Goal: Task Accomplishment & Management: Manage account settings

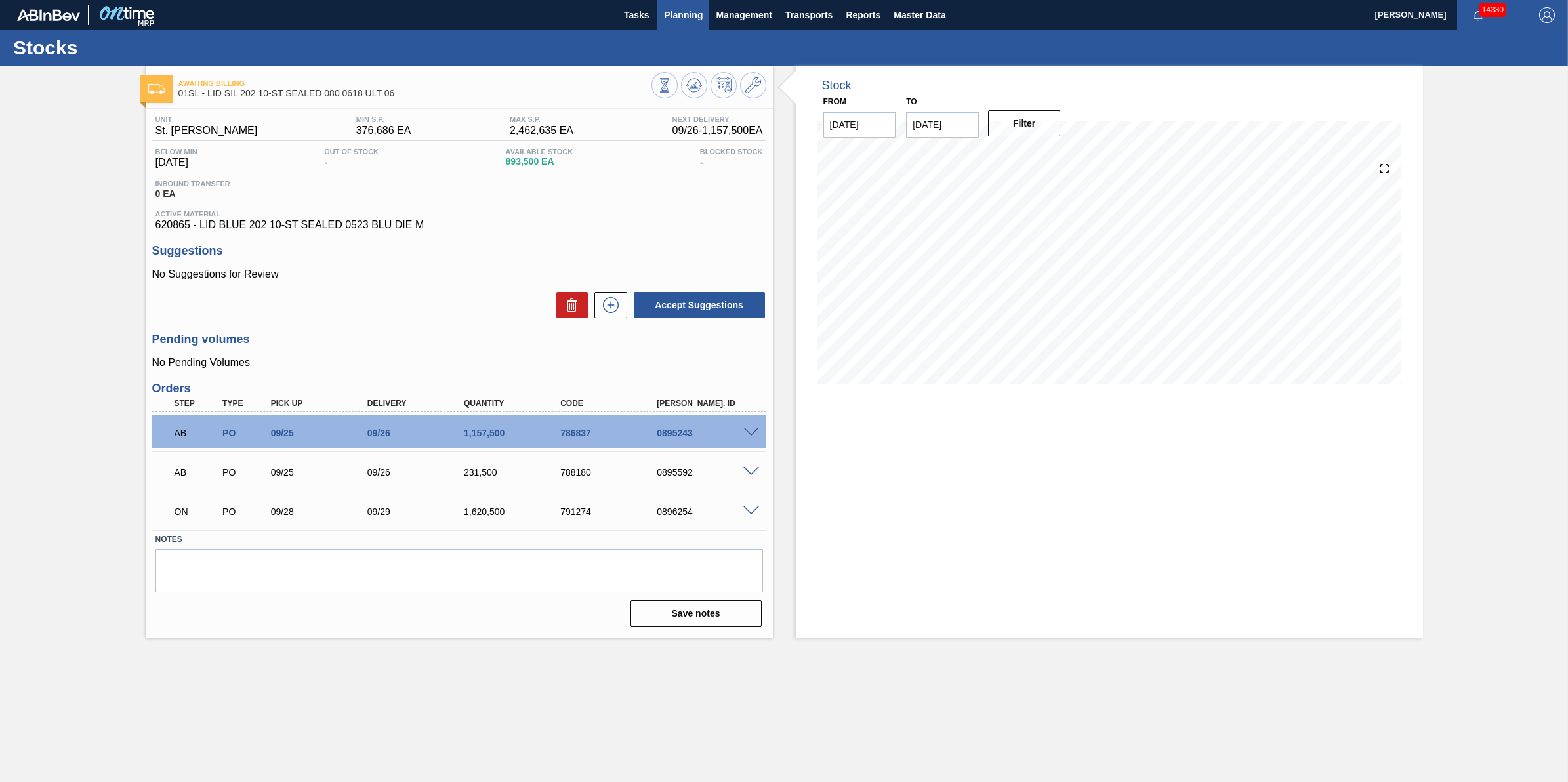
click at [673, 23] on button "Planning" at bounding box center [683, 15] width 52 height 30
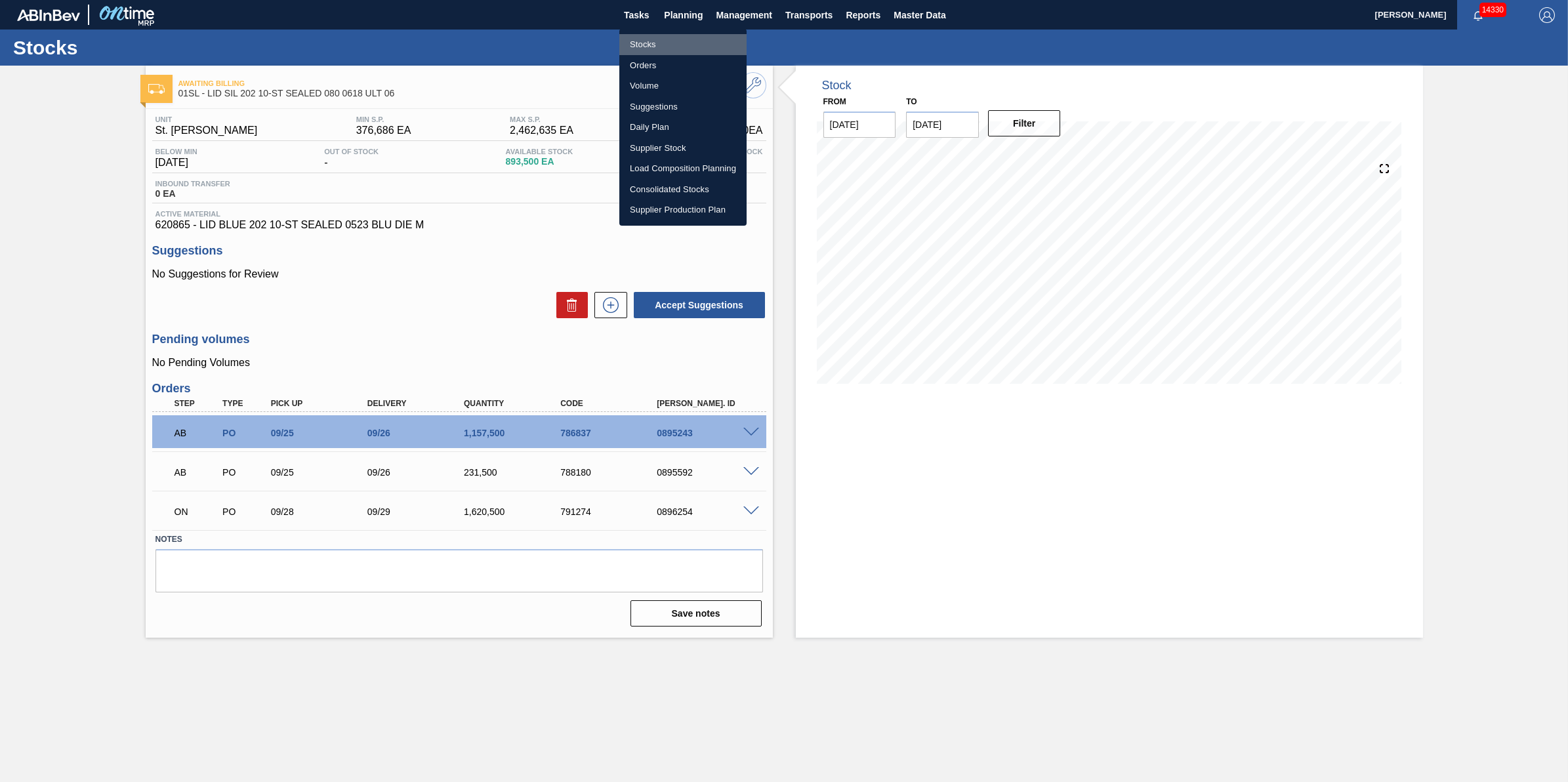
click at [684, 39] on li "Stocks" at bounding box center [683, 44] width 127 height 21
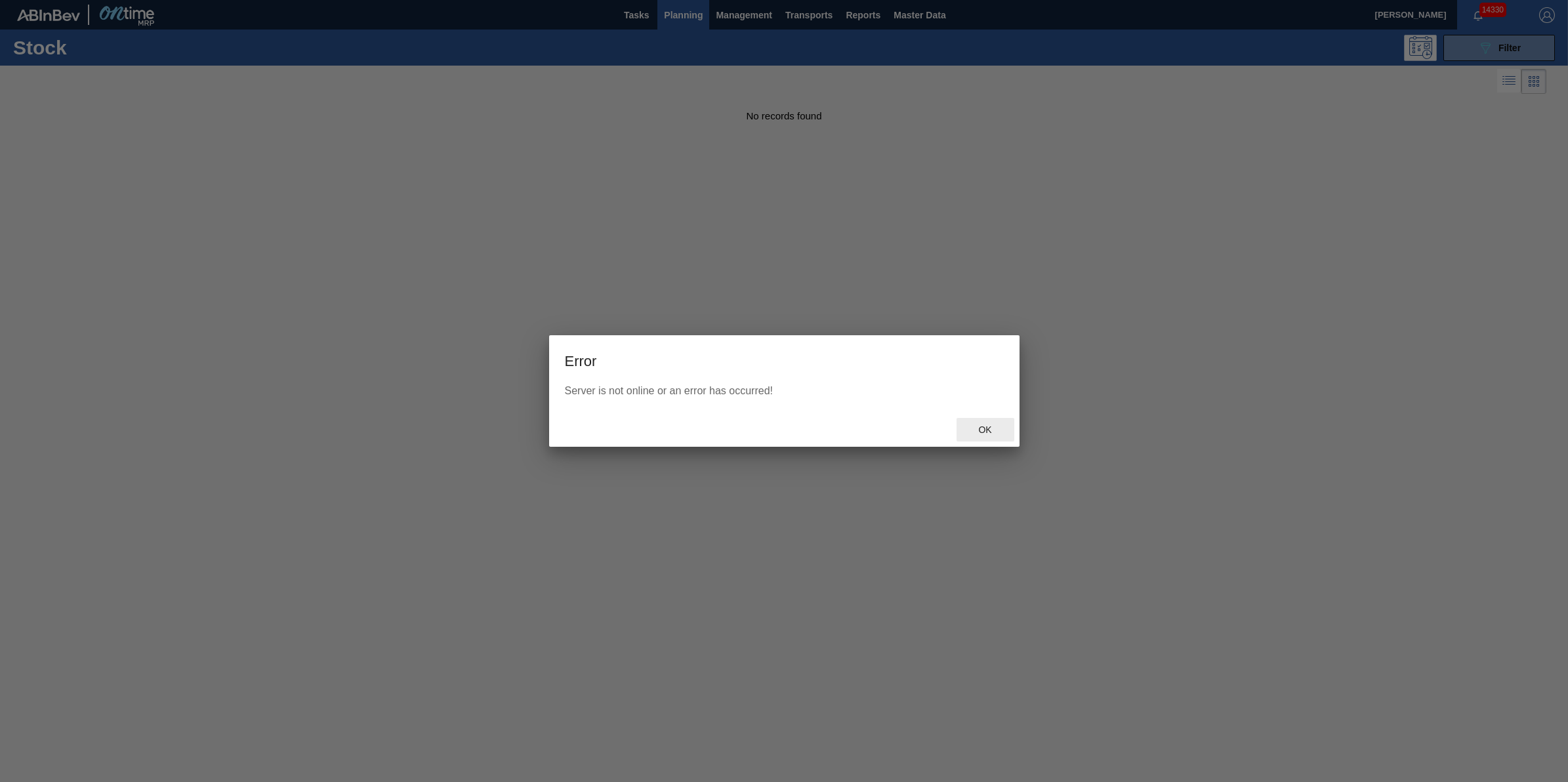
click at [980, 415] on div "Ok" at bounding box center [784, 430] width 470 height 34
click at [980, 423] on div "Ok" at bounding box center [985, 430] width 58 height 24
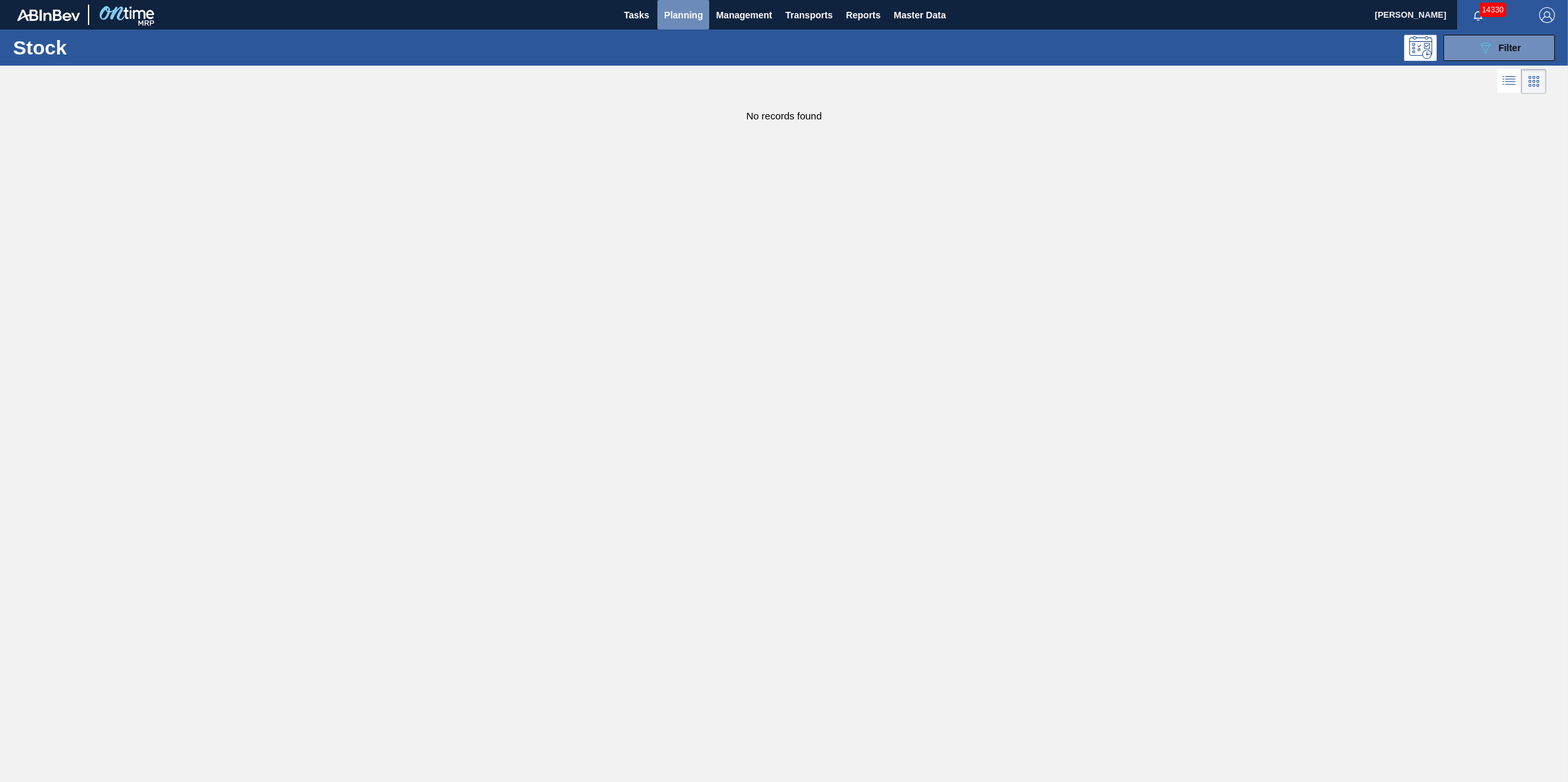
click at [671, 11] on span "Planning" at bounding box center [683, 15] width 38 height 16
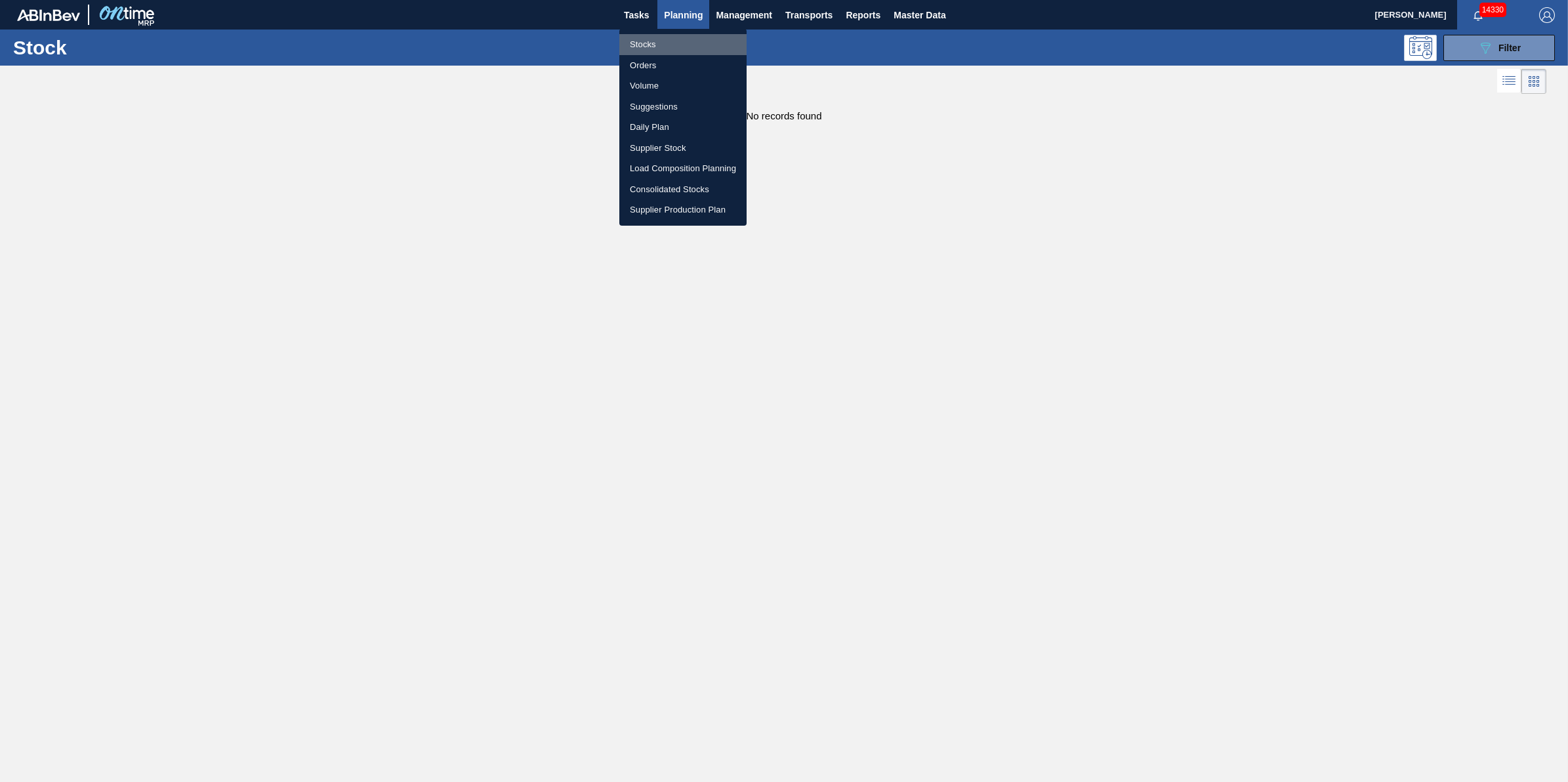
click at [680, 39] on li "Stocks" at bounding box center [683, 44] width 127 height 21
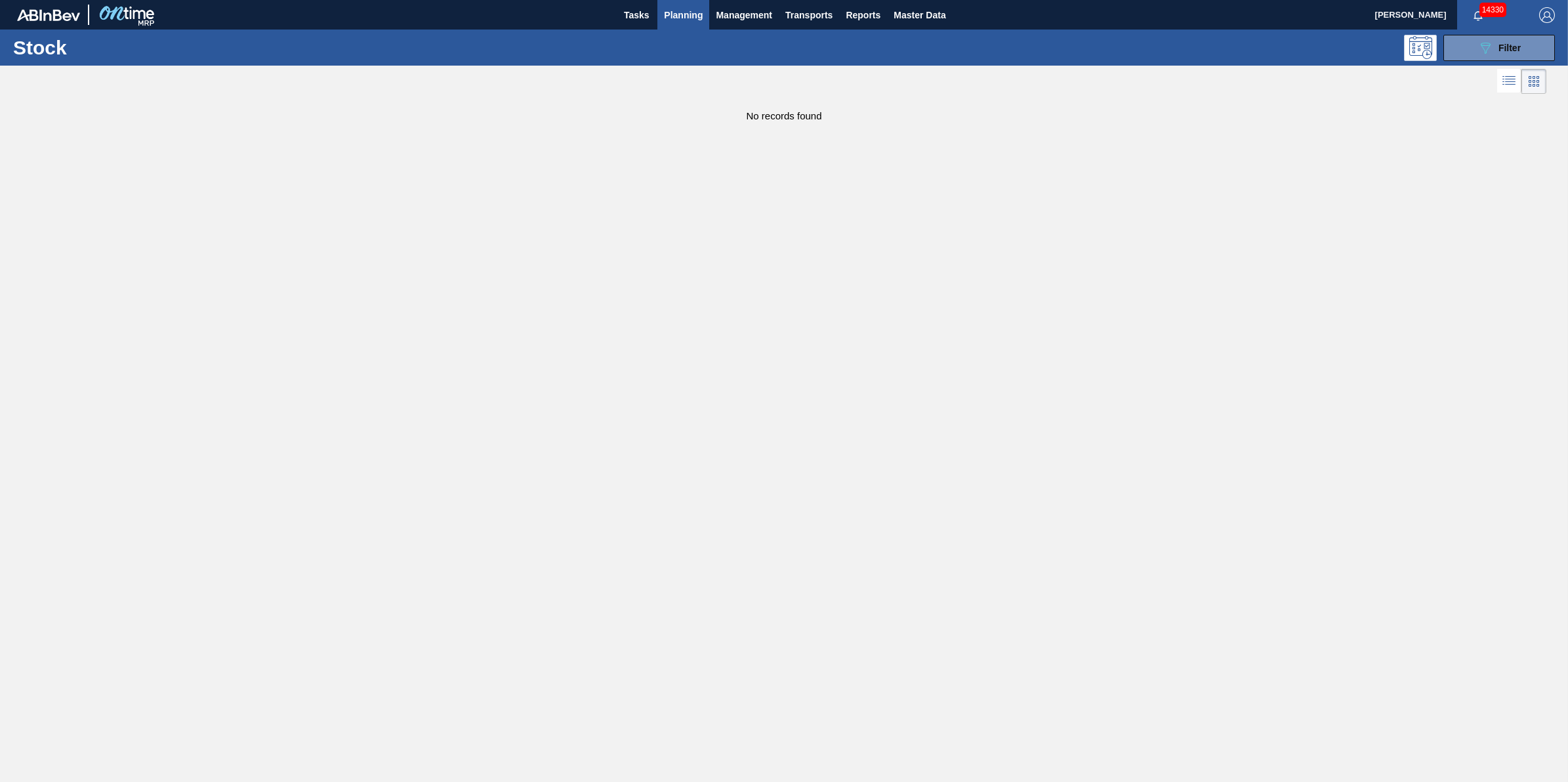
click at [1043, 474] on main "Tasks Planning Management Transports Reports Master Data [PERSON_NAME] 14330 Ma…" at bounding box center [784, 391] width 1568 height 782
click at [646, 18] on span "Tasks" at bounding box center [636, 15] width 29 height 16
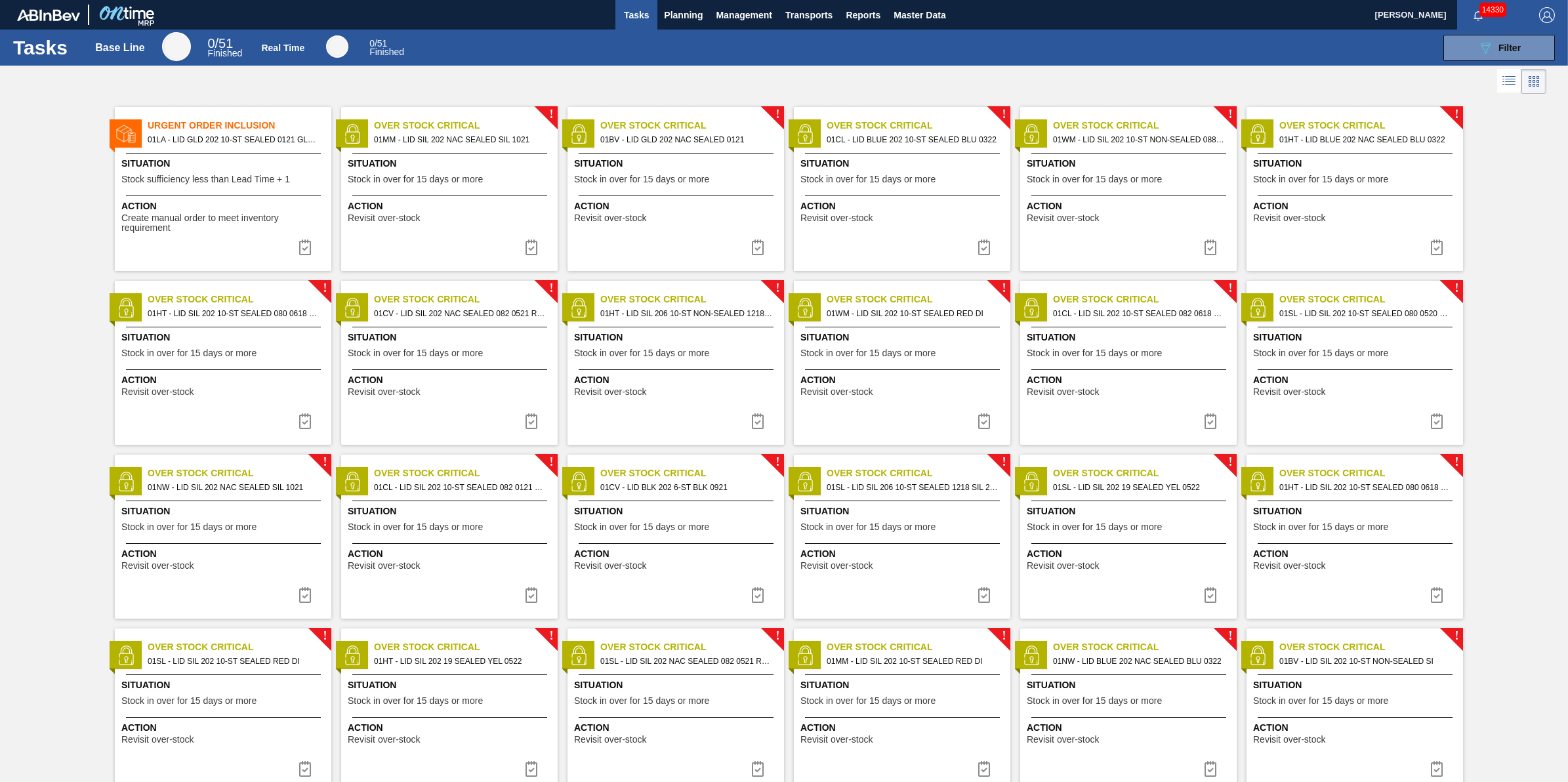
click at [478, 175] on span "Stock in over for 15 days or more" at bounding box center [415, 179] width 135 height 10
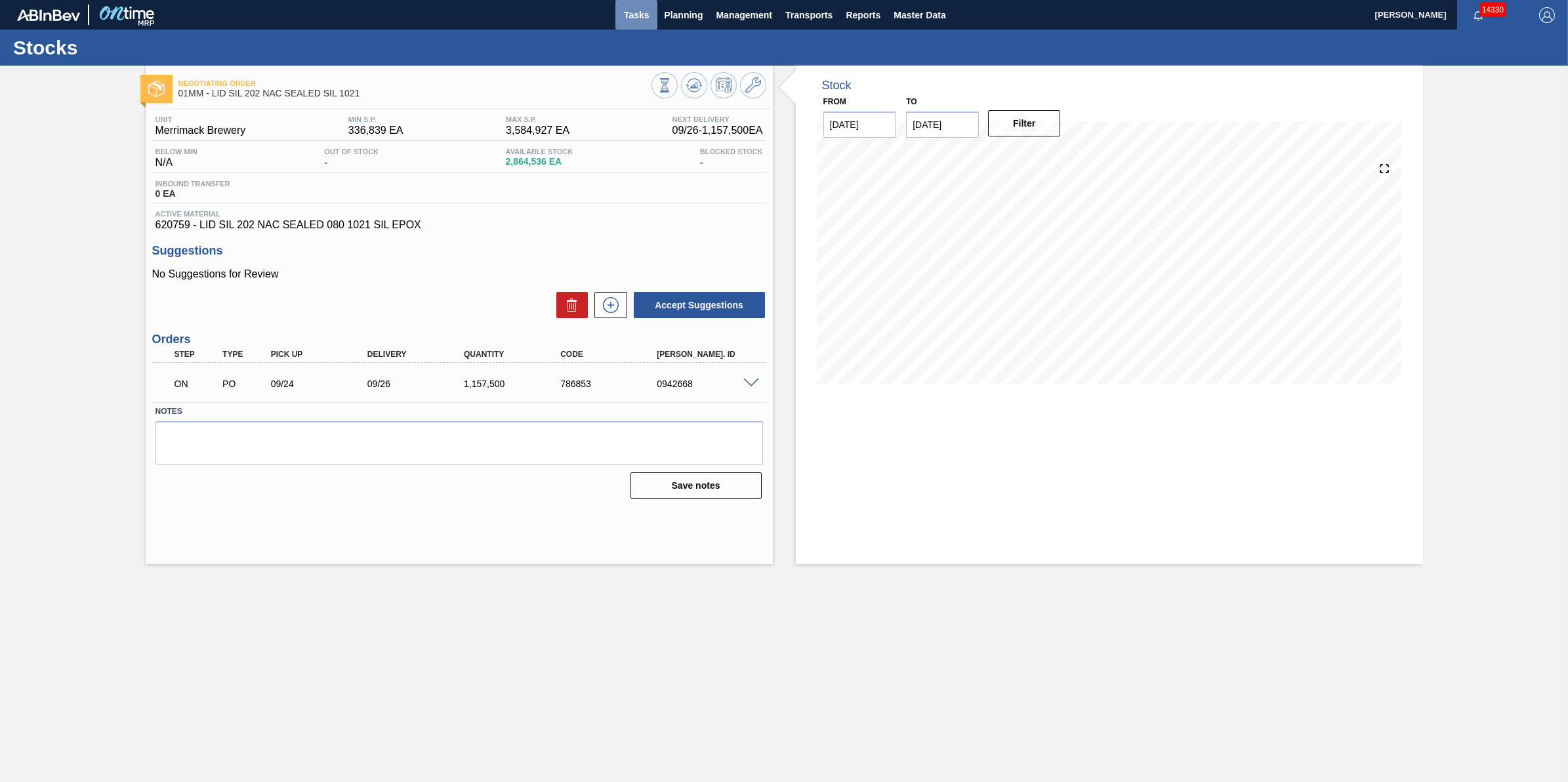
click at [628, 10] on span "Tasks" at bounding box center [636, 15] width 29 height 16
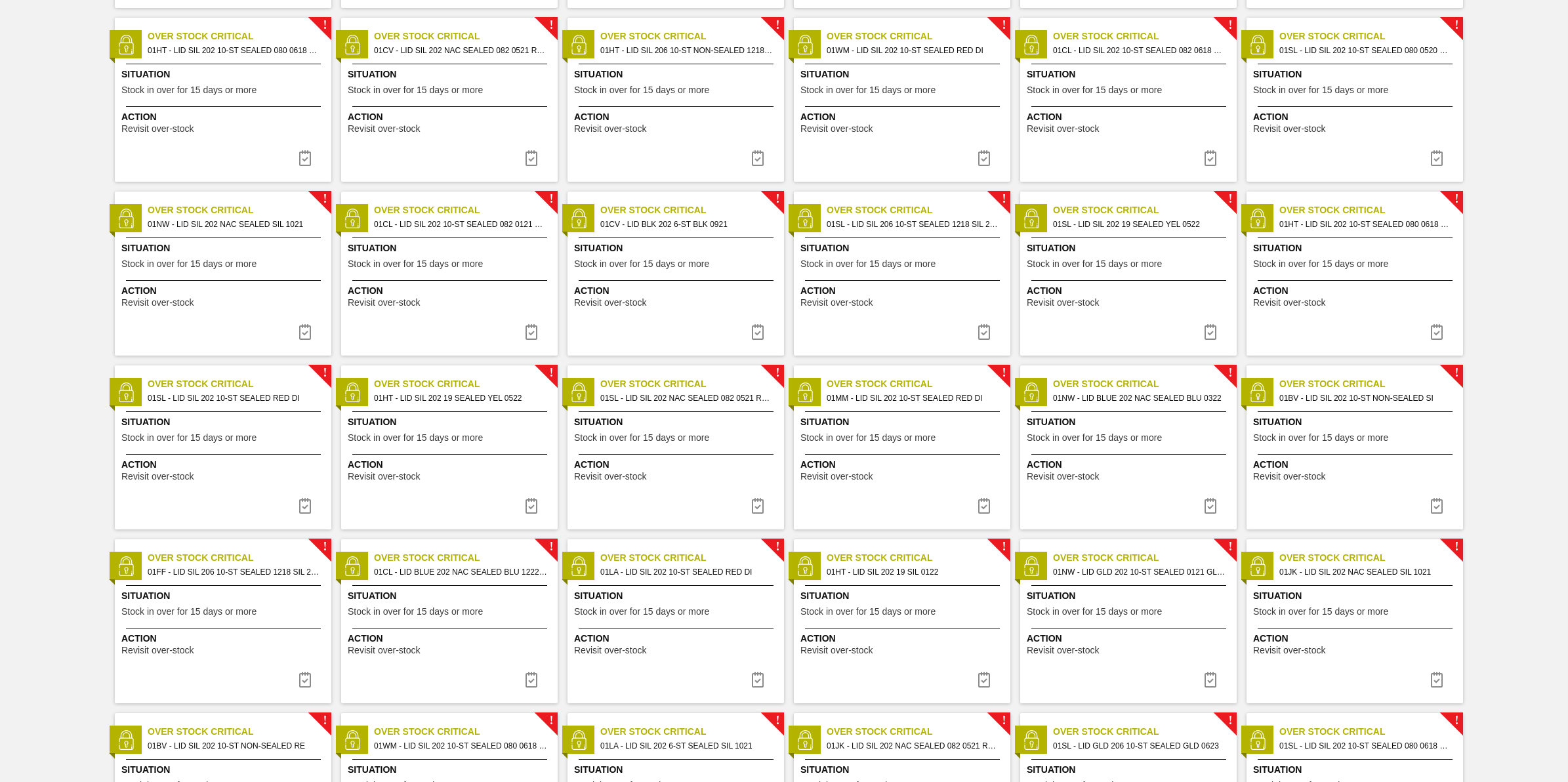
scroll to position [174, 0]
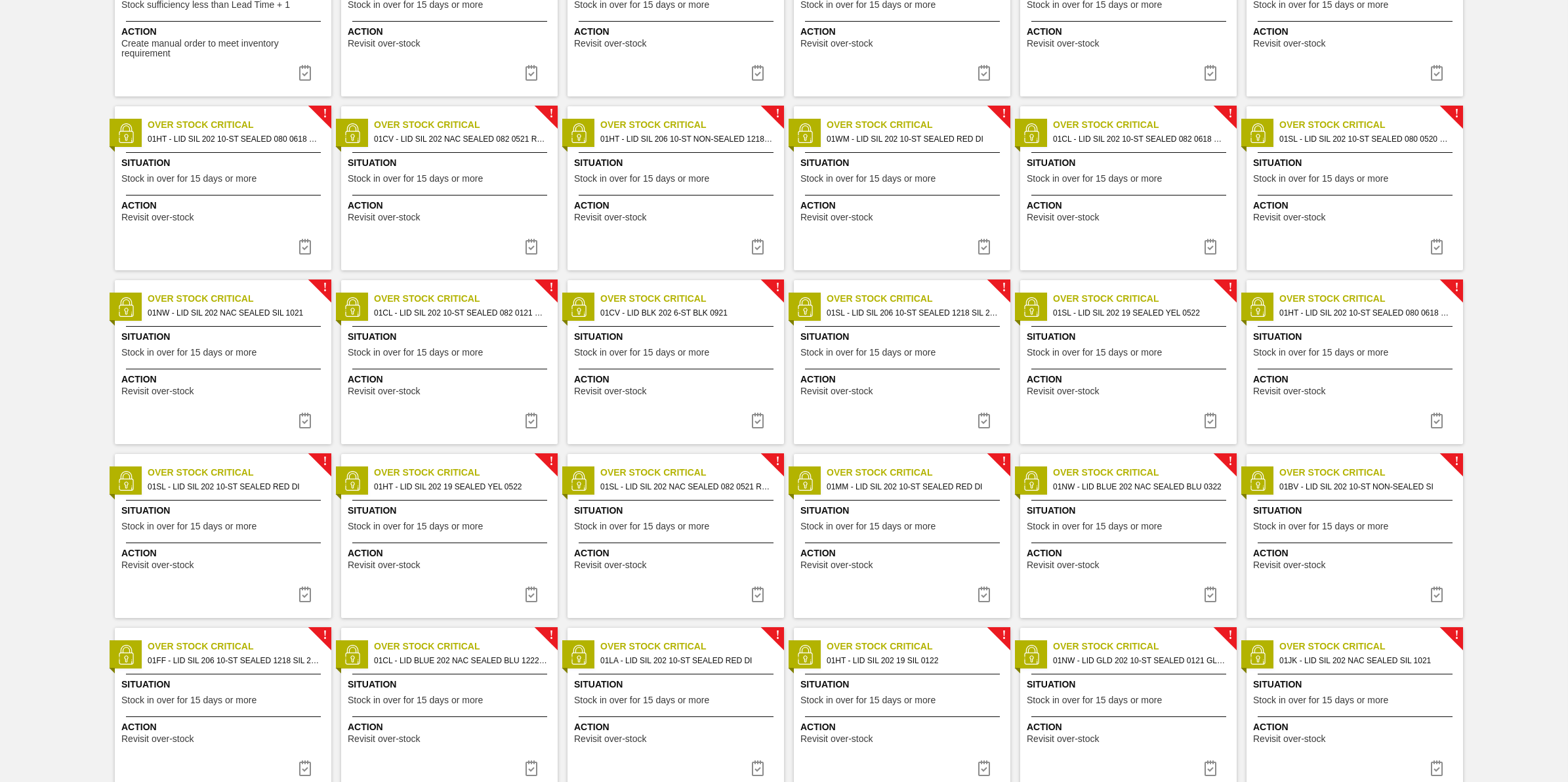
click at [188, 223] on div "! Over Stock Critical 01HT - LID SIL 202 10-ST SEALED 080 0618 GRN 06 Situation…" at bounding box center [223, 187] width 216 height 164
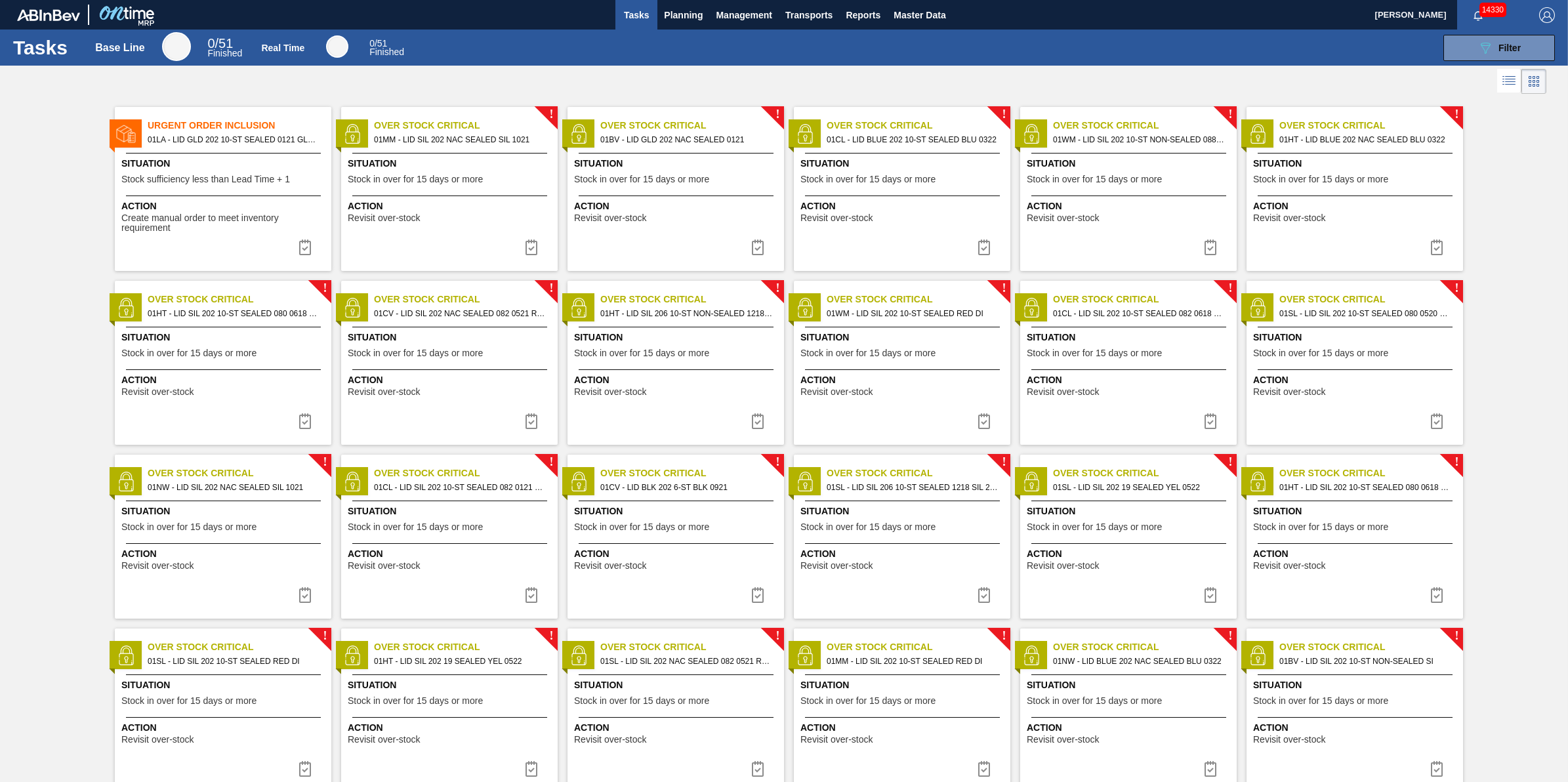
click at [599, 174] on div "Situation Stock in over for 15 days or more" at bounding box center [677, 172] width 207 height 32
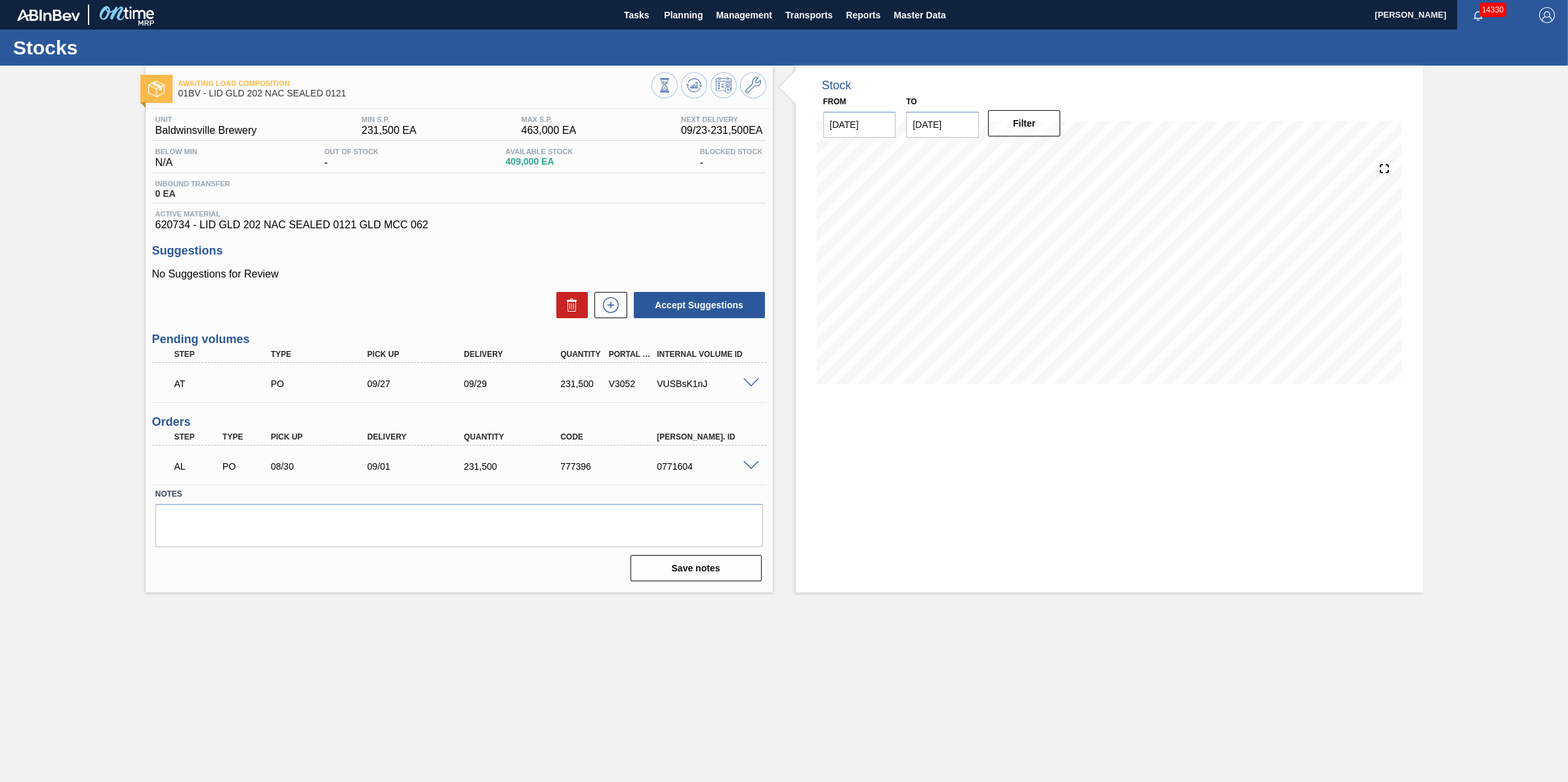
click at [752, 384] on span at bounding box center [750, 383] width 16 height 10
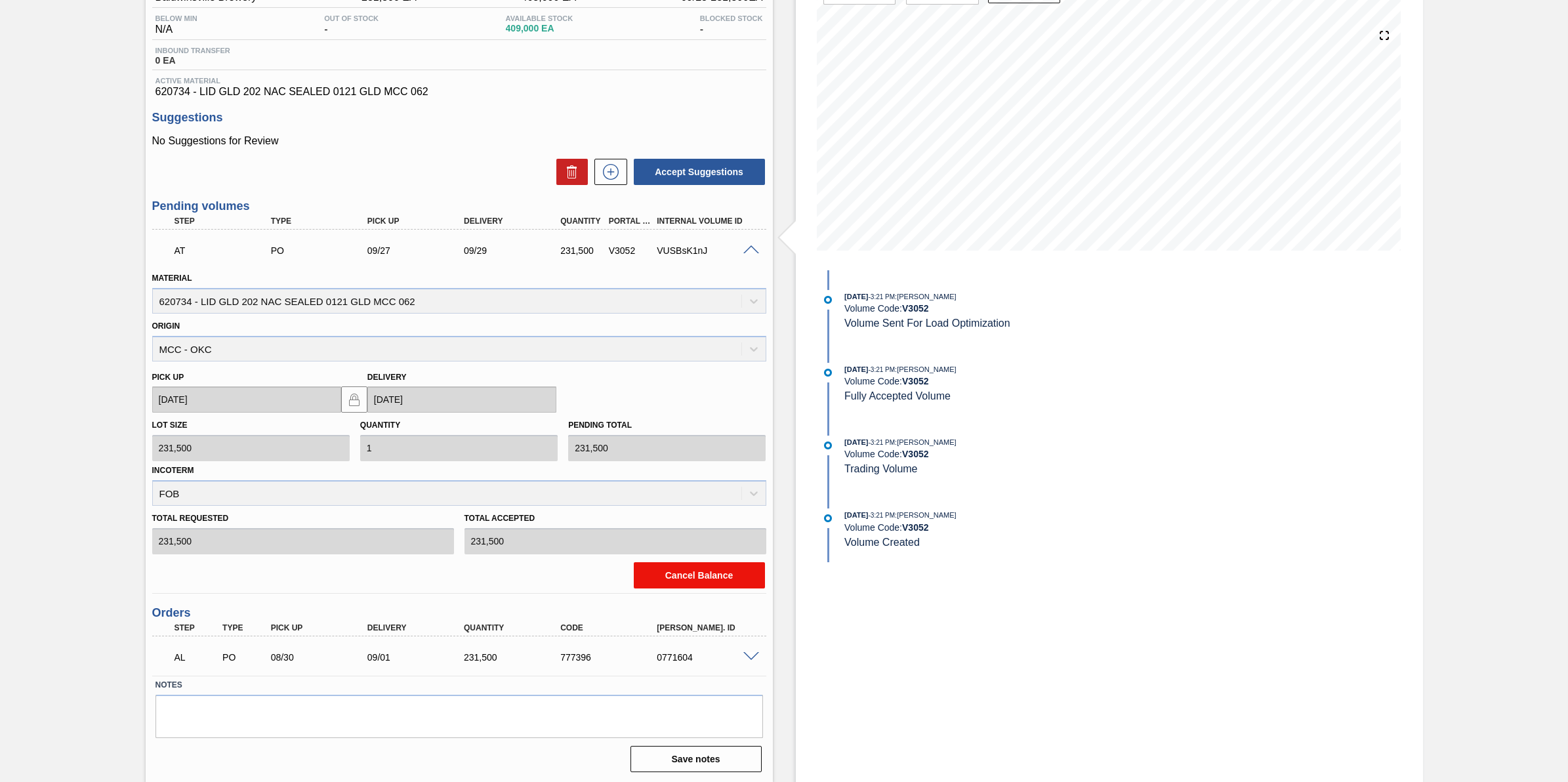
scroll to position [135, 0]
click at [745, 583] on button "Cancel Balance" at bounding box center [700, 574] width 131 height 26
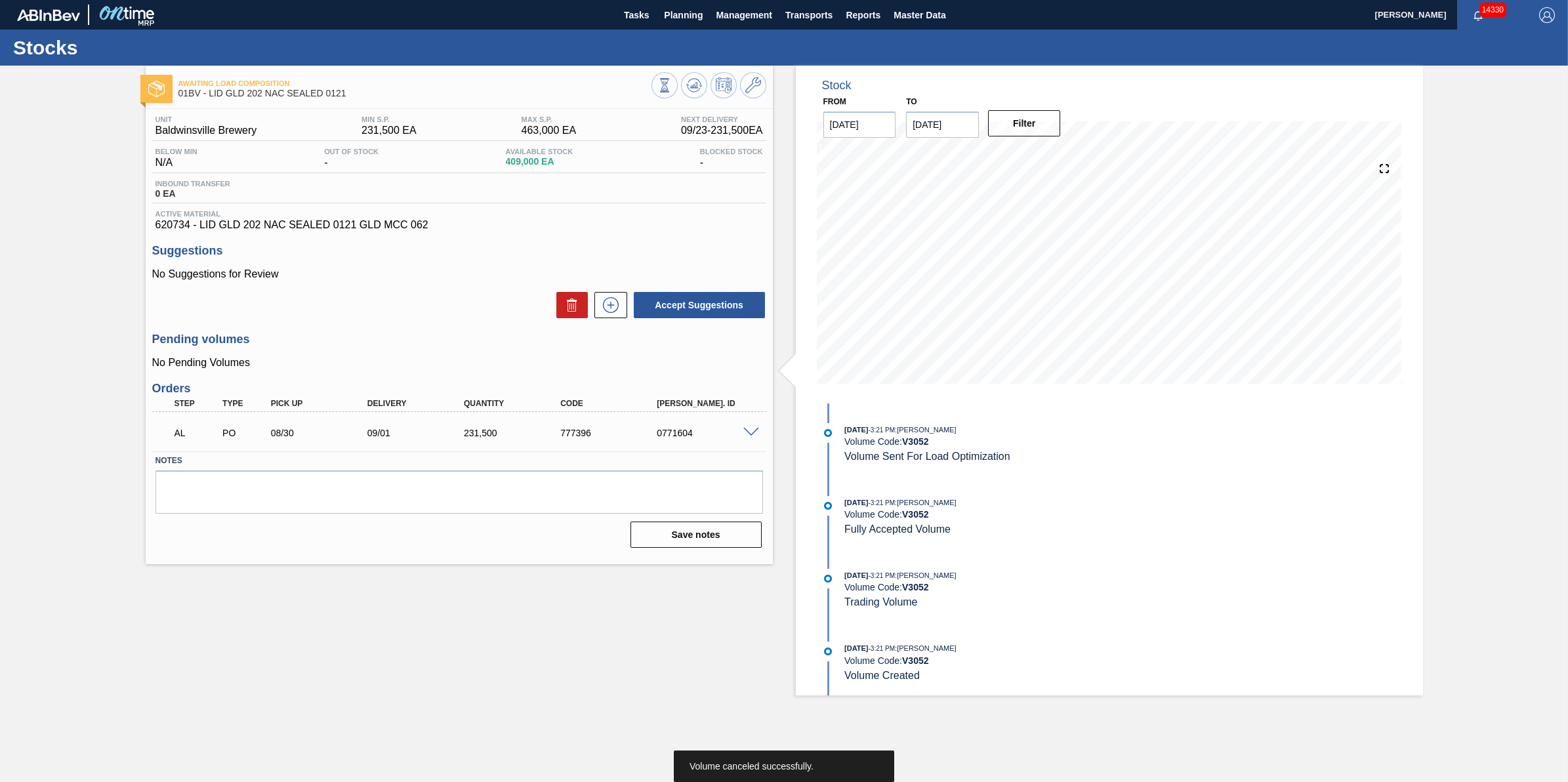
scroll to position [0, 0]
click at [700, 89] on icon at bounding box center [693, 88] width 13 height 7
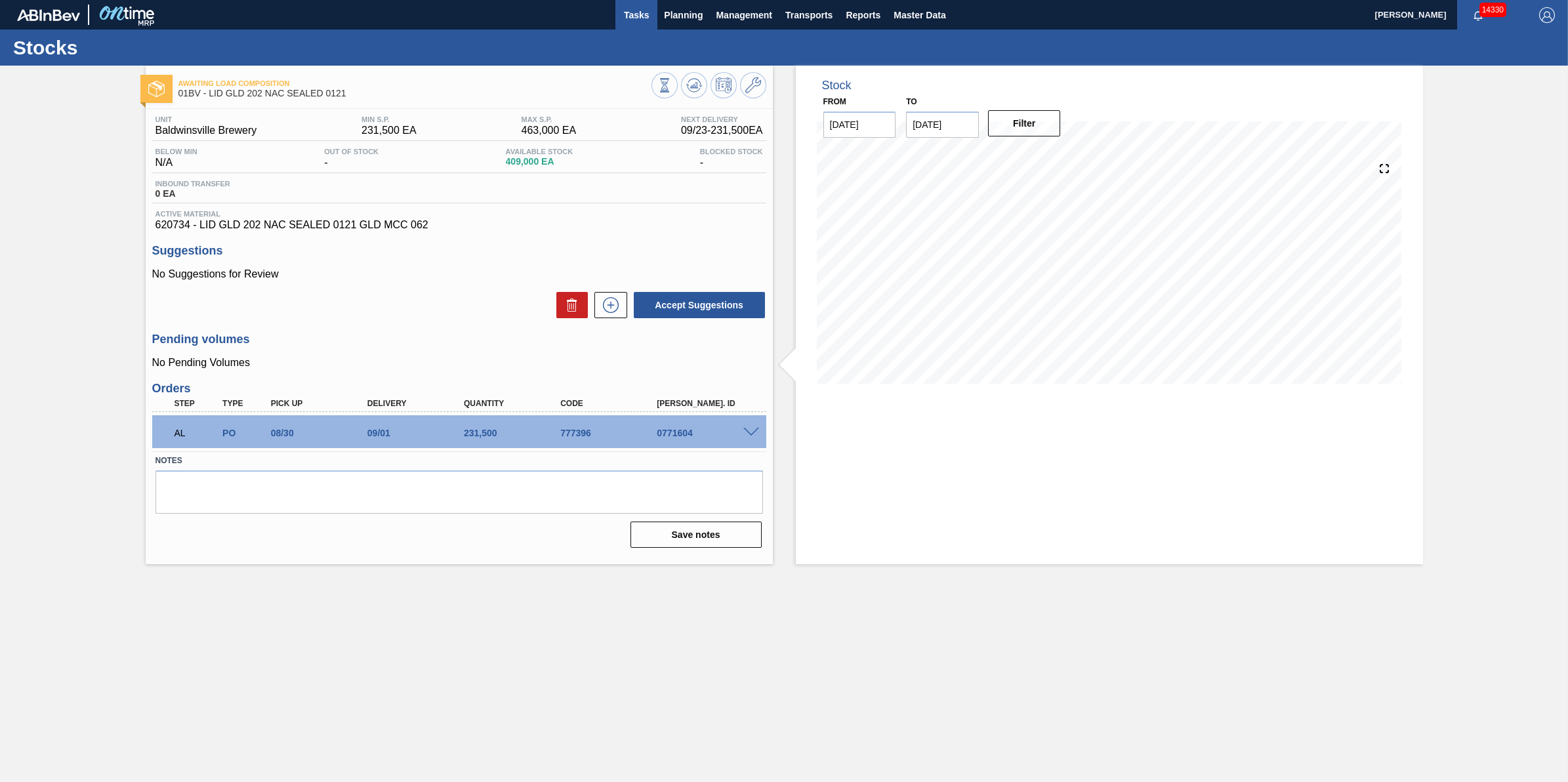
click at [617, 22] on button "Tasks" at bounding box center [636, 15] width 42 height 30
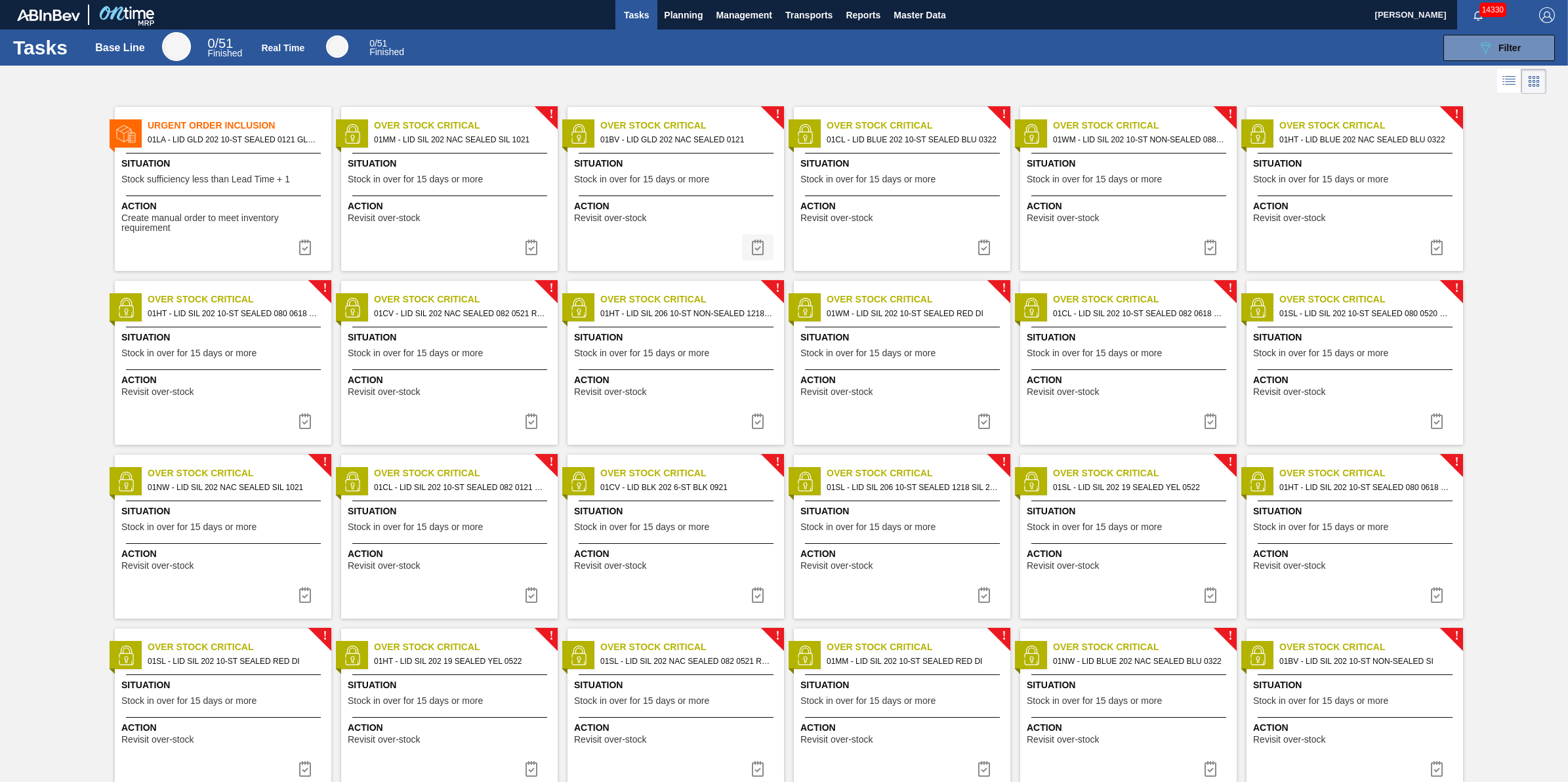
click at [752, 253] on img at bounding box center [757, 247] width 16 height 16
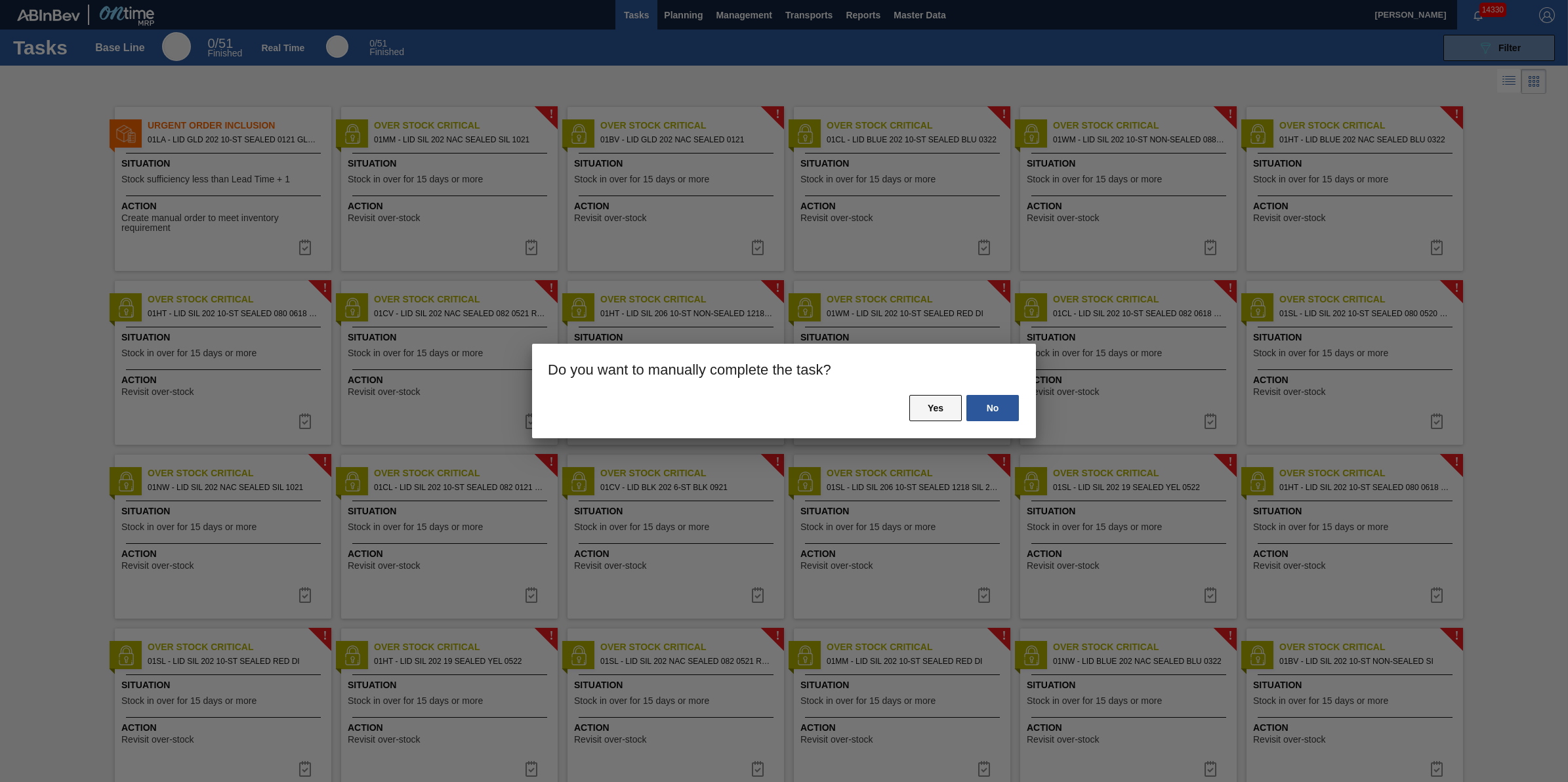
click at [932, 412] on button "Yes" at bounding box center [936, 408] width 52 height 26
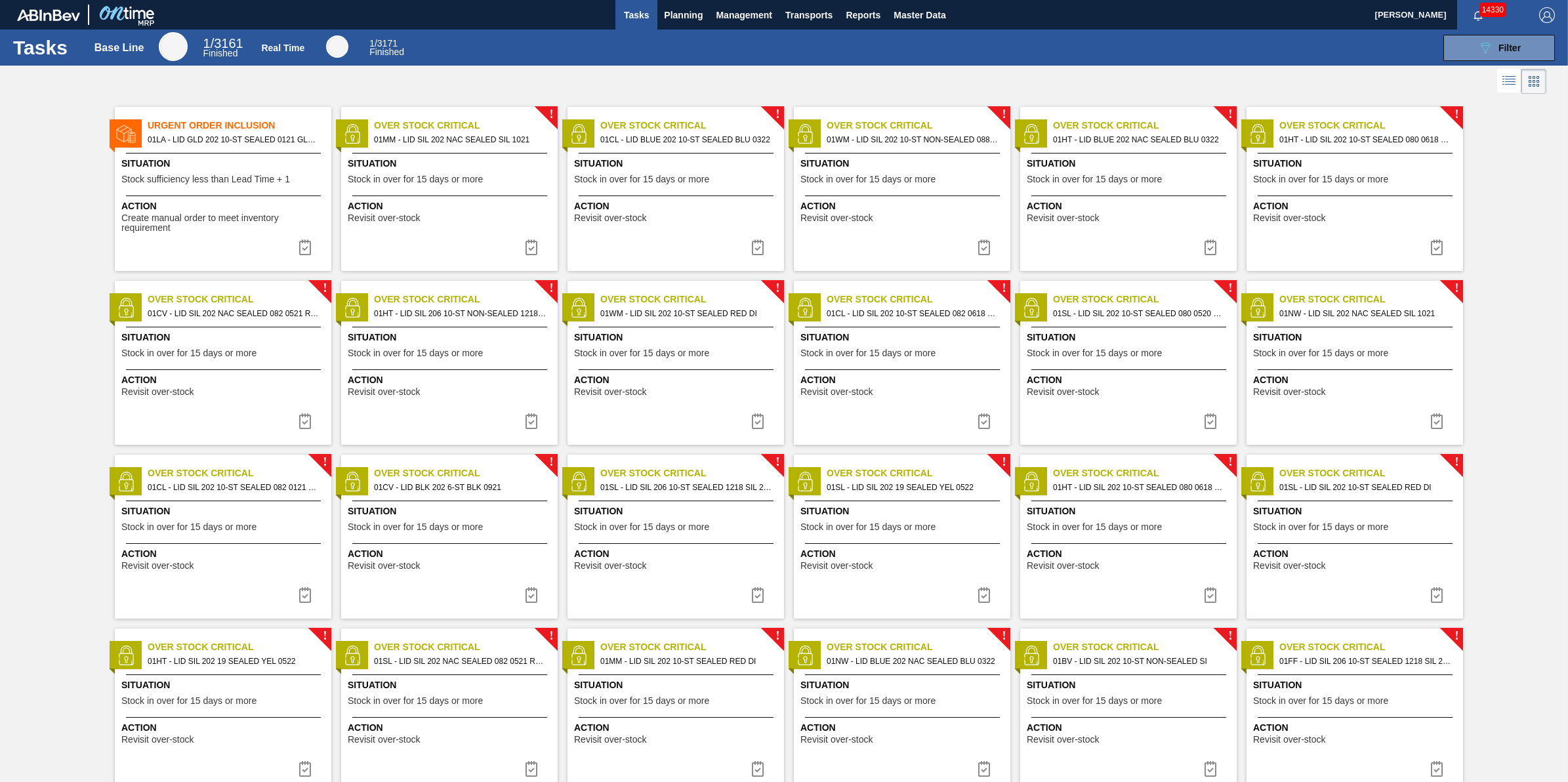
click at [679, 175] on span "Stock in over for 15 days or more" at bounding box center [642, 179] width 135 height 10
click at [752, 244] on img at bounding box center [757, 247] width 16 height 16
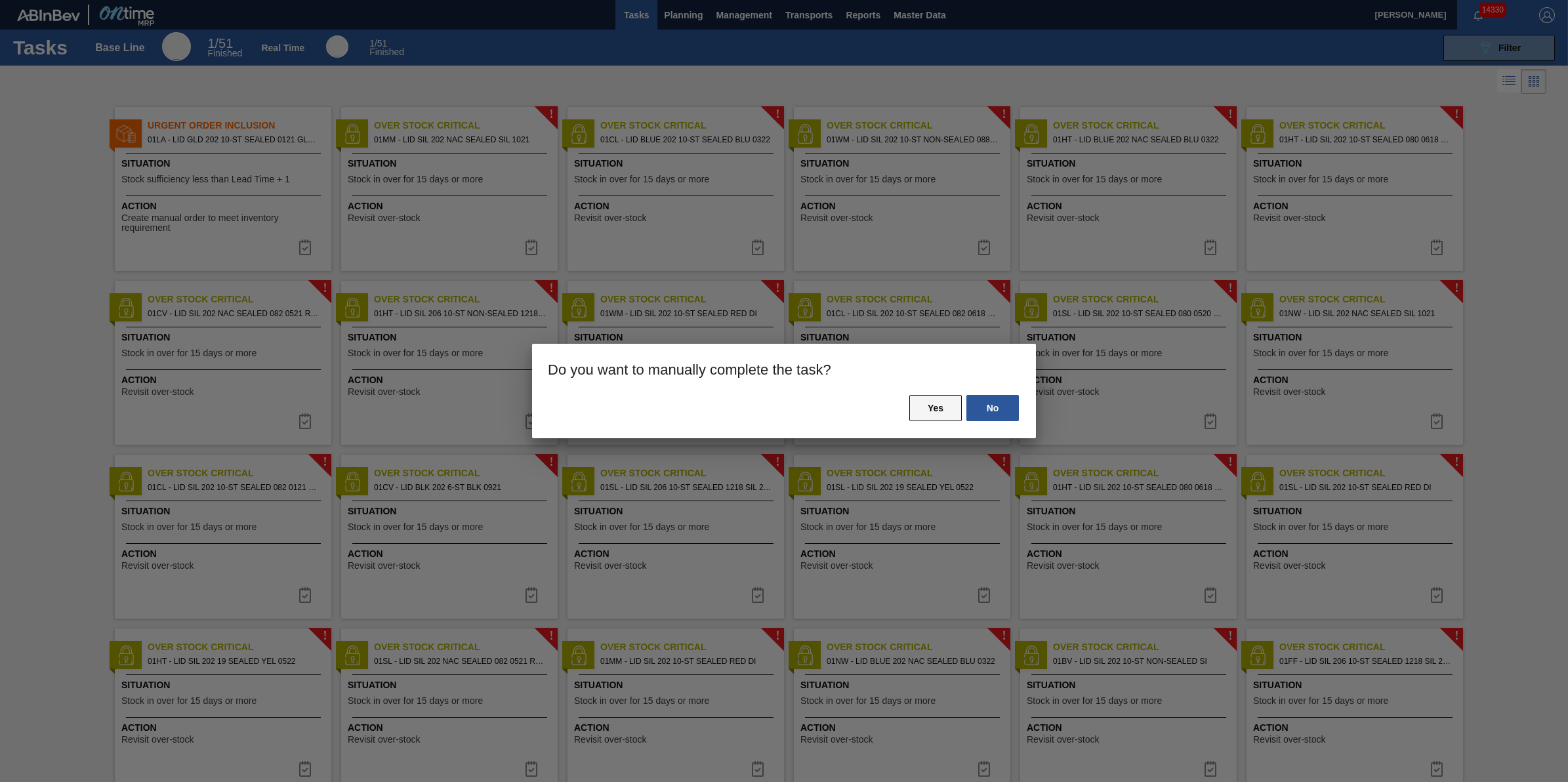
click at [911, 402] on button "Yes" at bounding box center [936, 408] width 52 height 26
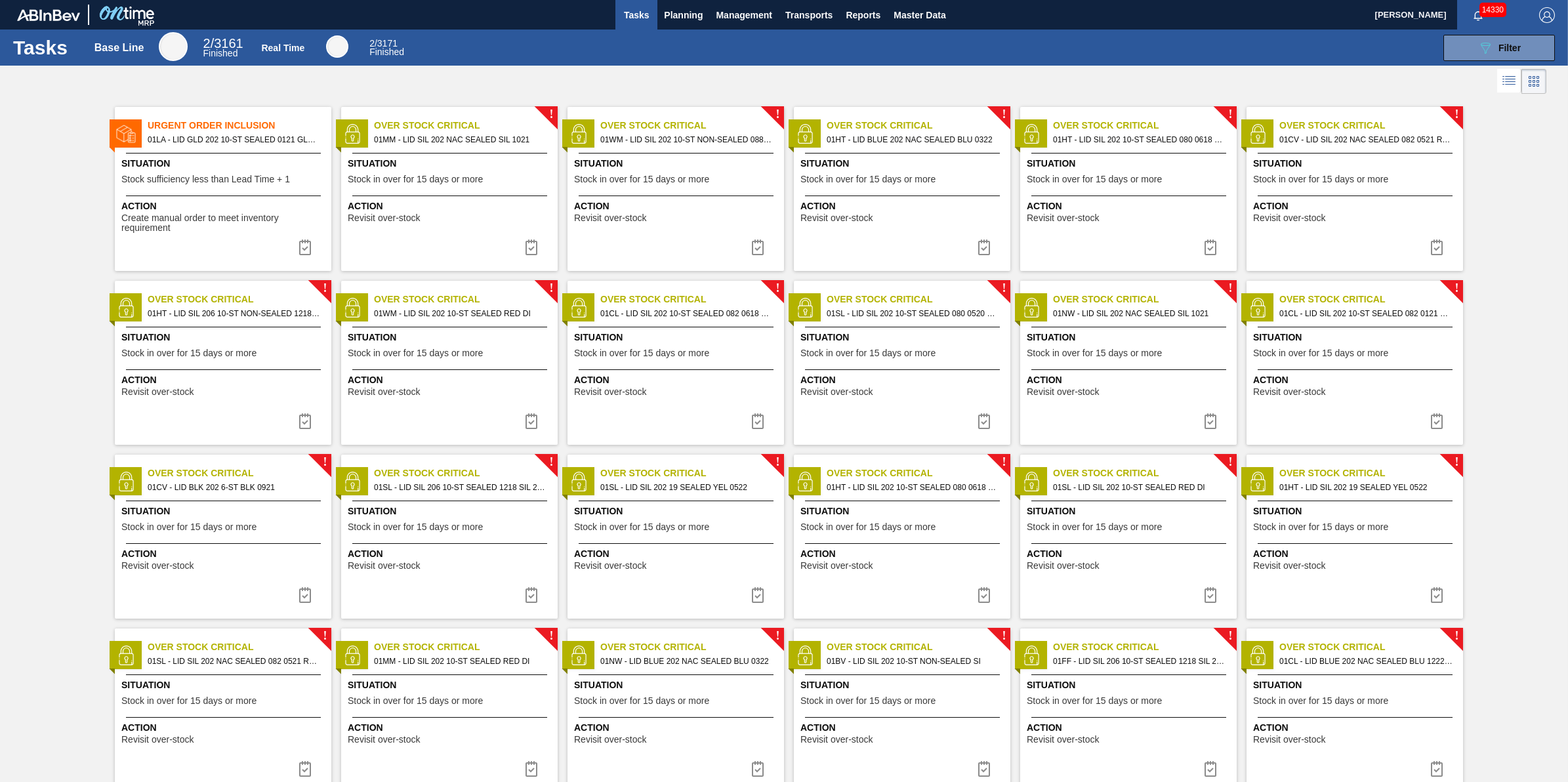
click at [717, 177] on div "Situation Stock in over for 15 days or more" at bounding box center [677, 172] width 207 height 32
click at [759, 244] on img at bounding box center [757, 247] width 16 height 16
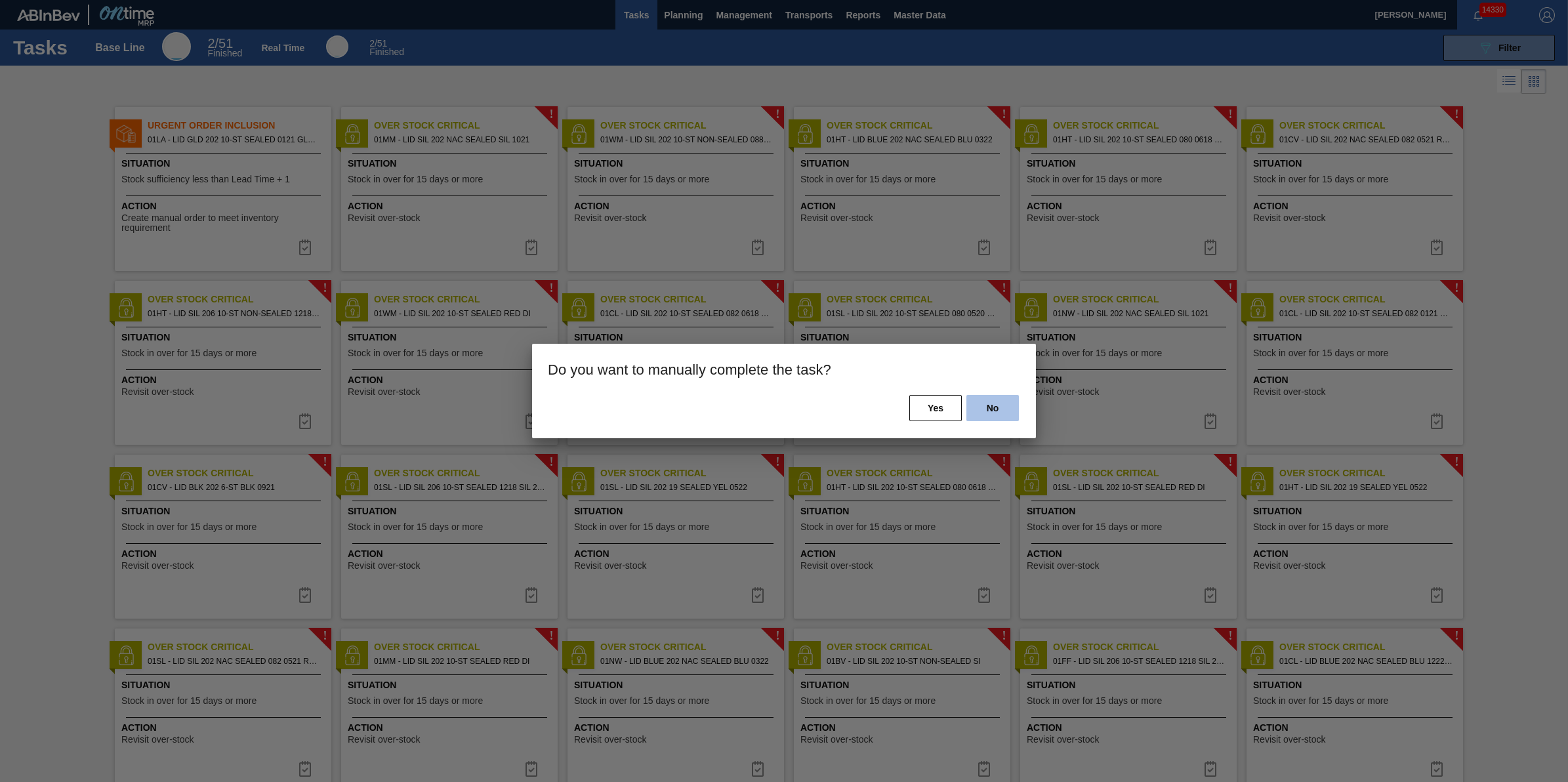
click at [972, 406] on button "No" at bounding box center [993, 408] width 52 height 26
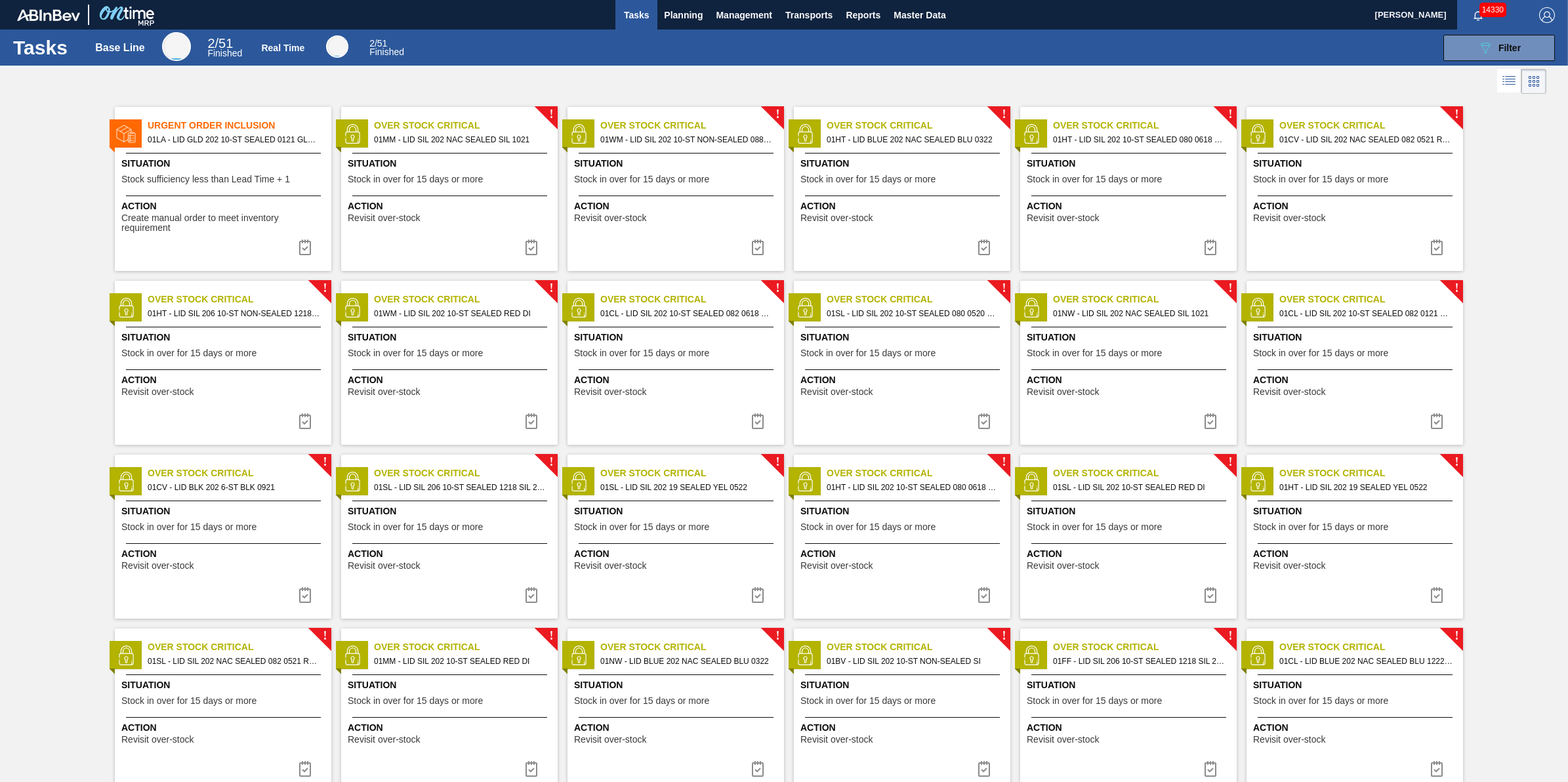
click at [487, 169] on span "Situation" at bounding box center [451, 163] width 207 height 14
click at [633, 181] on span "Stock in over for 15 days or more" at bounding box center [642, 179] width 135 height 10
click at [747, 246] on button at bounding box center [758, 247] width 32 height 26
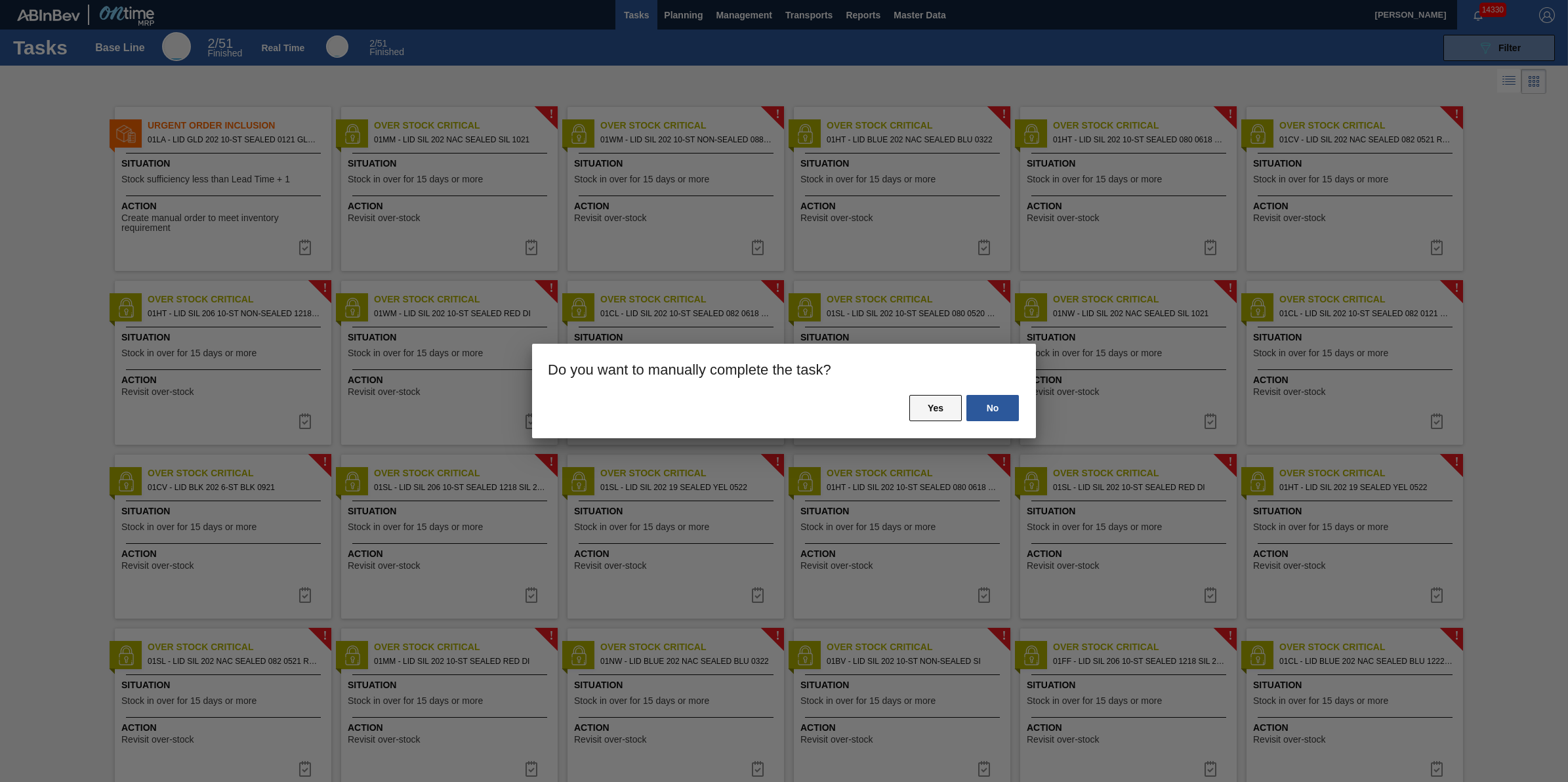
click at [934, 398] on button "Yes" at bounding box center [936, 408] width 52 height 26
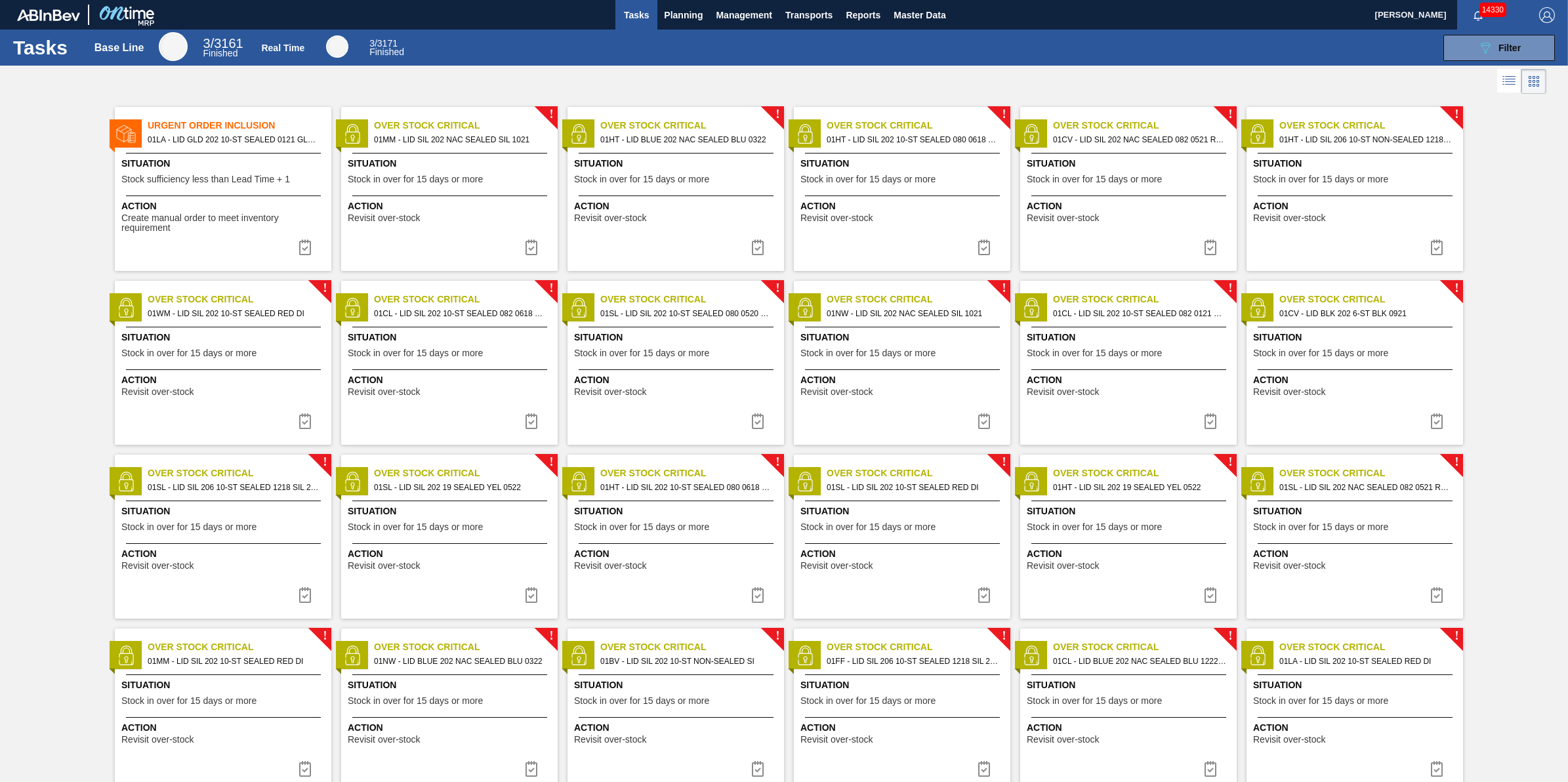
click at [643, 181] on span "Stock in over for 15 days or more" at bounding box center [642, 179] width 135 height 10
click at [977, 251] on img at bounding box center [984, 247] width 16 height 16
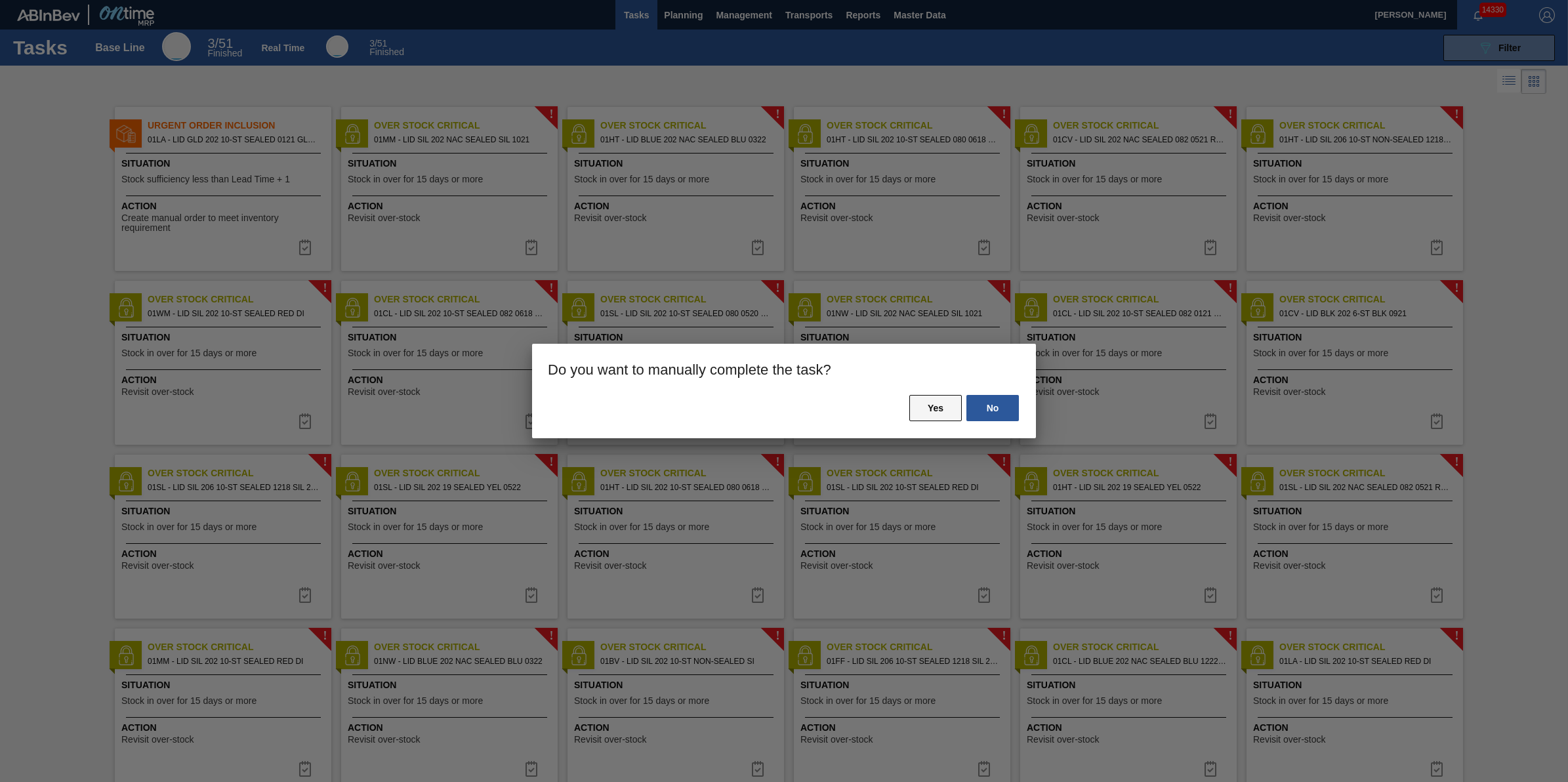
click at [949, 405] on button "Yes" at bounding box center [936, 408] width 52 height 26
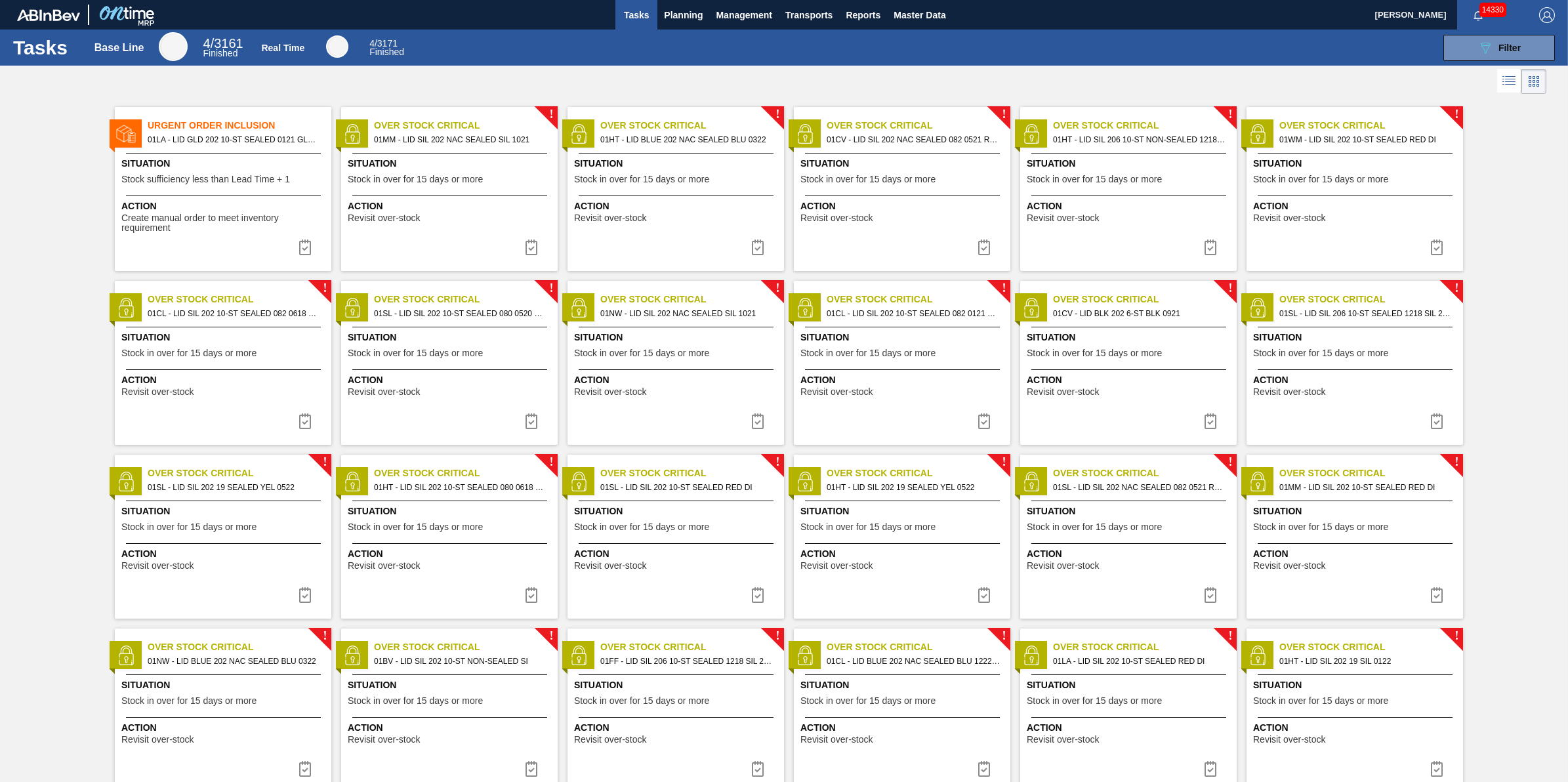
click at [888, 198] on div "Action Revisit over-stock" at bounding box center [901, 209] width 216 height 27
click at [660, 188] on div "Situation Stock in over for 15 days or more" at bounding box center [677, 172] width 207 height 32
click at [1076, 172] on div "Situation Stock in over for 15 days or more" at bounding box center [1130, 172] width 207 height 32
click at [1216, 246] on img at bounding box center [1210, 247] width 16 height 16
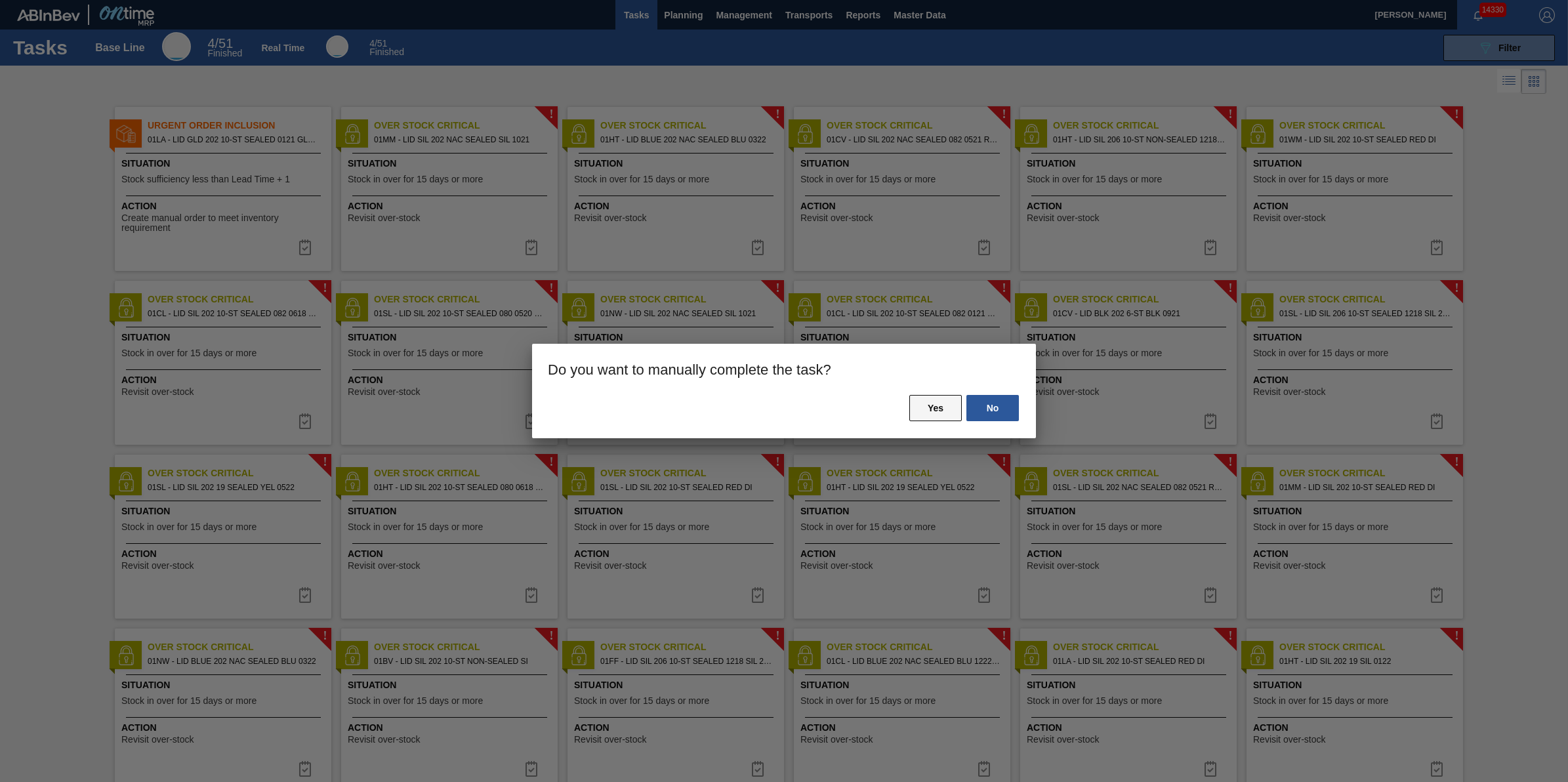
click at [947, 406] on button "Yes" at bounding box center [936, 408] width 52 height 26
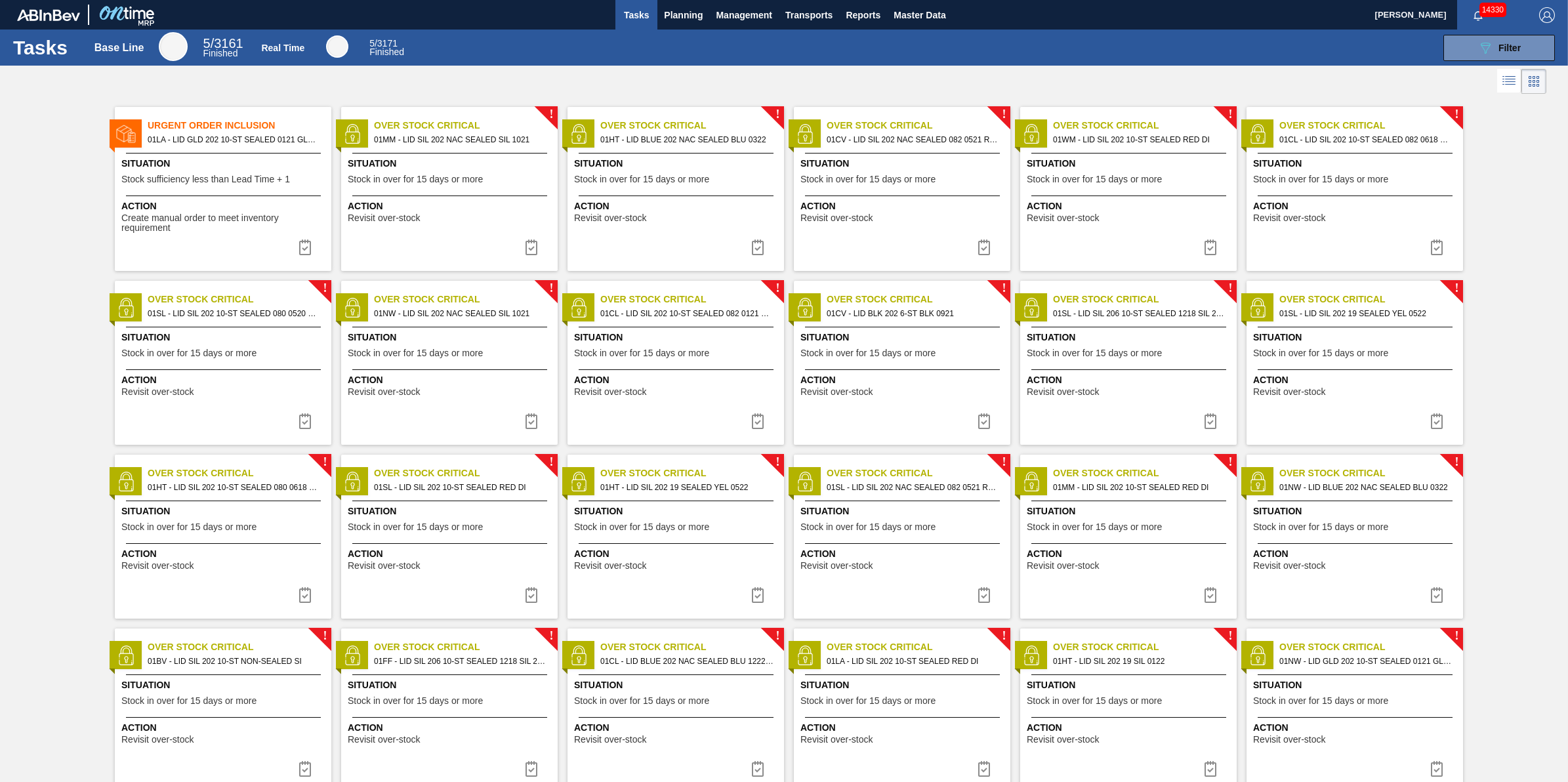
click at [1185, 198] on div "Action Revisit over-stock" at bounding box center [1128, 209] width 216 height 27
click at [1214, 248] on img at bounding box center [1210, 247] width 16 height 16
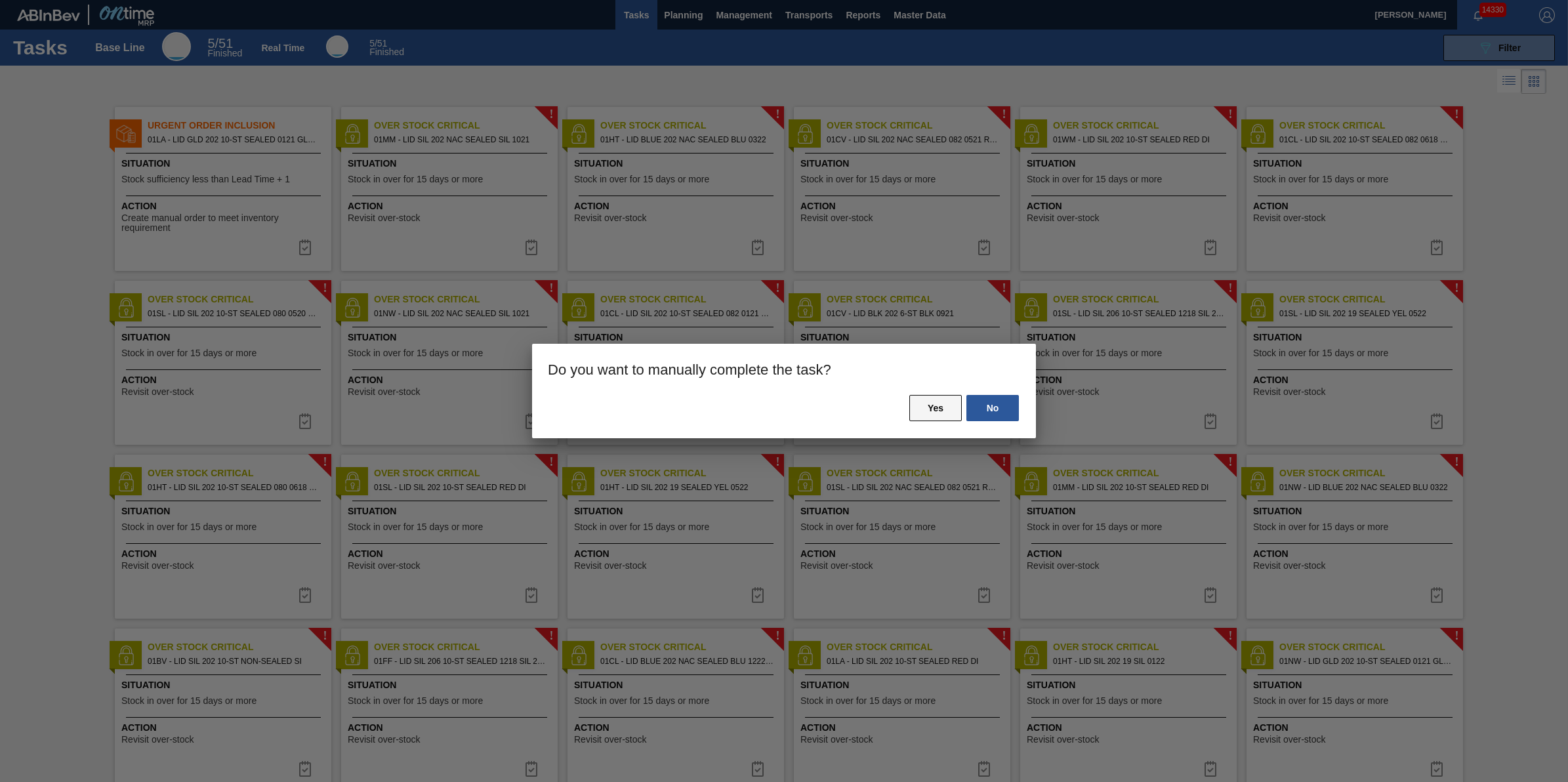
click at [950, 415] on button "Yes" at bounding box center [936, 408] width 52 height 26
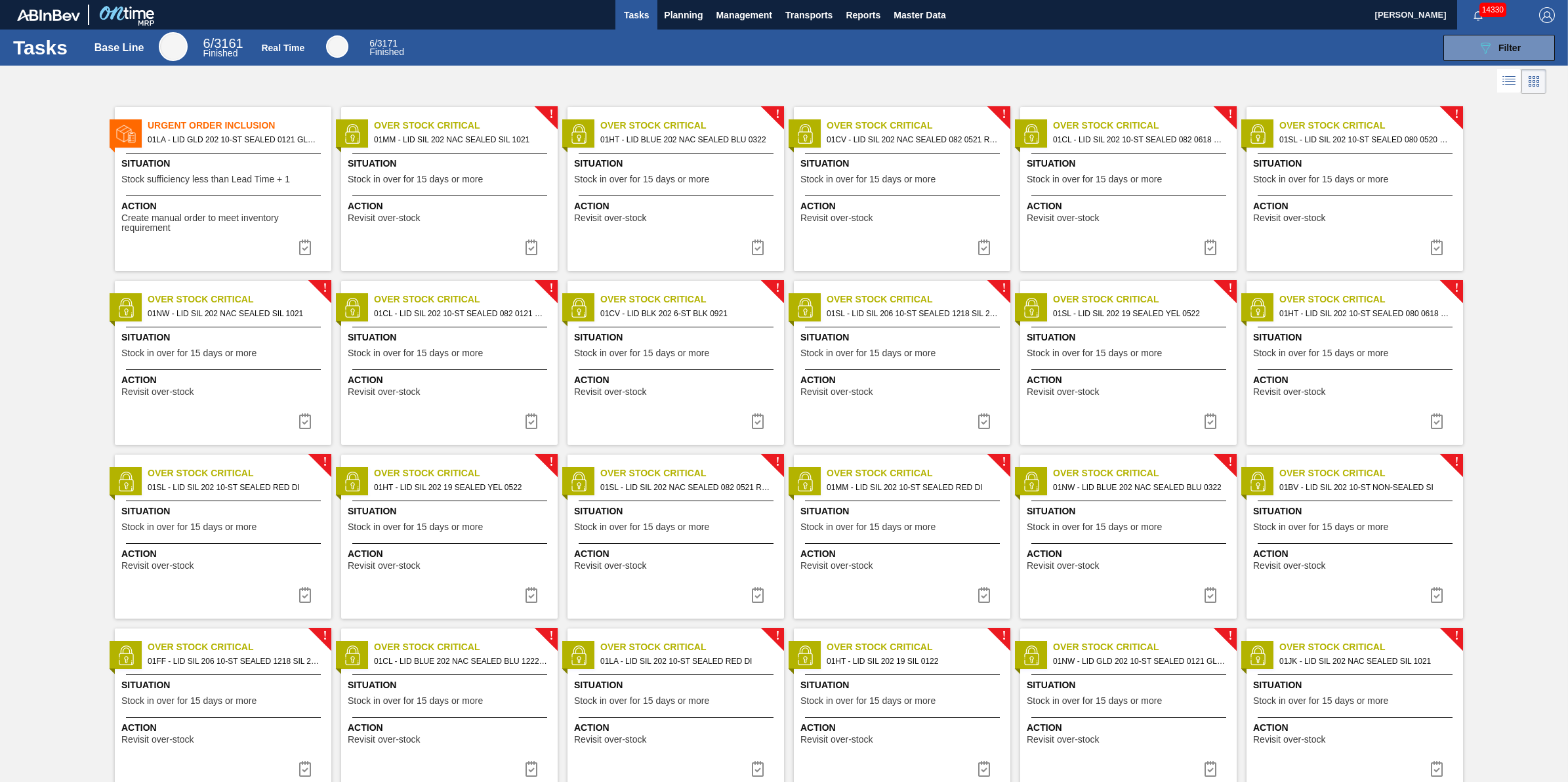
click at [1159, 177] on span "Stock in over for 15 days or more" at bounding box center [1094, 179] width 135 height 10
click at [1354, 214] on div "Action Revisit over-stock" at bounding box center [1356, 211] width 207 height 23
click at [1433, 247] on img at bounding box center [1436, 247] width 16 height 16
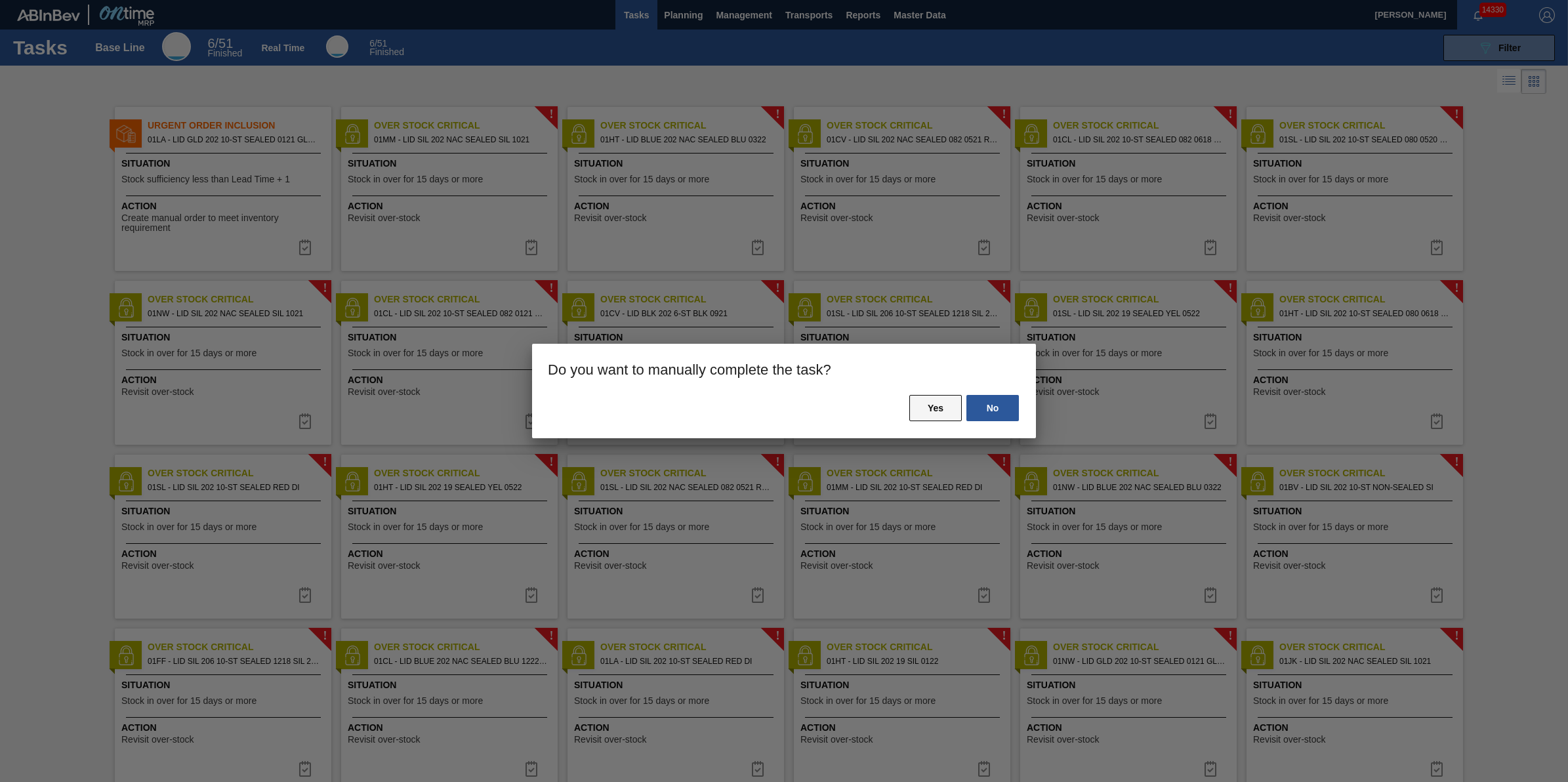
click at [914, 410] on button "Yes" at bounding box center [936, 408] width 52 height 26
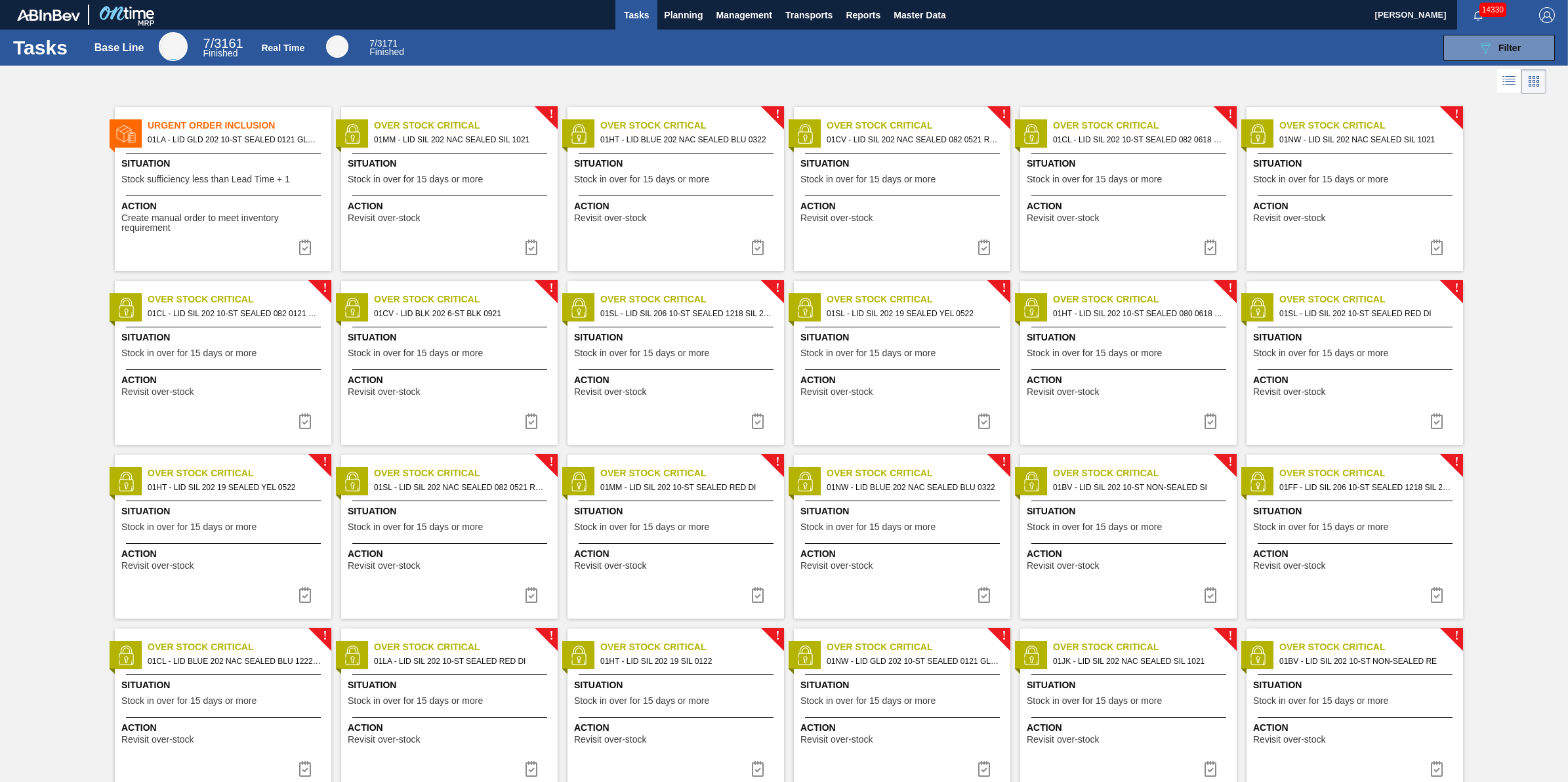
click at [1373, 174] on span "Stock in over for 15 days or more" at bounding box center [1321, 179] width 135 height 10
click at [1437, 249] on img at bounding box center [1436, 247] width 16 height 16
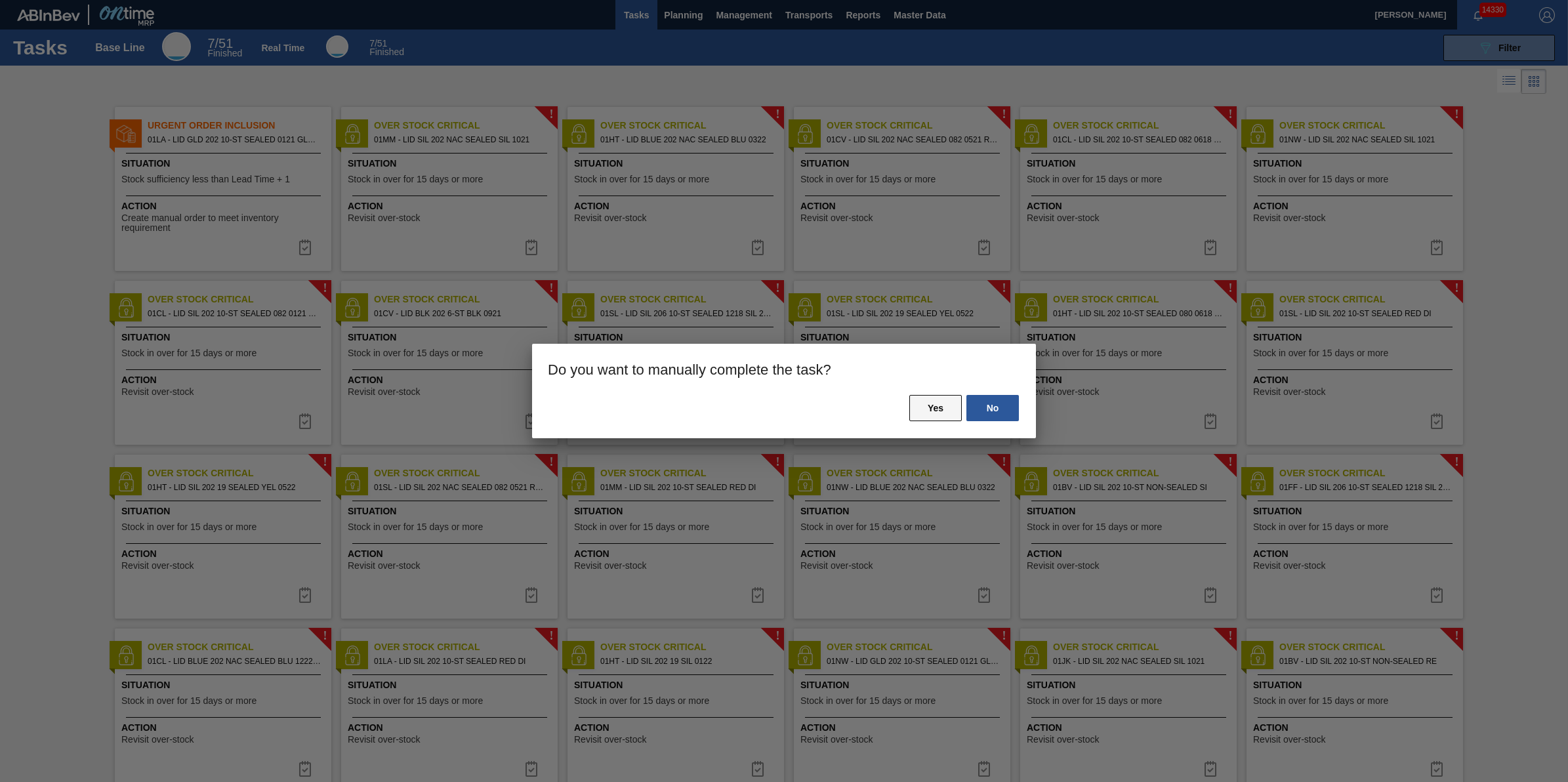
click at [950, 410] on button "Yes" at bounding box center [936, 408] width 52 height 26
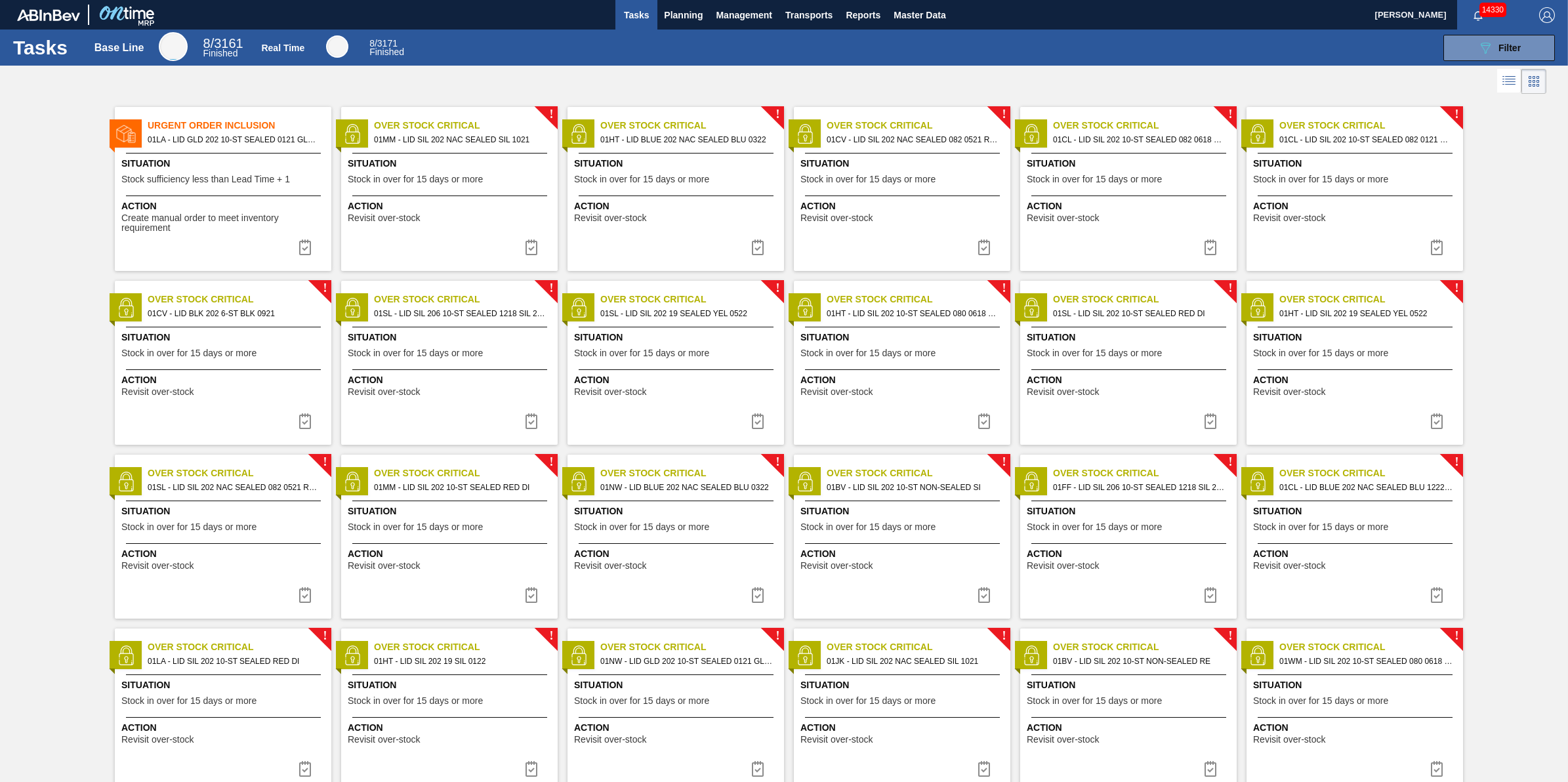
click at [1385, 159] on span "Situation" at bounding box center [1356, 163] width 207 height 14
click at [1438, 247] on img at bounding box center [1436, 247] width 16 height 16
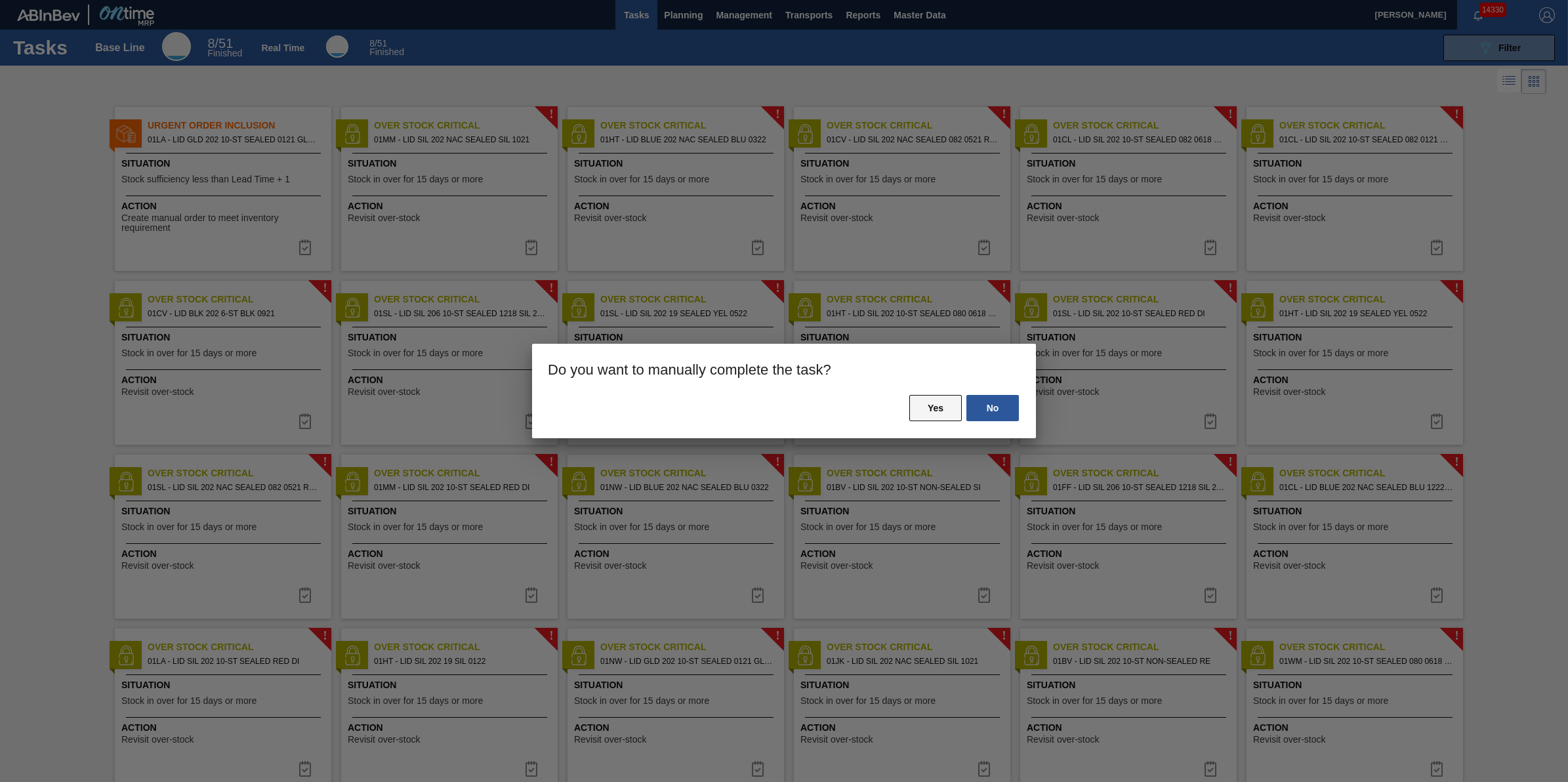
click at [936, 406] on button "Yes" at bounding box center [936, 408] width 52 height 26
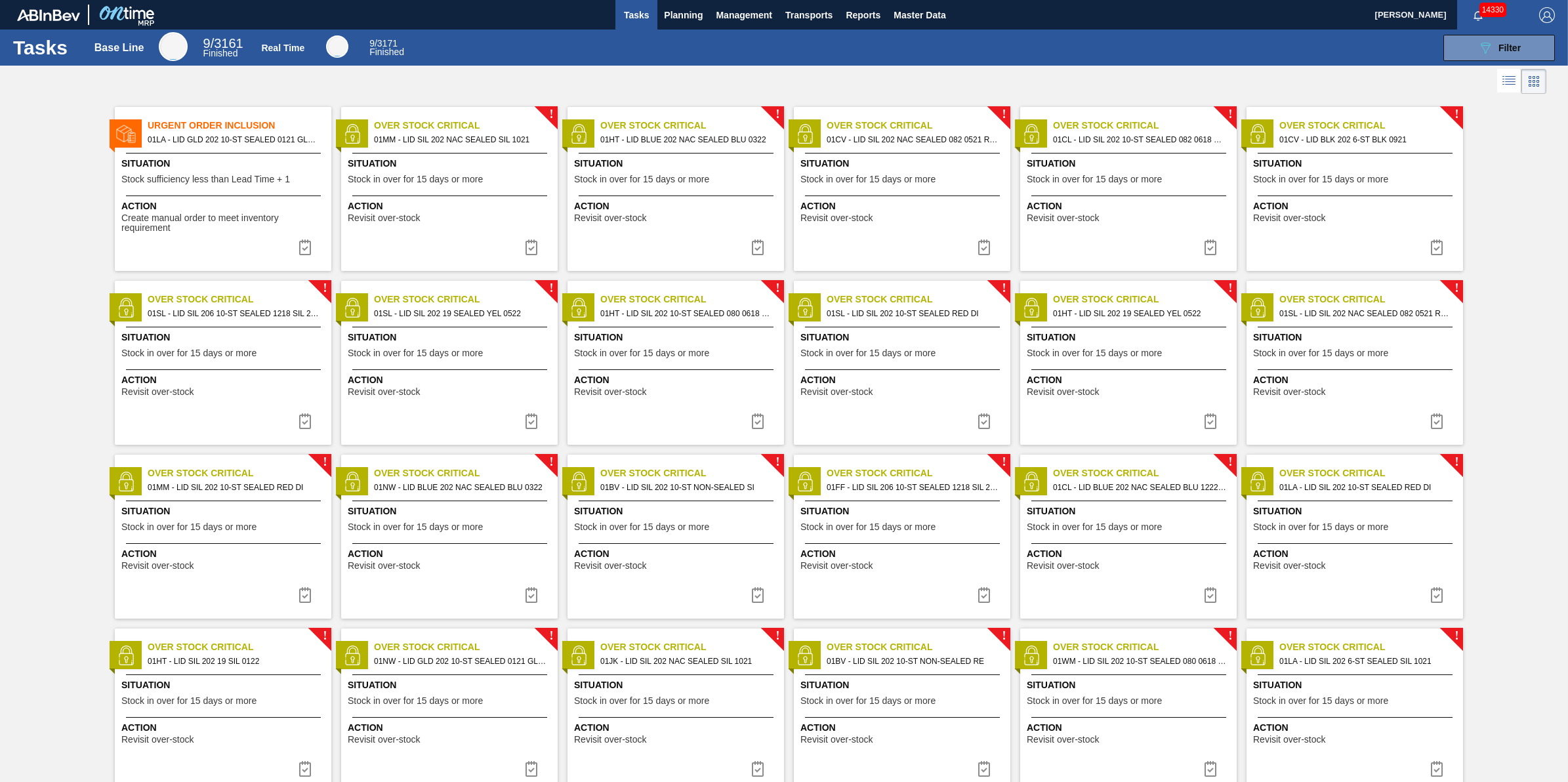
click at [1330, 194] on div "! Over Stock Critical 01CV - LID BLK 202 6-ST BLK 0921 Situation Stock in over …" at bounding box center [1354, 188] width 216 height 164
click at [165, 343] on span "Situation" at bounding box center [225, 337] width 207 height 14
click at [292, 428] on button at bounding box center [305, 421] width 32 height 26
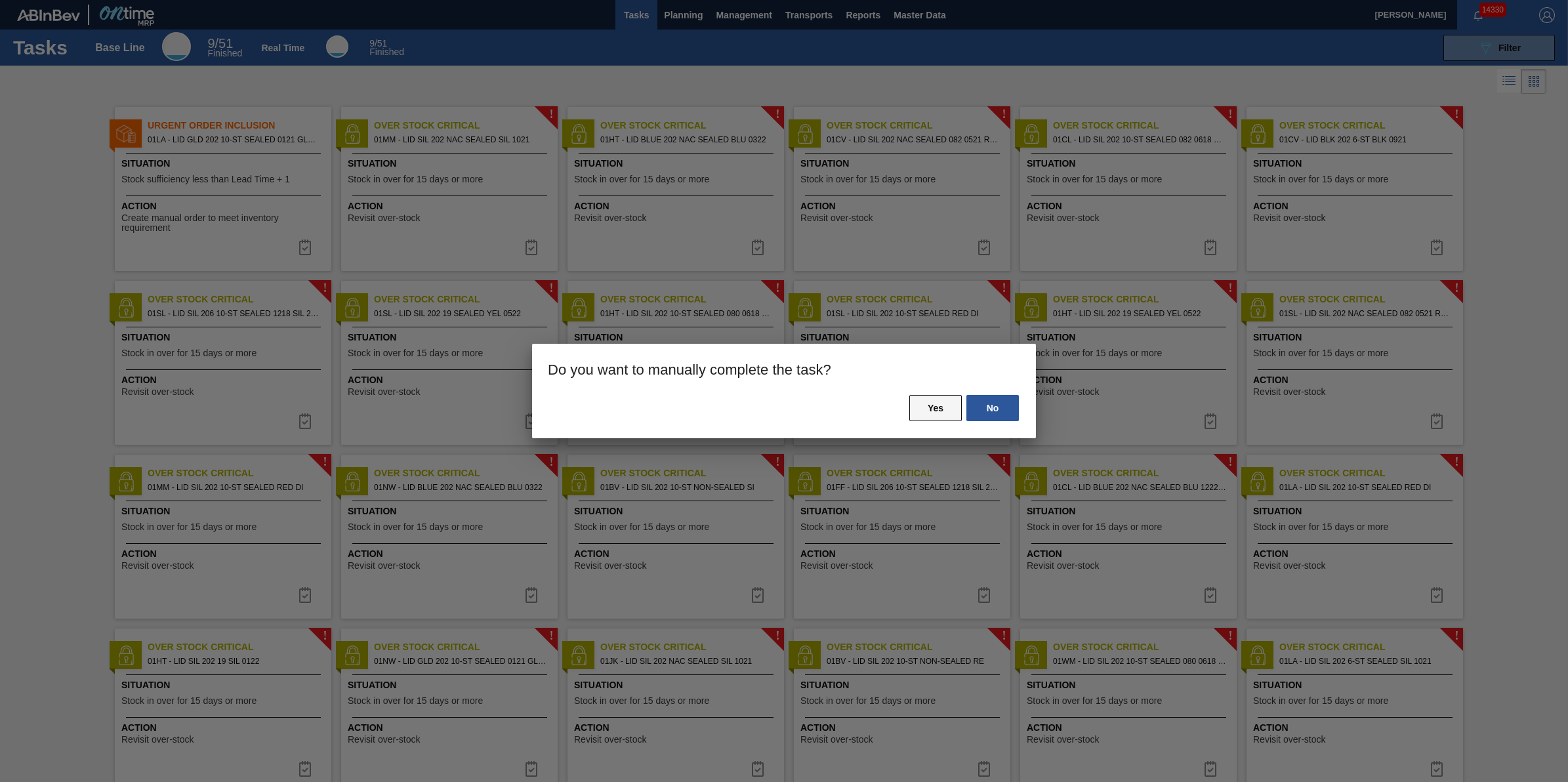
click at [940, 410] on button "Yes" at bounding box center [936, 408] width 52 height 26
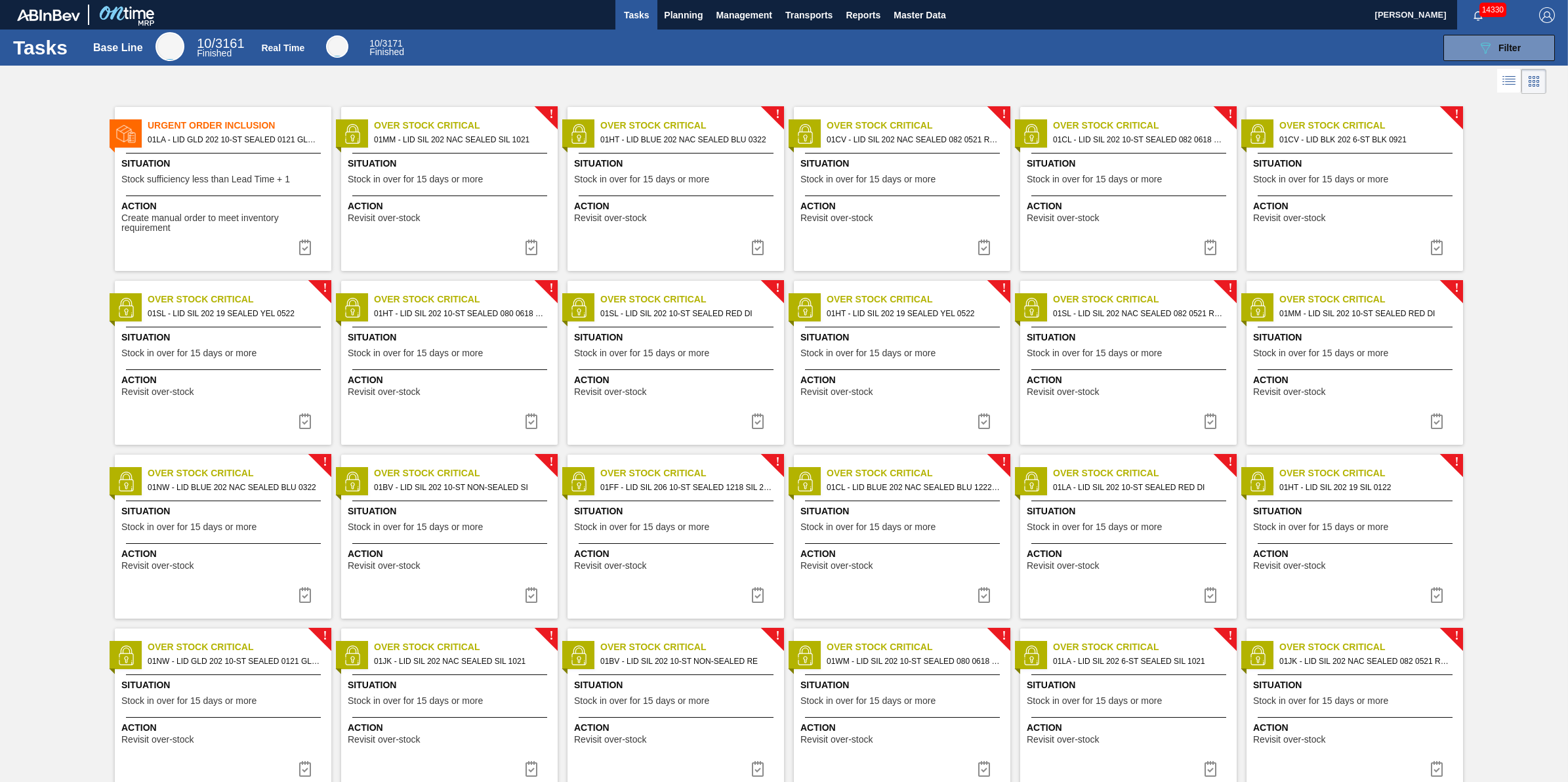
click at [225, 340] on span "Situation" at bounding box center [225, 337] width 207 height 14
click at [421, 351] on span "Stock in over for 15 days or more" at bounding box center [415, 353] width 135 height 10
click at [689, 378] on span "Action" at bounding box center [677, 379] width 207 height 14
click at [885, 351] on span "Stock in over for 15 days or more" at bounding box center [867, 353] width 135 height 10
click at [983, 417] on img at bounding box center [984, 421] width 16 height 16
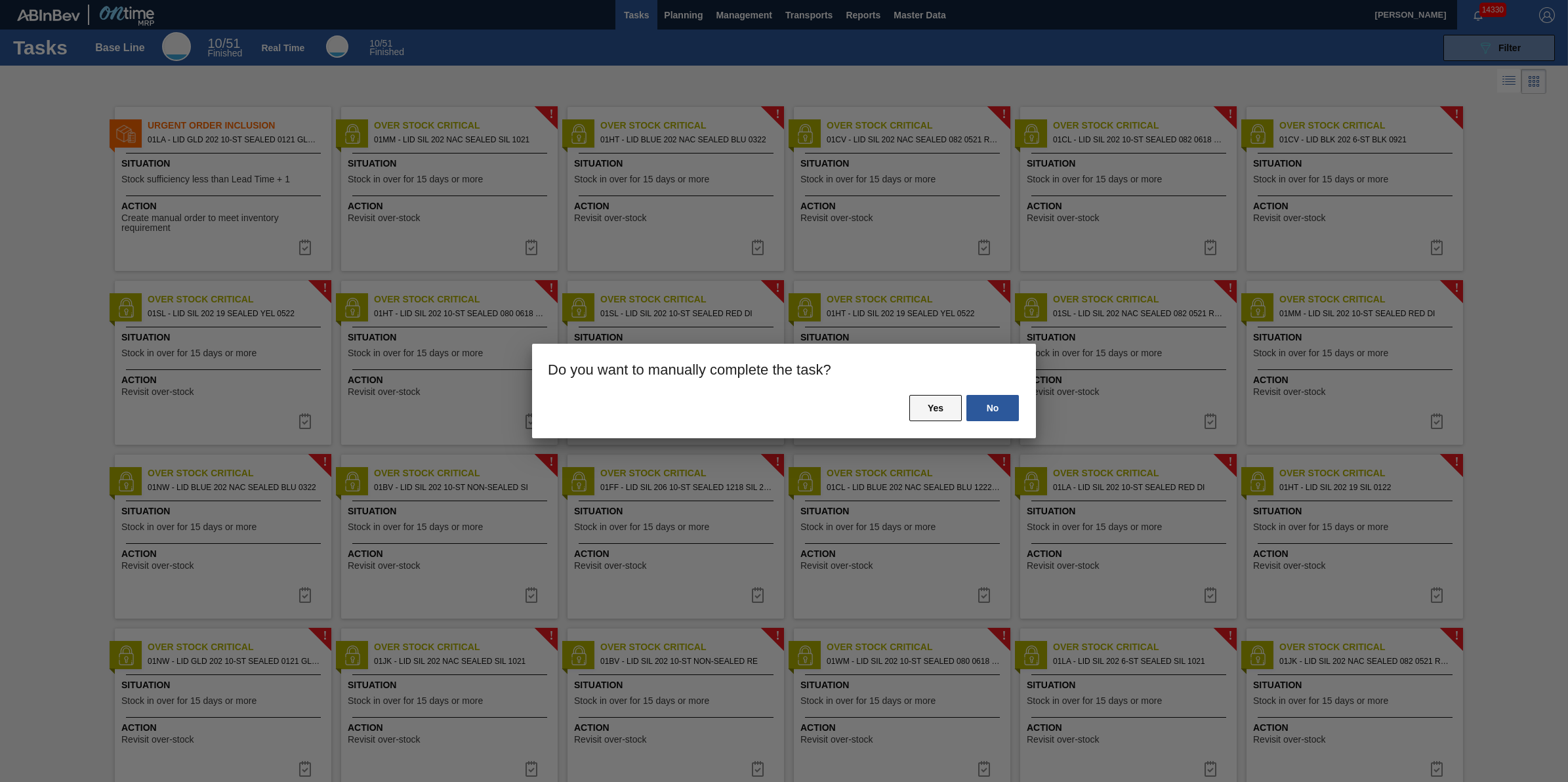
click at [919, 417] on button "Yes" at bounding box center [936, 408] width 52 height 26
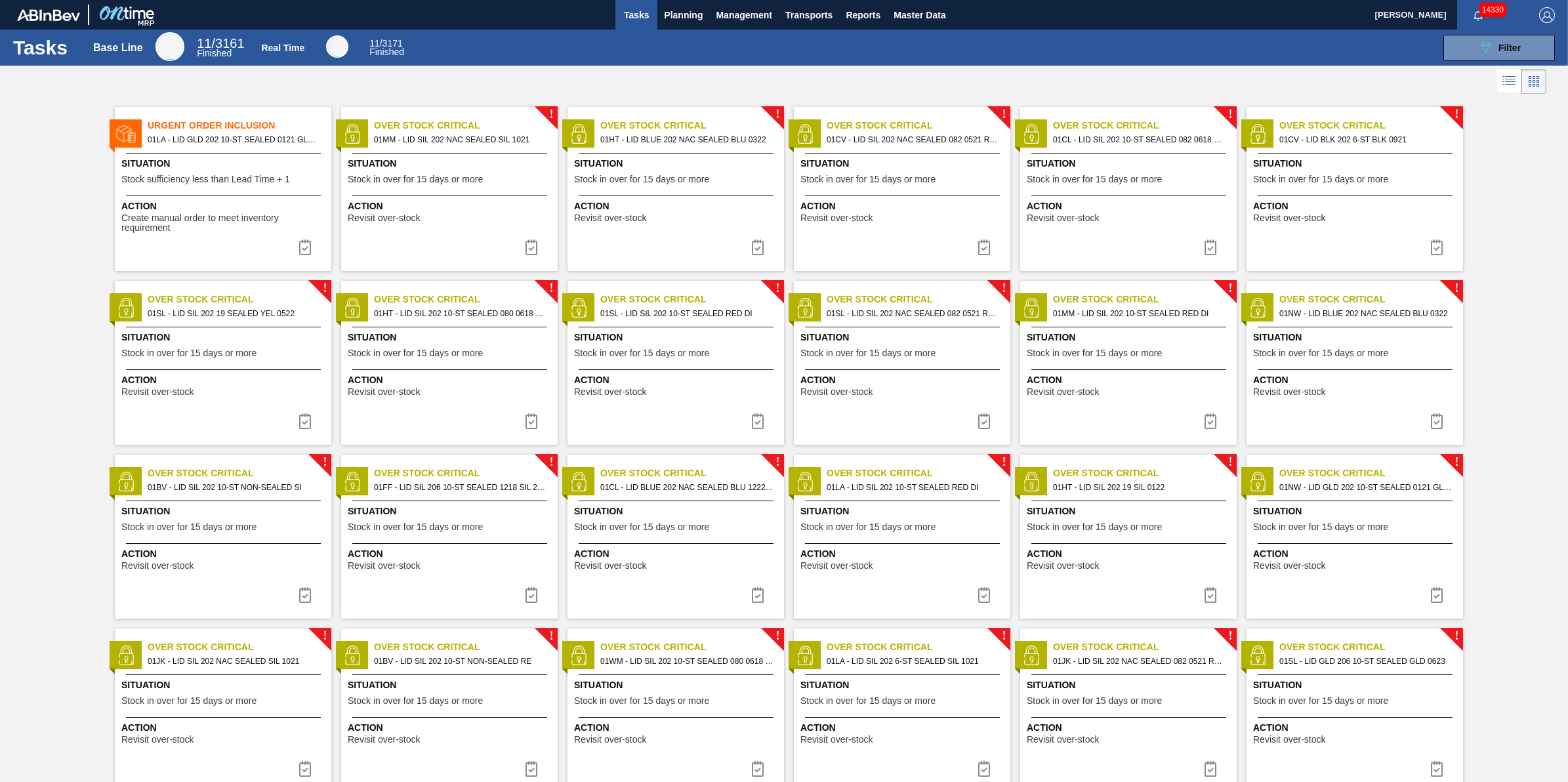
click at [926, 366] on div "! Over Stock Critical 01SL - LID SIL 202 NAC SEALED 082 0521 RED DIE Situation …" at bounding box center [901, 362] width 216 height 164
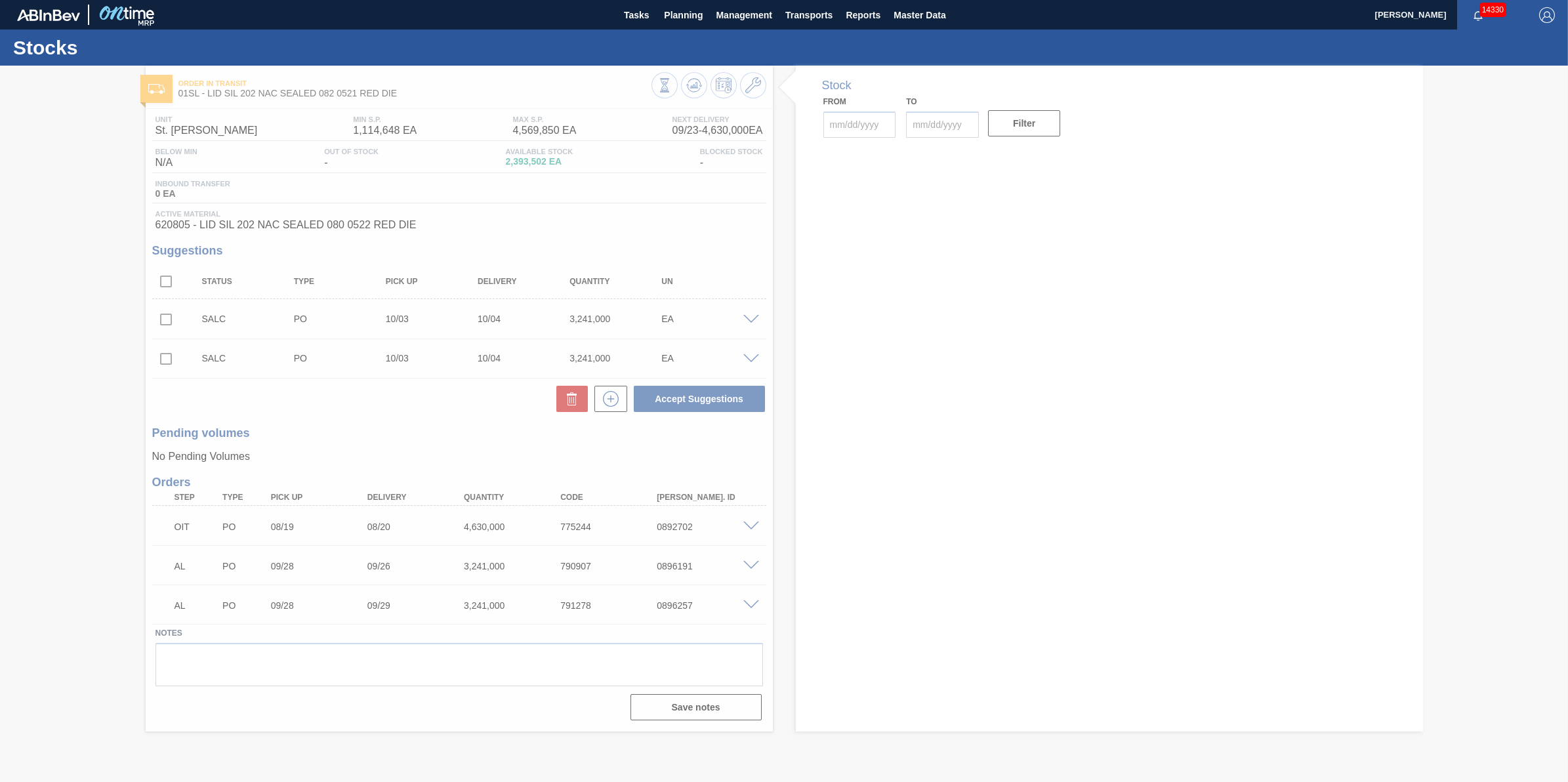
type input "[DATE]"
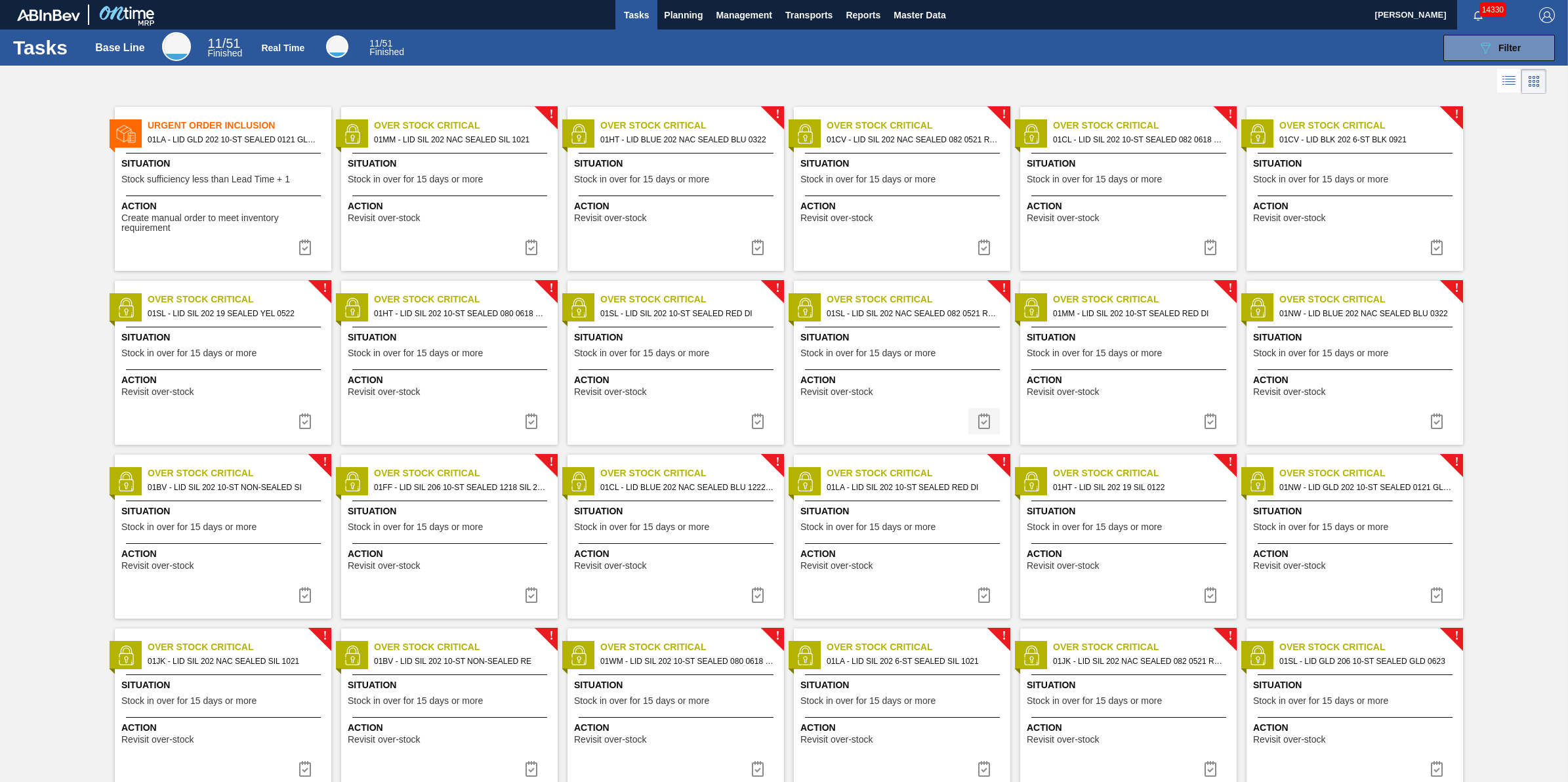
click at [985, 408] on button at bounding box center [984, 421] width 32 height 26
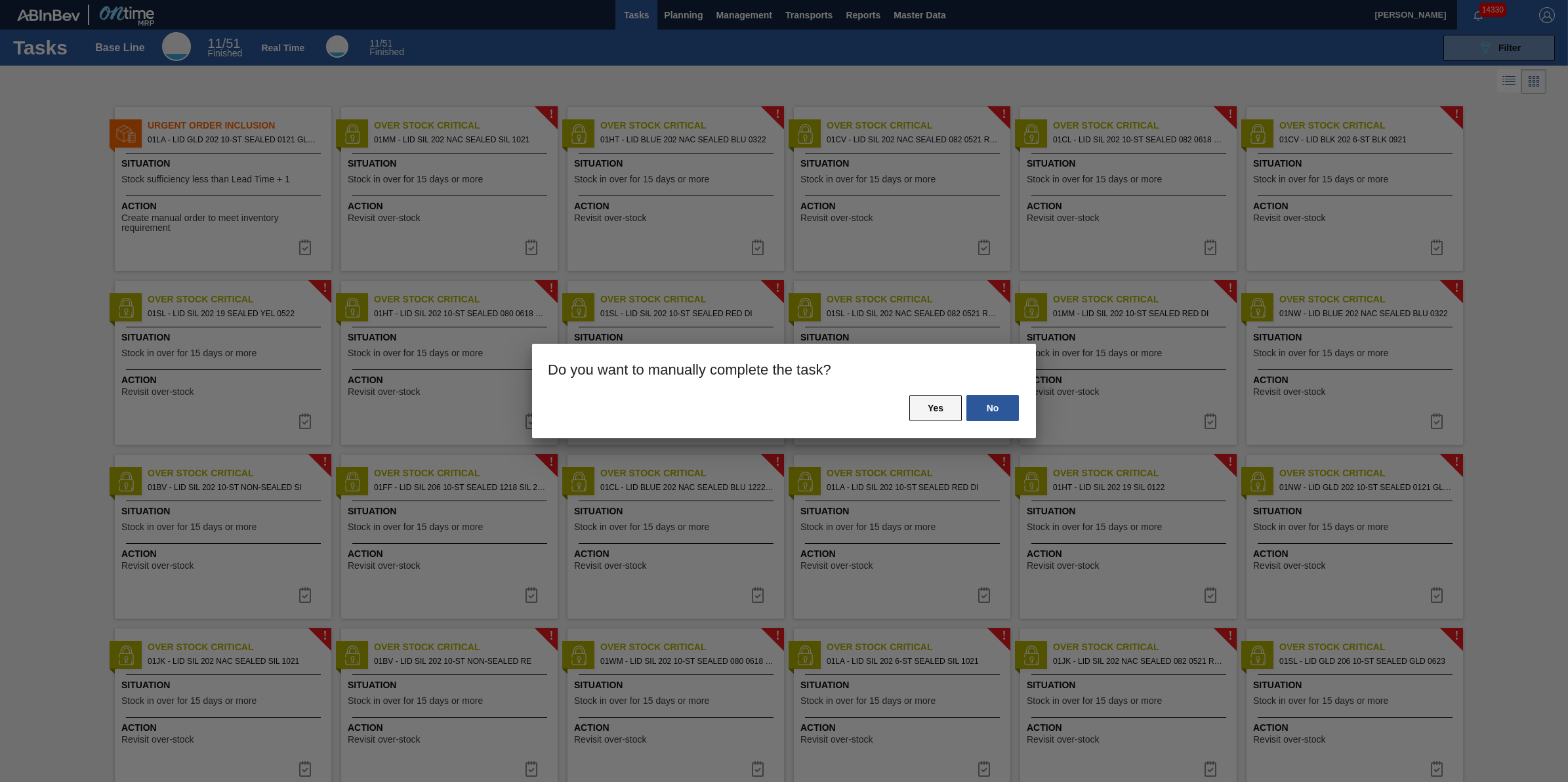
click at [951, 402] on button "Yes" at bounding box center [936, 408] width 52 height 26
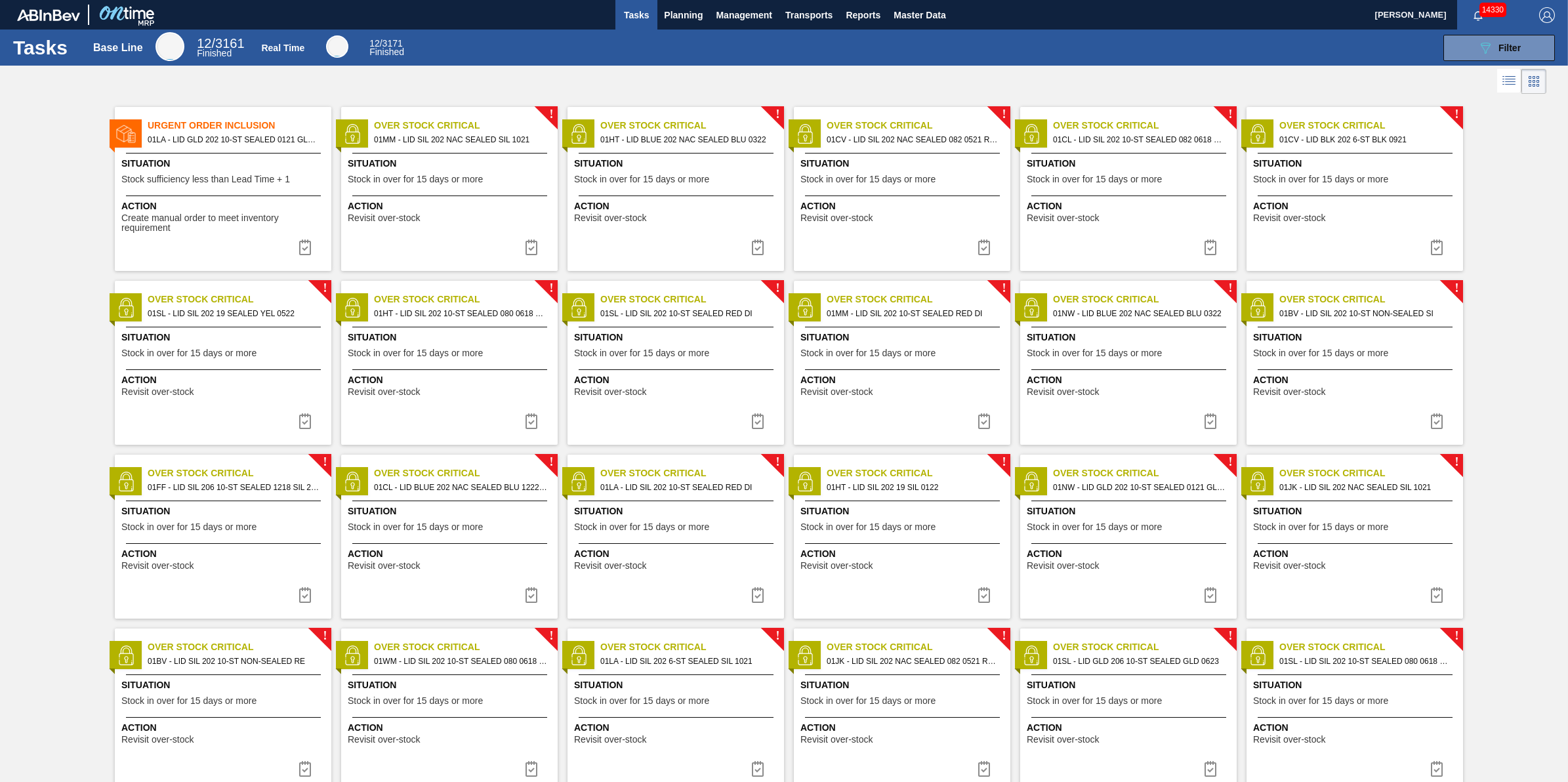
click at [949, 402] on div "! Over Stock Critical 01MM - LID SIL 202 10-ST SEALED RED DI Situation Stock in…" at bounding box center [901, 362] width 216 height 164
click at [1111, 356] on span "Stock in over for 15 days or more" at bounding box center [1094, 353] width 135 height 10
click at [1206, 421] on img at bounding box center [1210, 421] width 16 height 16
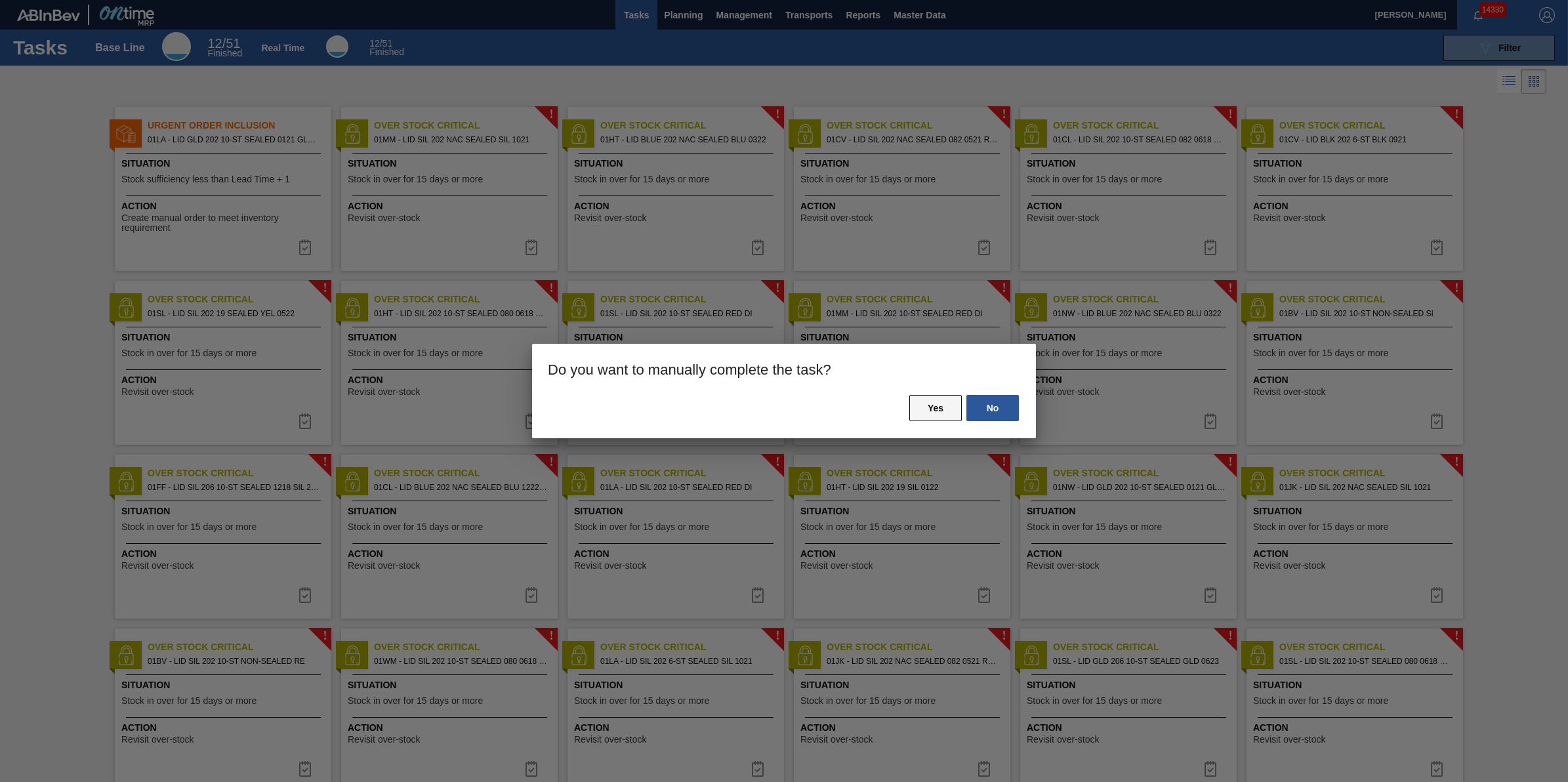
click at [936, 407] on button "Yes" at bounding box center [936, 408] width 52 height 26
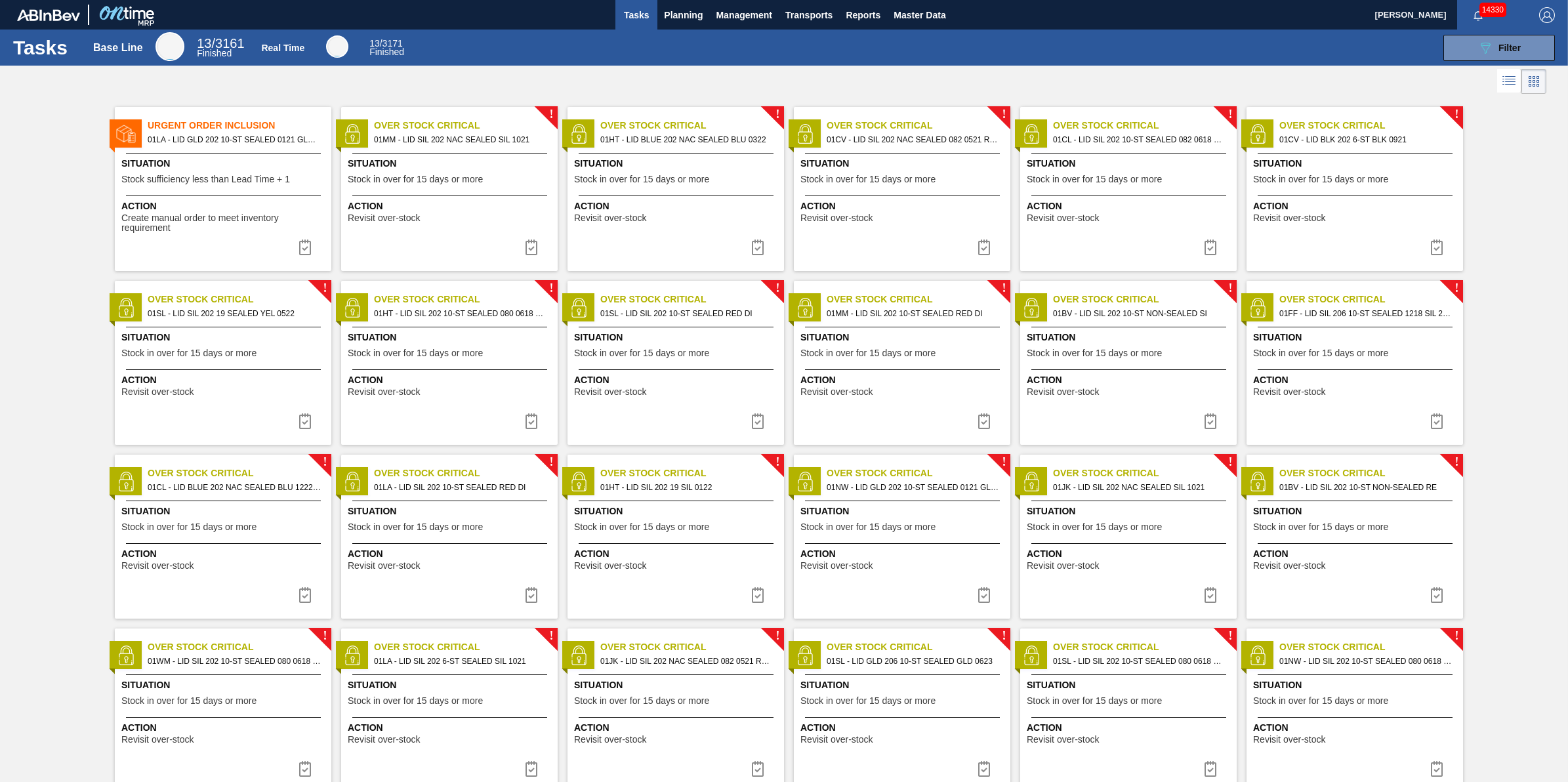
click at [1122, 372] on div "Action Revisit over-stock" at bounding box center [1128, 382] width 216 height 27
click at [1212, 421] on img at bounding box center [1210, 421] width 16 height 16
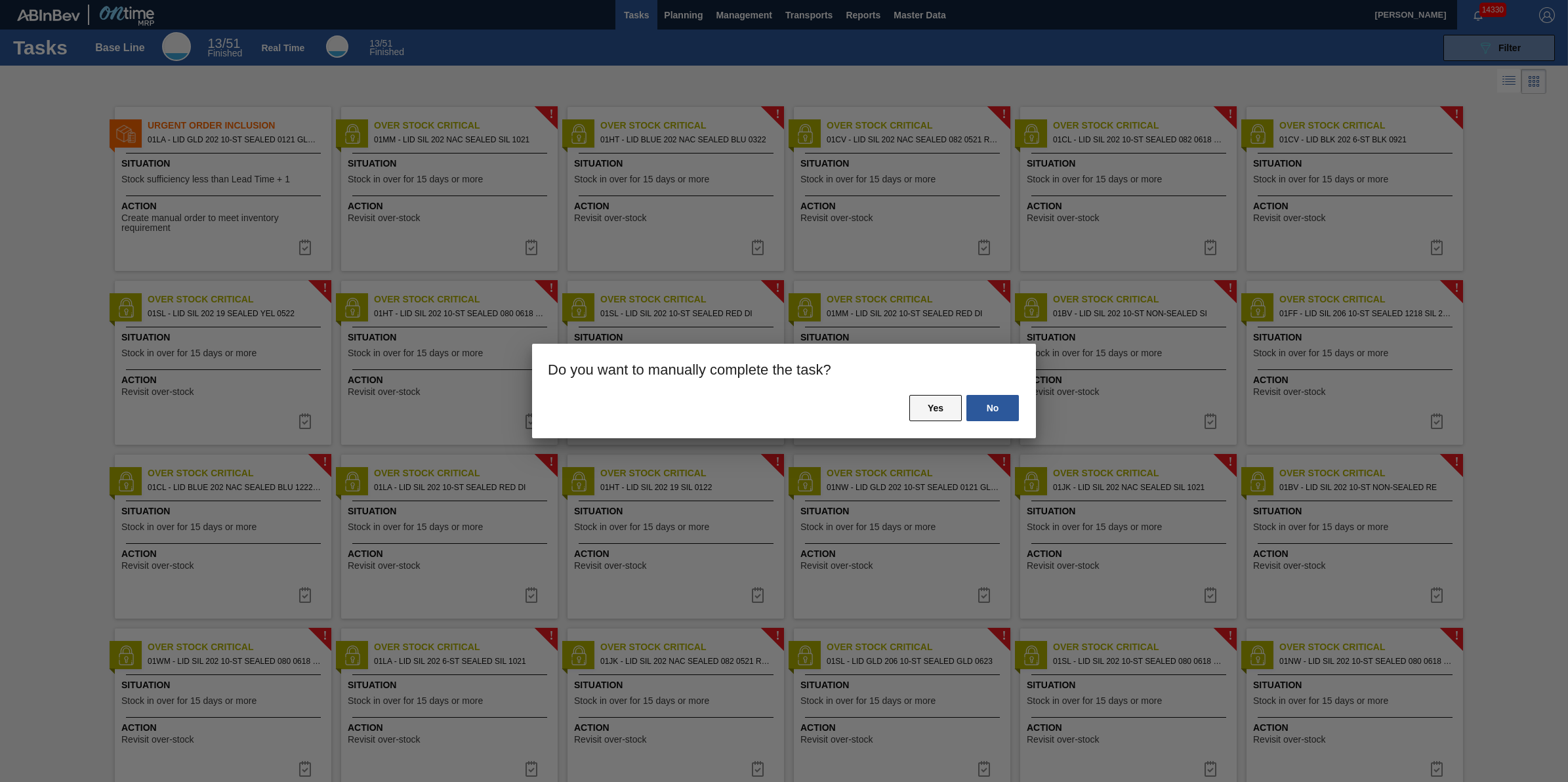
click at [924, 415] on button "Yes" at bounding box center [936, 408] width 52 height 26
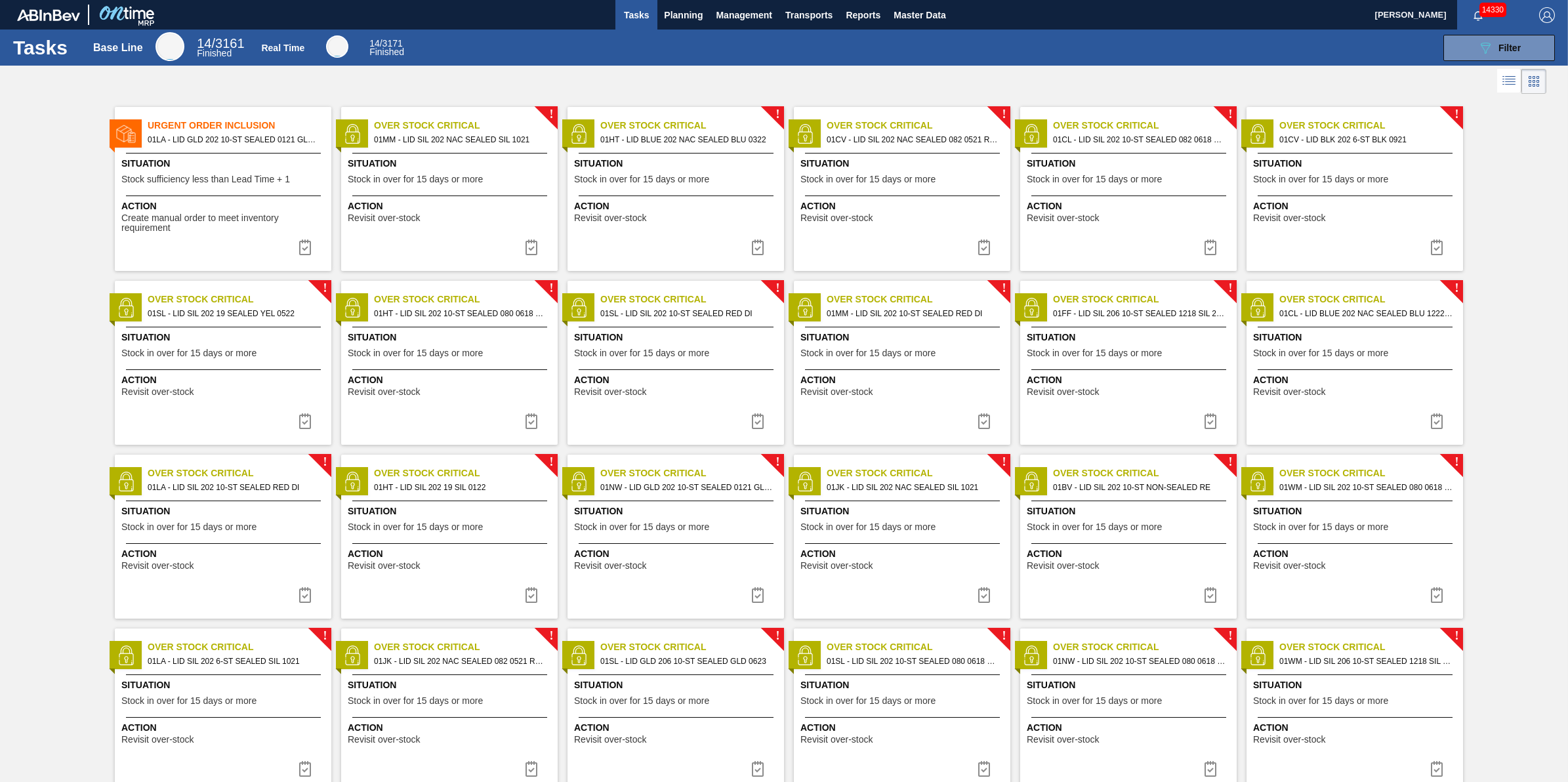
click at [1125, 323] on div "! Over Stock Critical 01FF - LID SIL 206 10-ST SEALED 1218 SIL 2018 O Situation…" at bounding box center [1128, 362] width 216 height 164
click at [1306, 354] on span "Stock in over for 15 days or more" at bounding box center [1321, 353] width 135 height 10
click at [1191, 328] on div "! Over Stock Critical 01FF - LID SIL 206 10-ST SEALED 1218 SIL 2018 O Situation…" at bounding box center [1128, 362] width 216 height 164
click at [1207, 419] on img at bounding box center [1210, 421] width 16 height 16
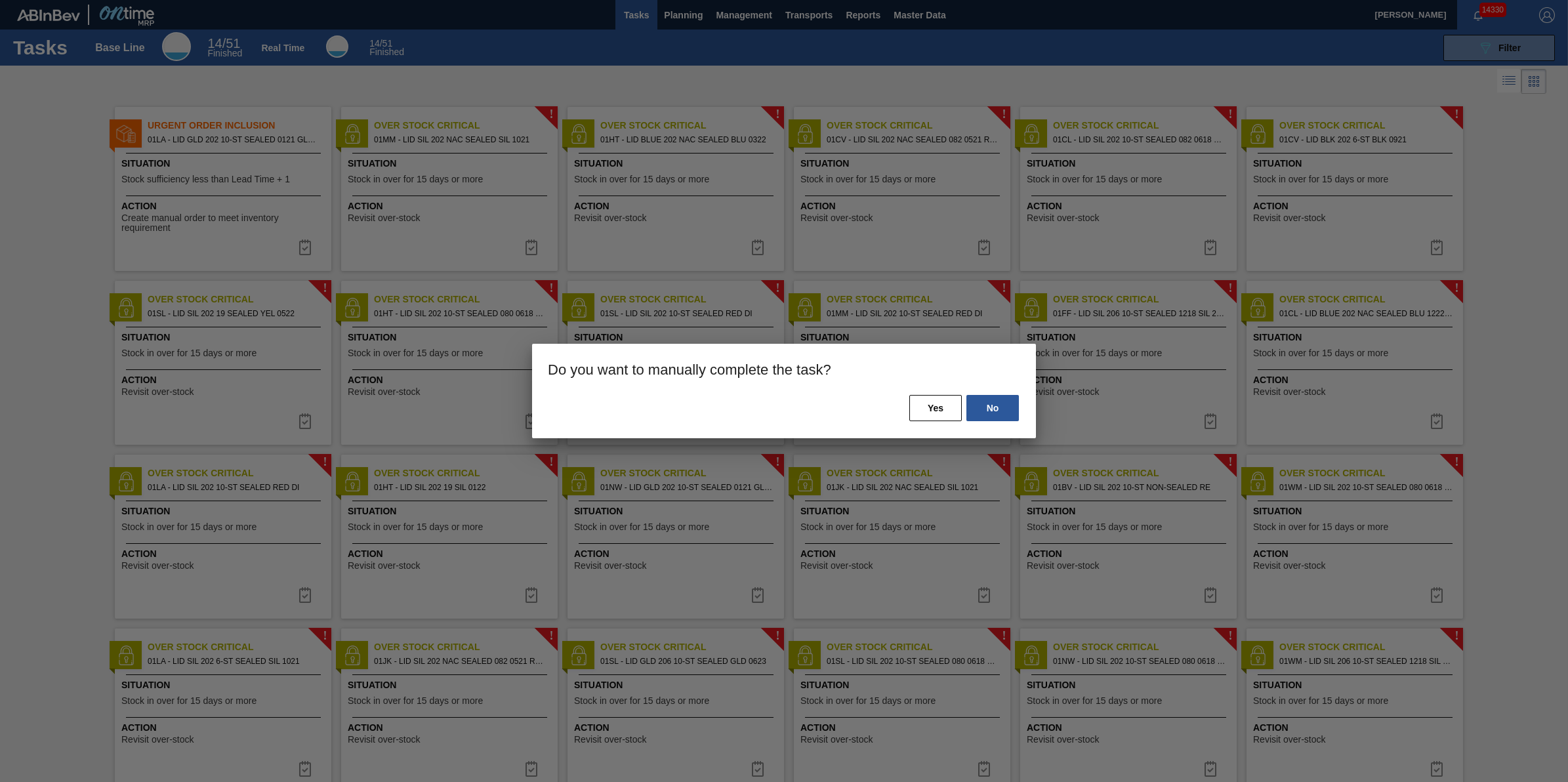
click at [949, 421] on div "No Yes" at bounding box center [784, 416] width 504 height 45
click at [942, 415] on button "Yes" at bounding box center [936, 408] width 52 height 26
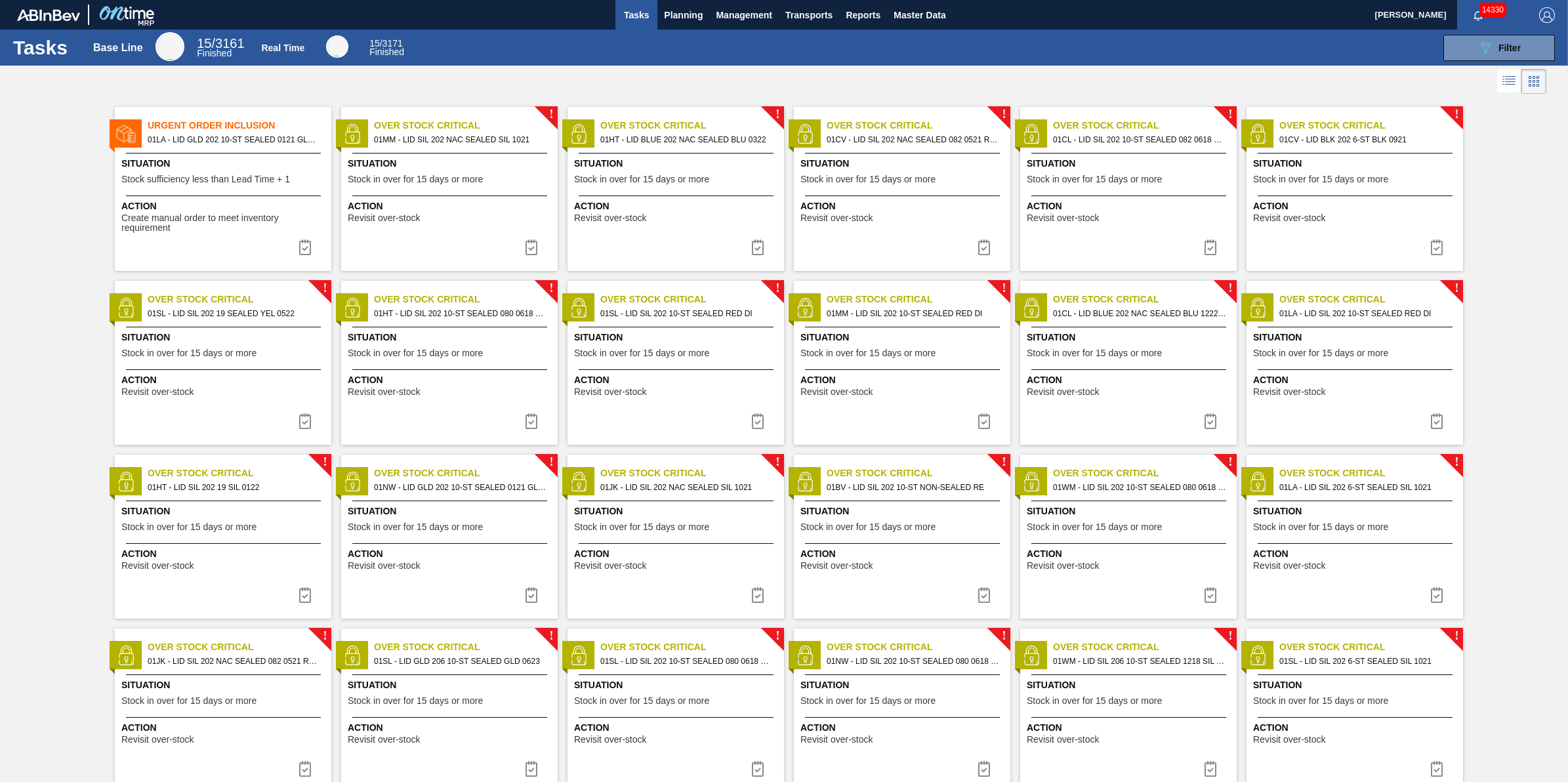
click at [1294, 360] on div "Situation Stock in over for 15 days or more" at bounding box center [1356, 347] width 207 height 32
click at [1324, 371] on div "Action Revisit over-stock" at bounding box center [1354, 382] width 216 height 27
click at [1312, 356] on span "Stock in over for 15 days or more" at bounding box center [1321, 353] width 135 height 10
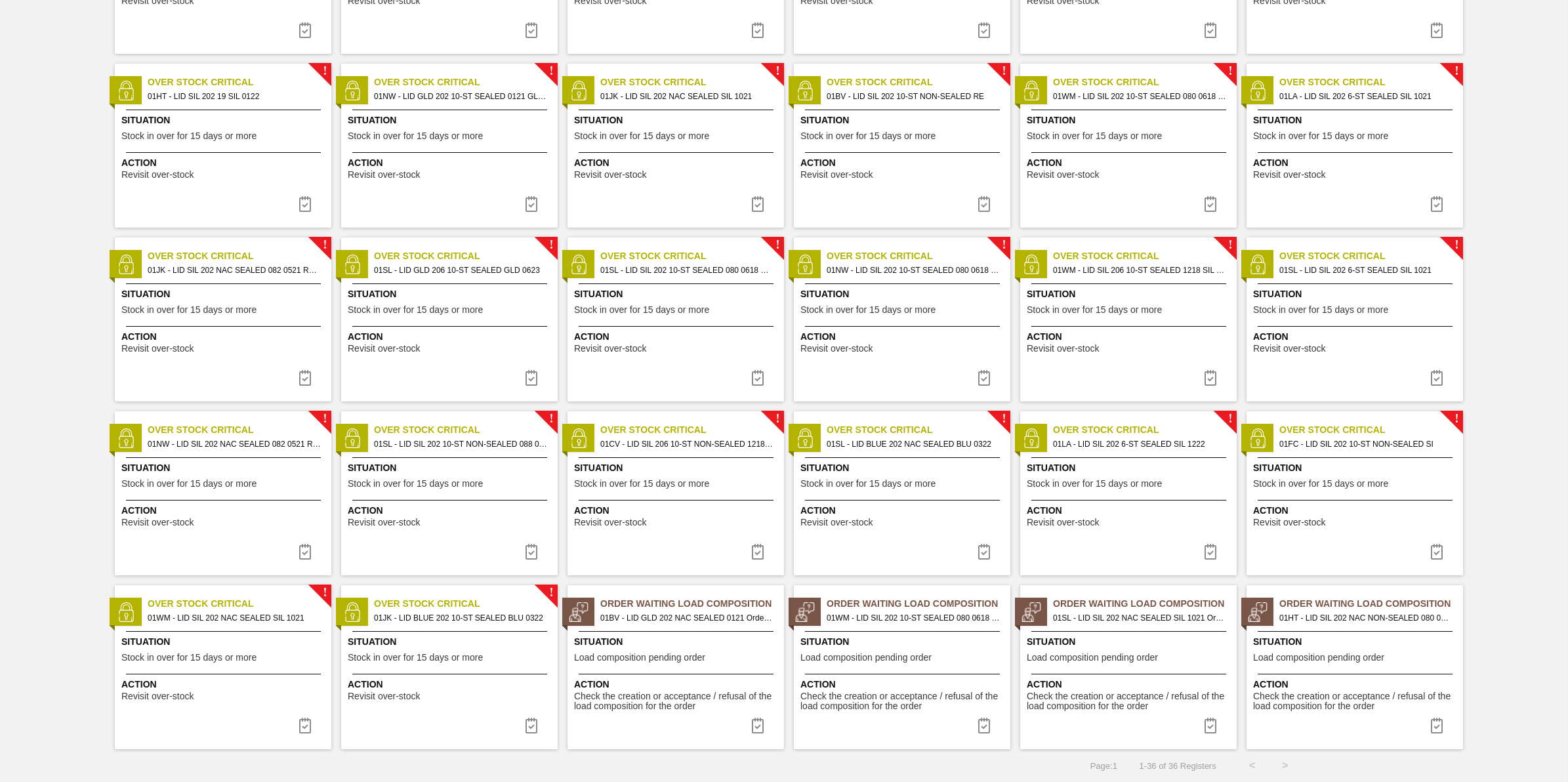
click at [417, 655] on span "Stock in over for 15 days or more" at bounding box center [415, 657] width 135 height 10
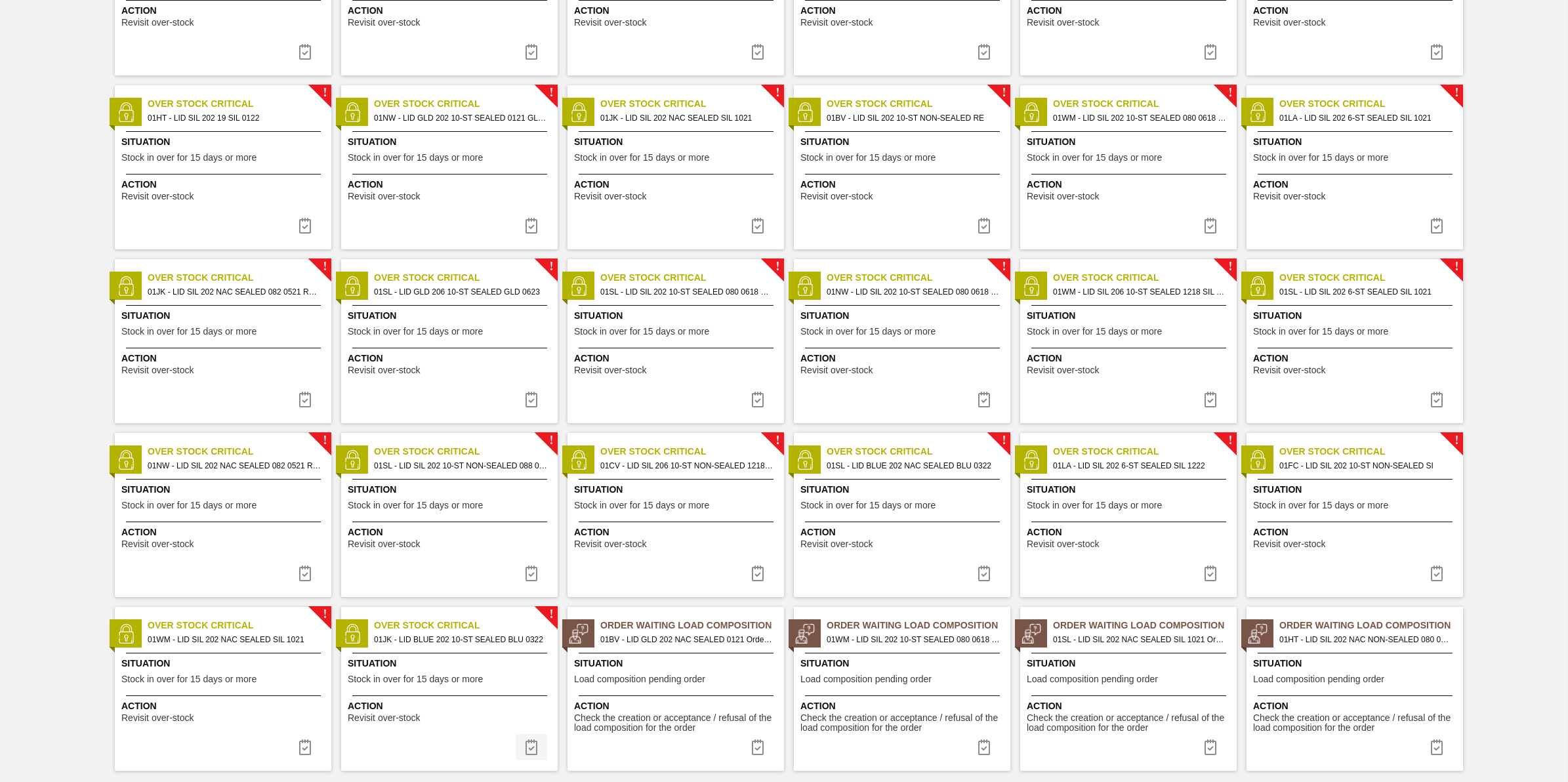
scroll to position [391, 0]
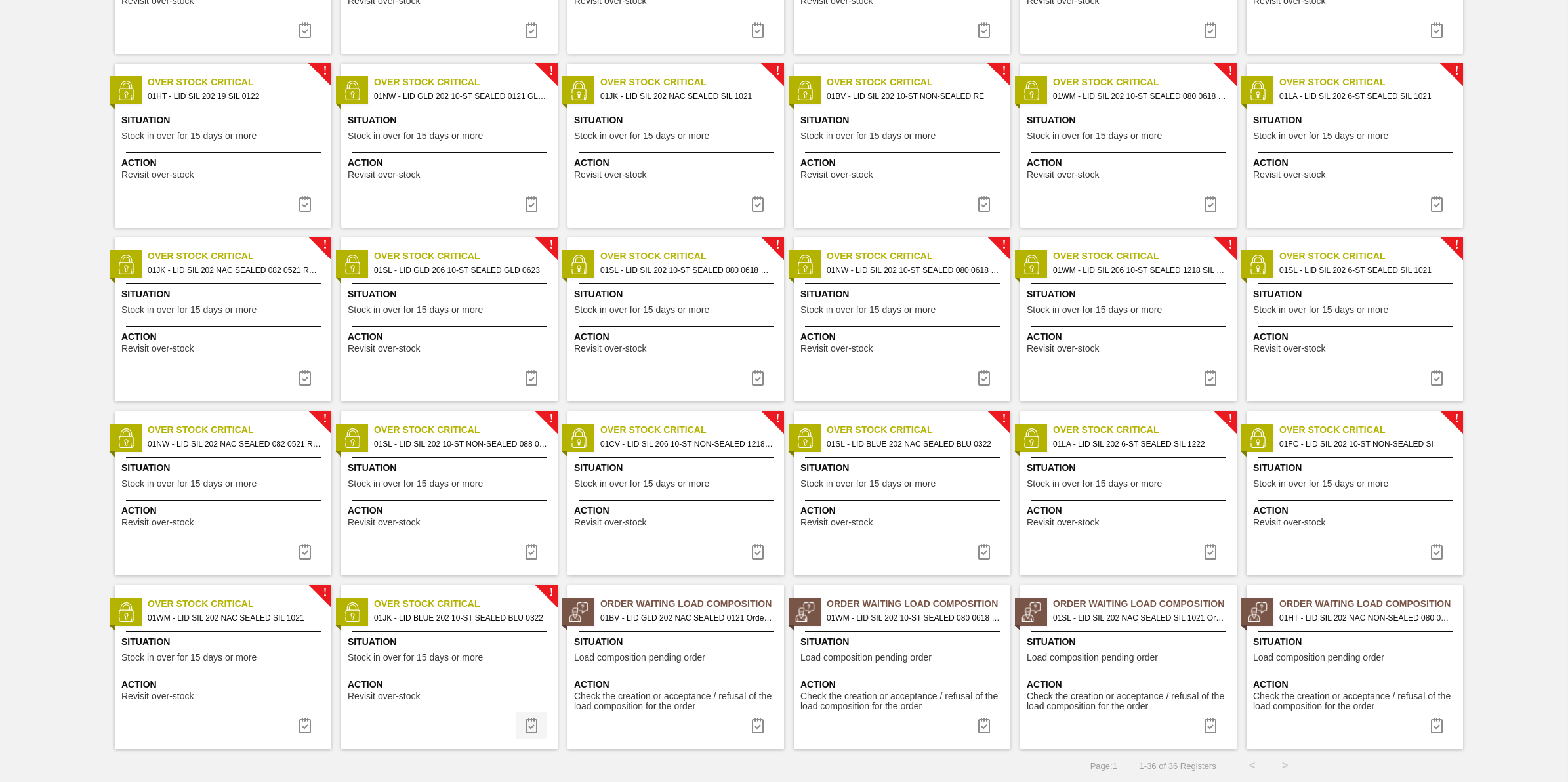
click at [540, 726] on button at bounding box center [531, 726] width 32 height 26
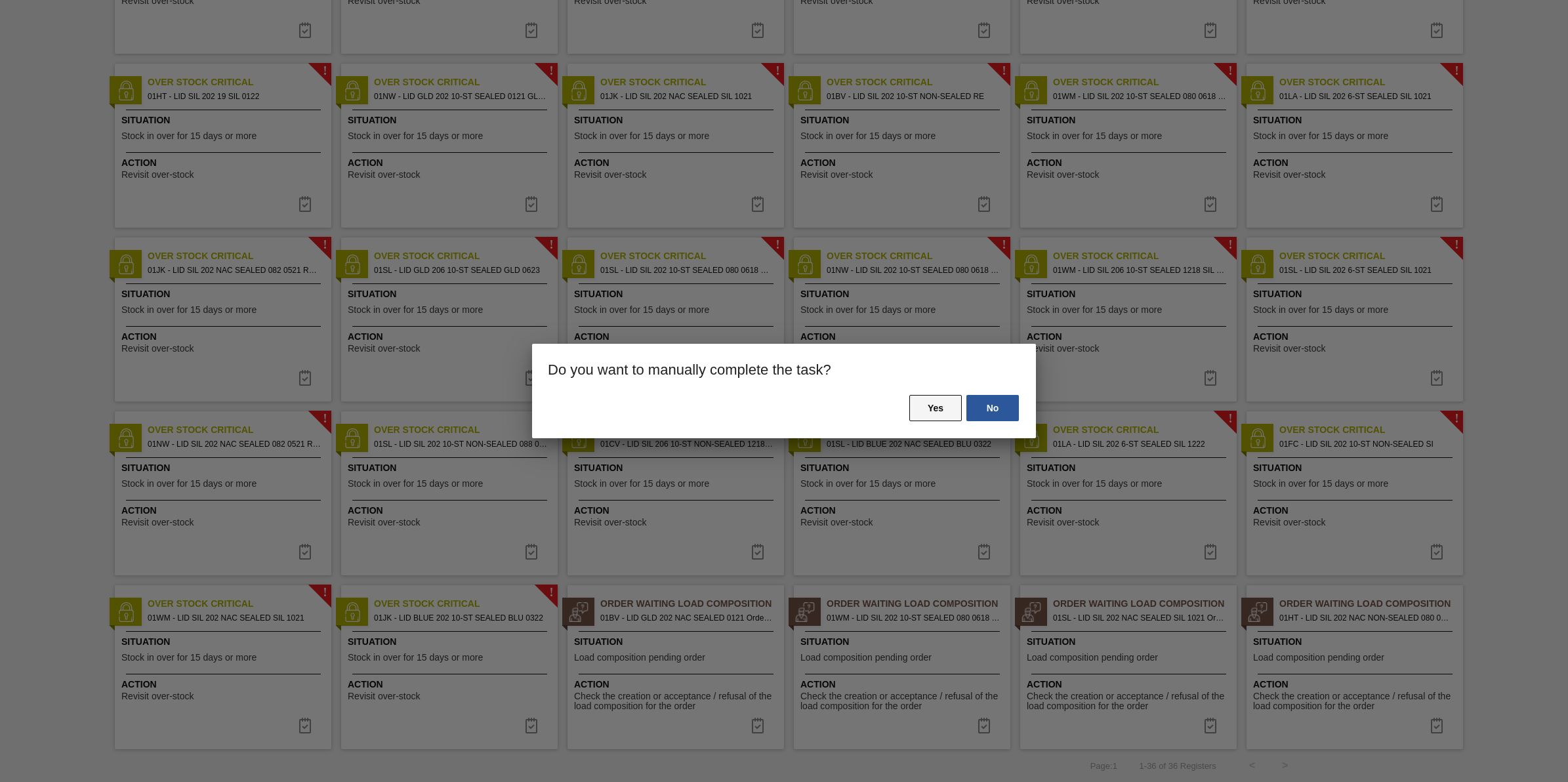
click at [925, 401] on button "Yes" at bounding box center [936, 408] width 52 height 26
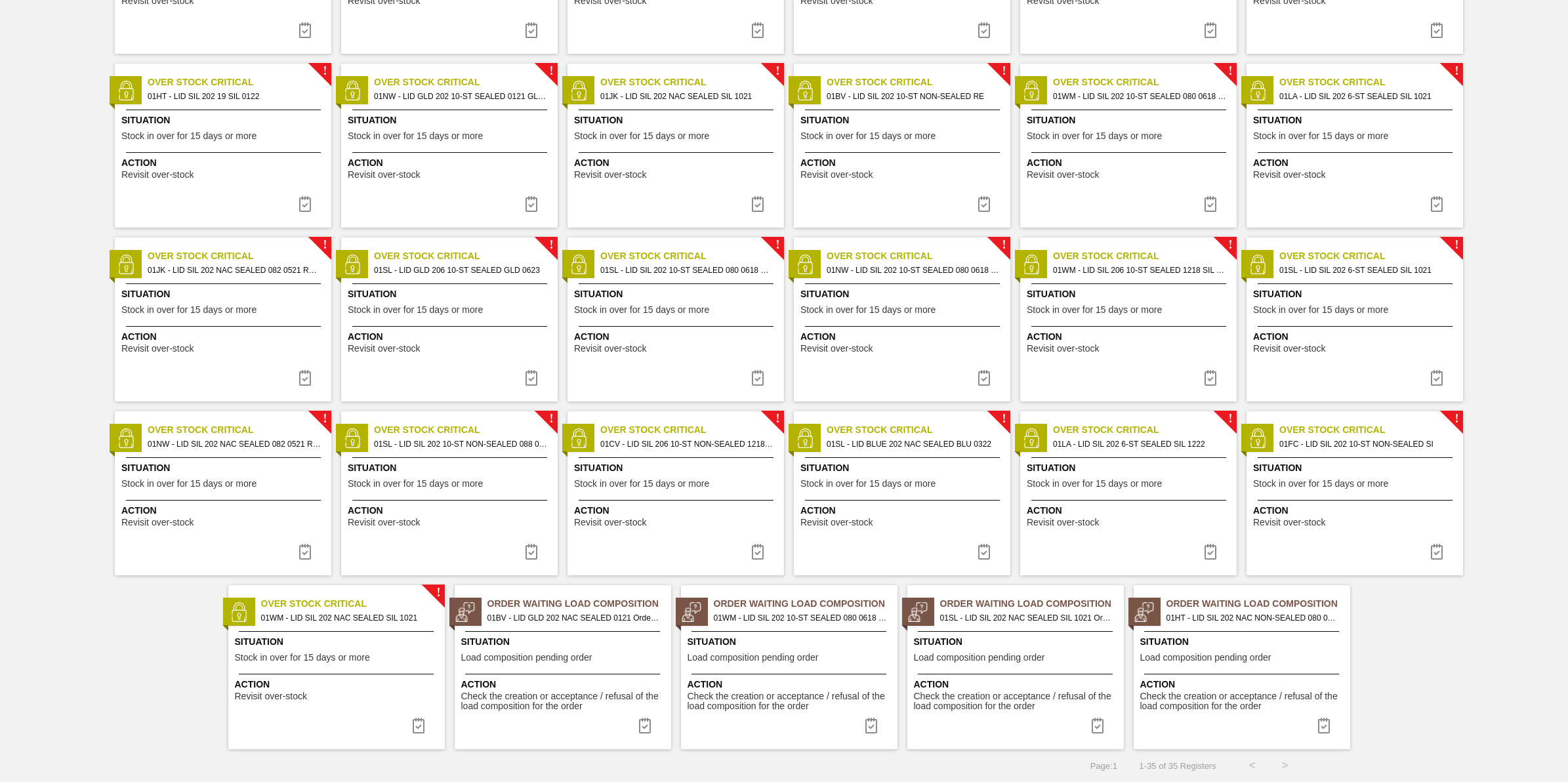
click at [290, 681] on span "Action" at bounding box center [338, 684] width 207 height 14
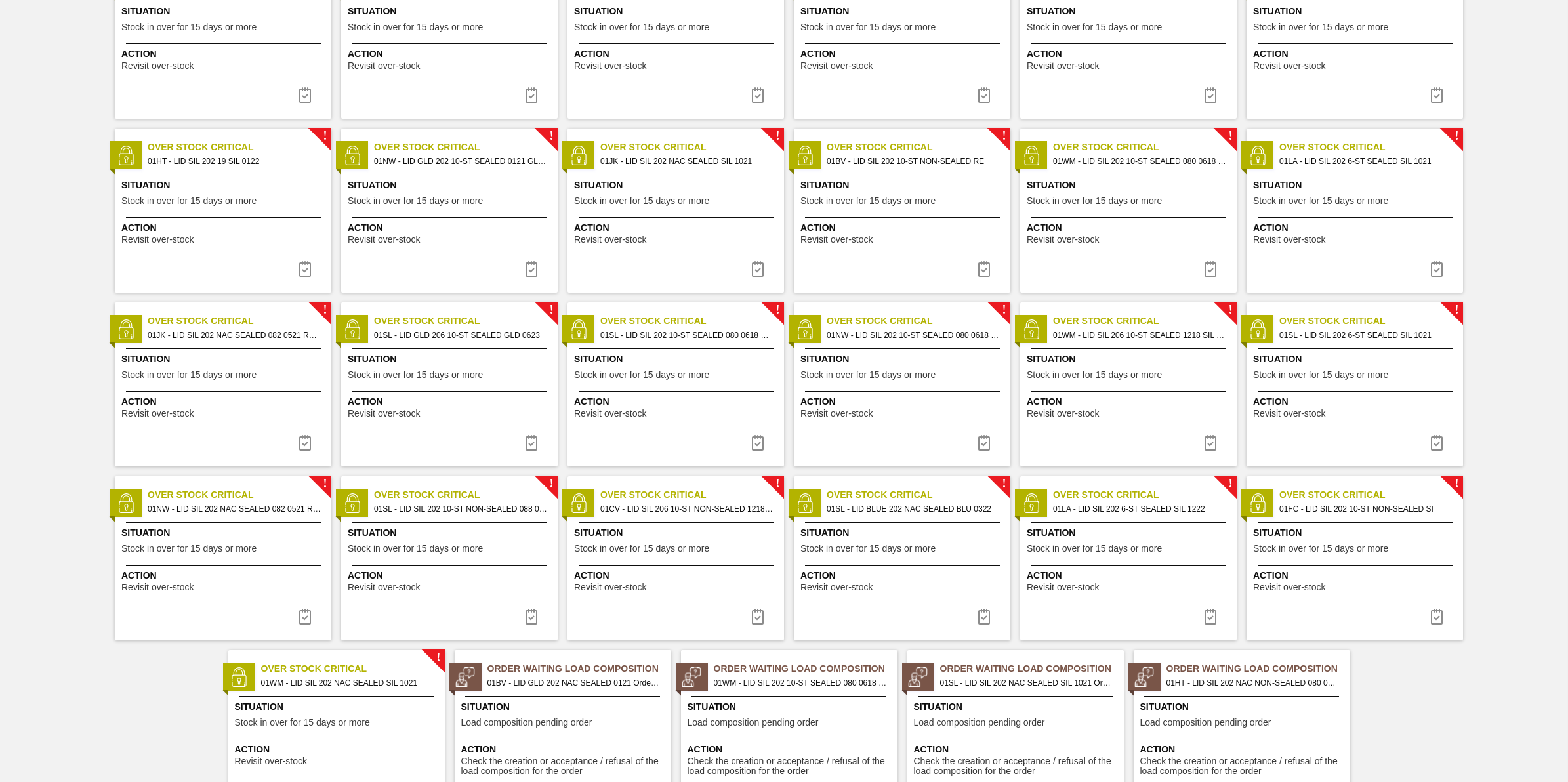
scroll to position [391, 0]
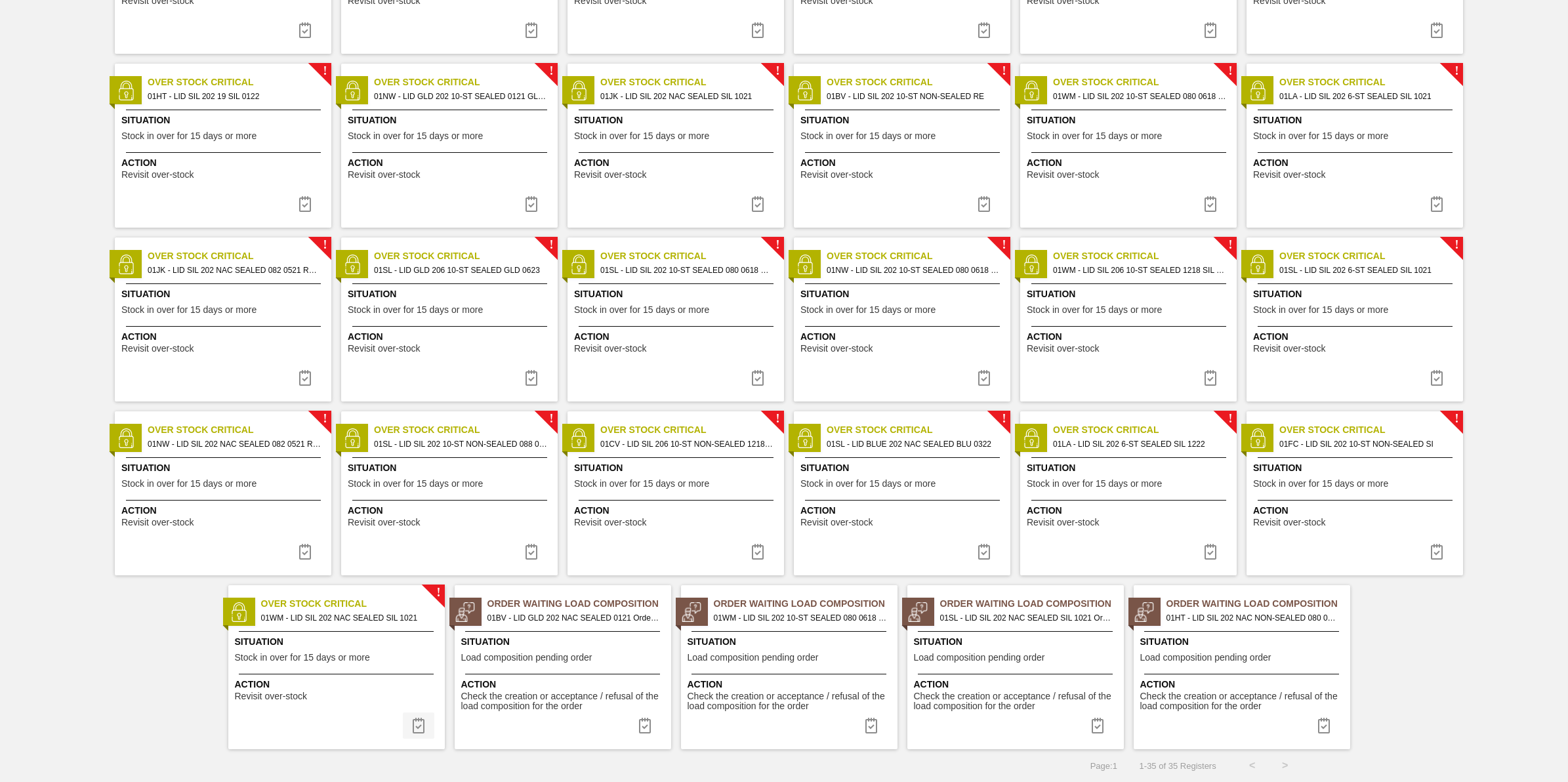
click at [417, 718] on img at bounding box center [418, 725] width 16 height 16
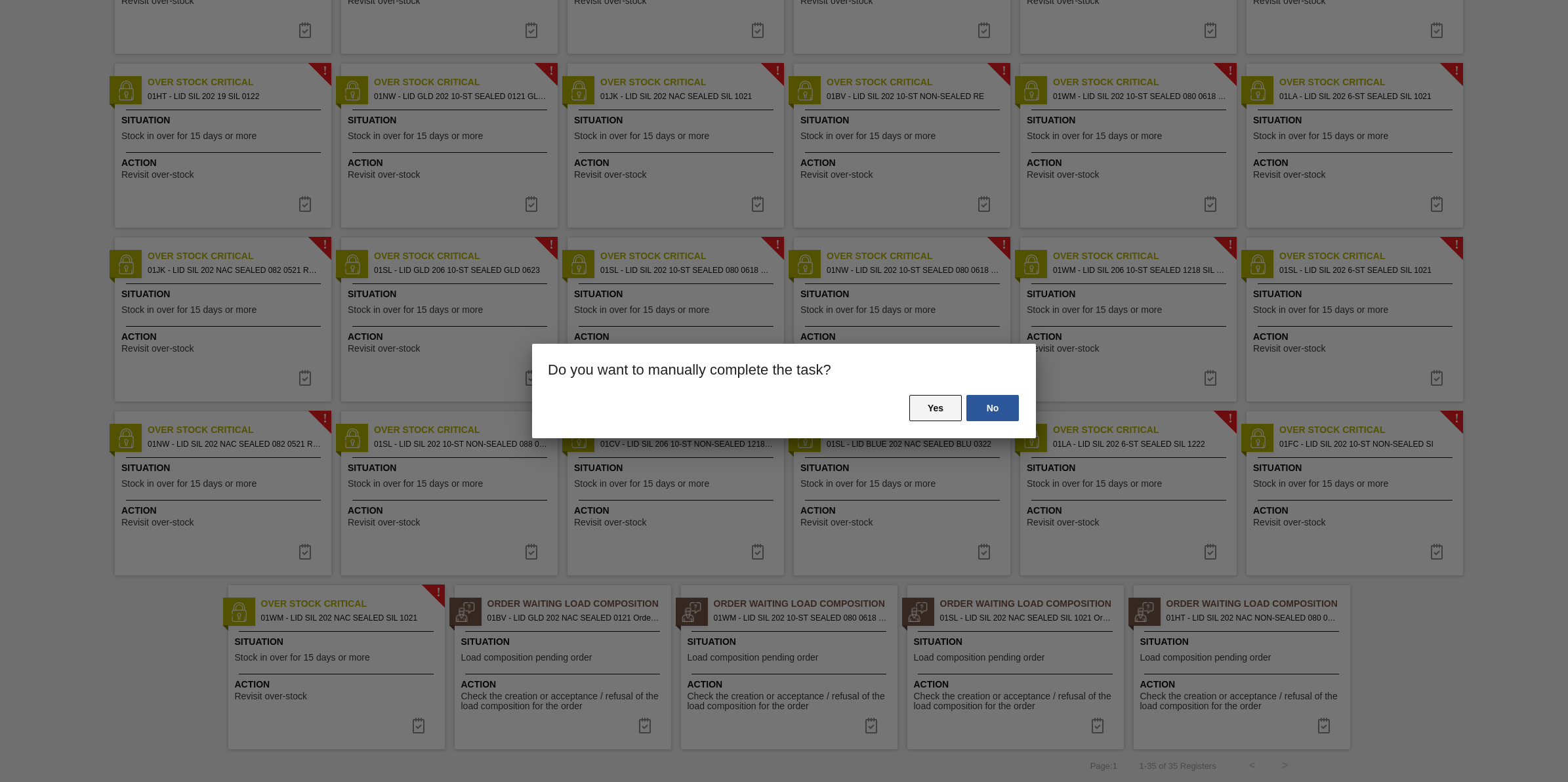
click at [931, 410] on button "Yes" at bounding box center [936, 408] width 52 height 26
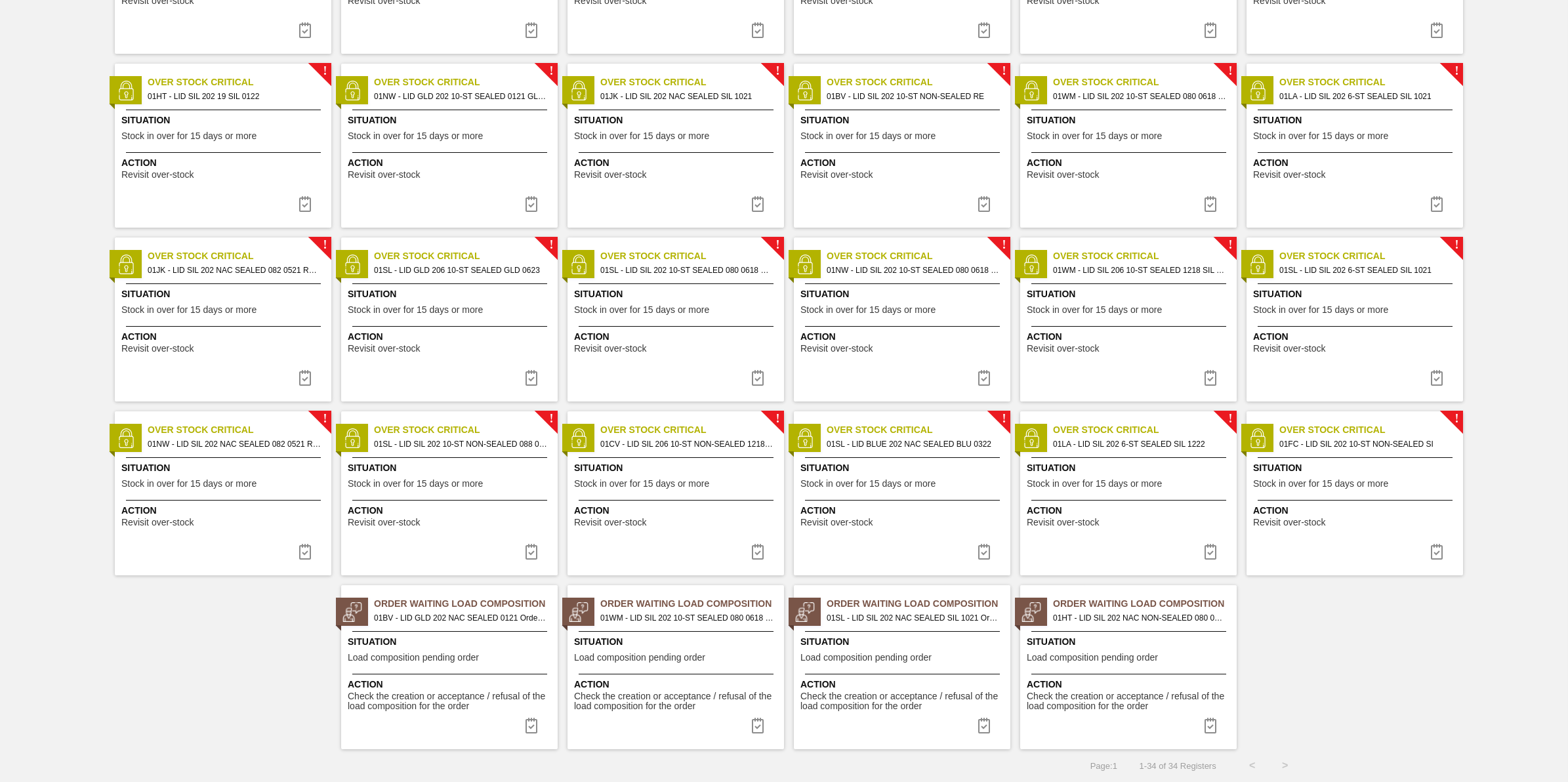
click at [1323, 523] on span "Revisit over-stock" at bounding box center [1289, 523] width 72 height 10
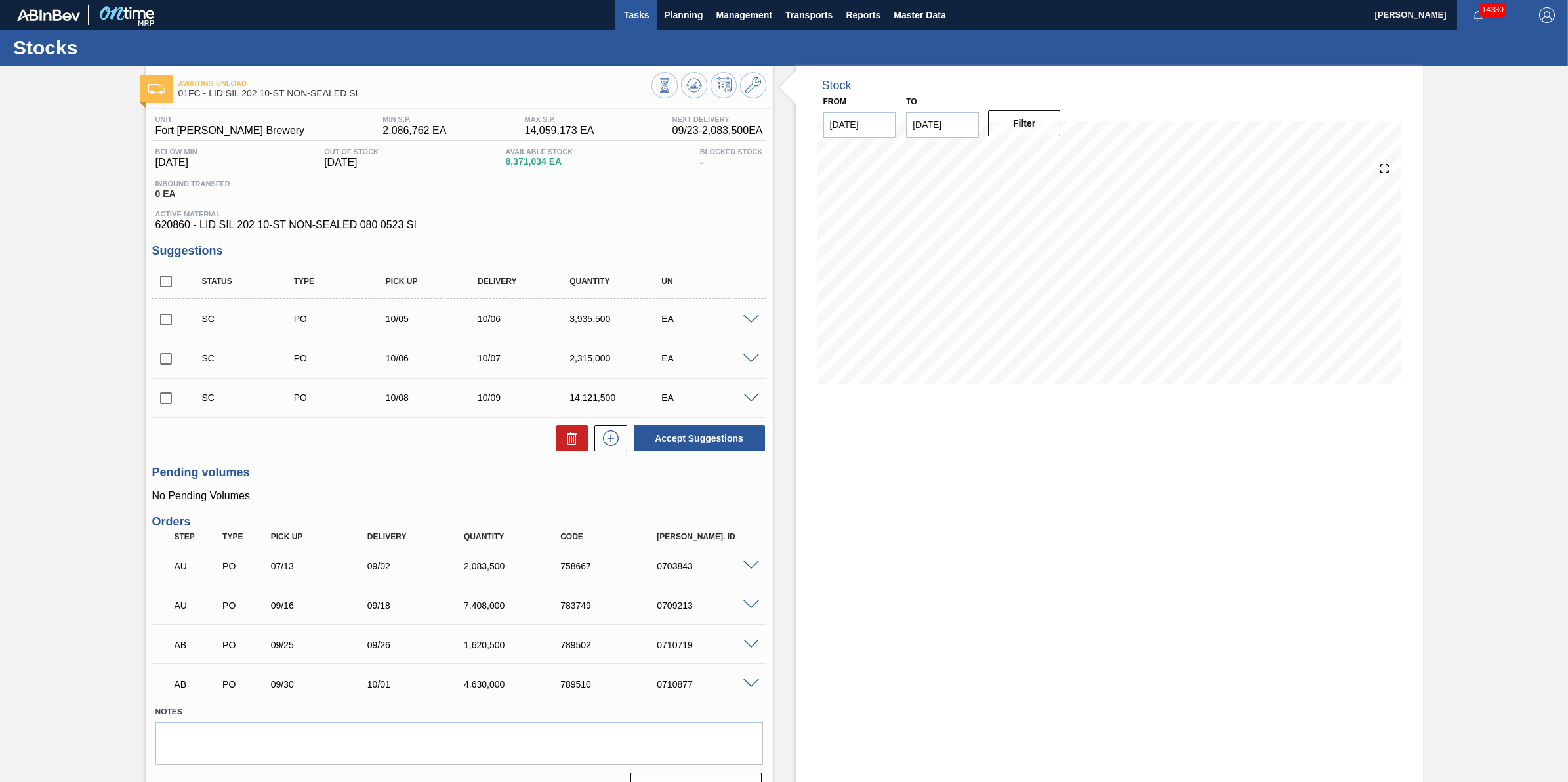
click at [638, 23] on button "Tasks" at bounding box center [636, 15] width 42 height 30
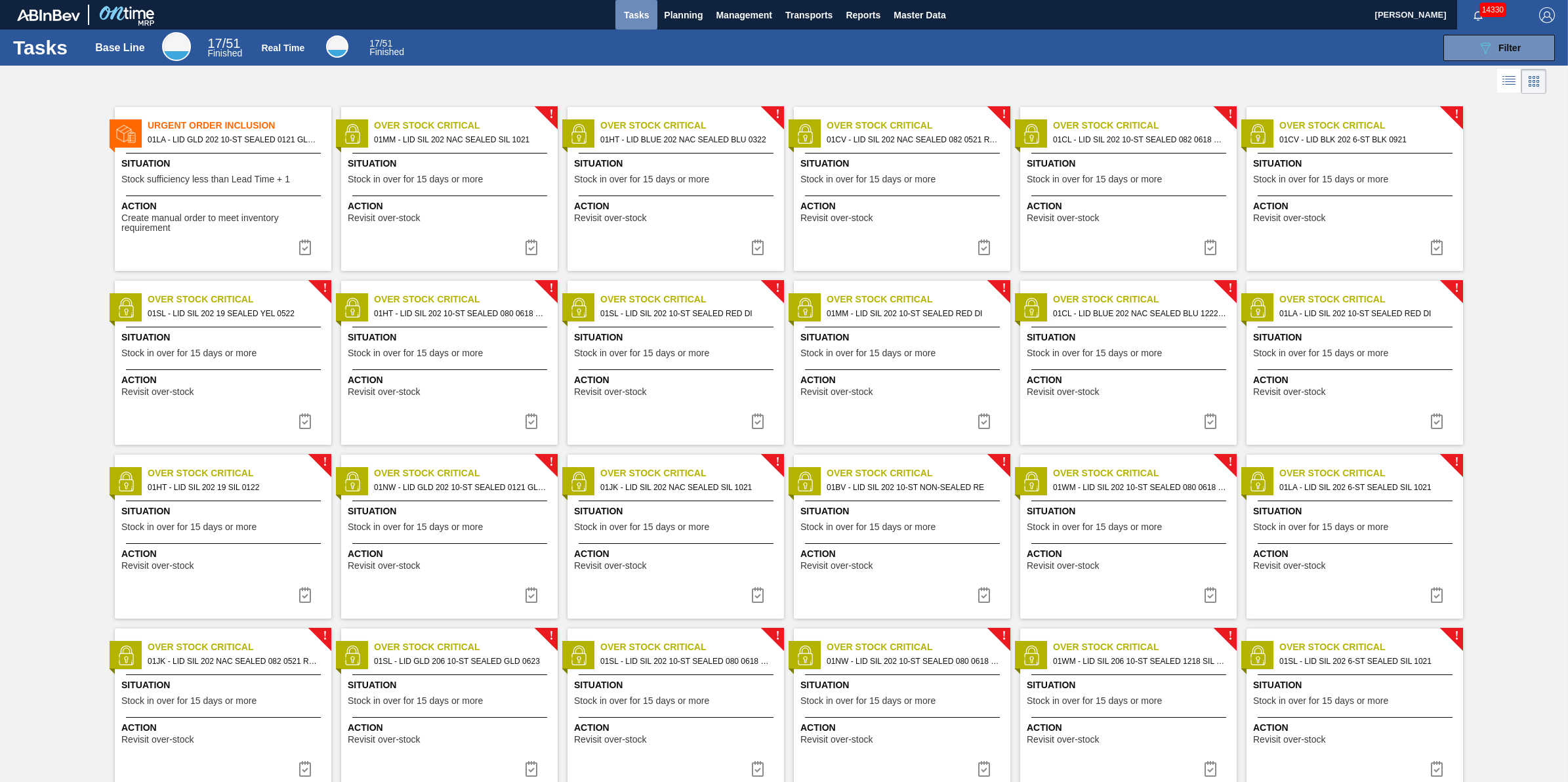
click at [634, 20] on span "Tasks" at bounding box center [636, 15] width 29 height 16
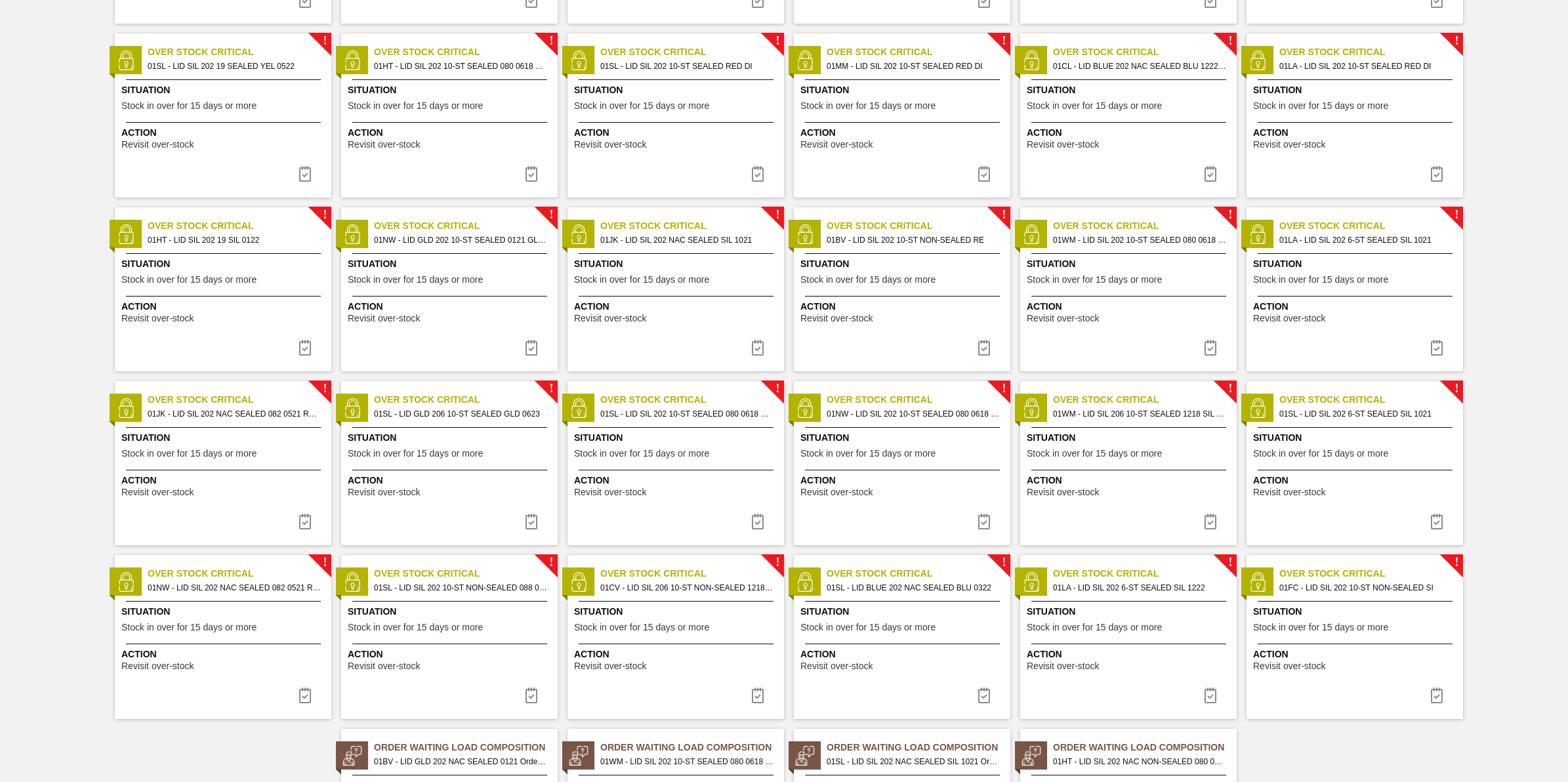
scroll to position [391, 0]
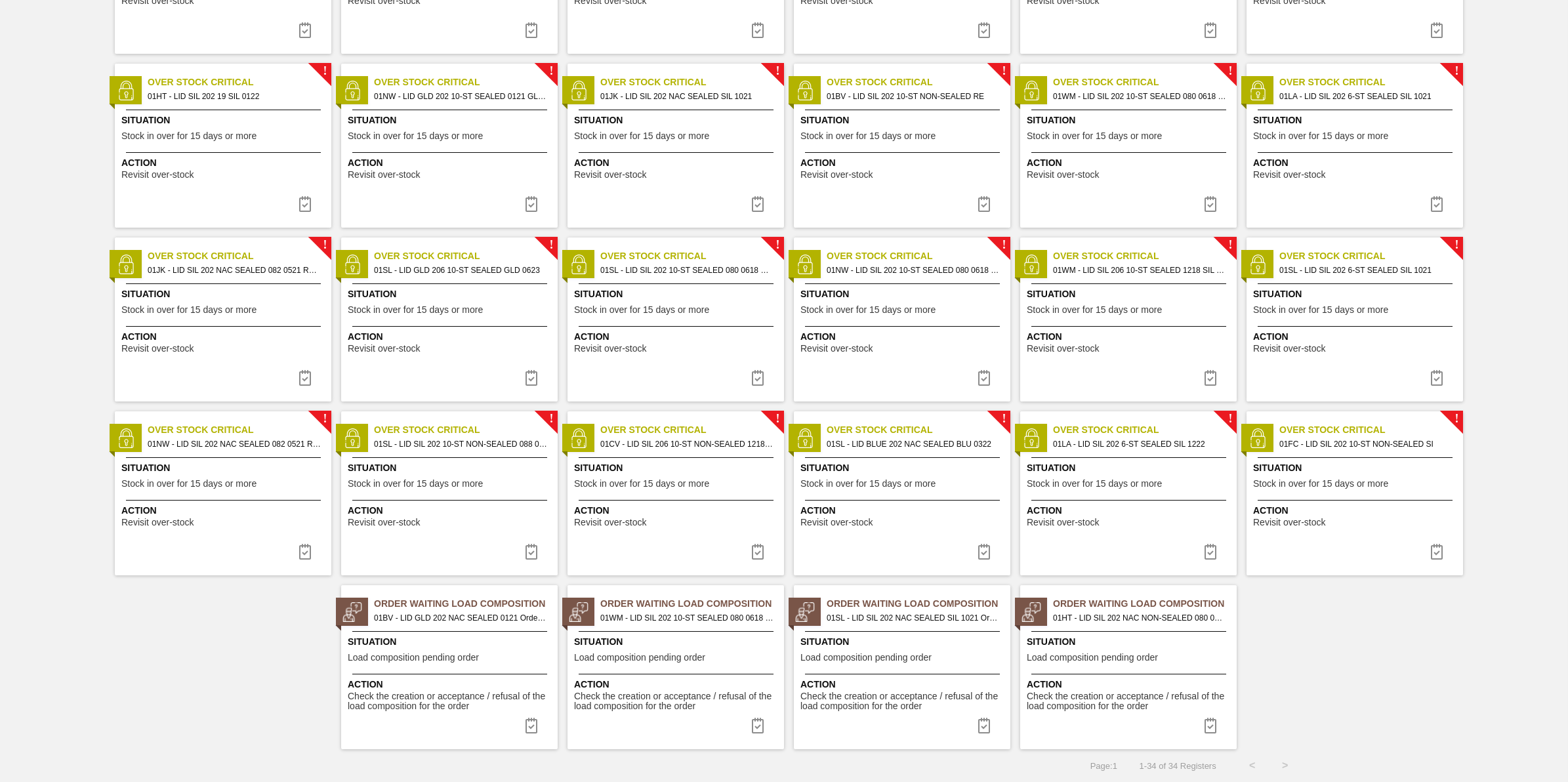
click at [1339, 467] on span "Situation" at bounding box center [1356, 467] width 207 height 14
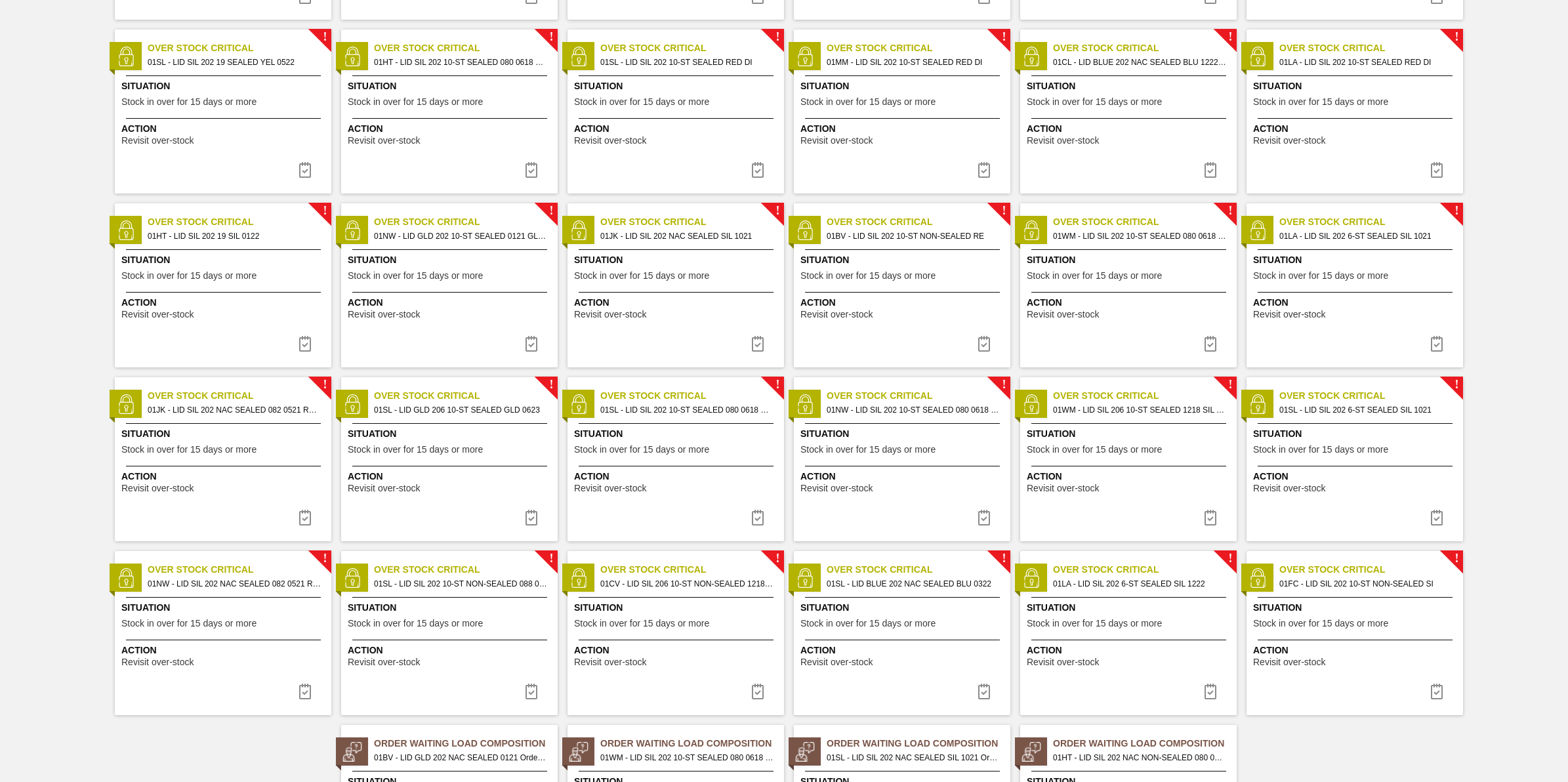
scroll to position [391, 0]
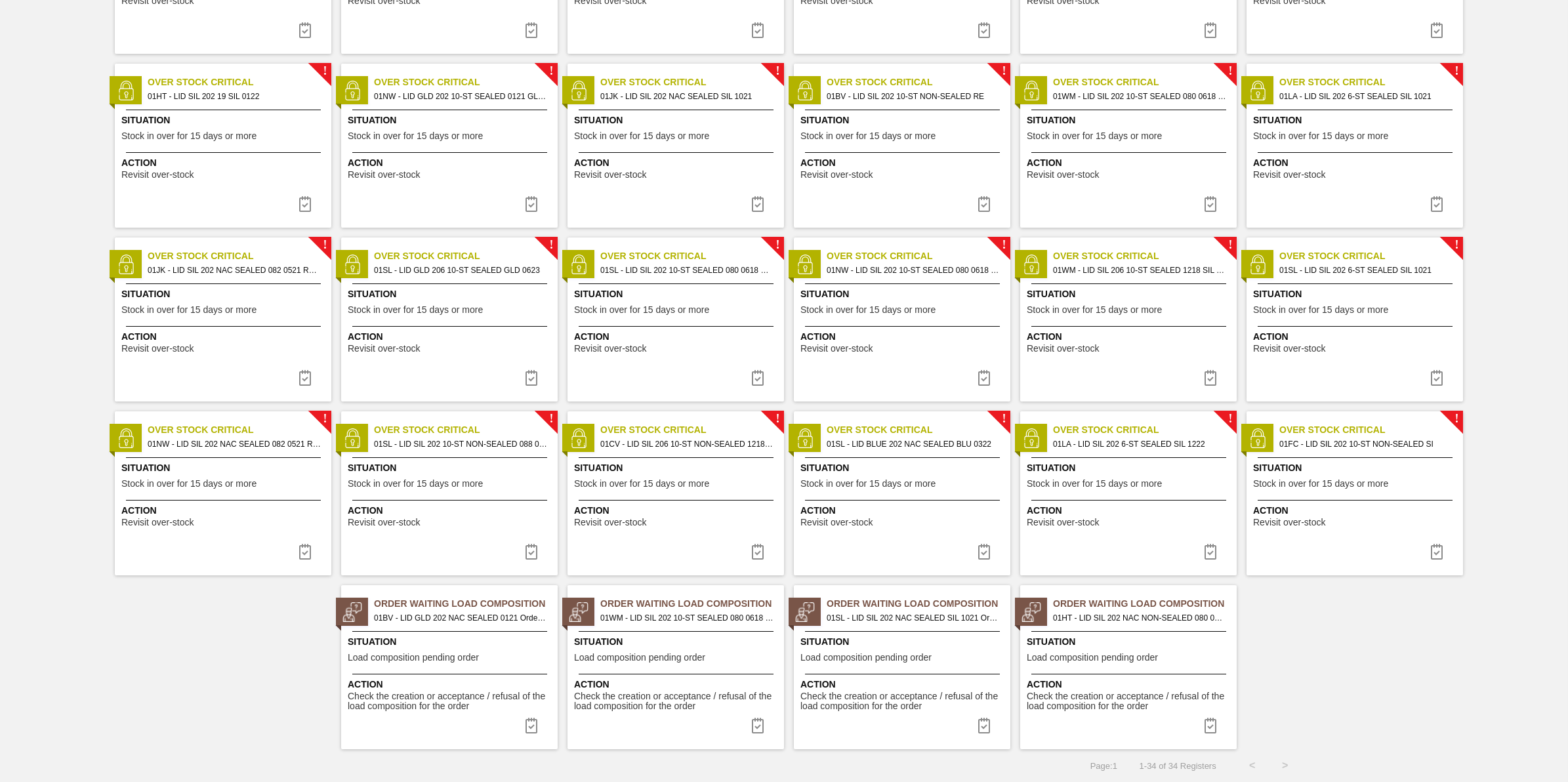
drag, startPoint x: 1439, startPoint y: 550, endPoint x: 1432, endPoint y: 552, distance: 7.3
click at [1440, 551] on img at bounding box center [1436, 552] width 16 height 16
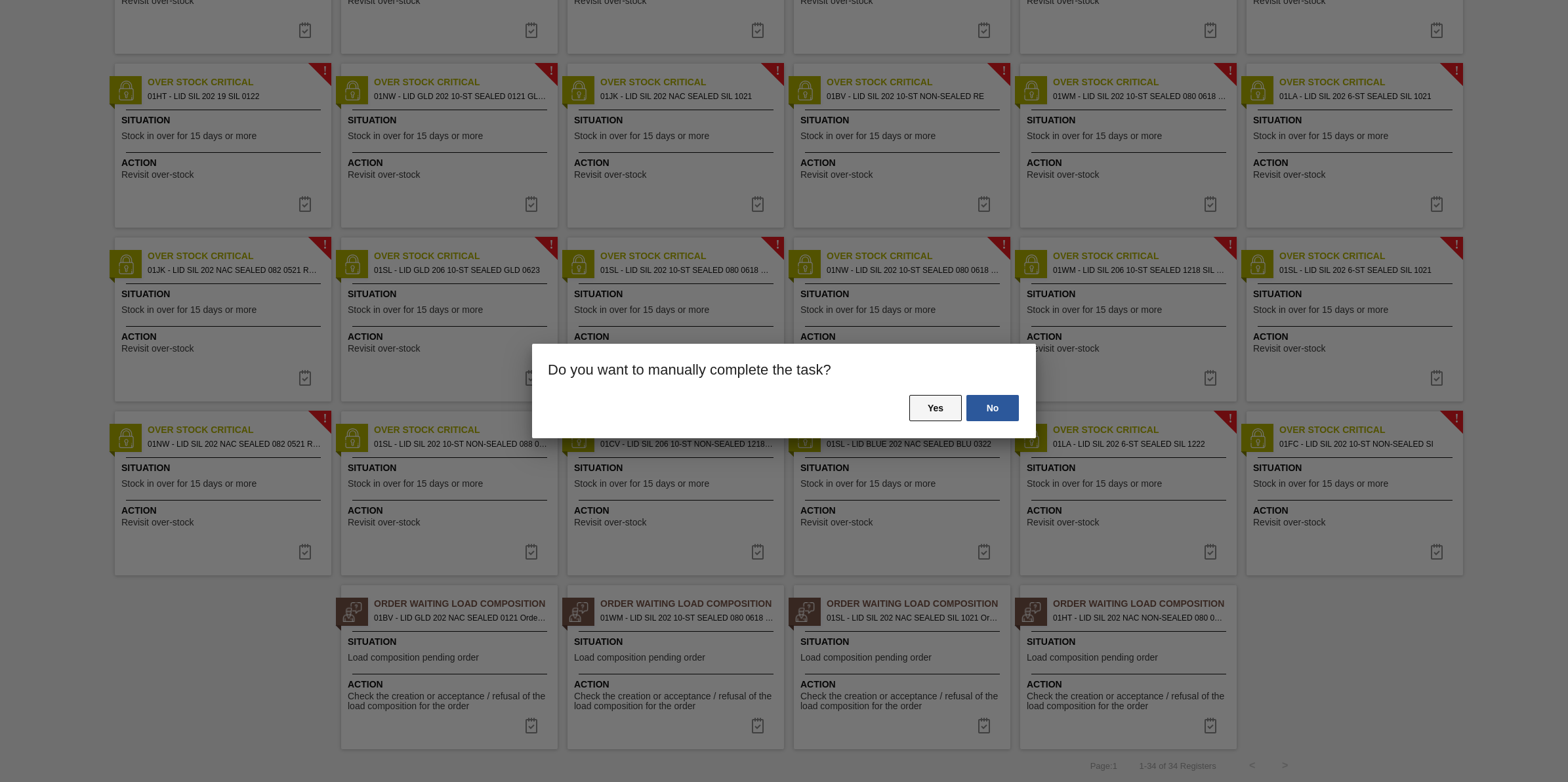
click at [946, 415] on button "Yes" at bounding box center [936, 408] width 52 height 26
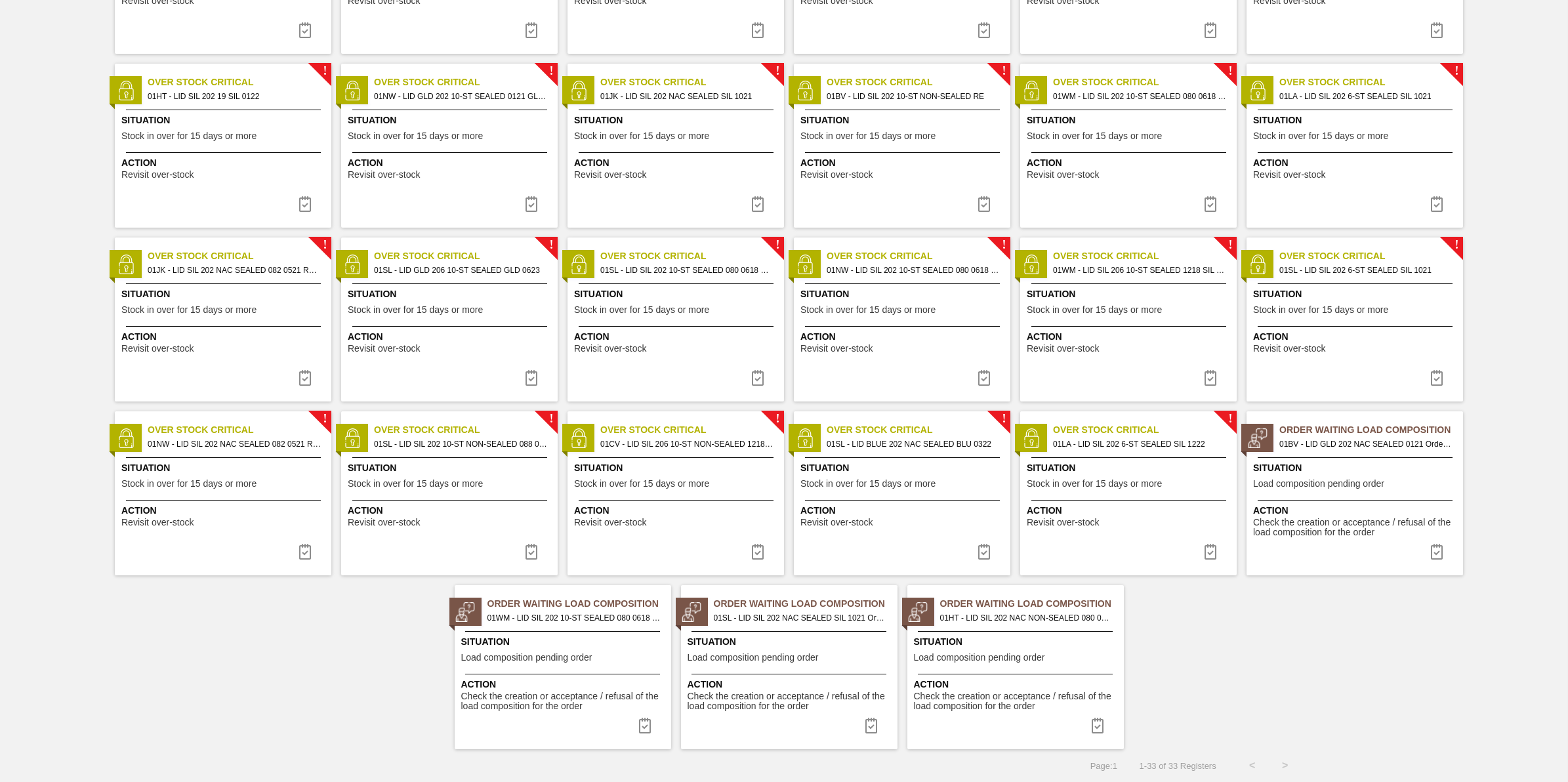
click at [1116, 482] on span "Stock in over for 15 days or more" at bounding box center [1094, 483] width 135 height 10
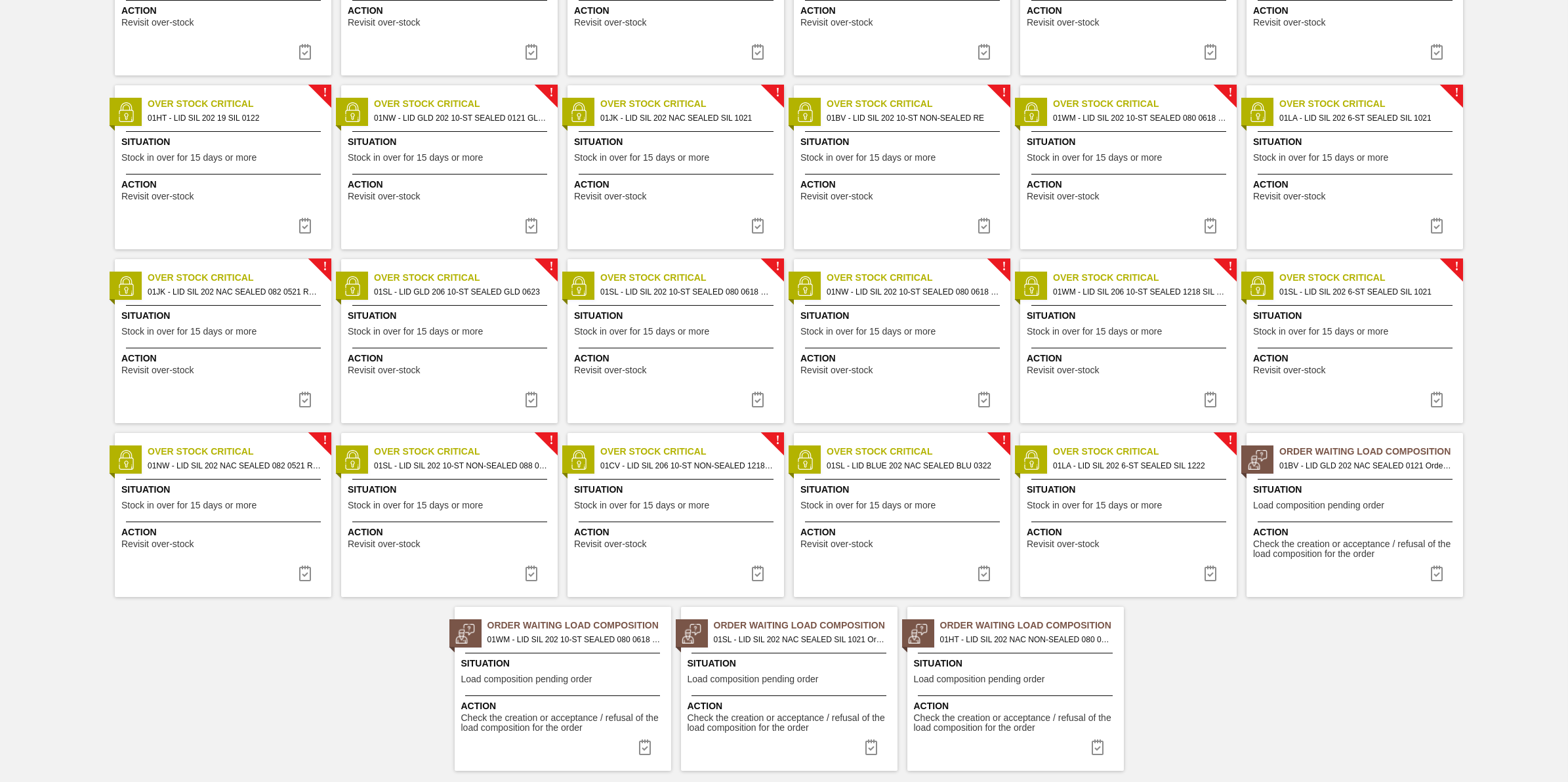
scroll to position [391, 0]
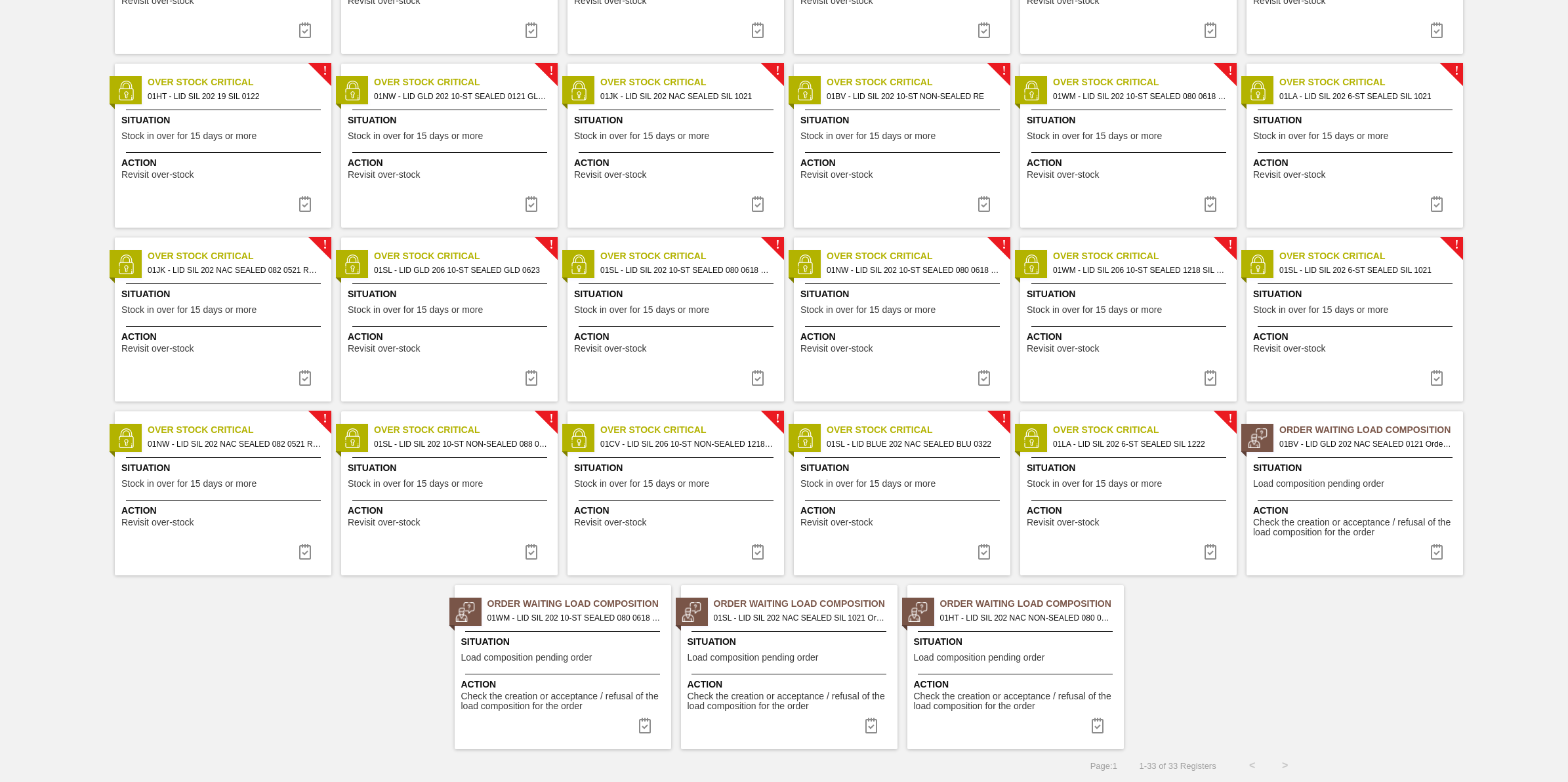
click at [1168, 523] on div "Action Revisit over-stock" at bounding box center [1130, 515] width 207 height 23
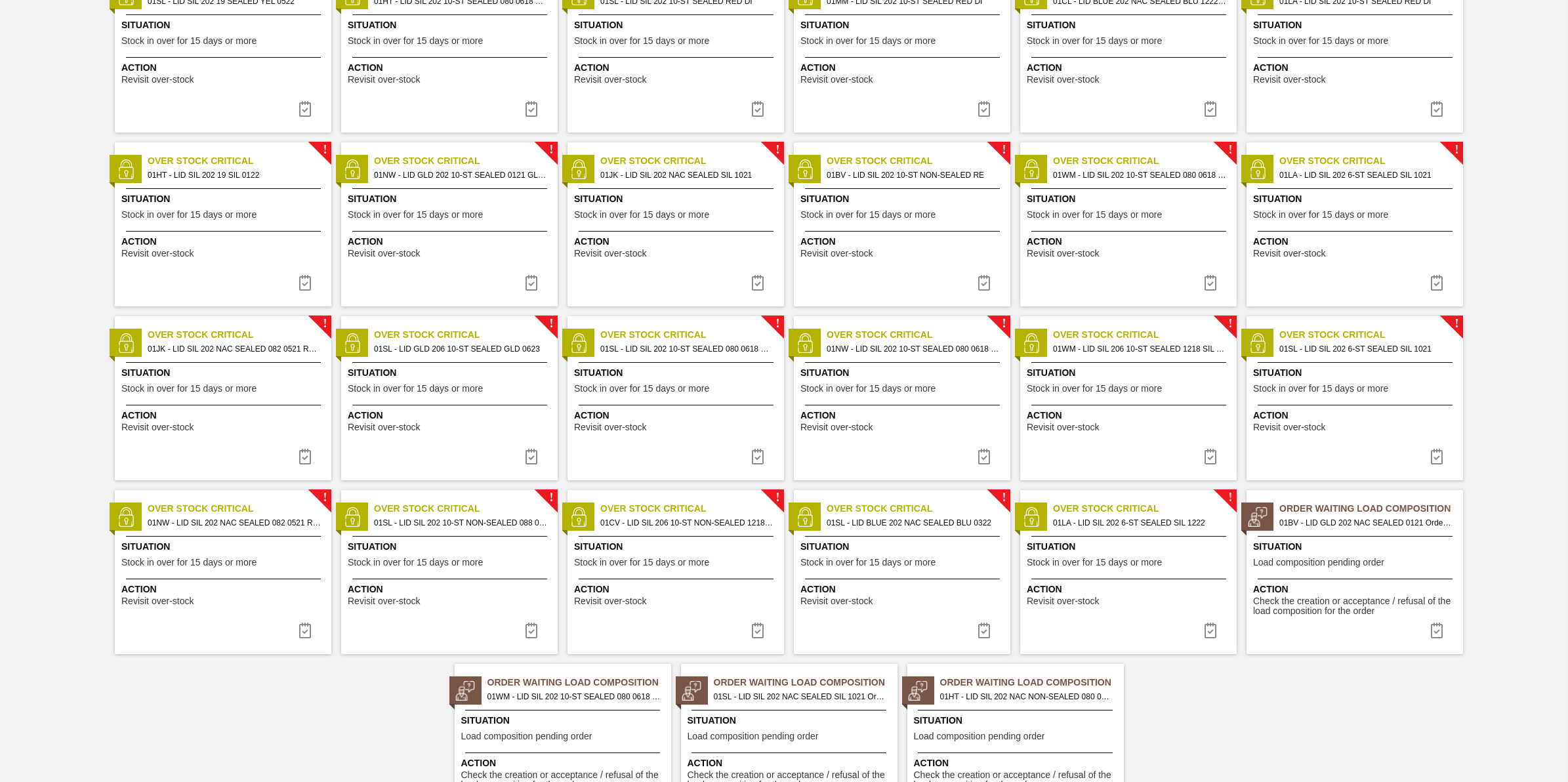
scroll to position [391, 0]
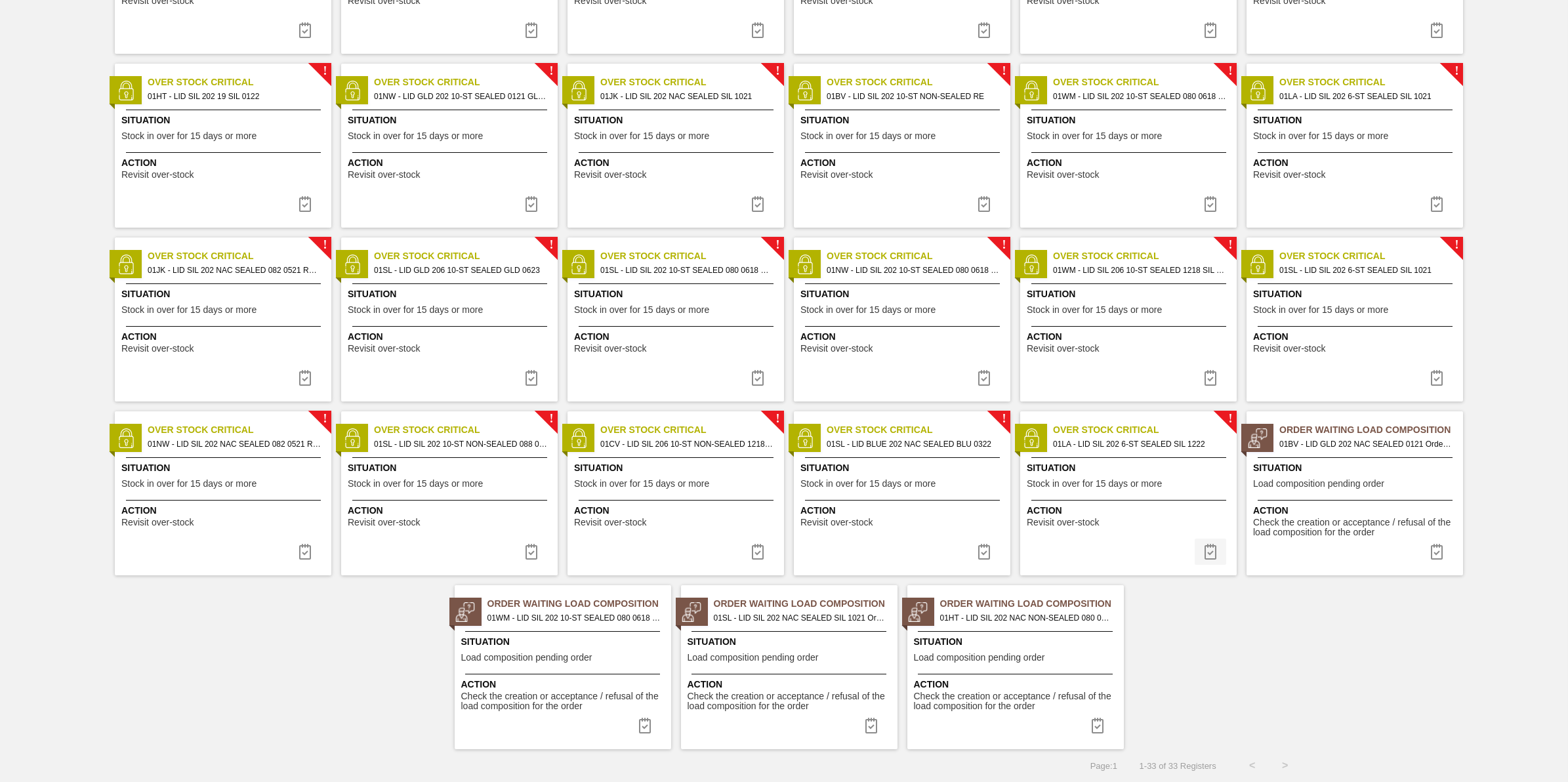
click at [1207, 542] on button at bounding box center [1210, 552] width 32 height 26
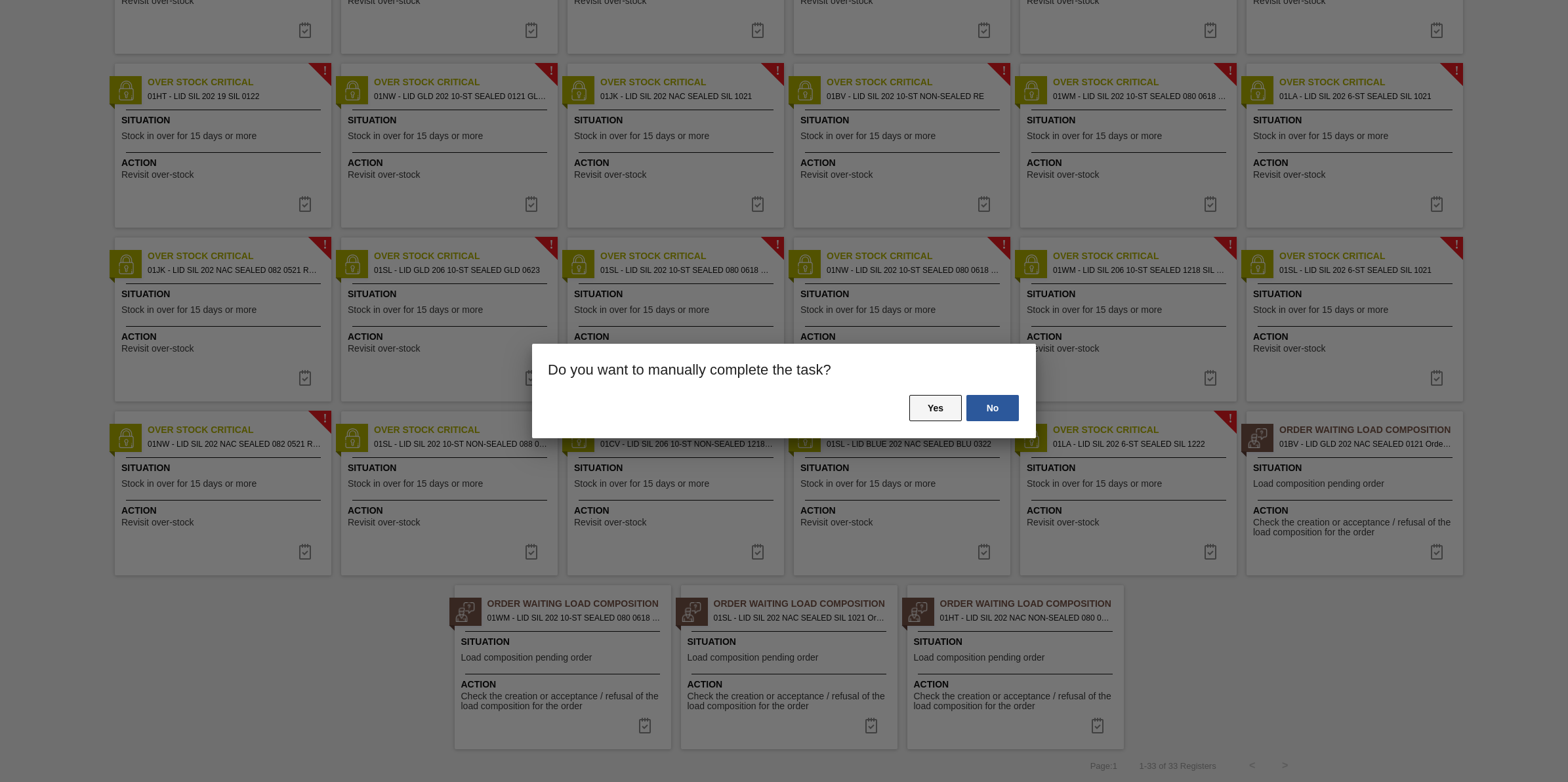
click at [928, 413] on button "Yes" at bounding box center [936, 408] width 52 height 26
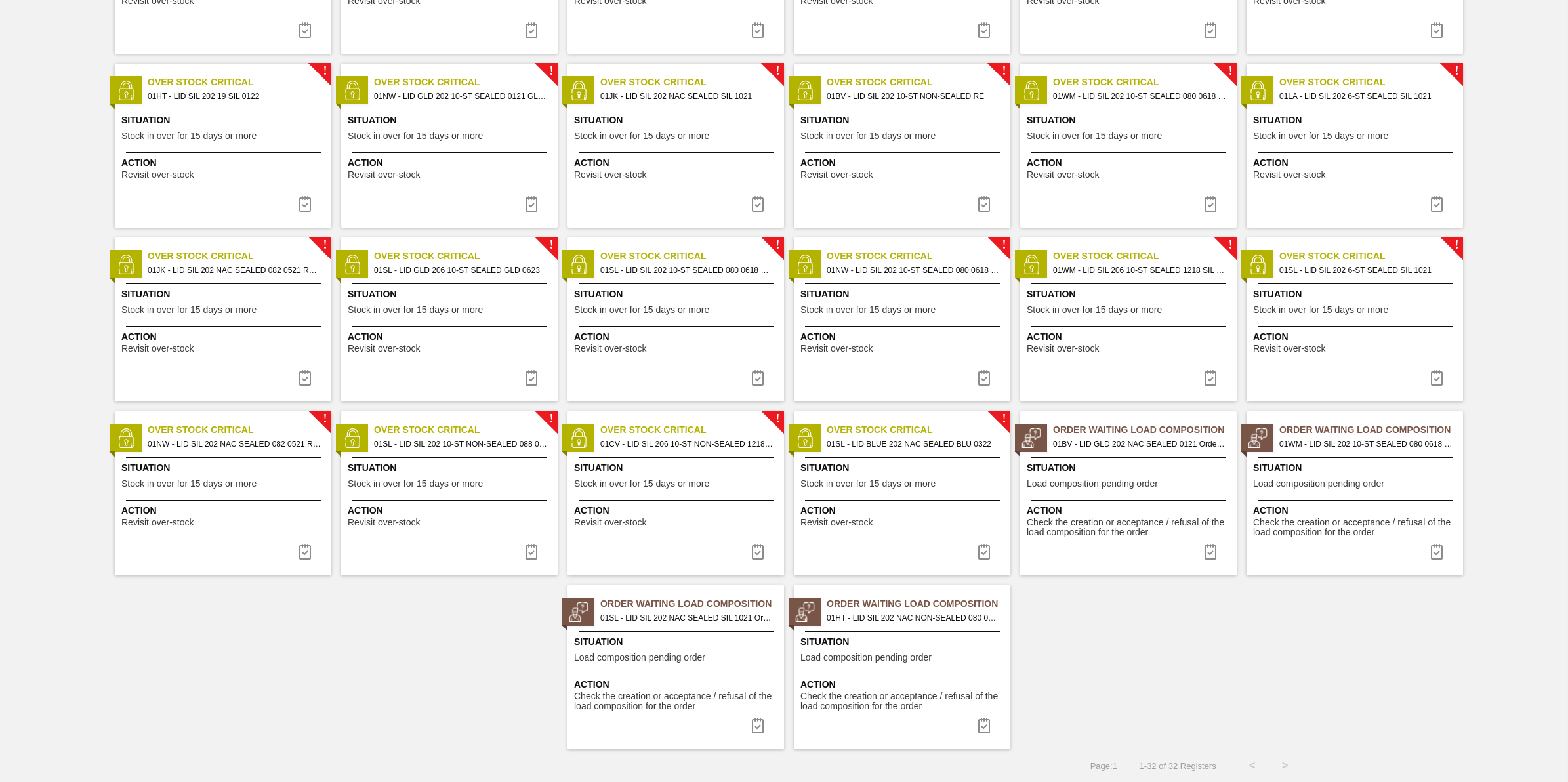
click at [952, 469] on span "Situation" at bounding box center [903, 467] width 207 height 14
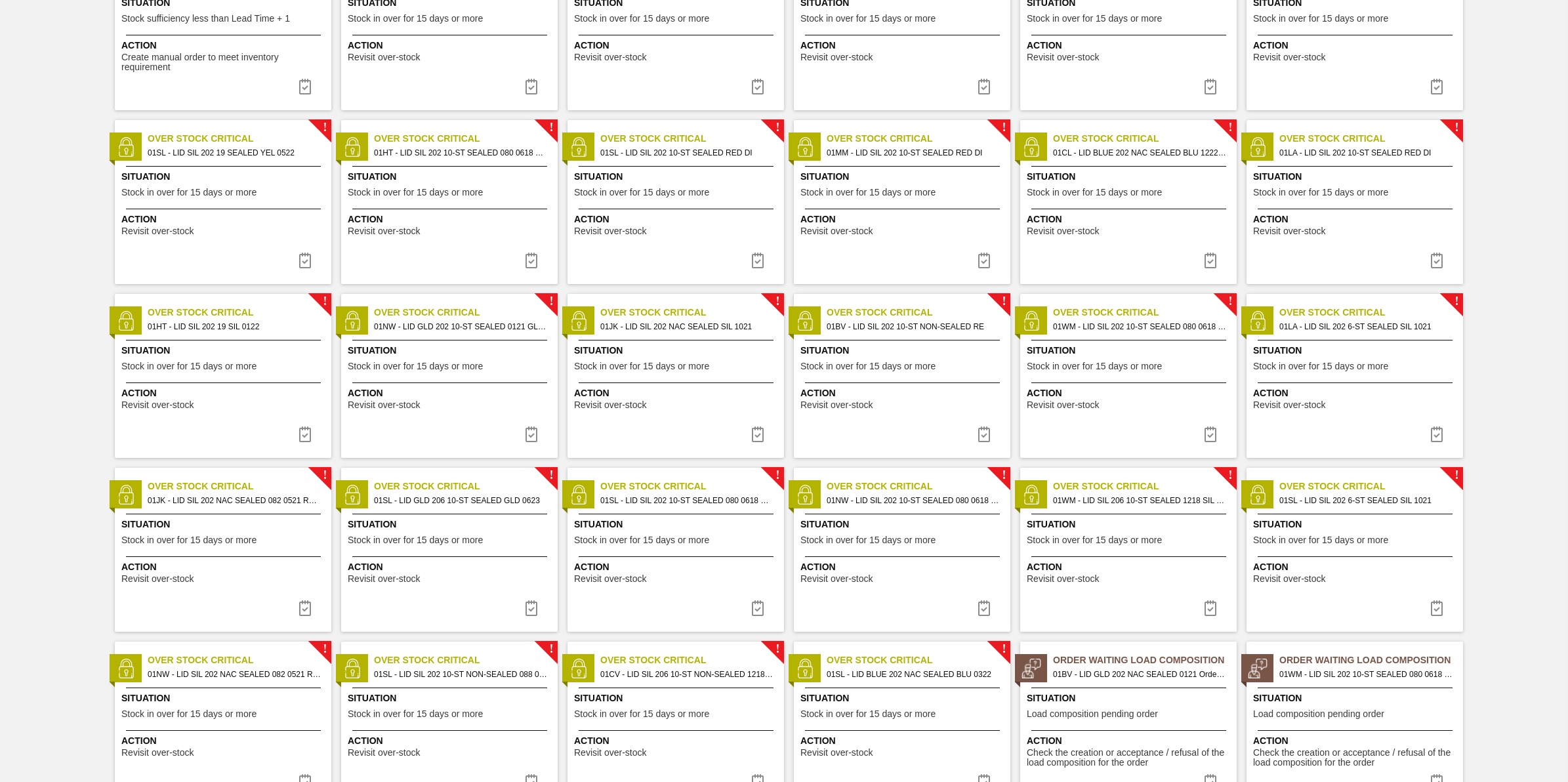
scroll to position [391, 0]
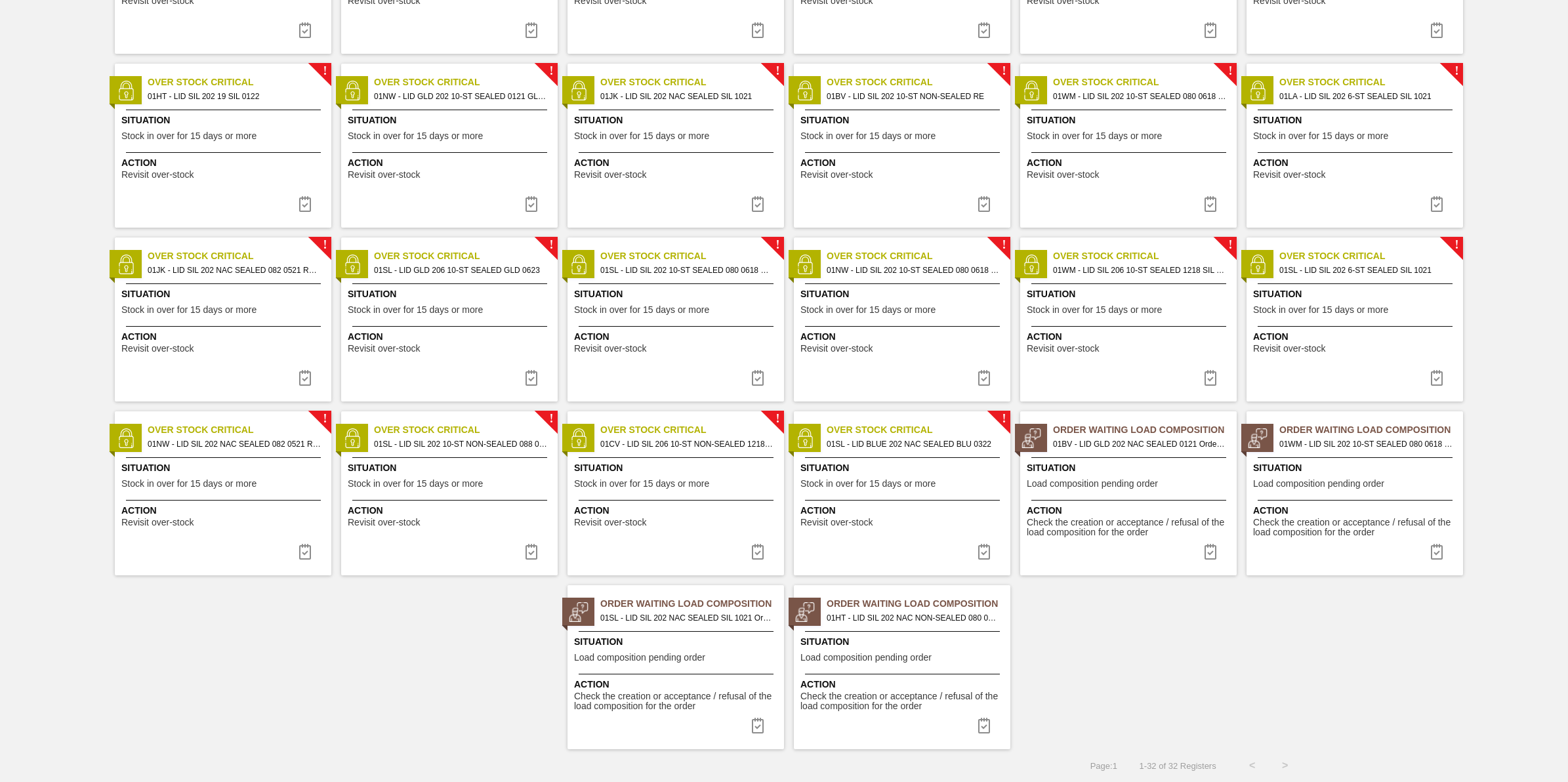
click at [715, 476] on div "Situation Stock in over for 15 days or more" at bounding box center [677, 477] width 207 height 32
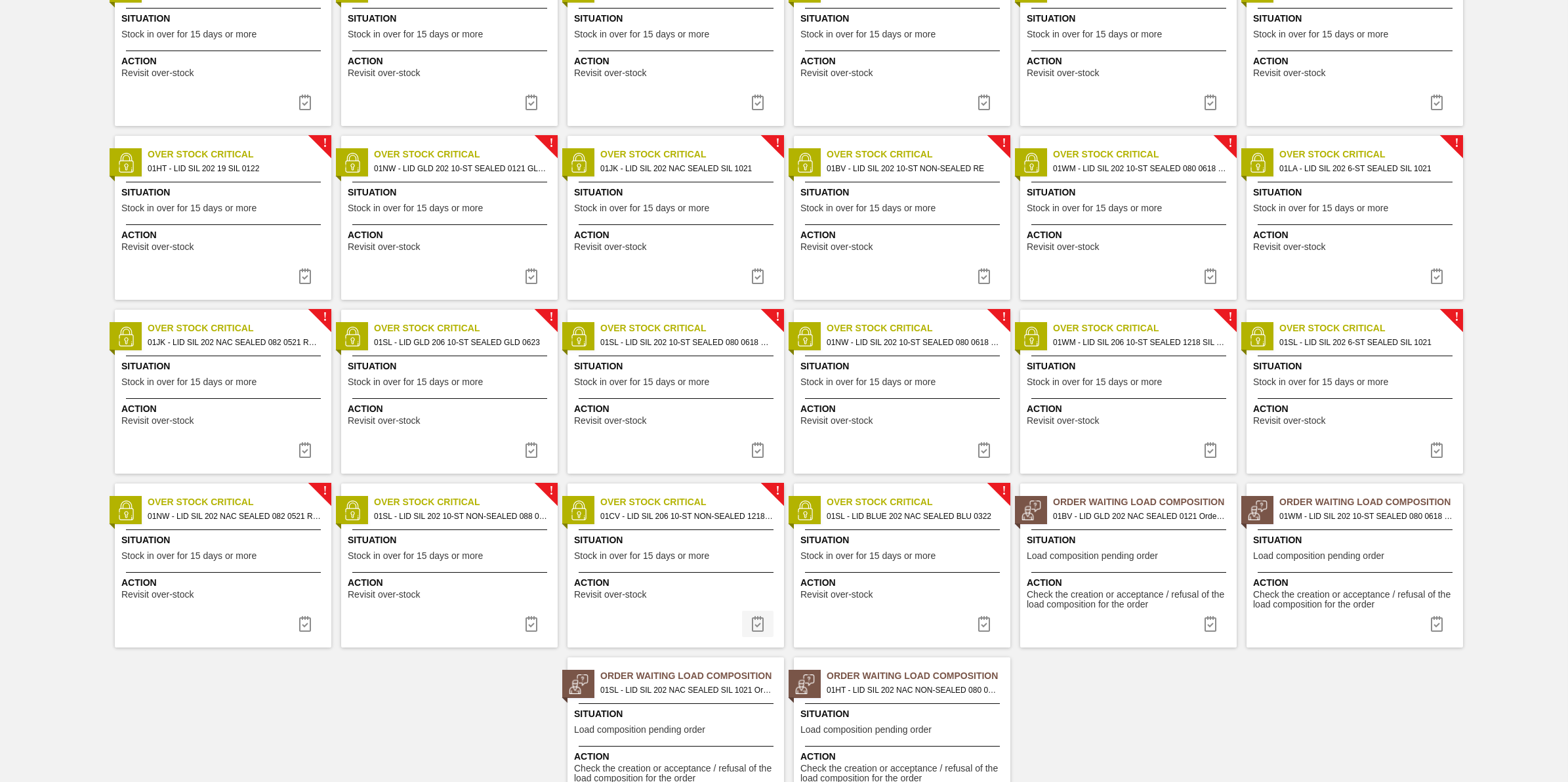
scroll to position [391, 0]
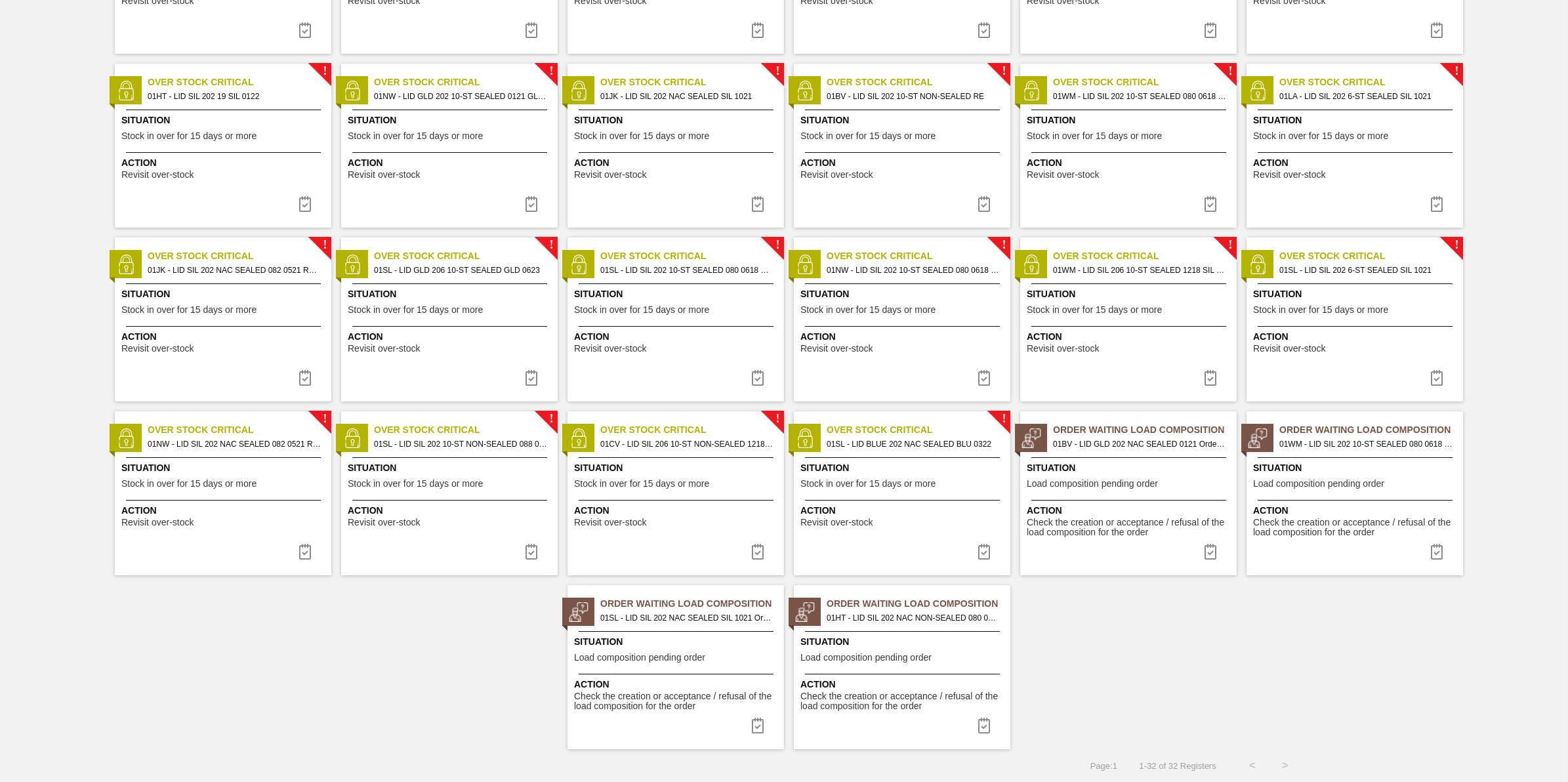
click at [719, 500] on div at bounding box center [676, 500] width 195 height 1
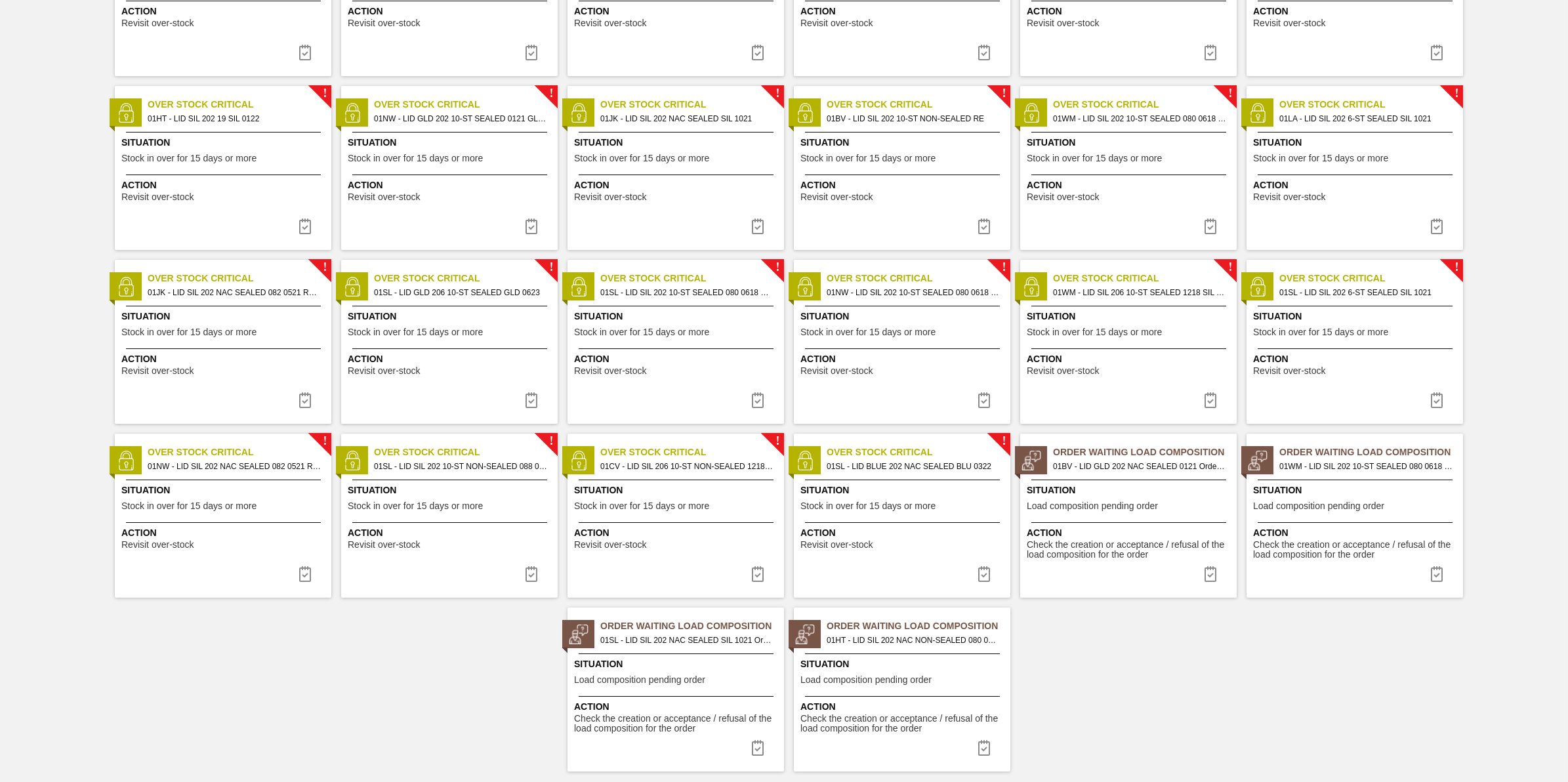
scroll to position [391, 0]
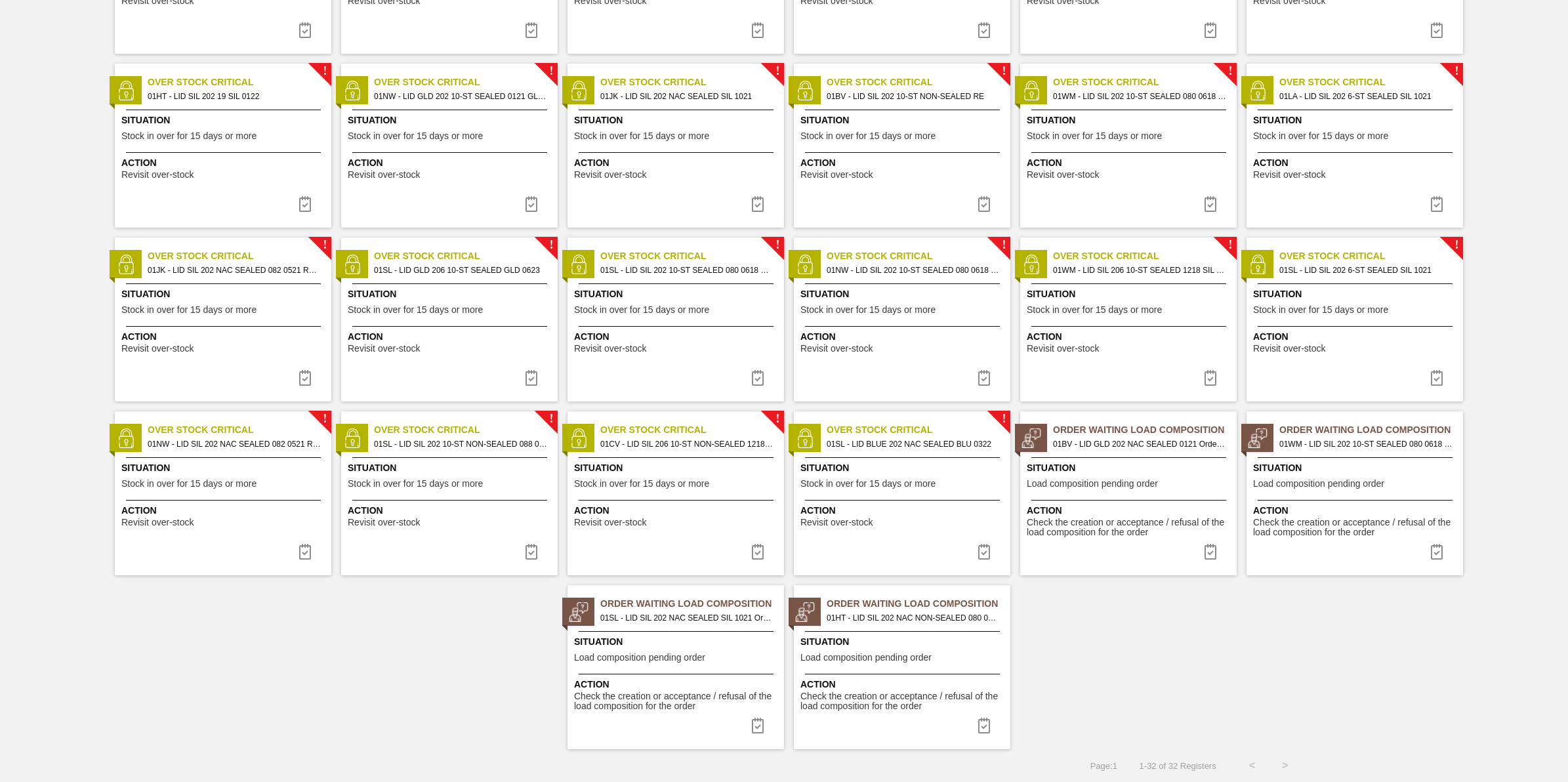
click at [692, 533] on div "! Over Stock Critical 01CV - LID SIL 206 10-ST NON-SEALED 1218 GRN 20 Situation…" at bounding box center [675, 493] width 216 height 164
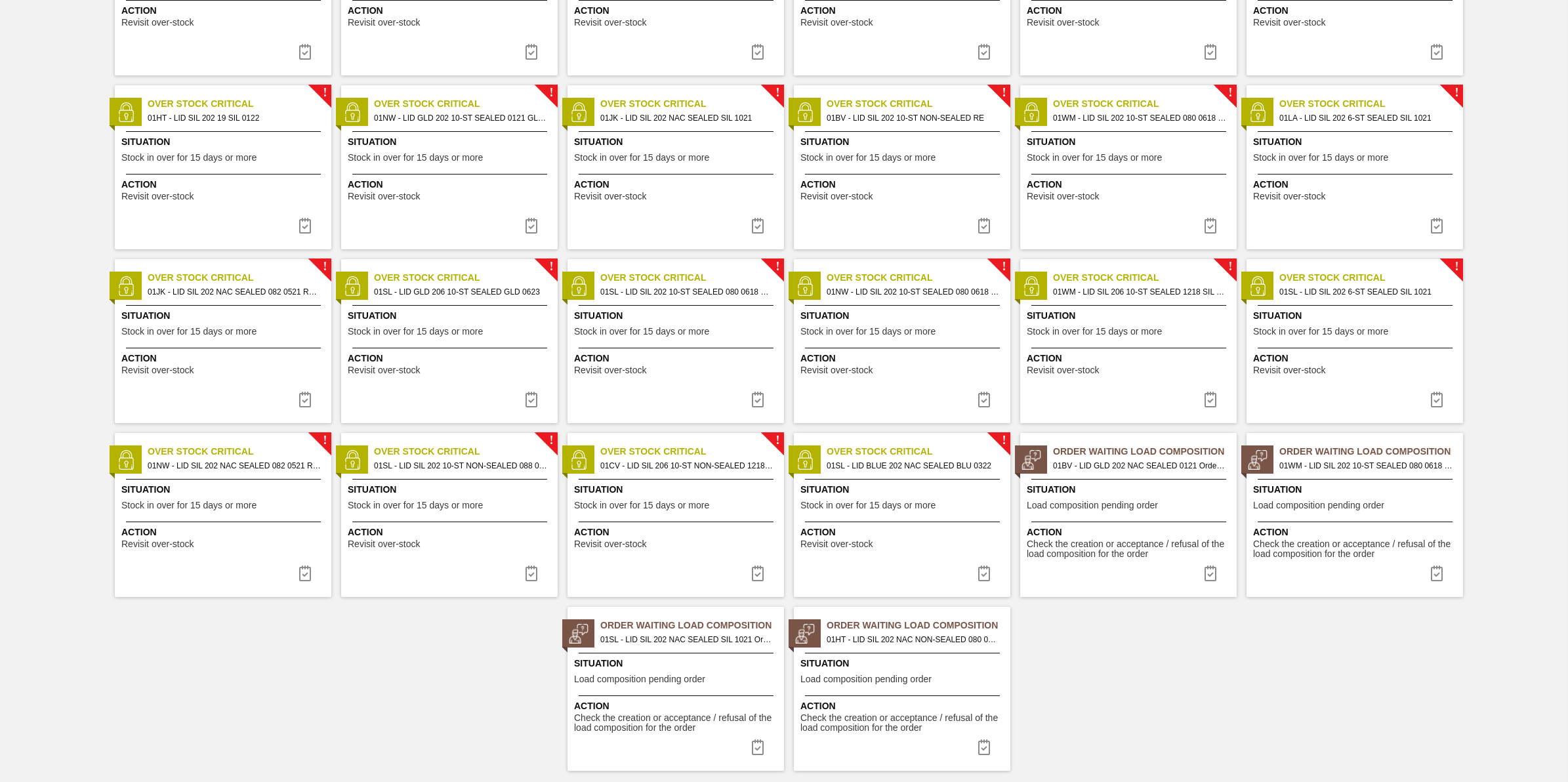
scroll to position [391, 0]
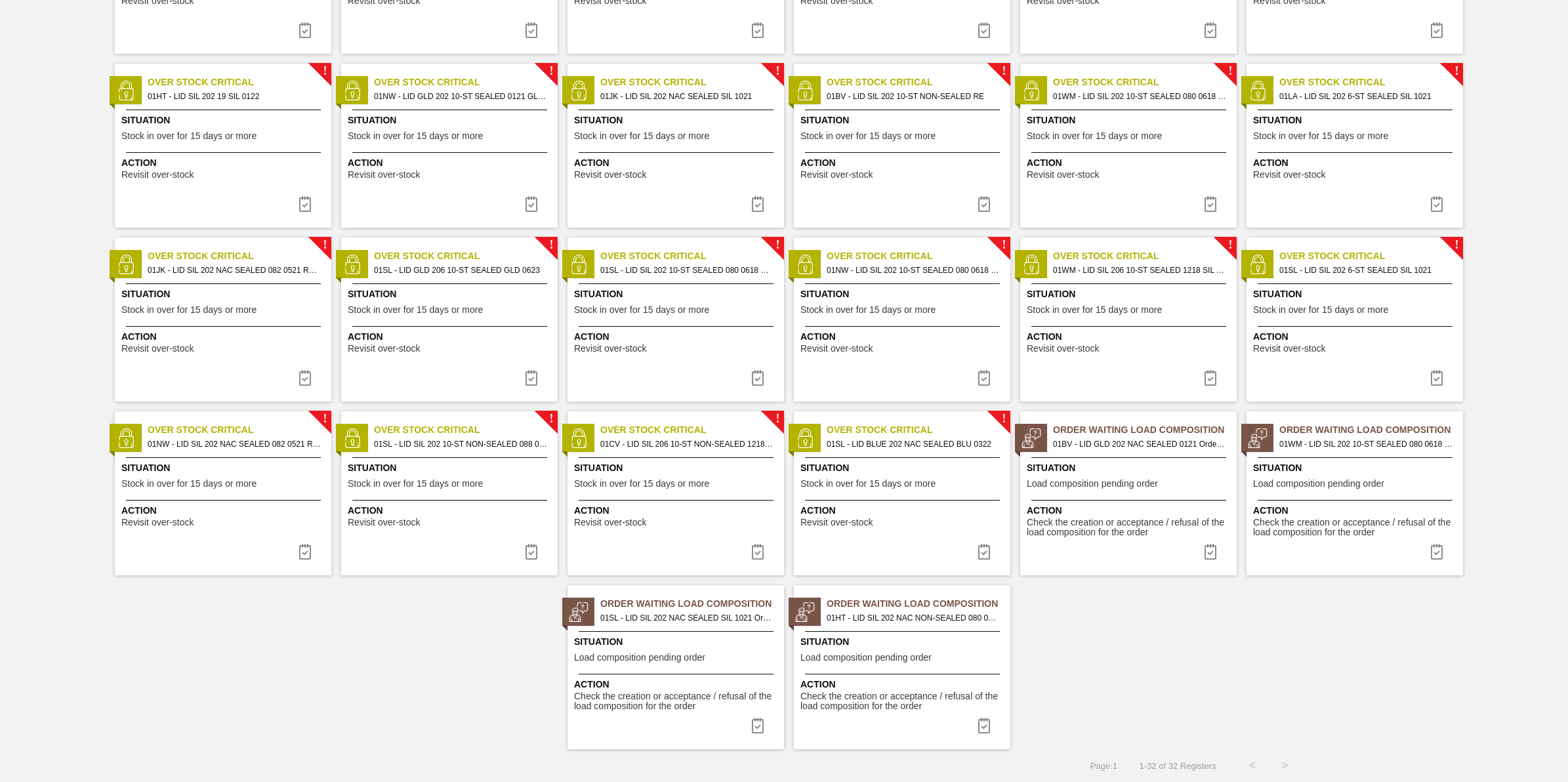
click at [755, 551] on img at bounding box center [757, 552] width 16 height 16
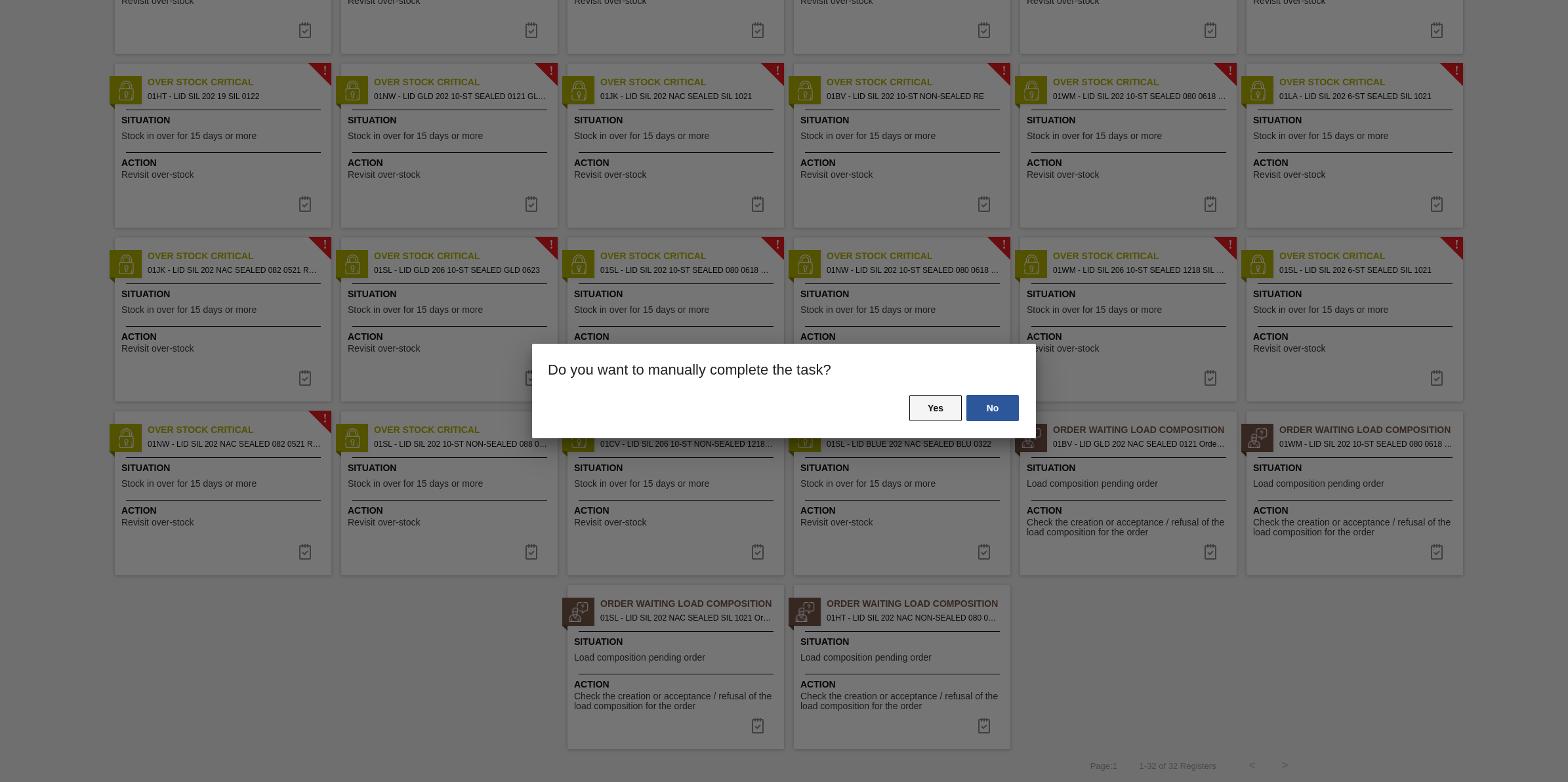
click at [954, 415] on button "Yes" at bounding box center [936, 408] width 52 height 26
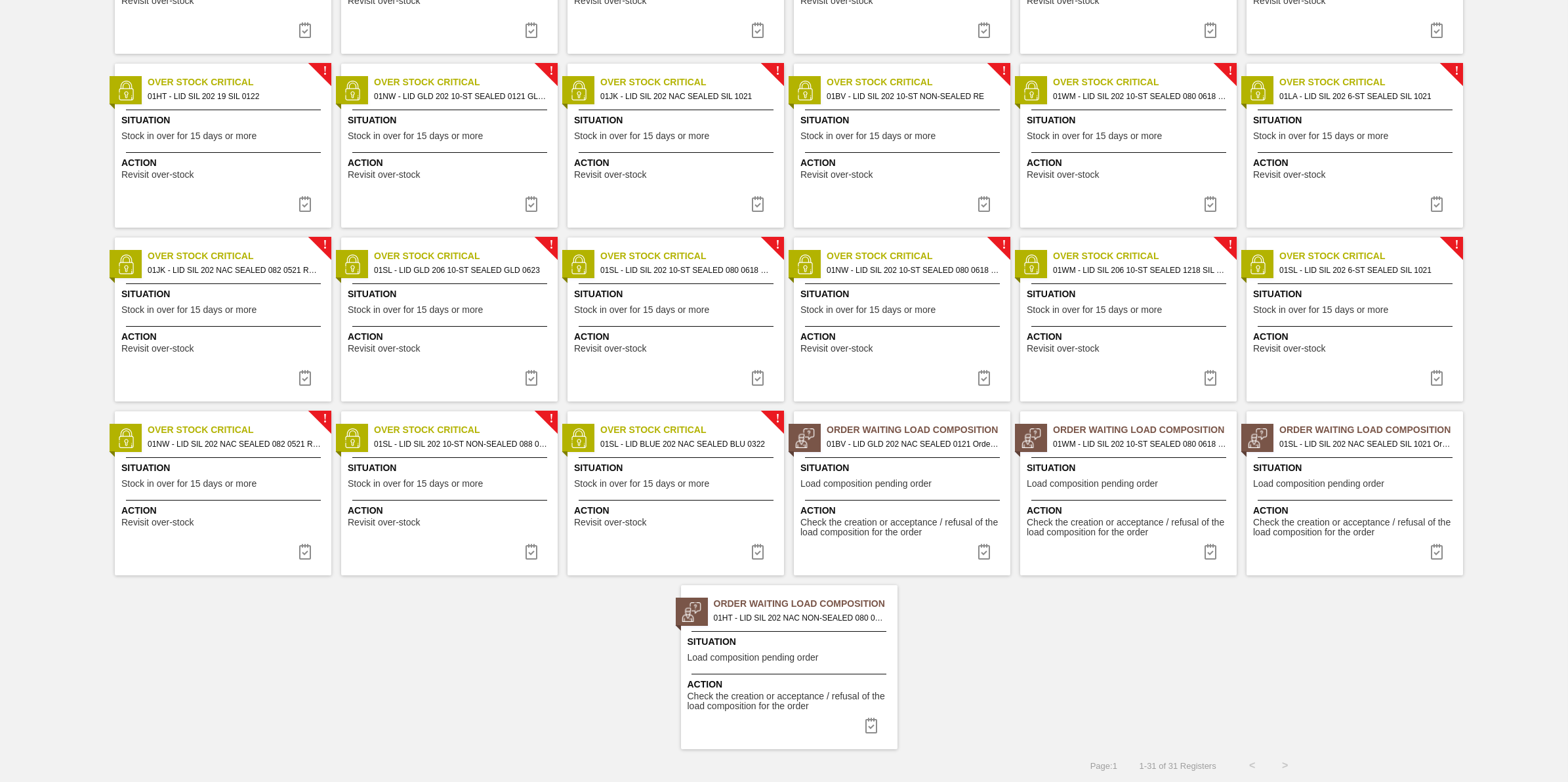
click at [719, 478] on div "Situation Stock in over for 15 days or more" at bounding box center [677, 477] width 207 height 32
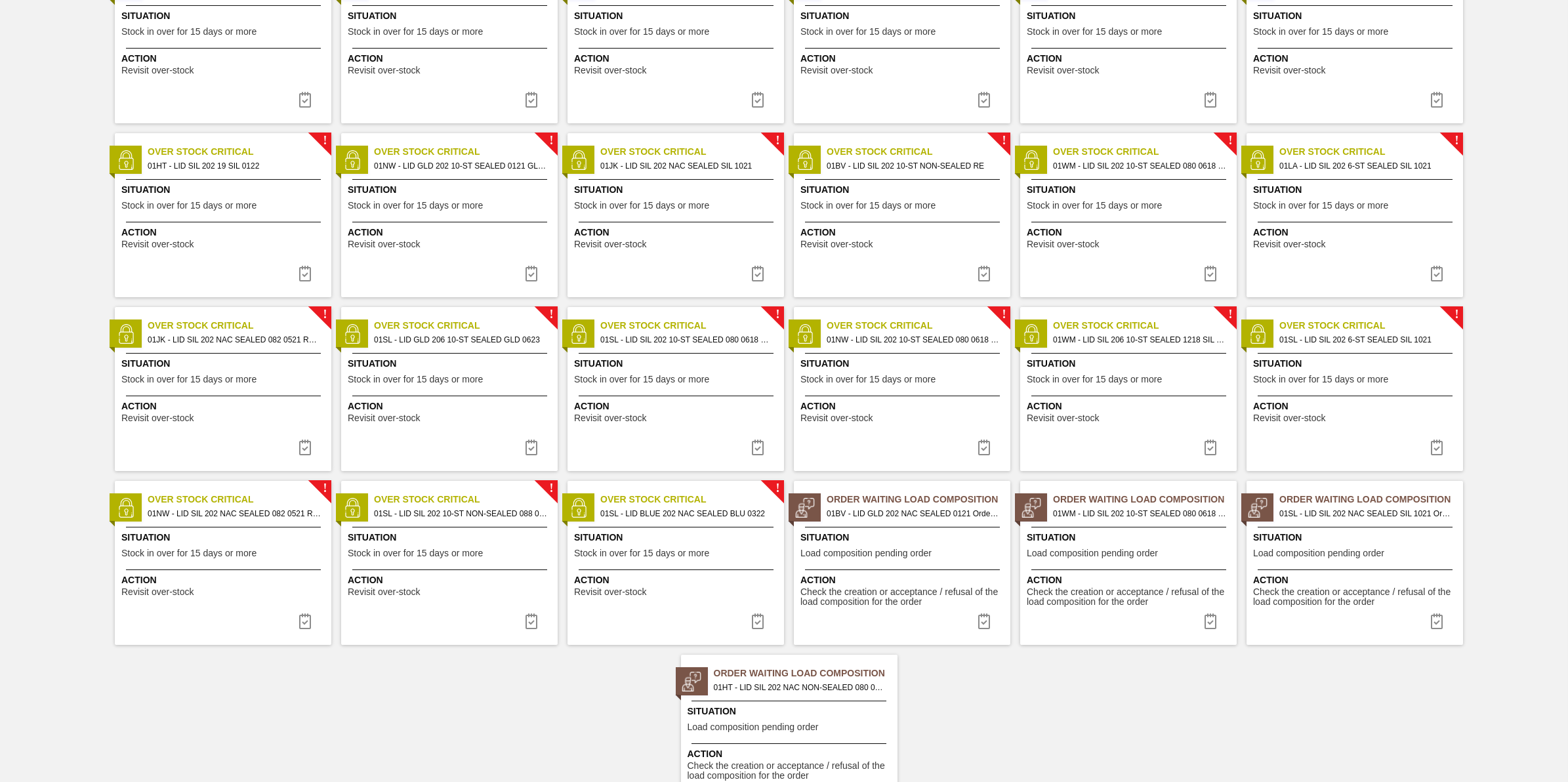
scroll to position [391, 0]
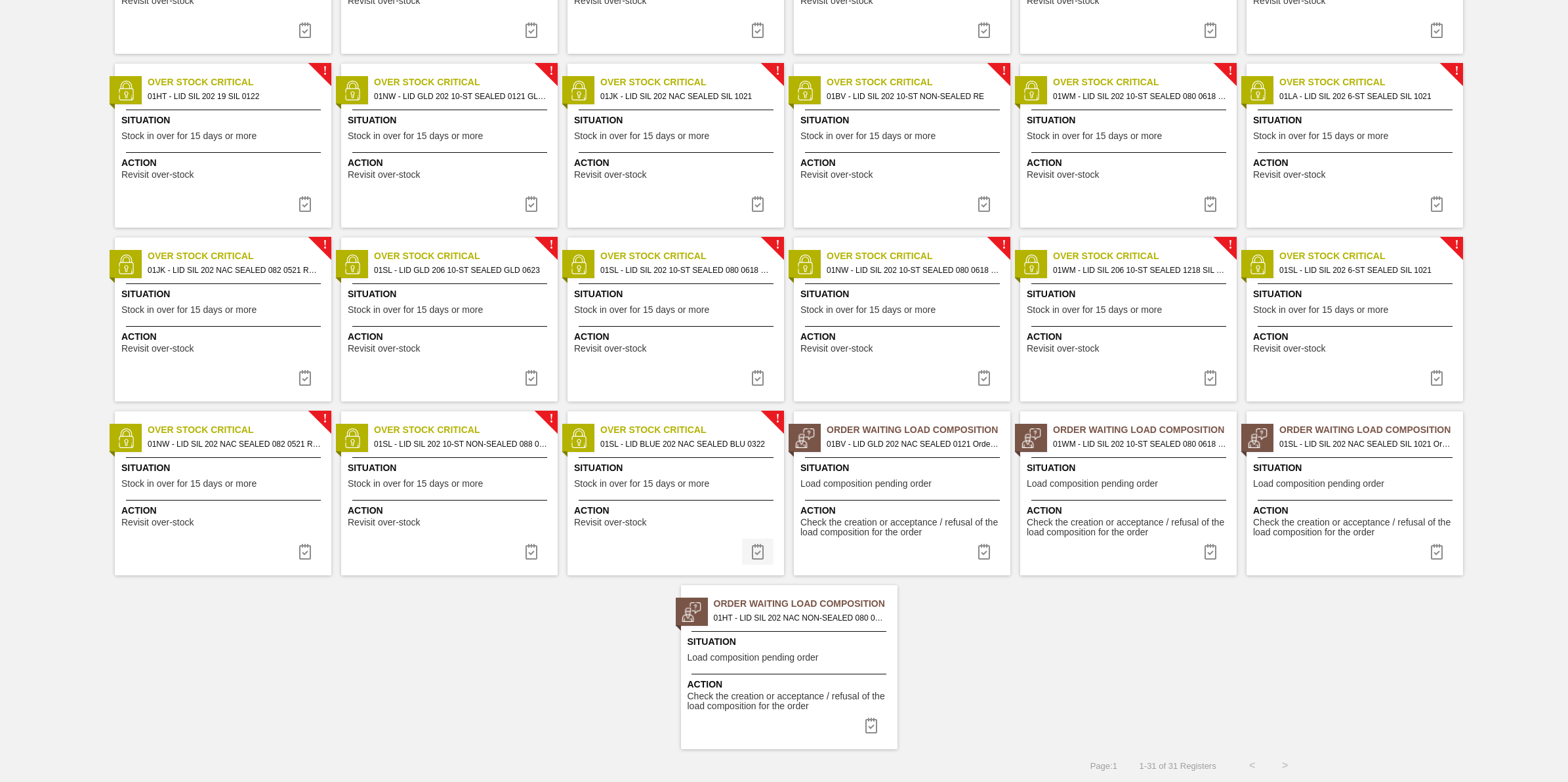
click at [752, 546] on img at bounding box center [757, 552] width 16 height 16
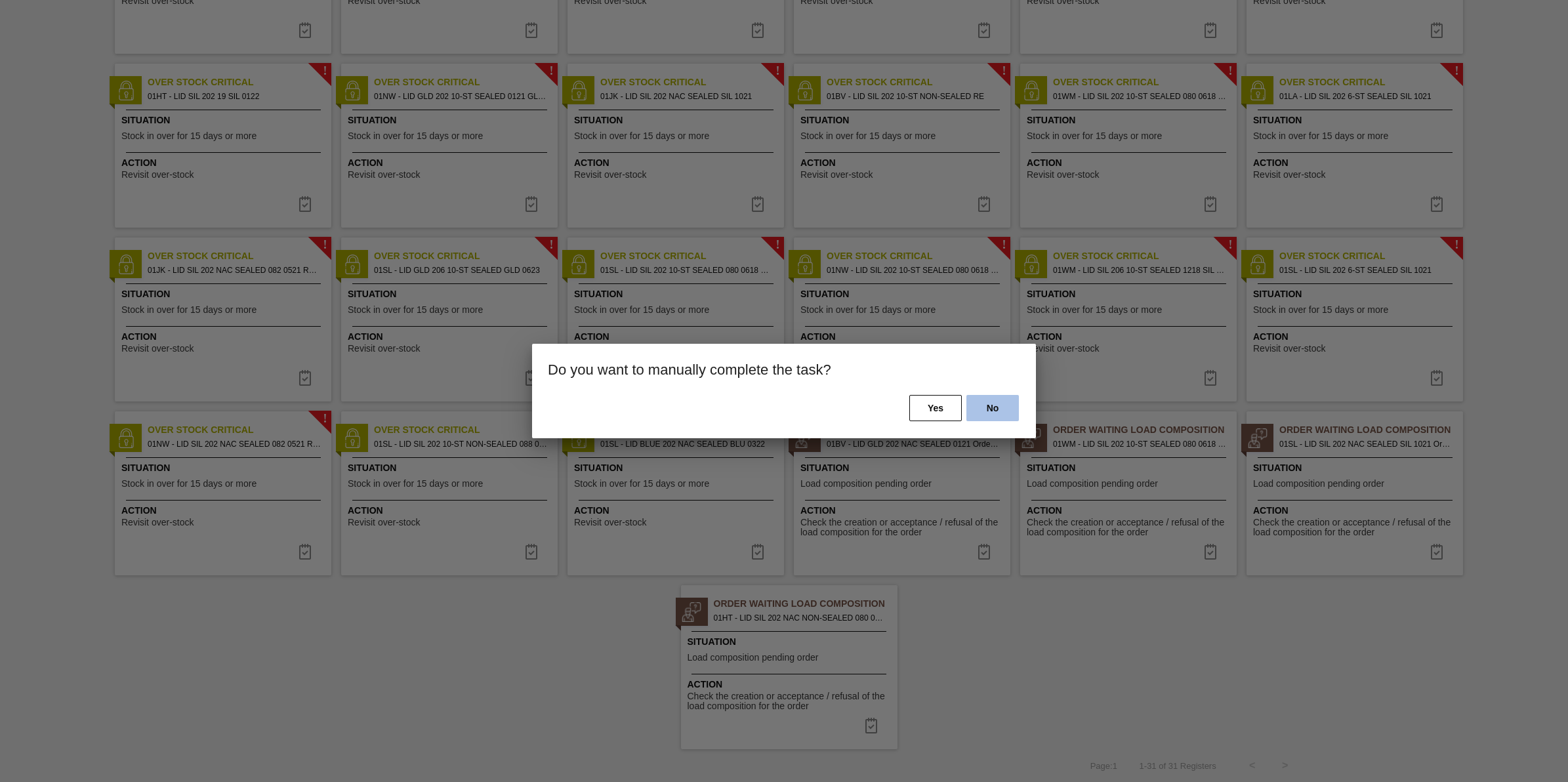
click at [994, 406] on button "No" at bounding box center [993, 408] width 52 height 26
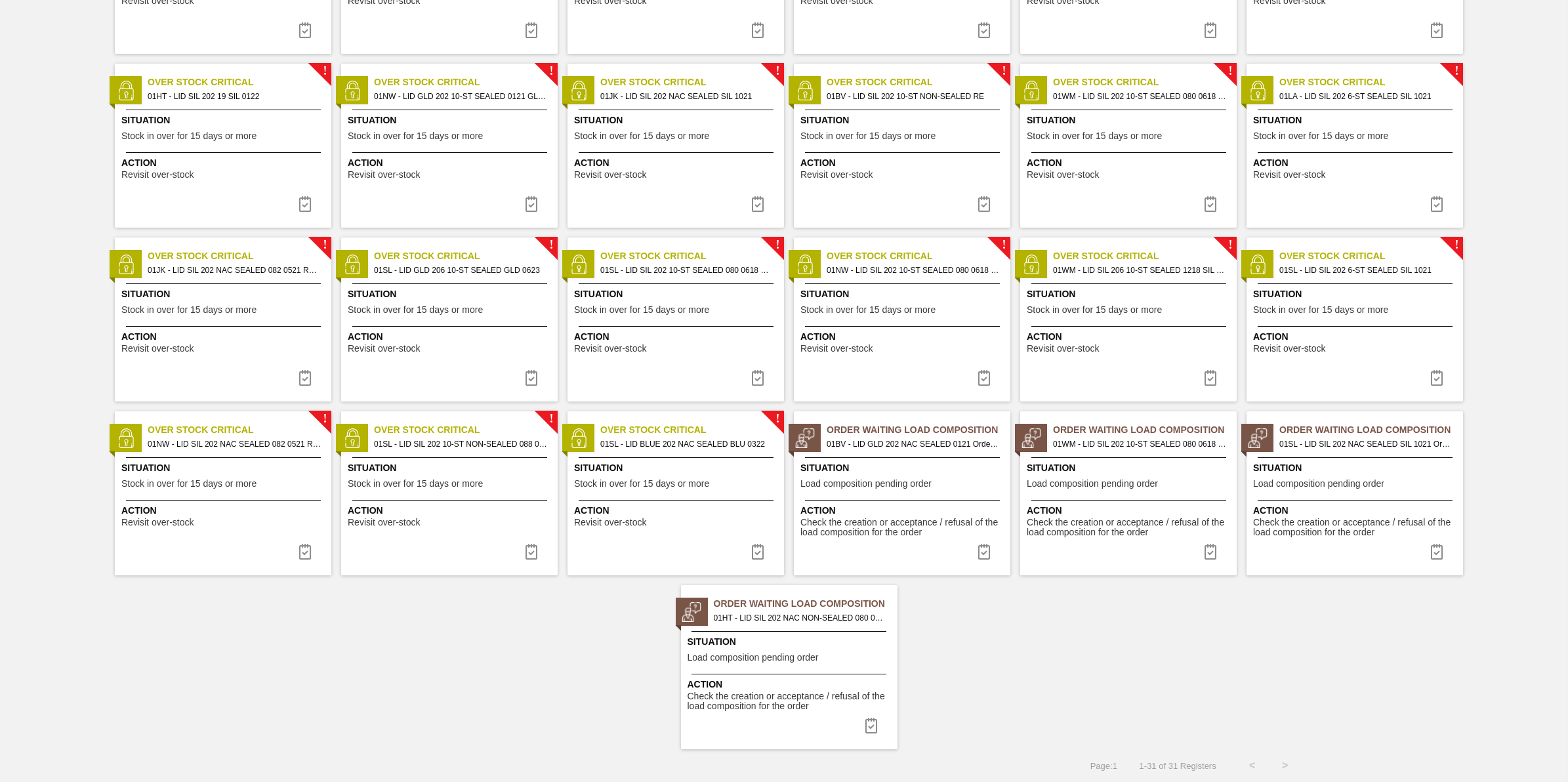
click at [487, 541] on div "! Over Stock Critical 01SL - LID SIL 202 10-ST NON-SEALED 088 0824 SI Situation…" at bounding box center [449, 493] width 216 height 164
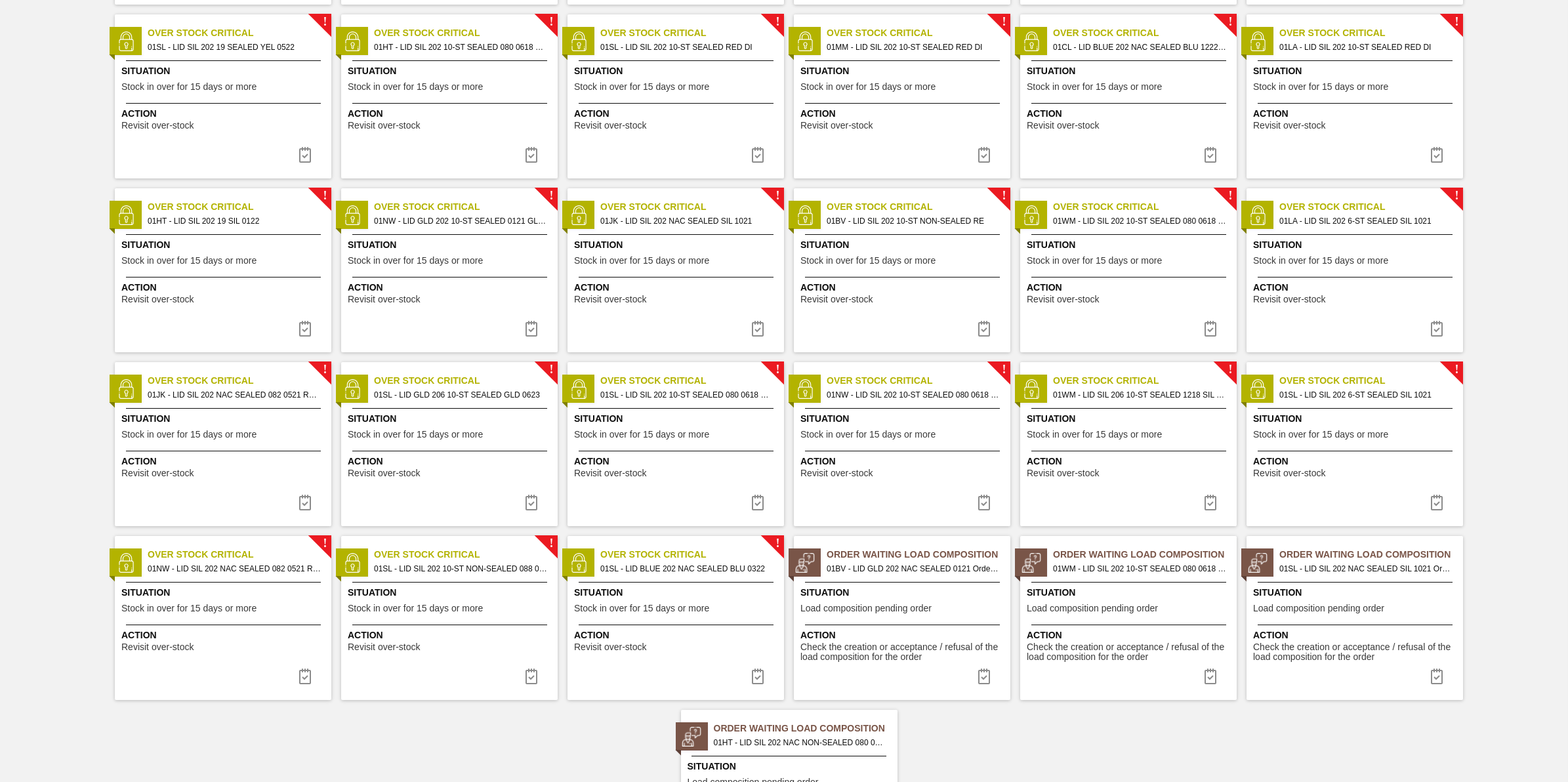
scroll to position [391, 0]
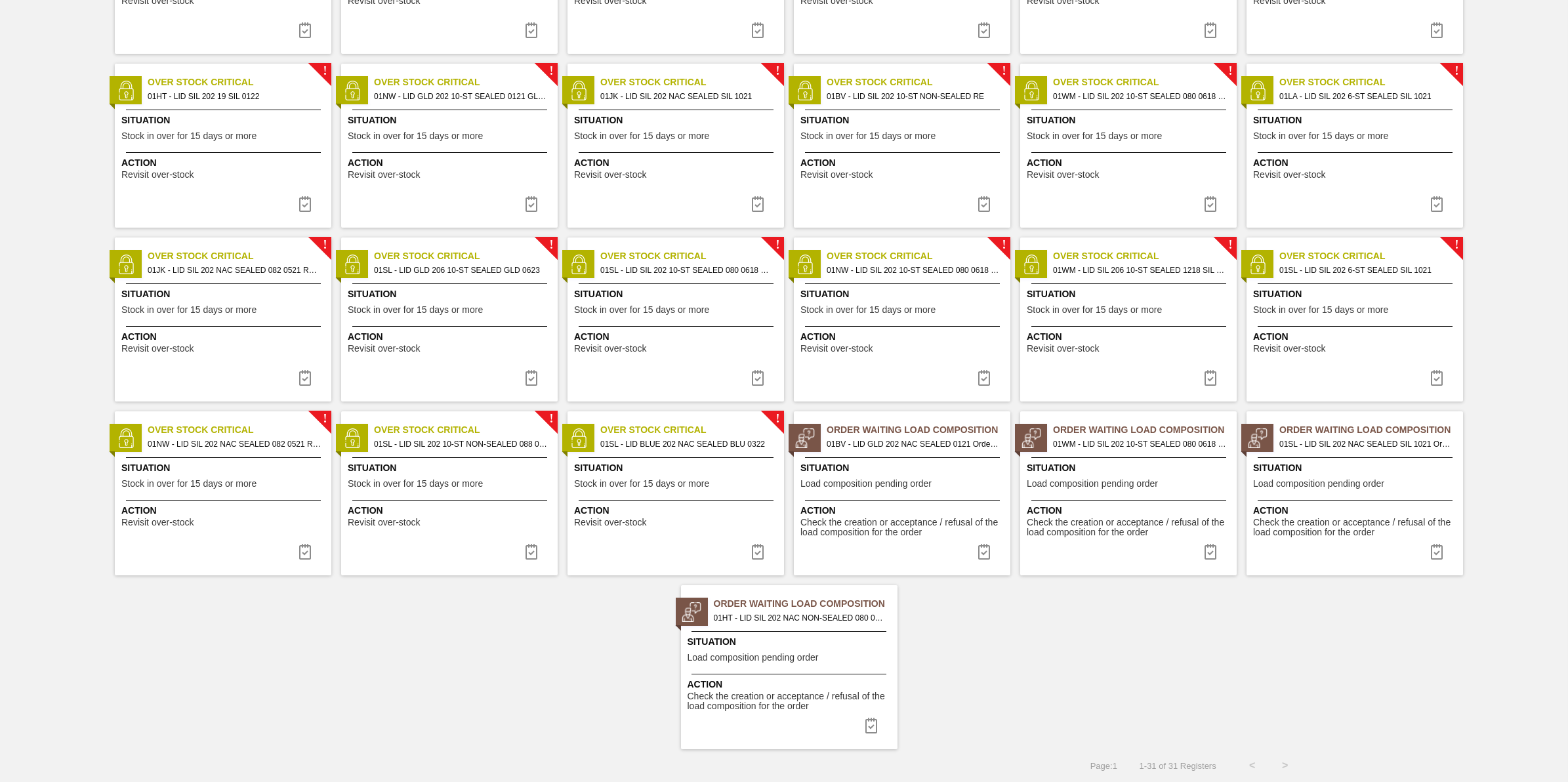
click at [242, 474] on span "Situation" at bounding box center [225, 467] width 207 height 14
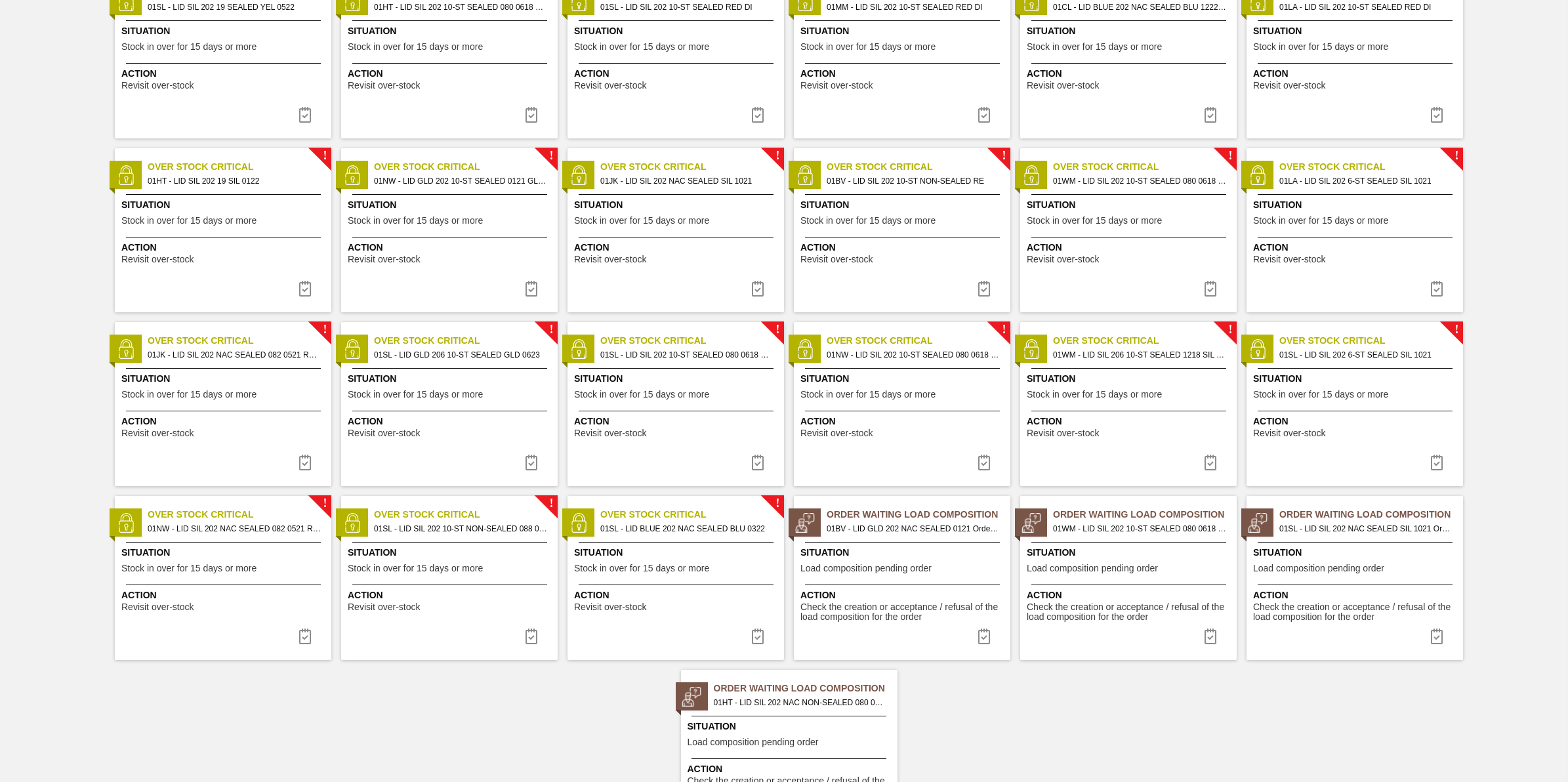
scroll to position [391, 0]
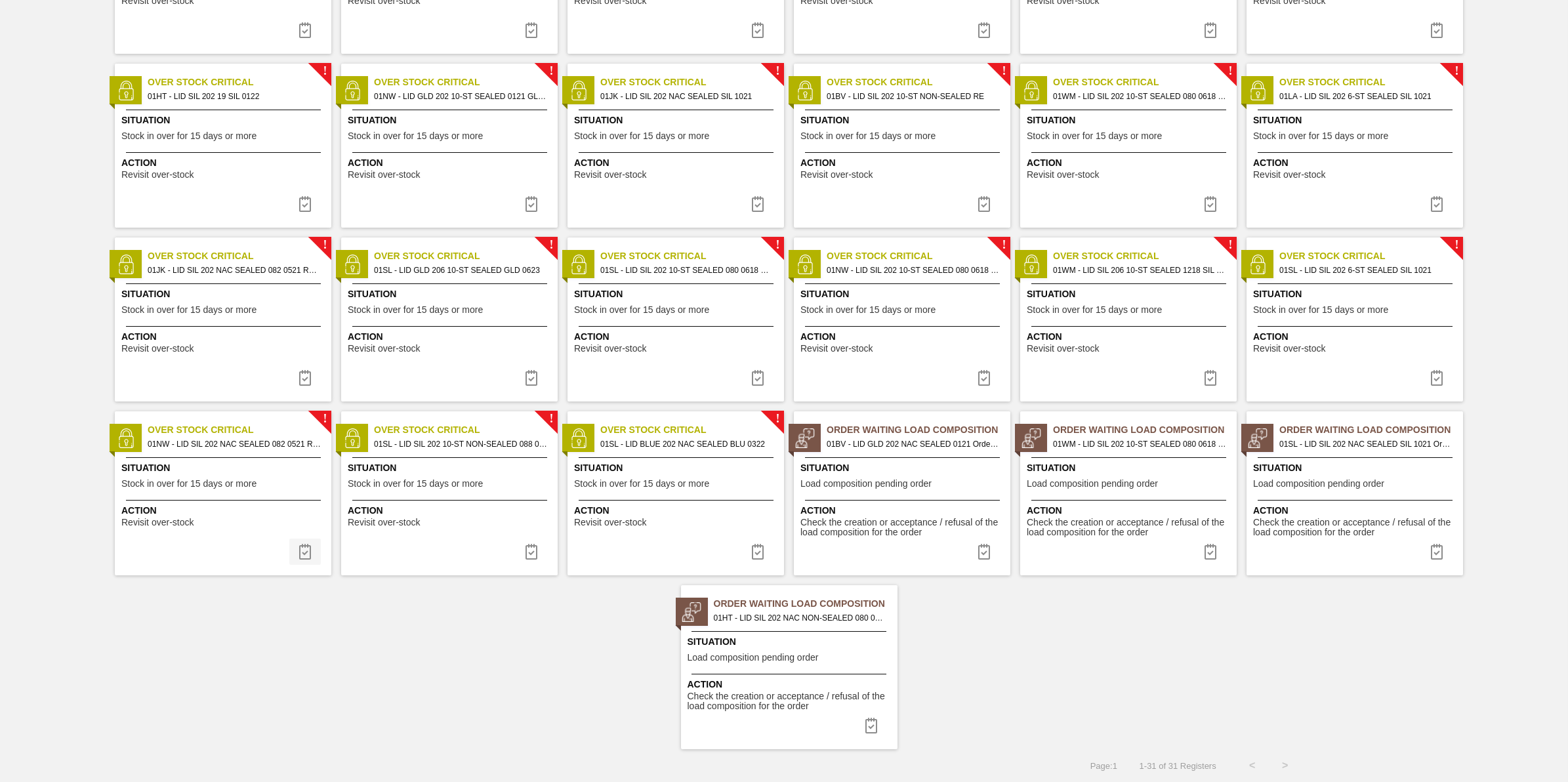
click at [297, 553] on img at bounding box center [304, 552] width 16 height 16
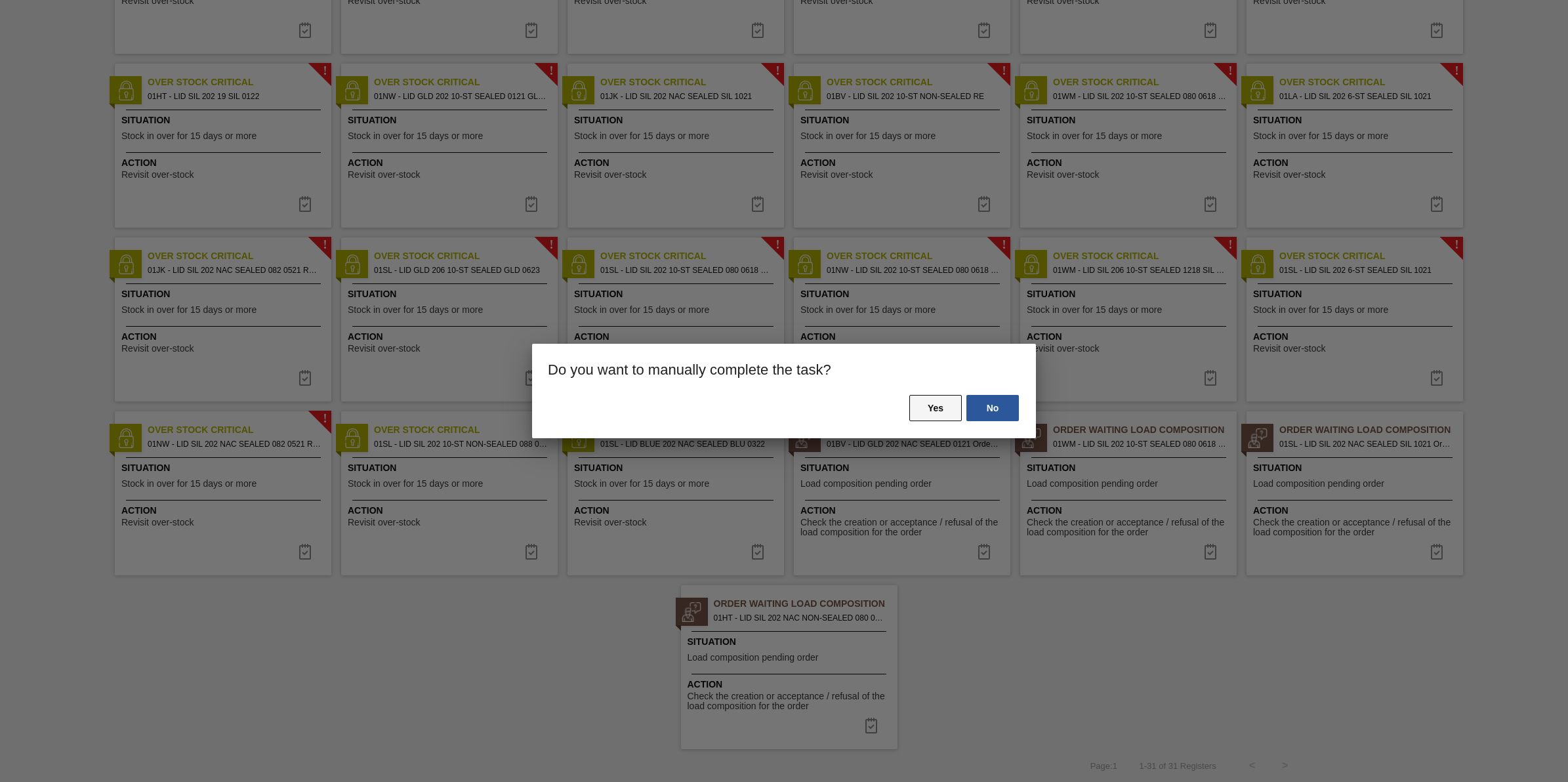
click at [911, 413] on button "Yes" at bounding box center [936, 408] width 52 height 26
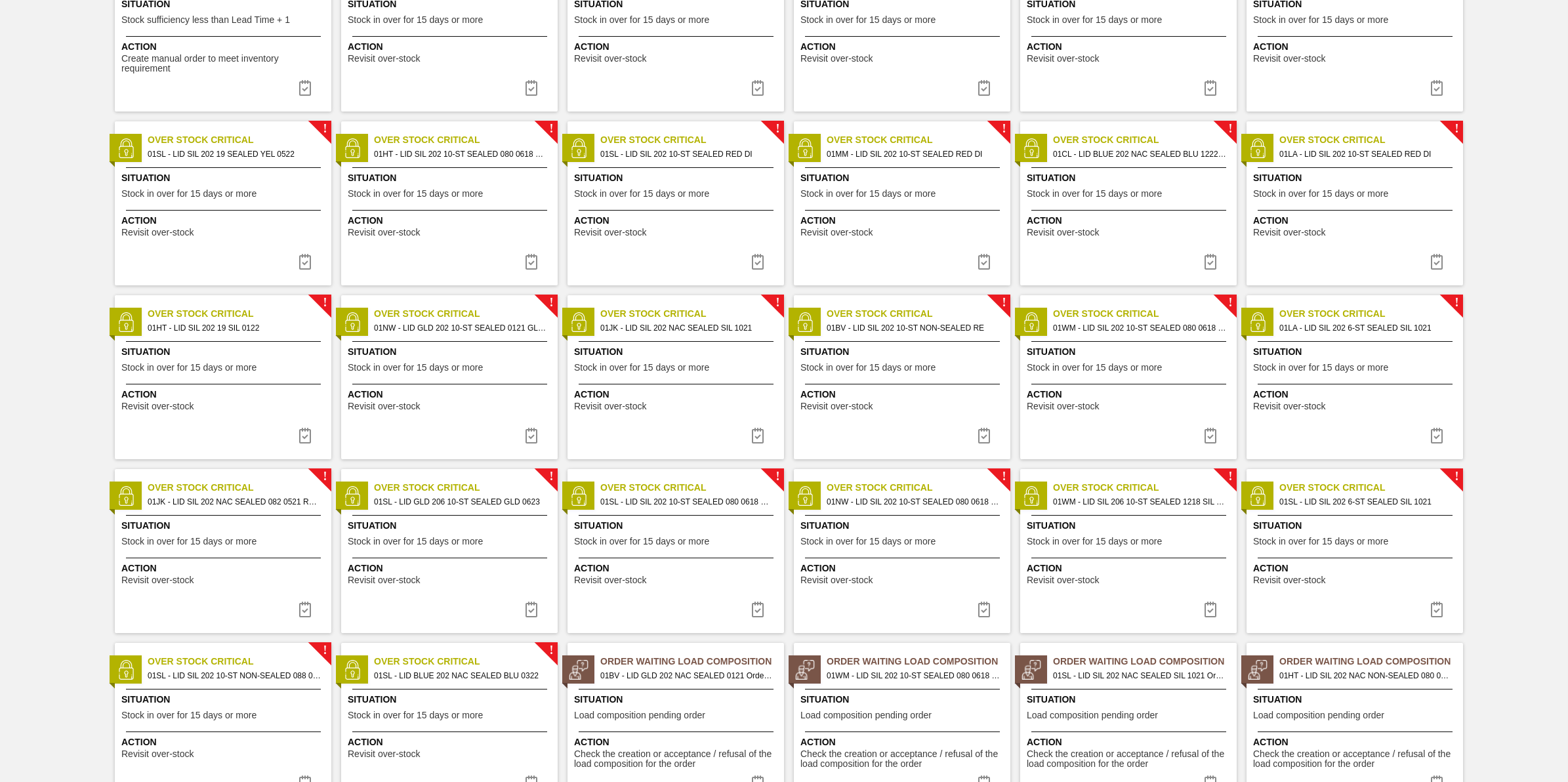
scroll to position [217, 0]
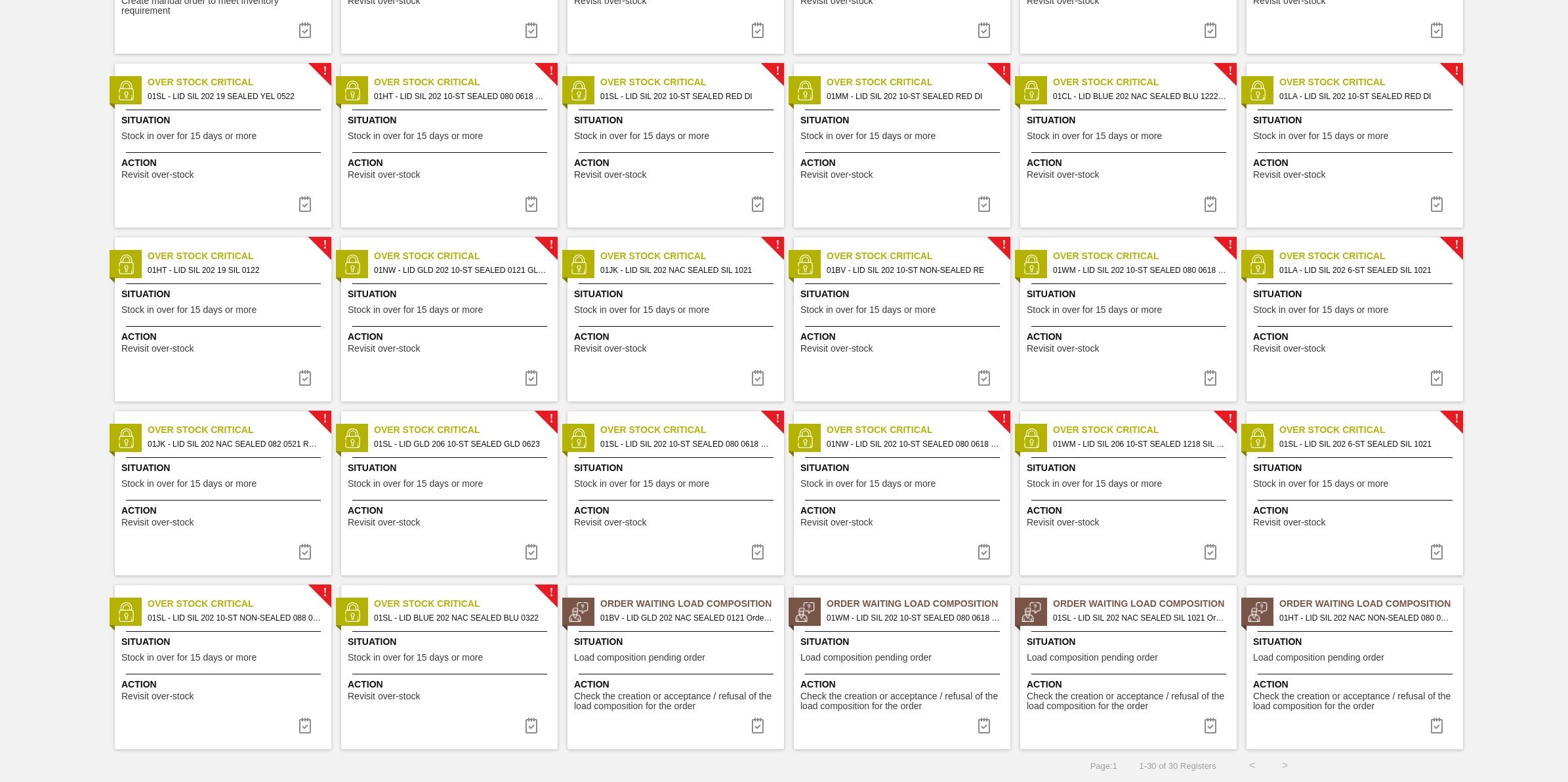
click at [1330, 470] on span "Situation" at bounding box center [1356, 467] width 207 height 14
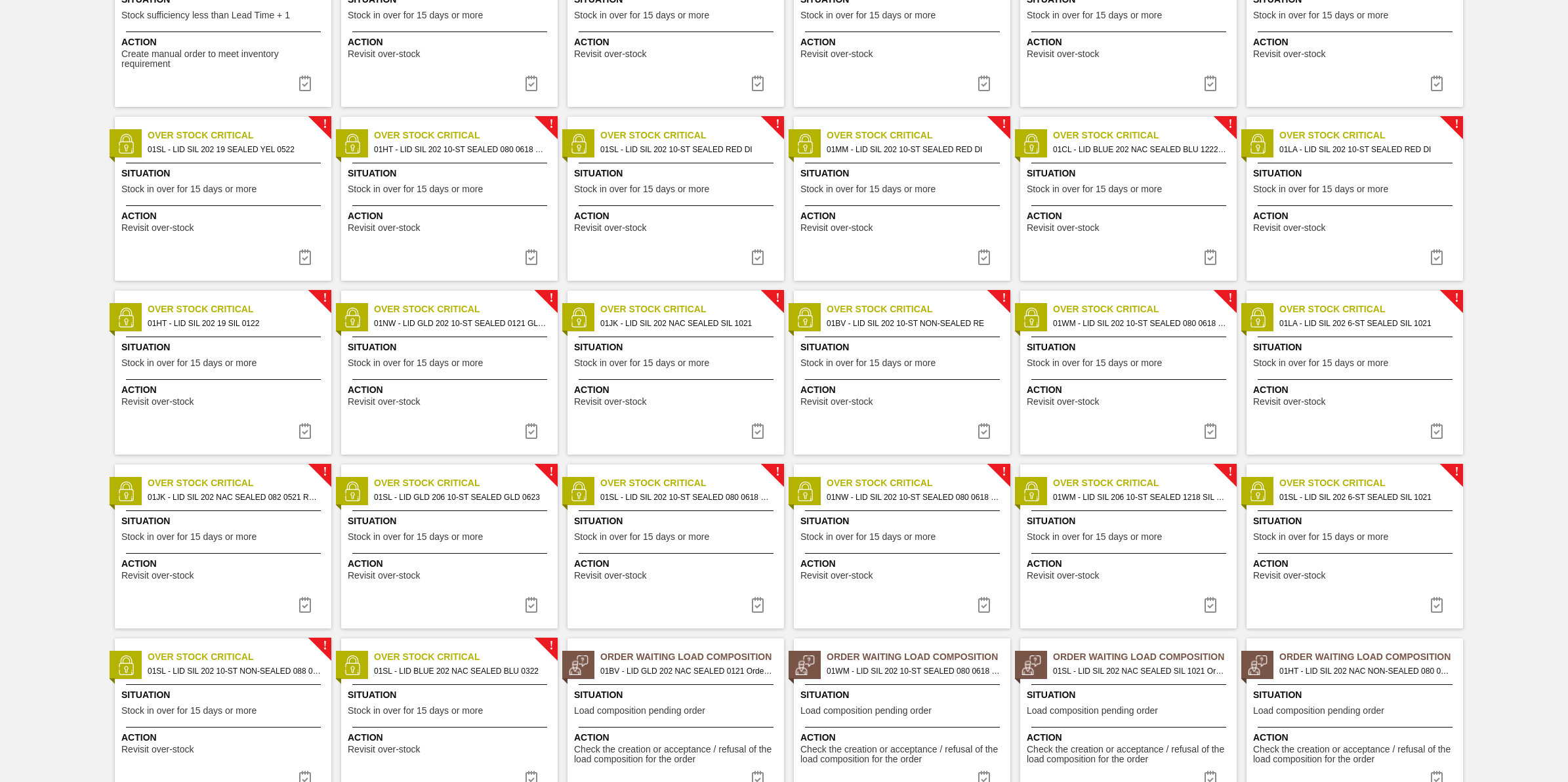
scroll to position [217, 0]
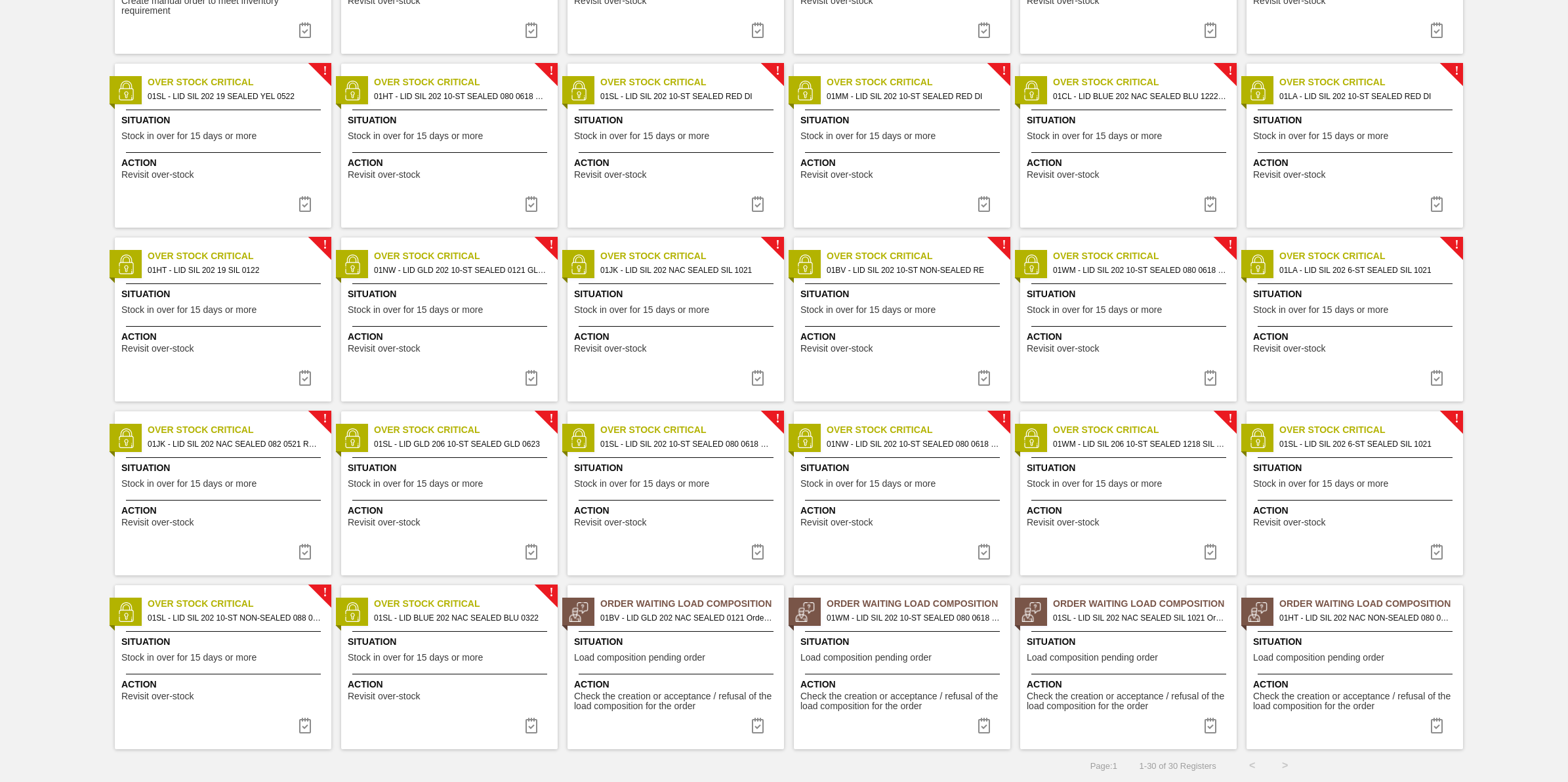
click at [1123, 452] on div "! Over Stock Critical 01WM - LID SIL 206 10-ST SEALED 1218 SIL 2018 O Situation…" at bounding box center [1128, 493] width 216 height 164
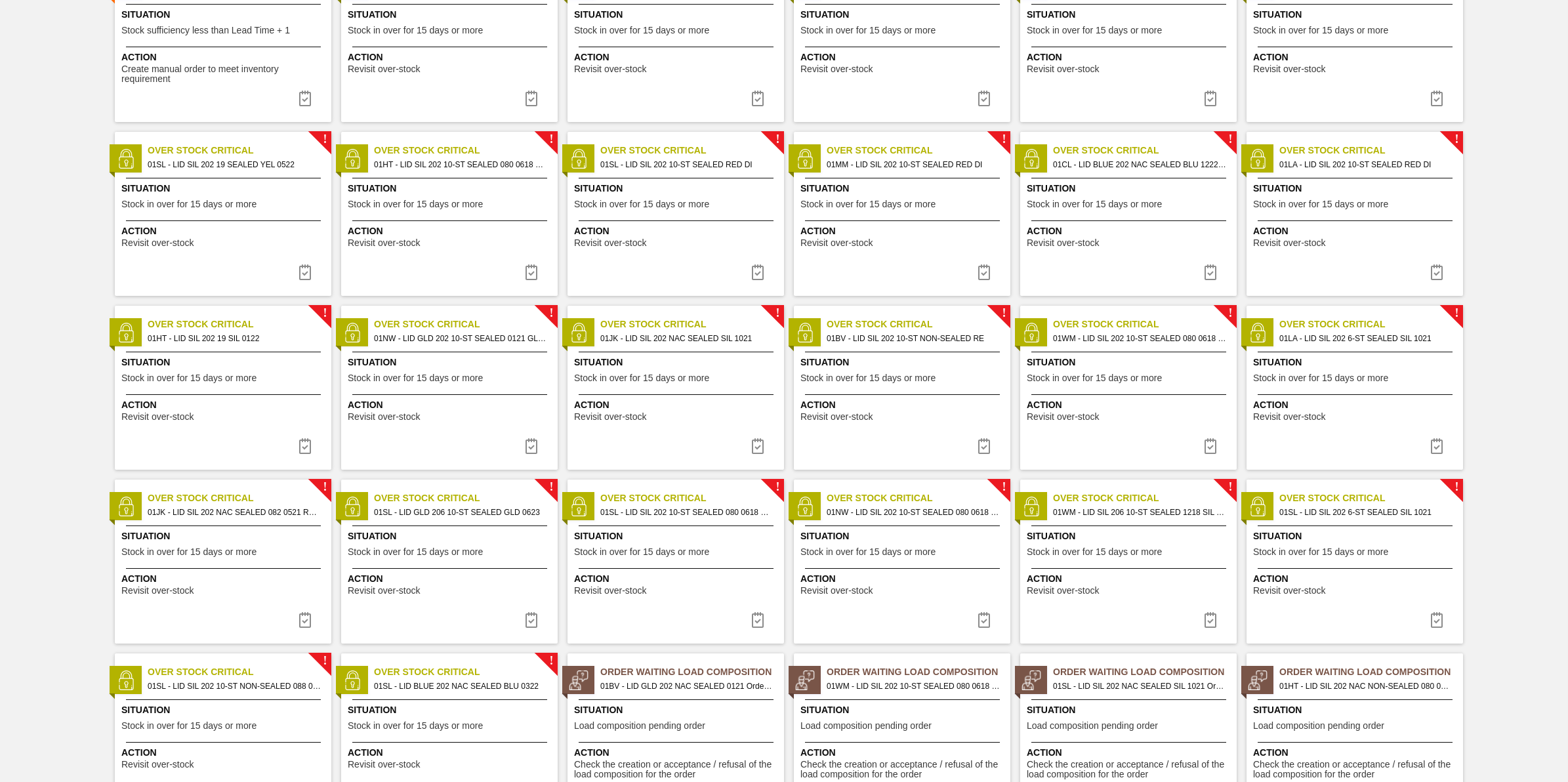
scroll to position [217, 0]
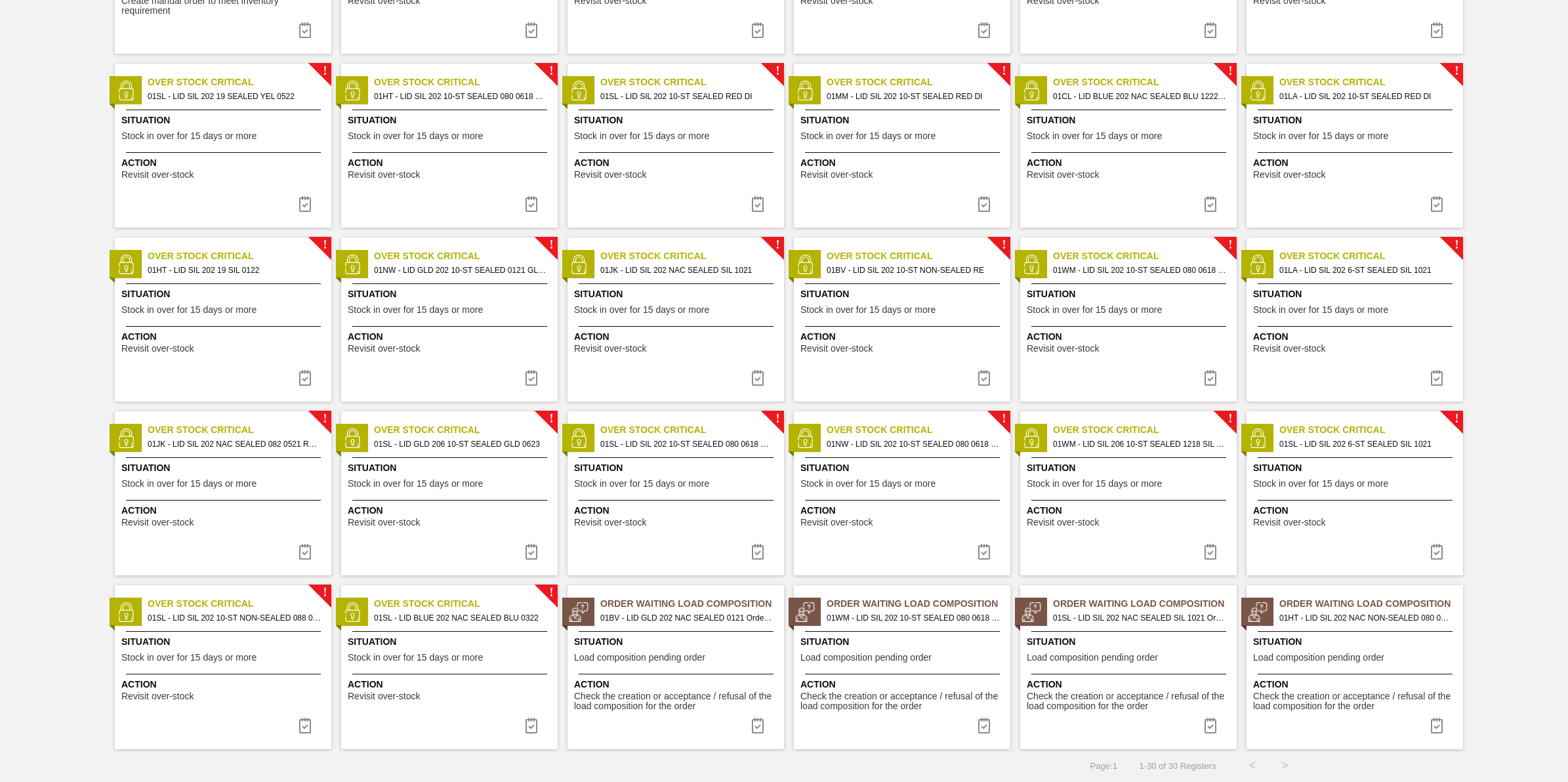
click at [1320, 507] on span "Action" at bounding box center [1356, 510] width 207 height 14
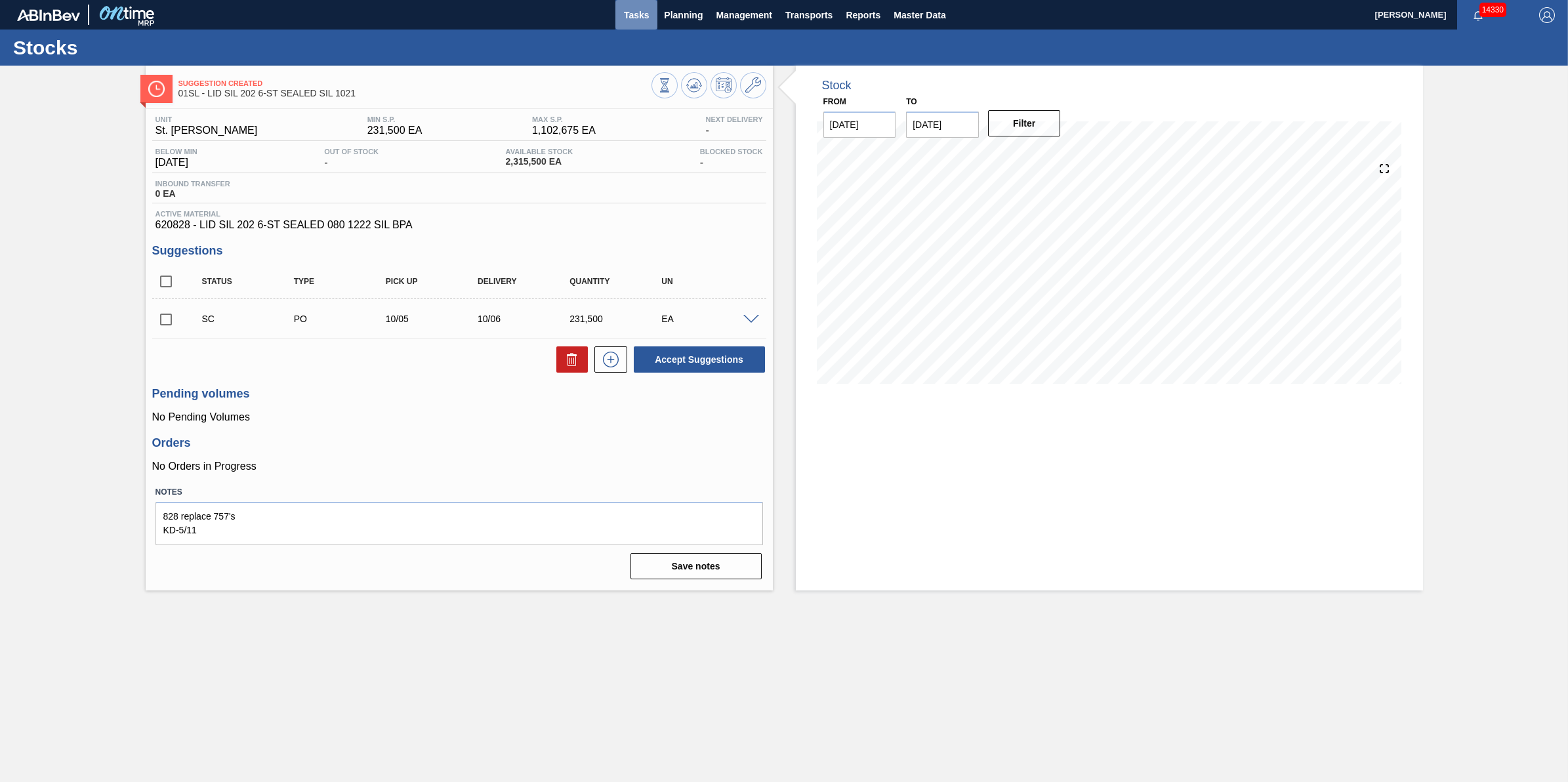
click at [644, 22] on span "Tasks" at bounding box center [636, 15] width 29 height 16
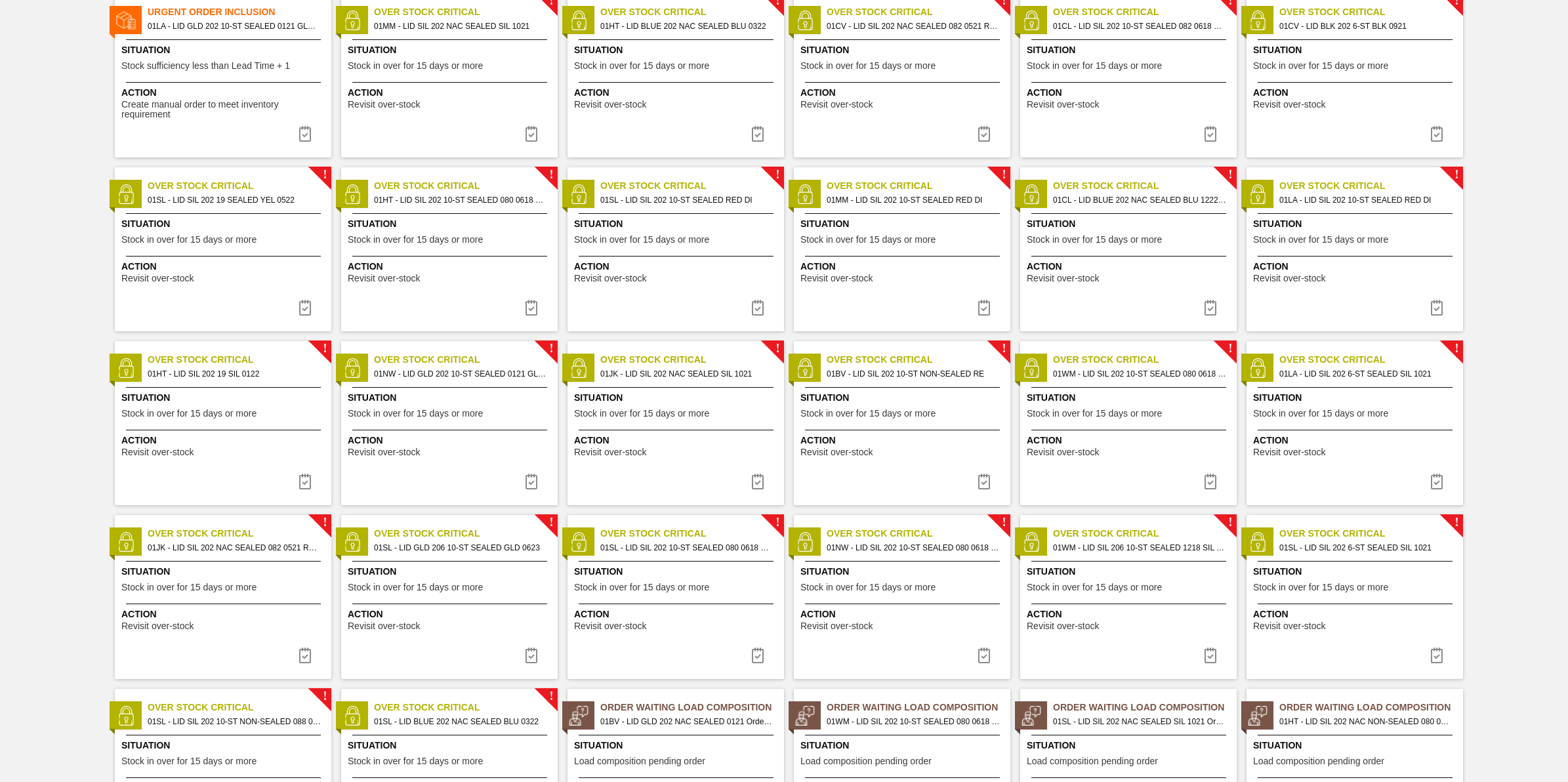
scroll to position [217, 0]
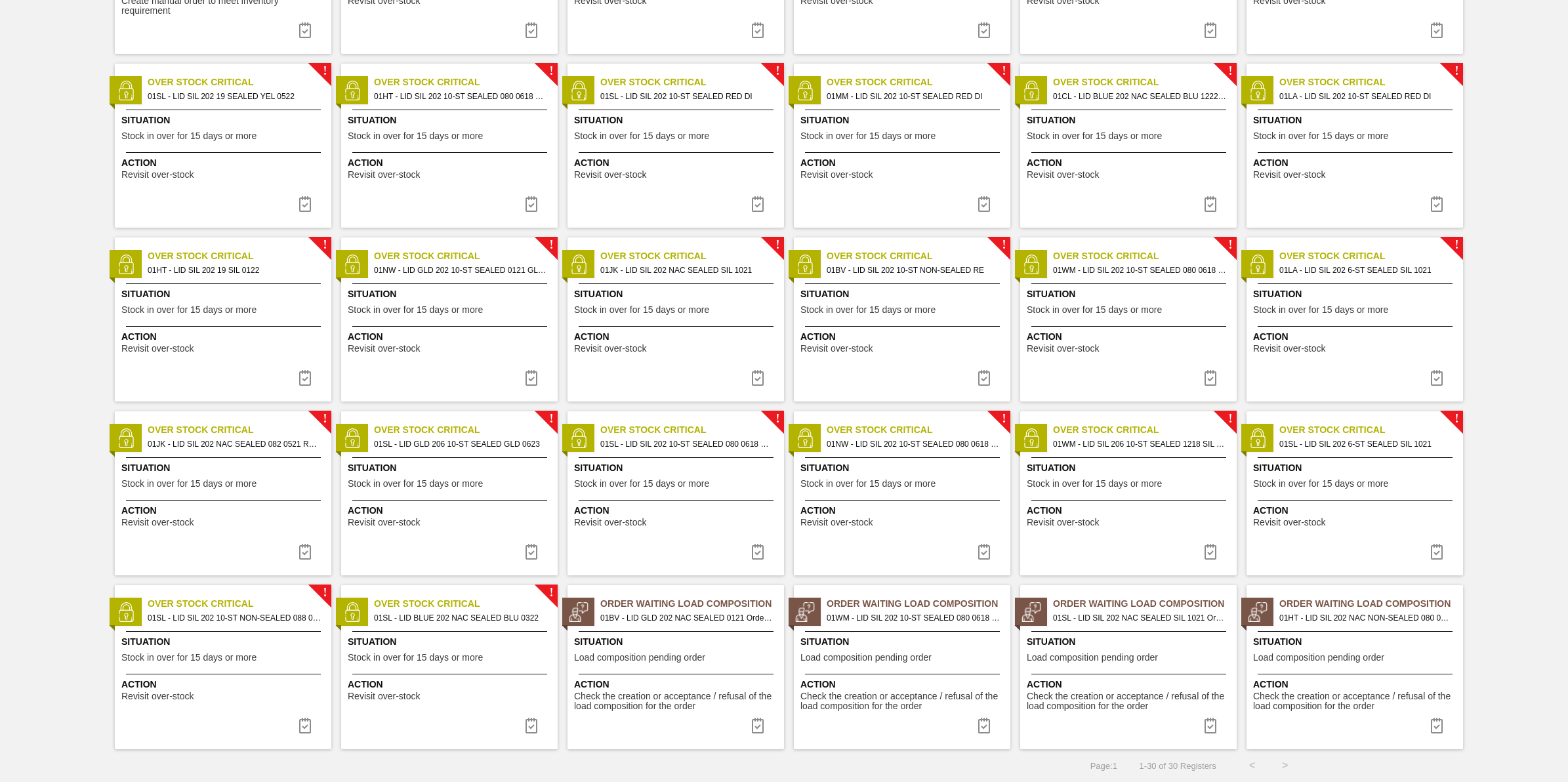
click at [1330, 490] on div "Situation Stock in over for 15 days or more" at bounding box center [1356, 477] width 207 height 32
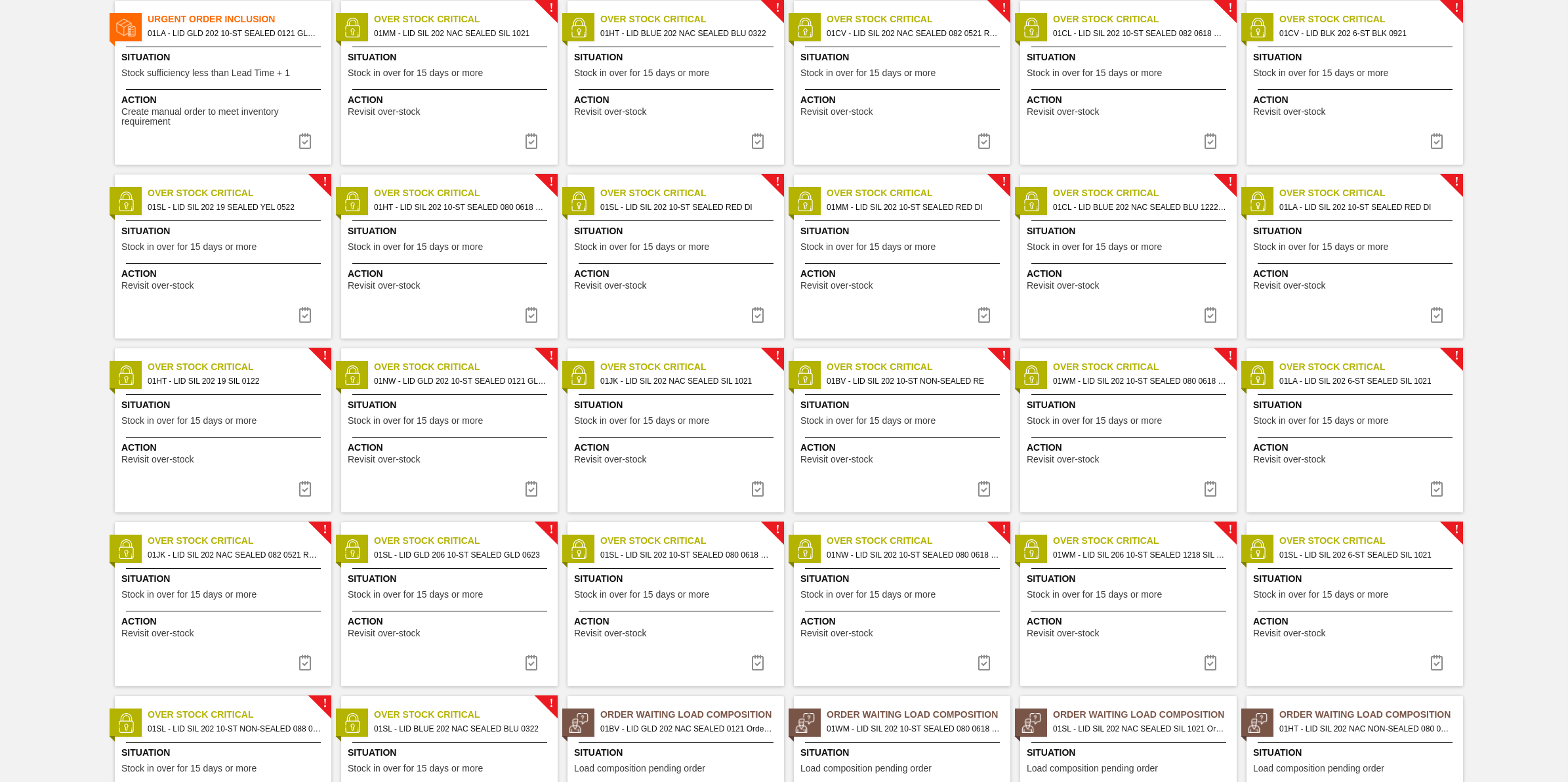
scroll to position [217, 0]
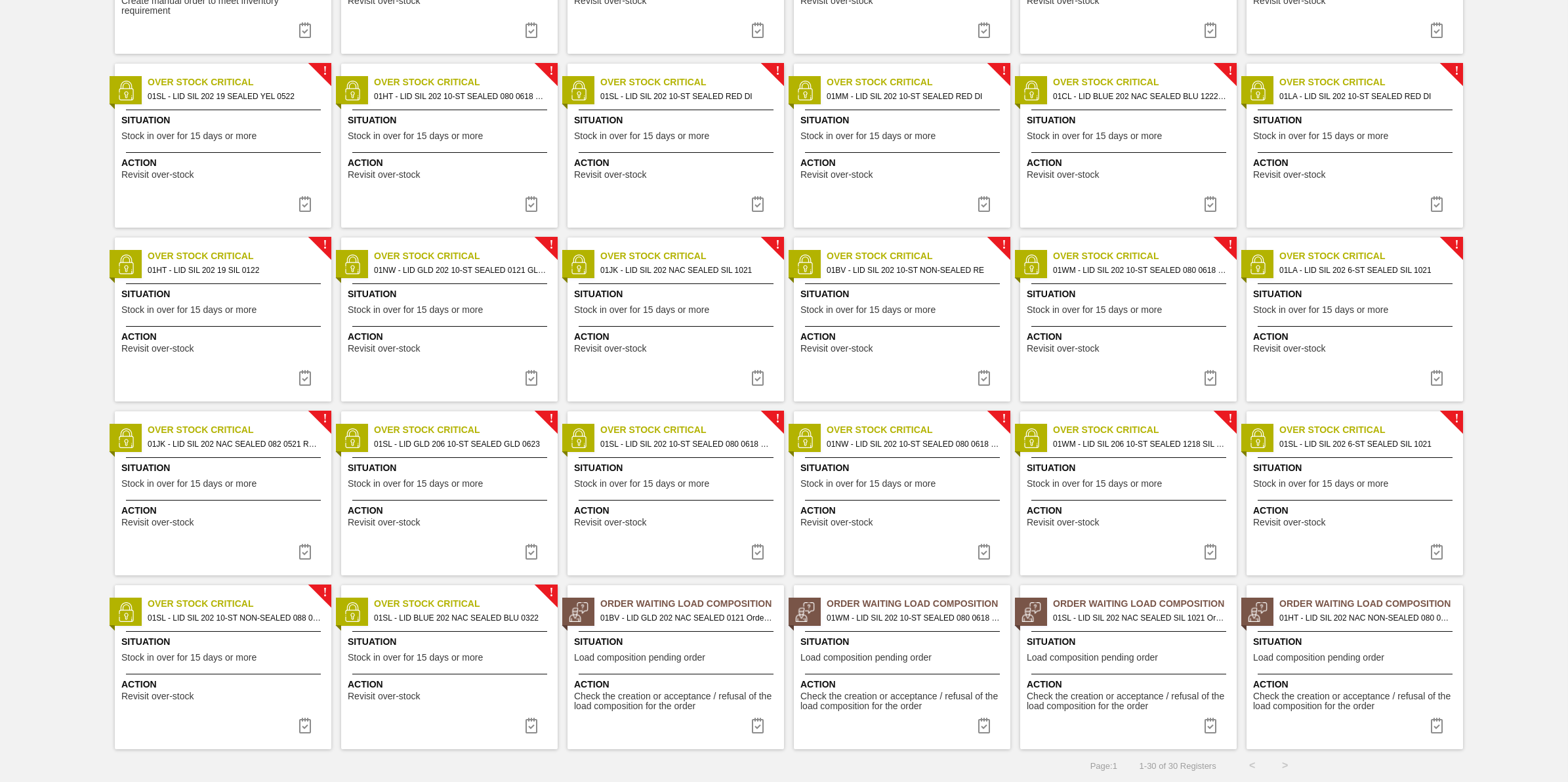
click at [1391, 530] on div "! Over Stock Critical 01SL - LID SIL 202 6-ST SEALED SIL 1021 Situation Stock i…" at bounding box center [1354, 493] width 216 height 164
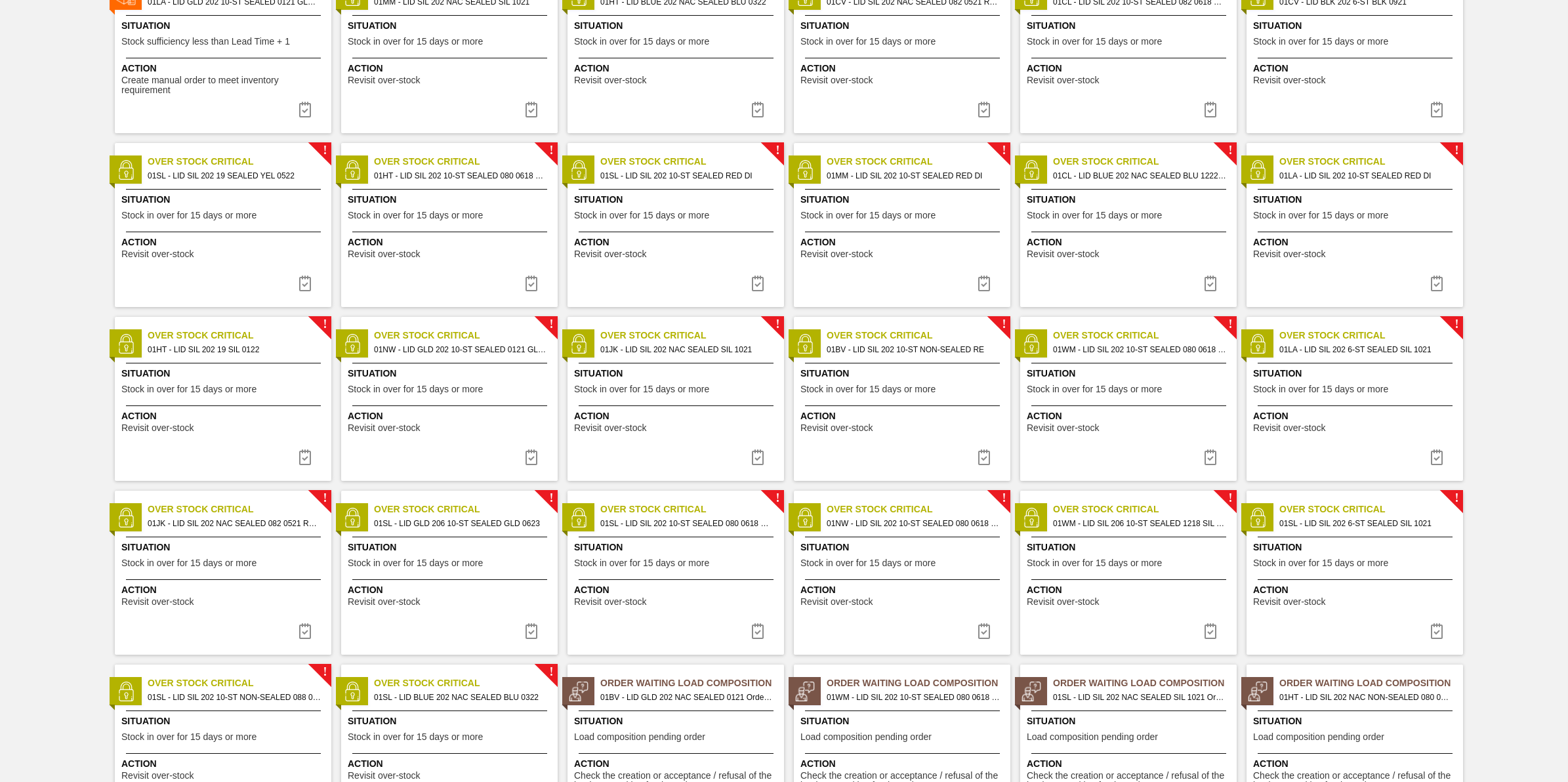
scroll to position [217, 0]
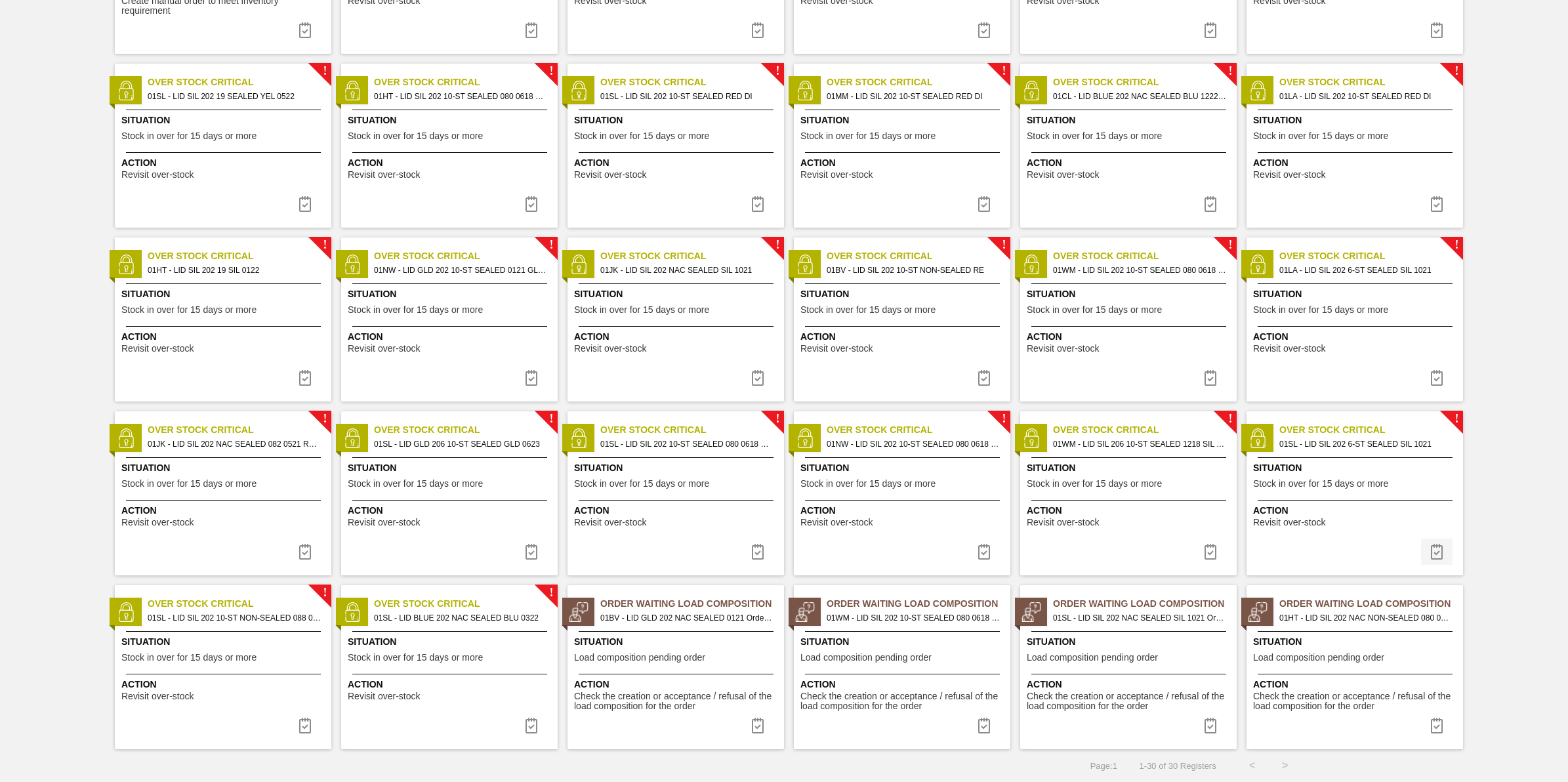
click at [1440, 557] on img at bounding box center [1436, 552] width 16 height 16
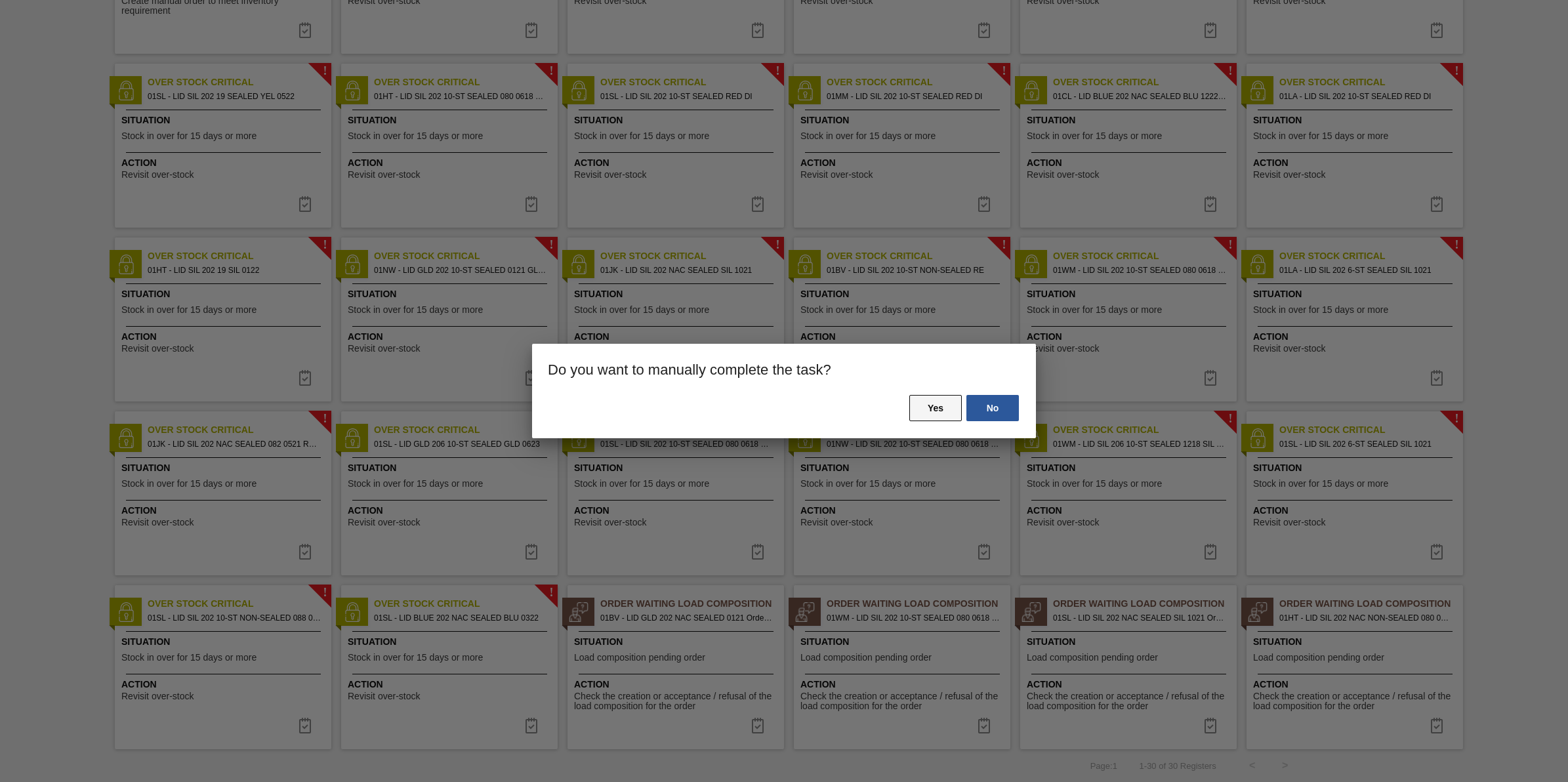
click at [949, 406] on button "Yes" at bounding box center [936, 408] width 52 height 26
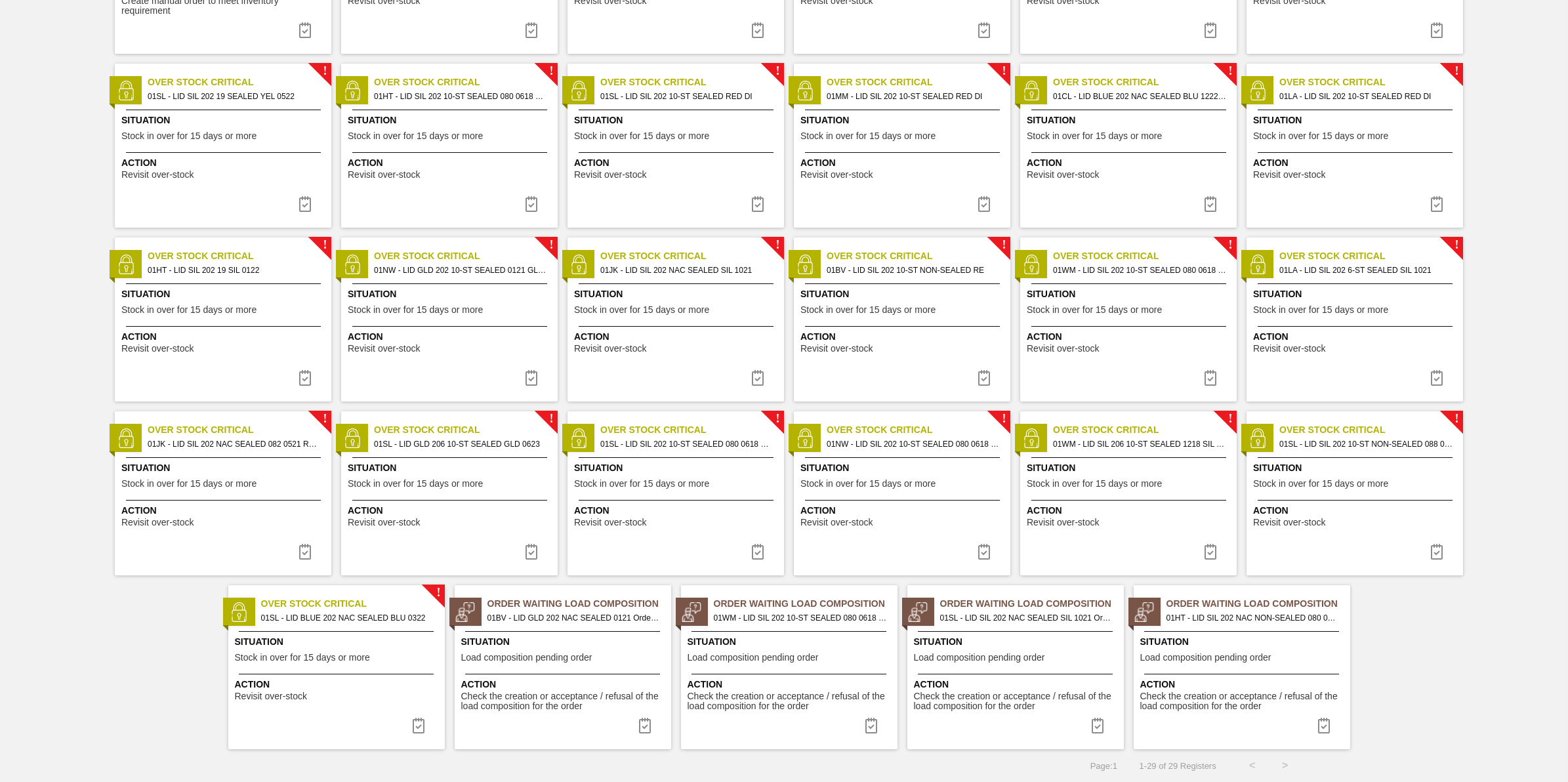
click at [1304, 476] on div "Situation Stock in over for 15 days or more" at bounding box center [1356, 477] width 207 height 32
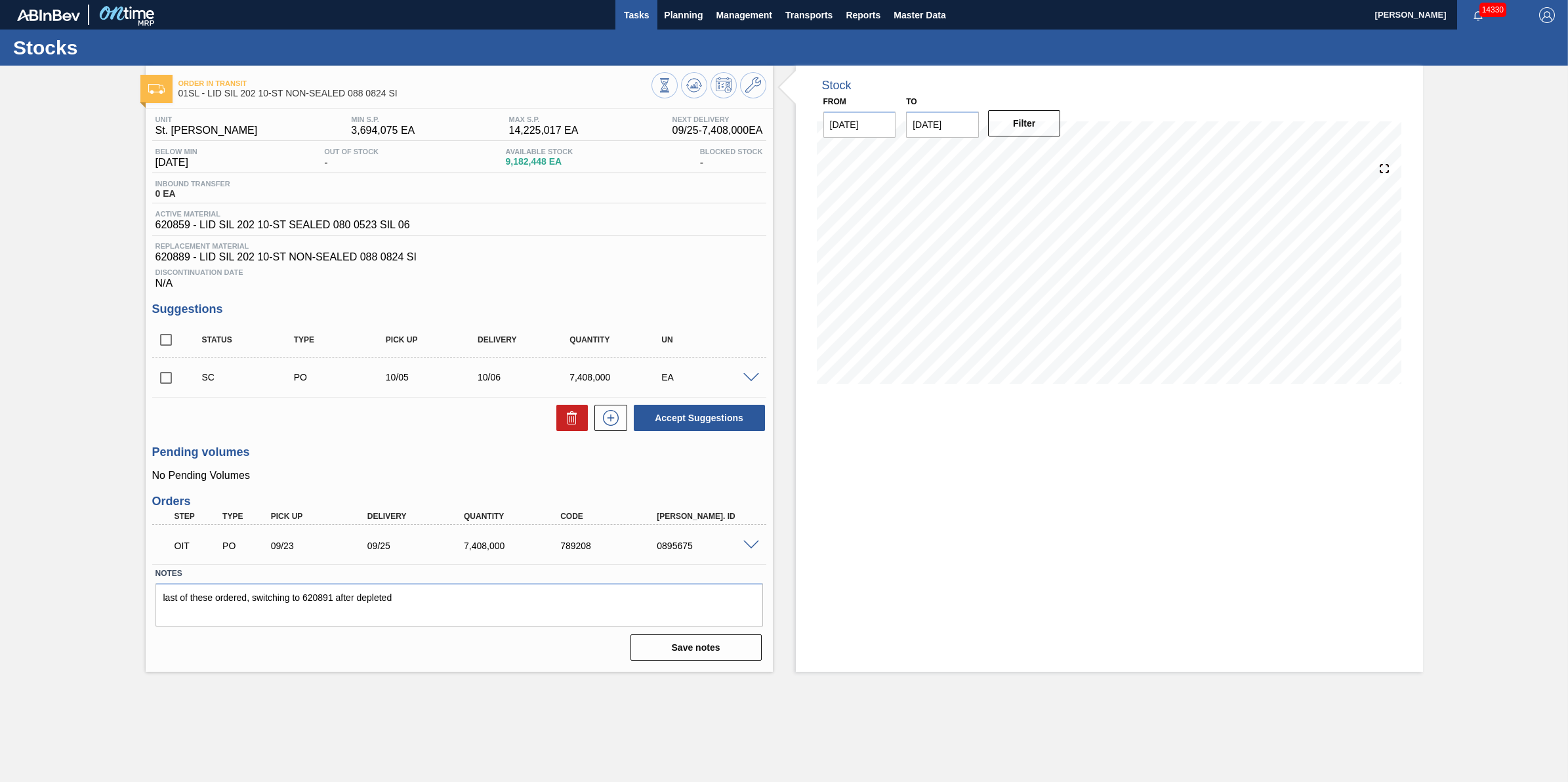
click at [633, 17] on span "Tasks" at bounding box center [636, 15] width 29 height 16
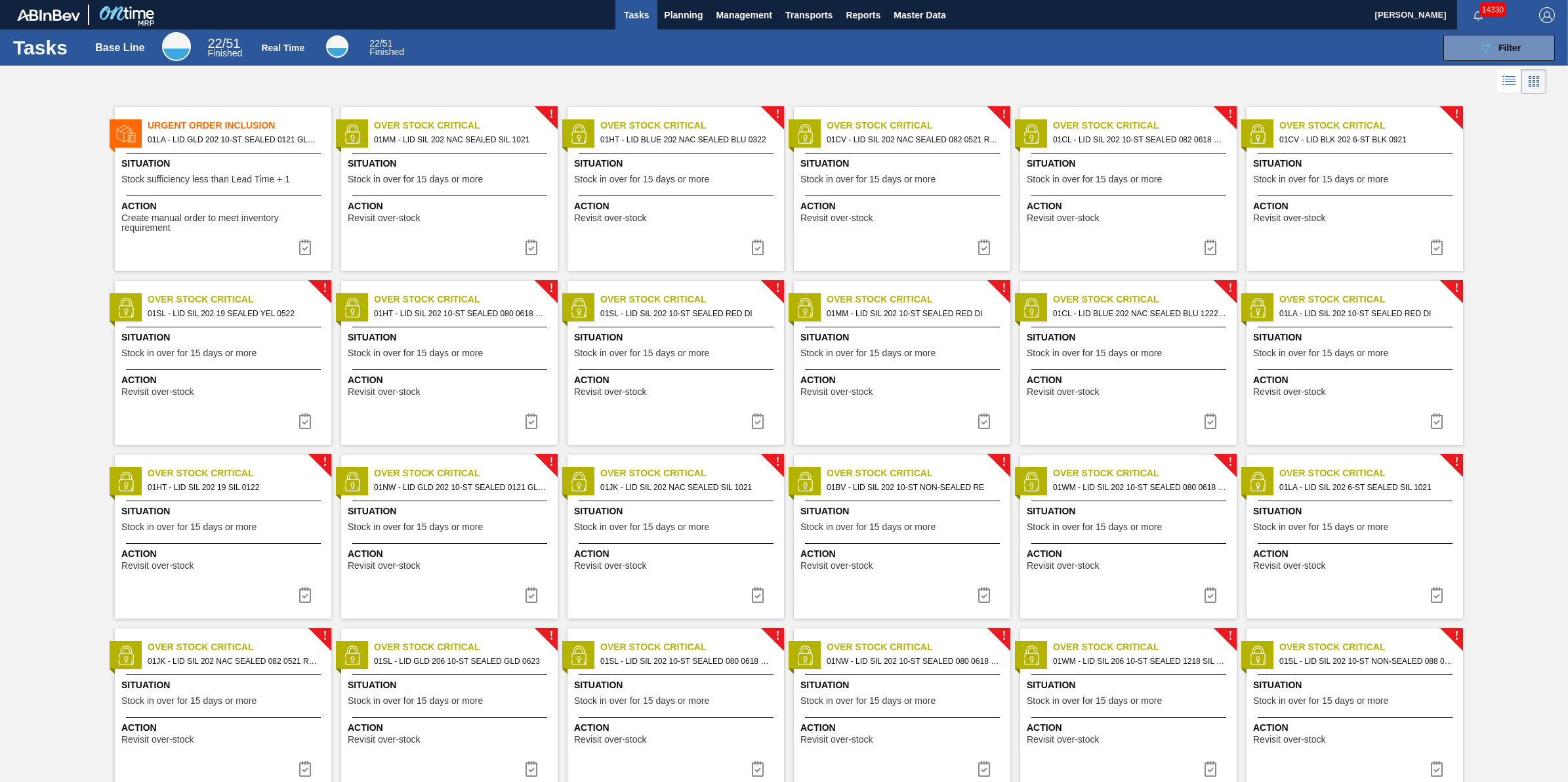
click at [1354, 372] on div "Action Revisit over-stock" at bounding box center [1354, 382] width 216 height 27
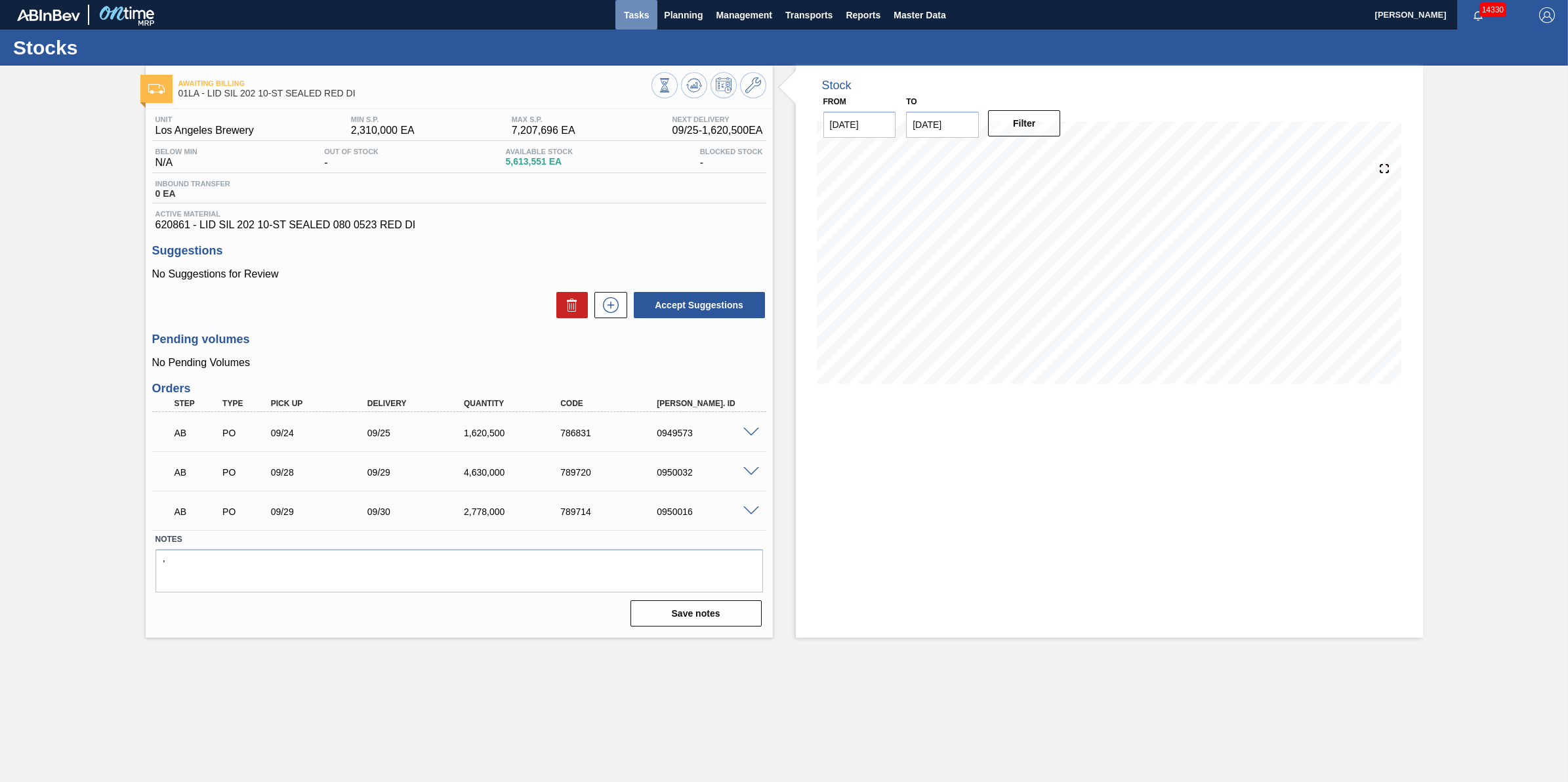
click at [644, 26] on button "Tasks" at bounding box center [636, 15] width 42 height 30
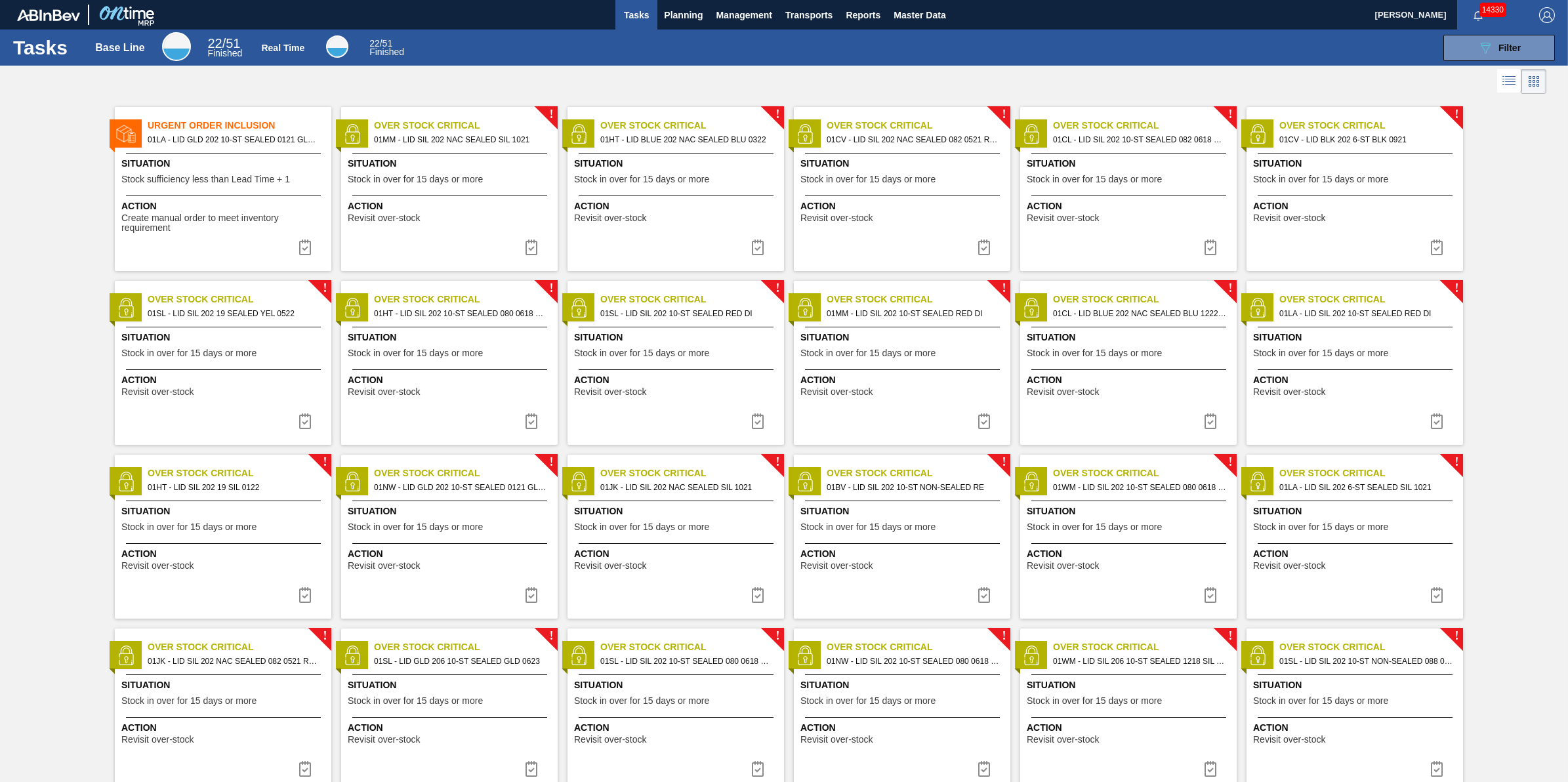
click at [240, 333] on span "Situation" at bounding box center [225, 337] width 207 height 14
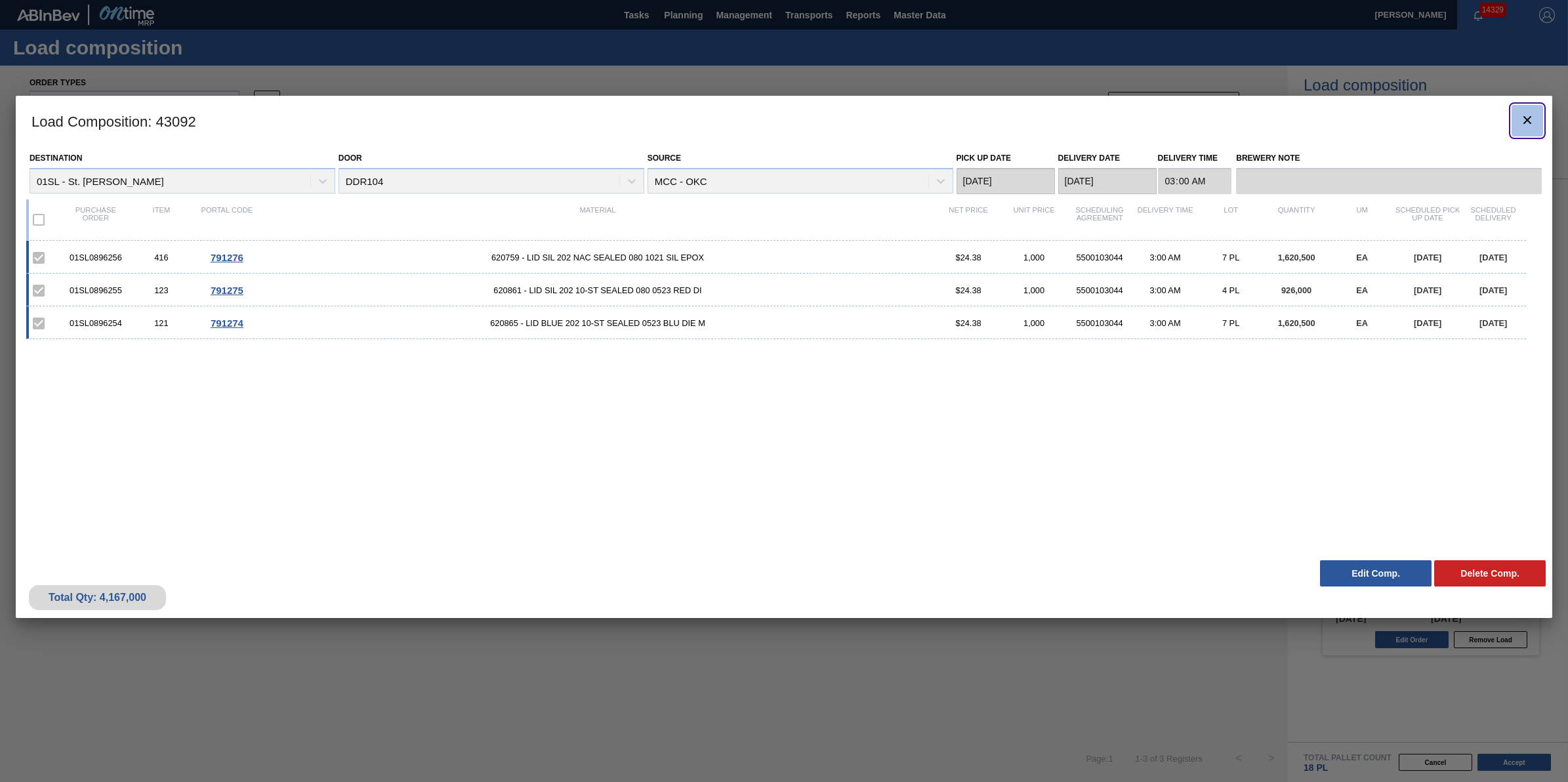
click at [1516, 120] on button "botão de ícone" at bounding box center [1528, 121] width 32 height 32
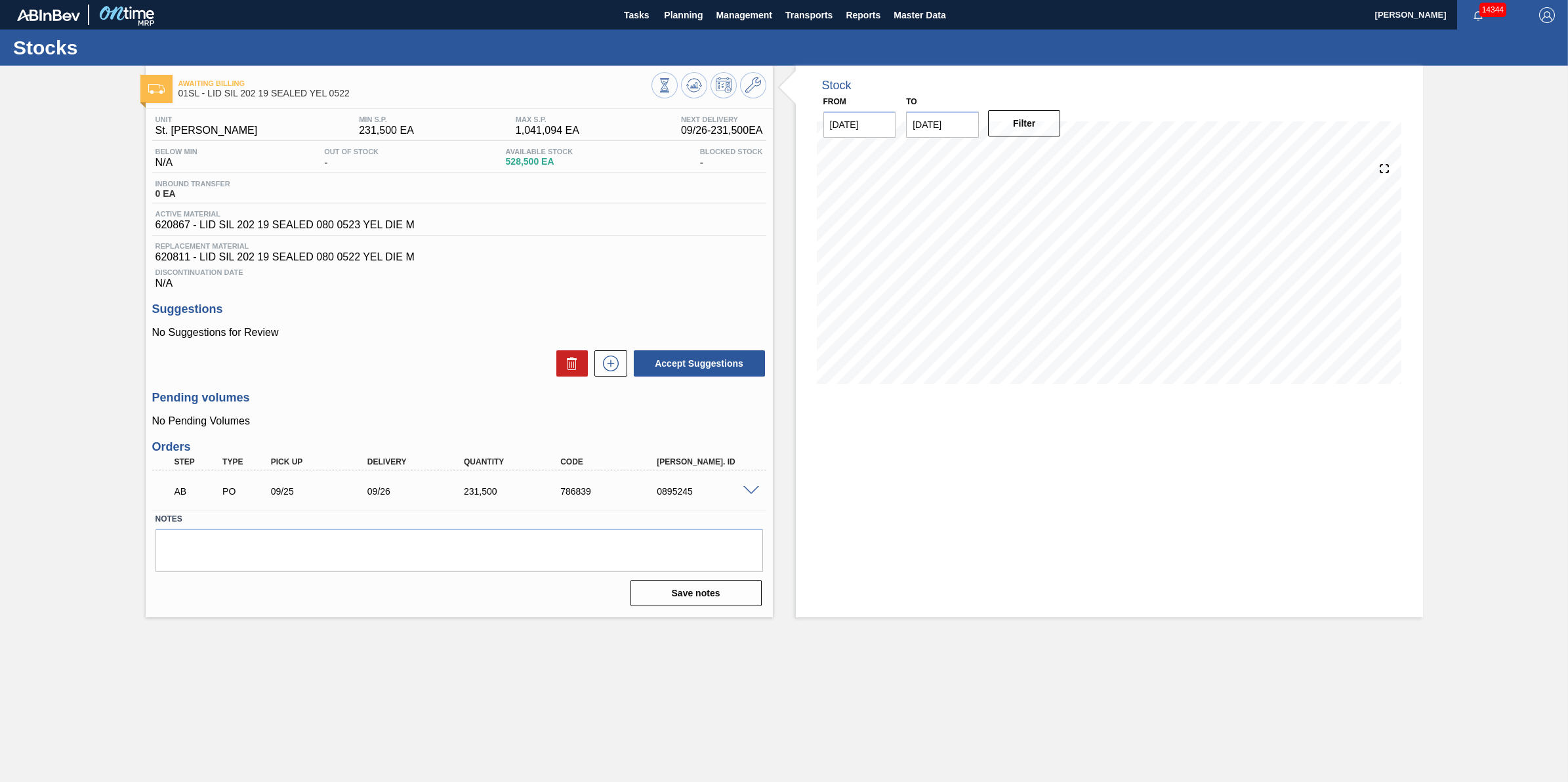
click at [987, 569] on div "Stock From 09/23/2025 to 10/07/2025 Filter" at bounding box center [1109, 341] width 628 height 552
click at [697, 27] on button "Planning" at bounding box center [683, 15] width 52 height 30
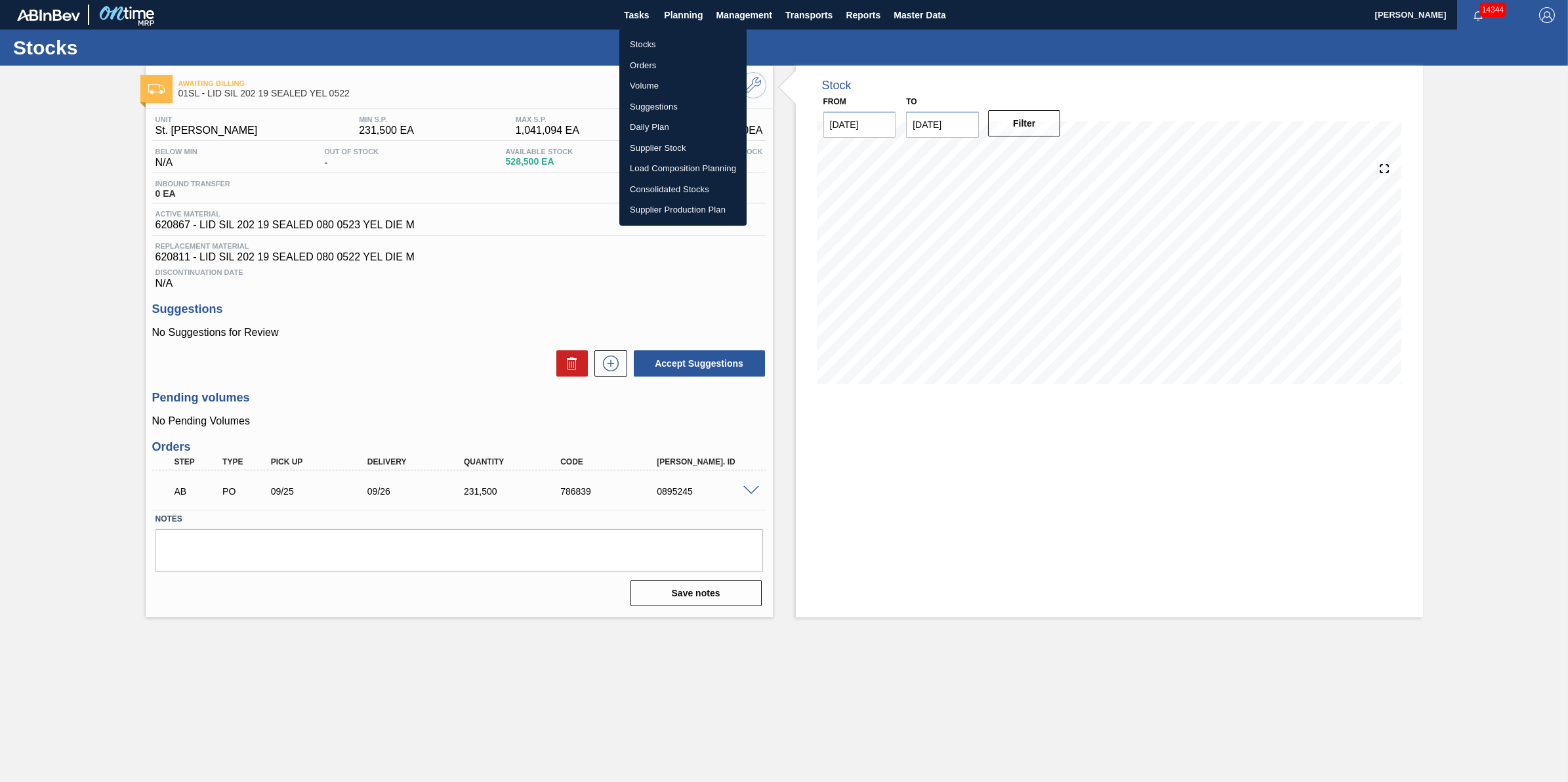
click at [706, 55] on li "Orders" at bounding box center [683, 66] width 127 height 21
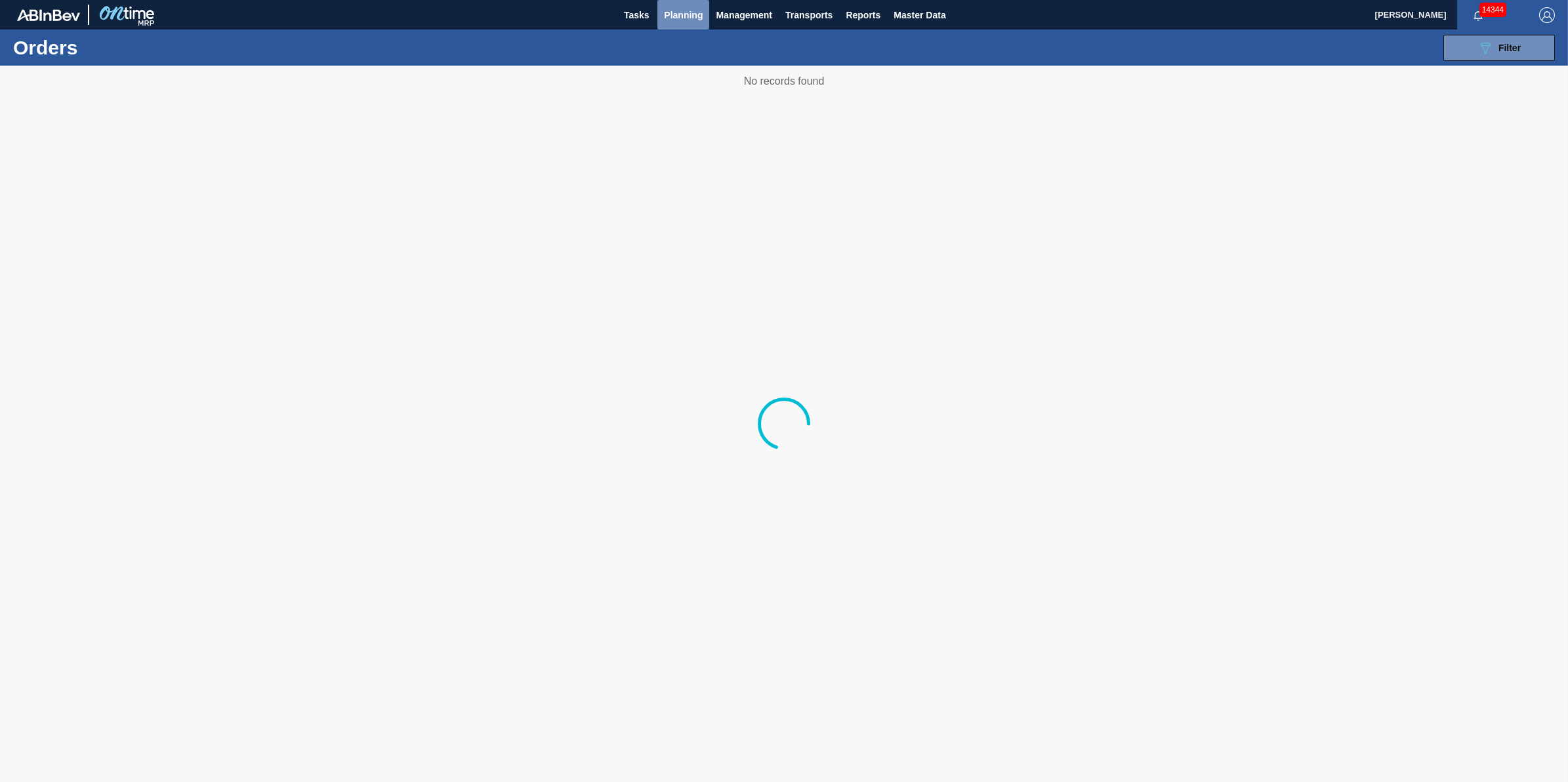
click at [693, 25] on button "Planning" at bounding box center [683, 15] width 52 height 30
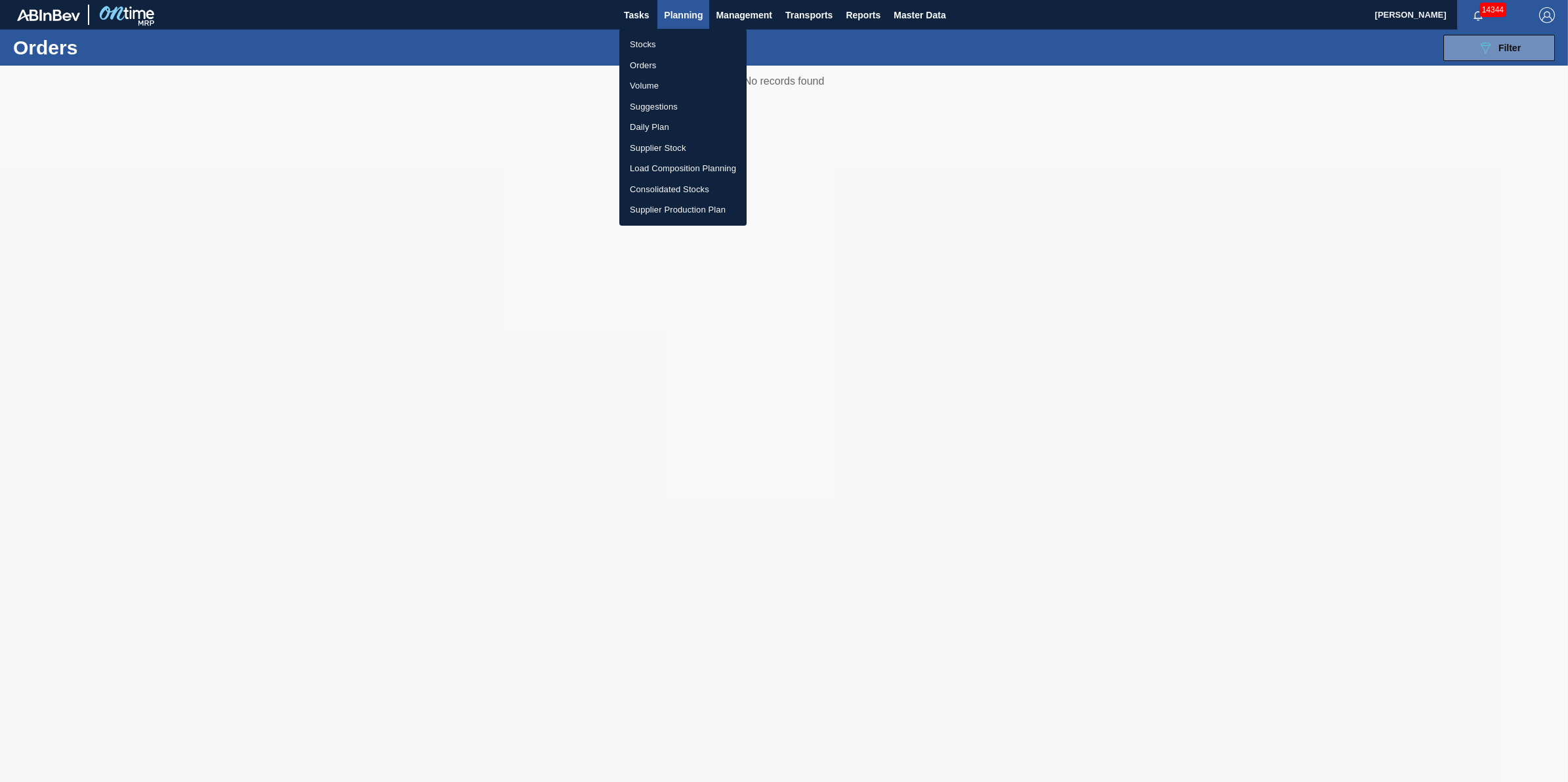
click at [690, 43] on li "Stocks" at bounding box center [683, 44] width 127 height 21
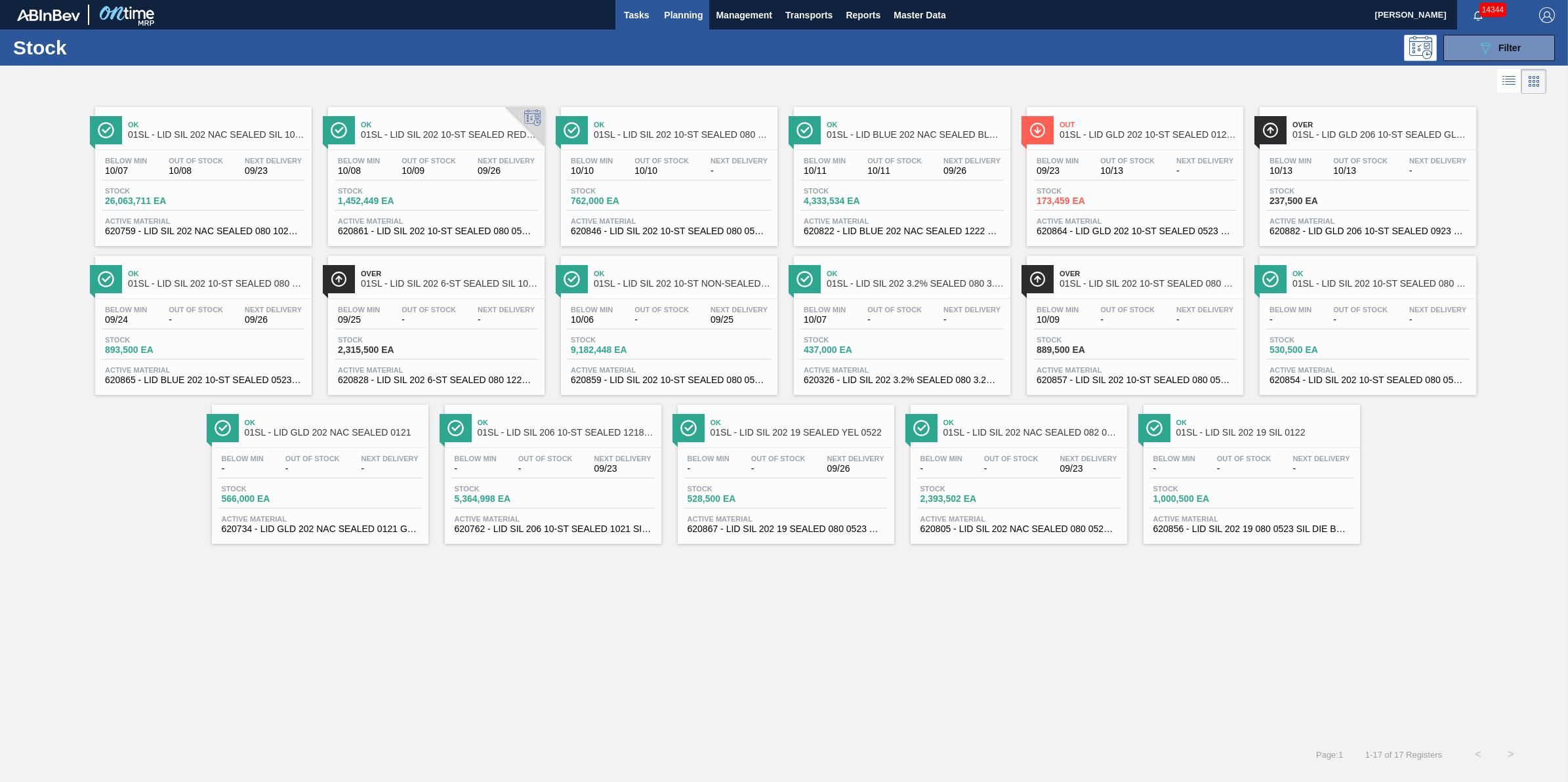
click at [628, 21] on span "Tasks" at bounding box center [636, 15] width 29 height 16
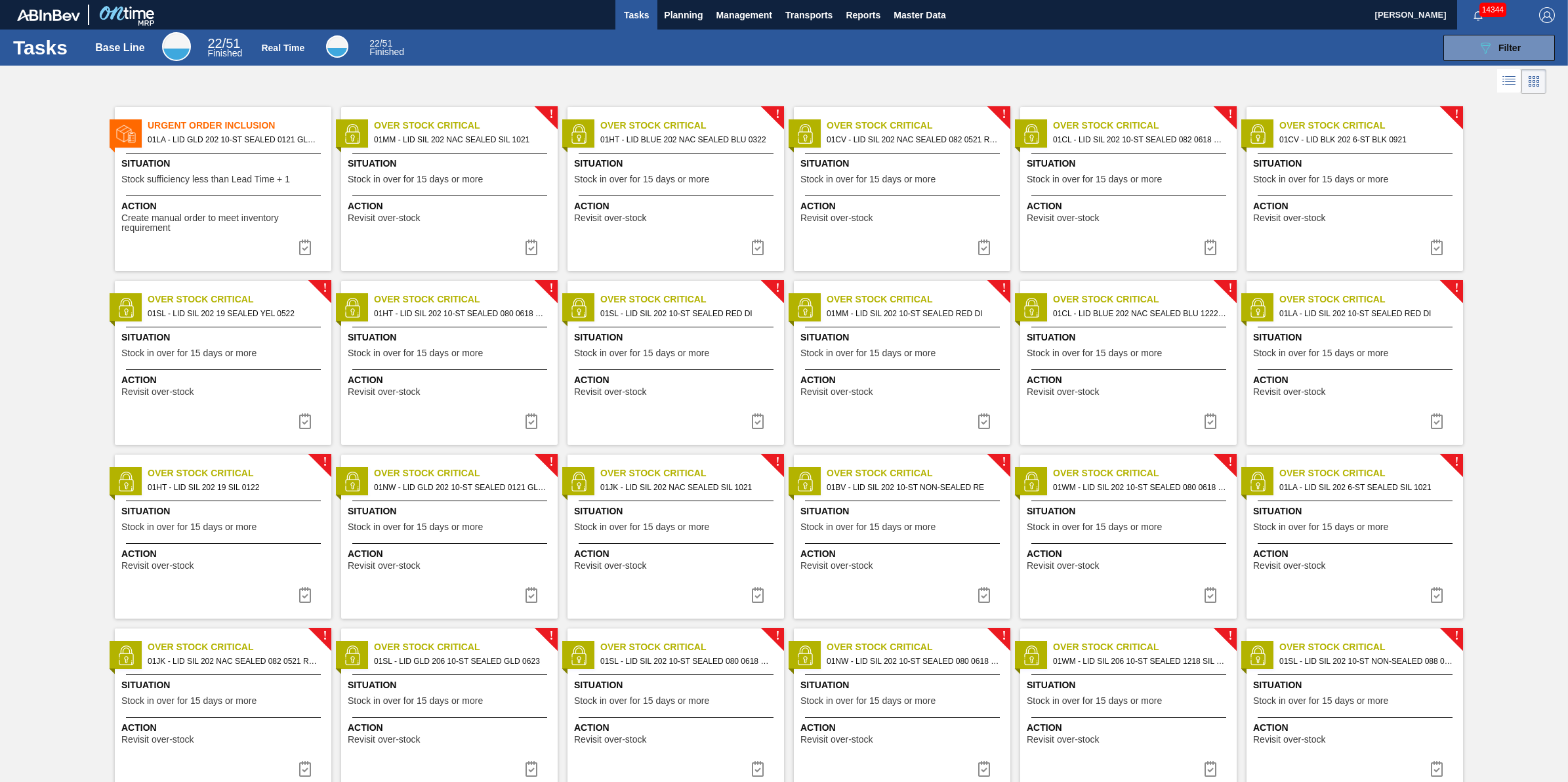
click at [214, 545] on div "Action Revisit over-stock" at bounding box center [223, 556] width 216 height 27
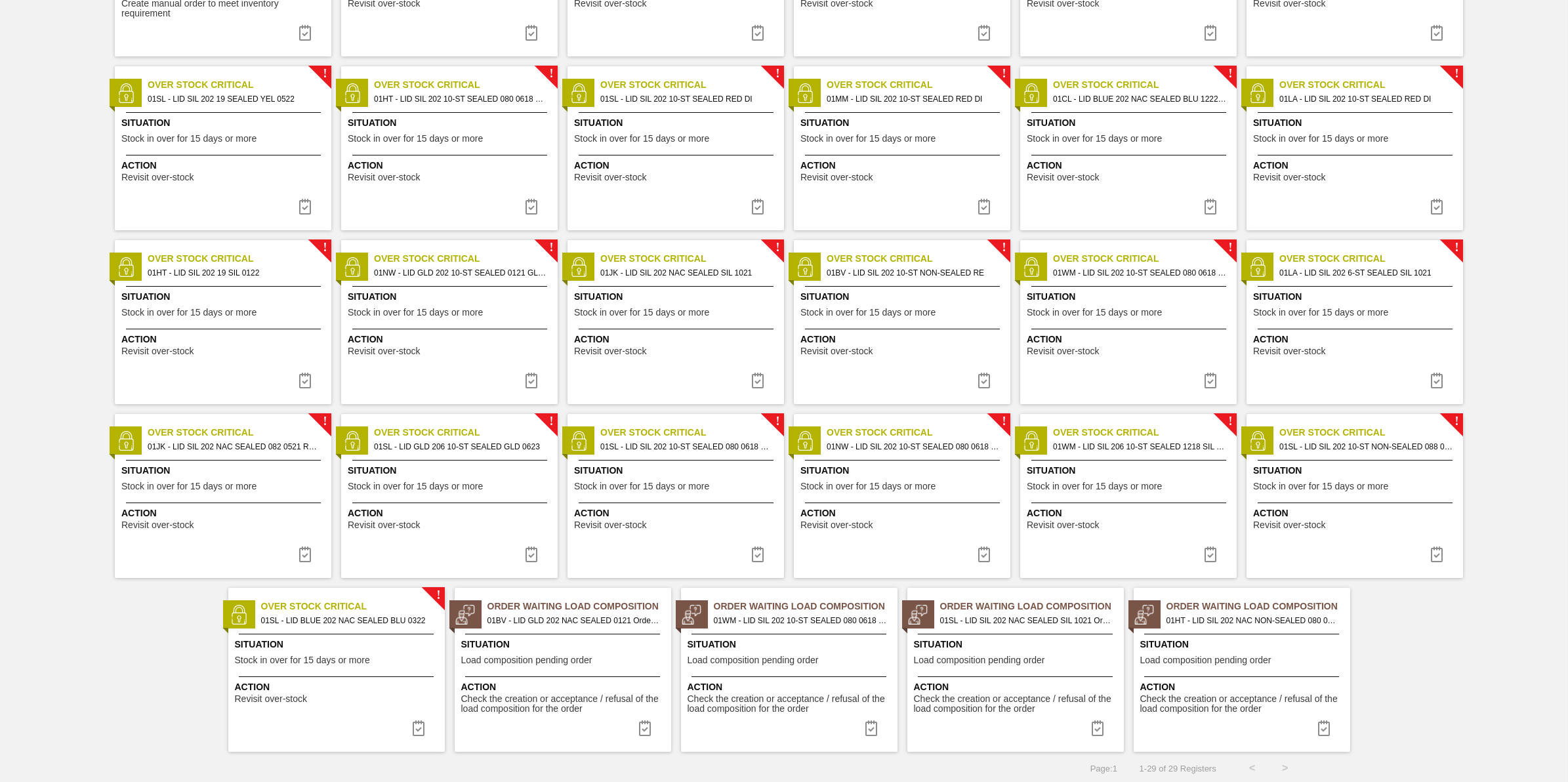
scroll to position [217, 0]
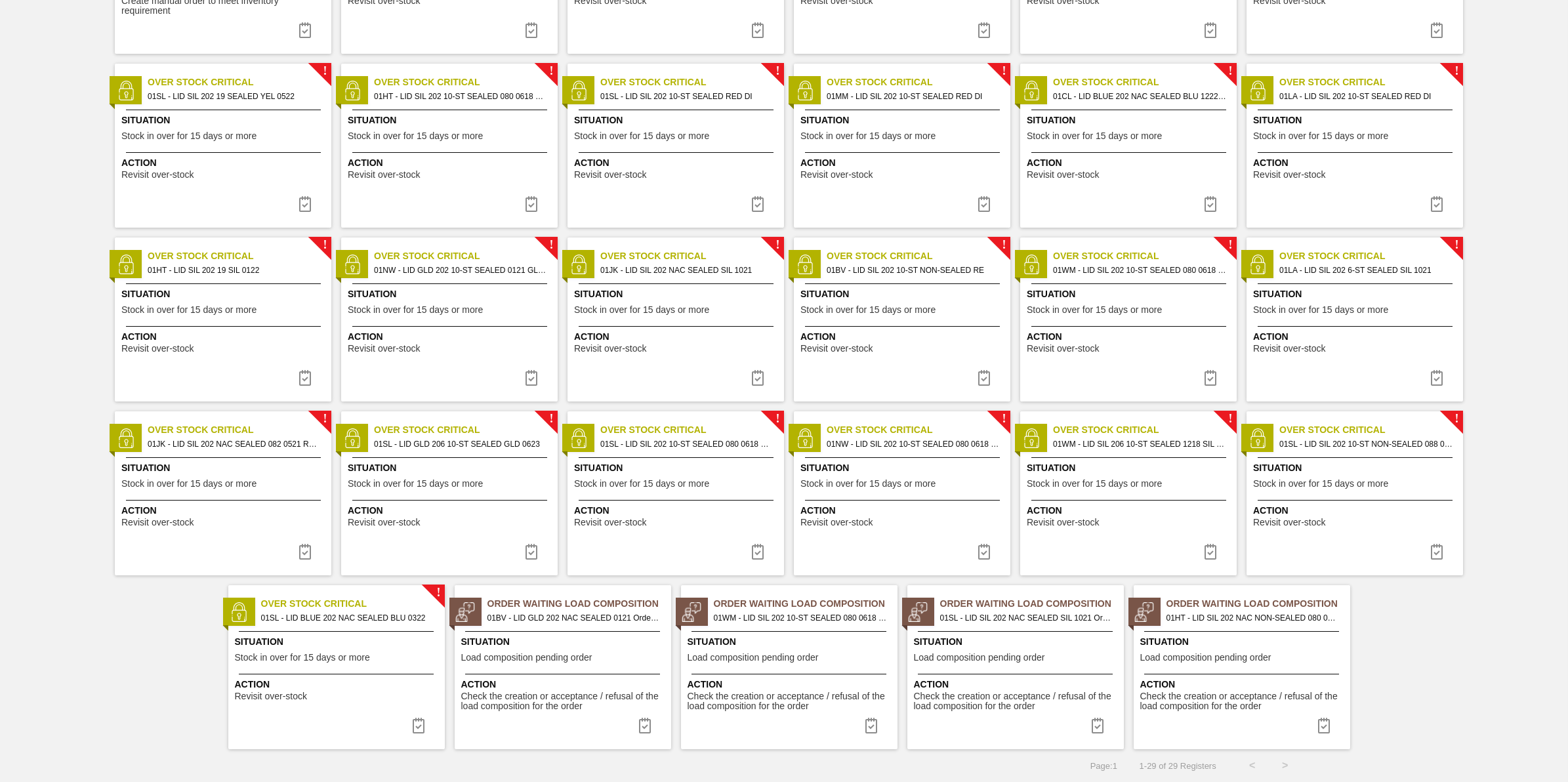
click at [435, 335] on span "Action" at bounding box center [451, 336] width 207 height 14
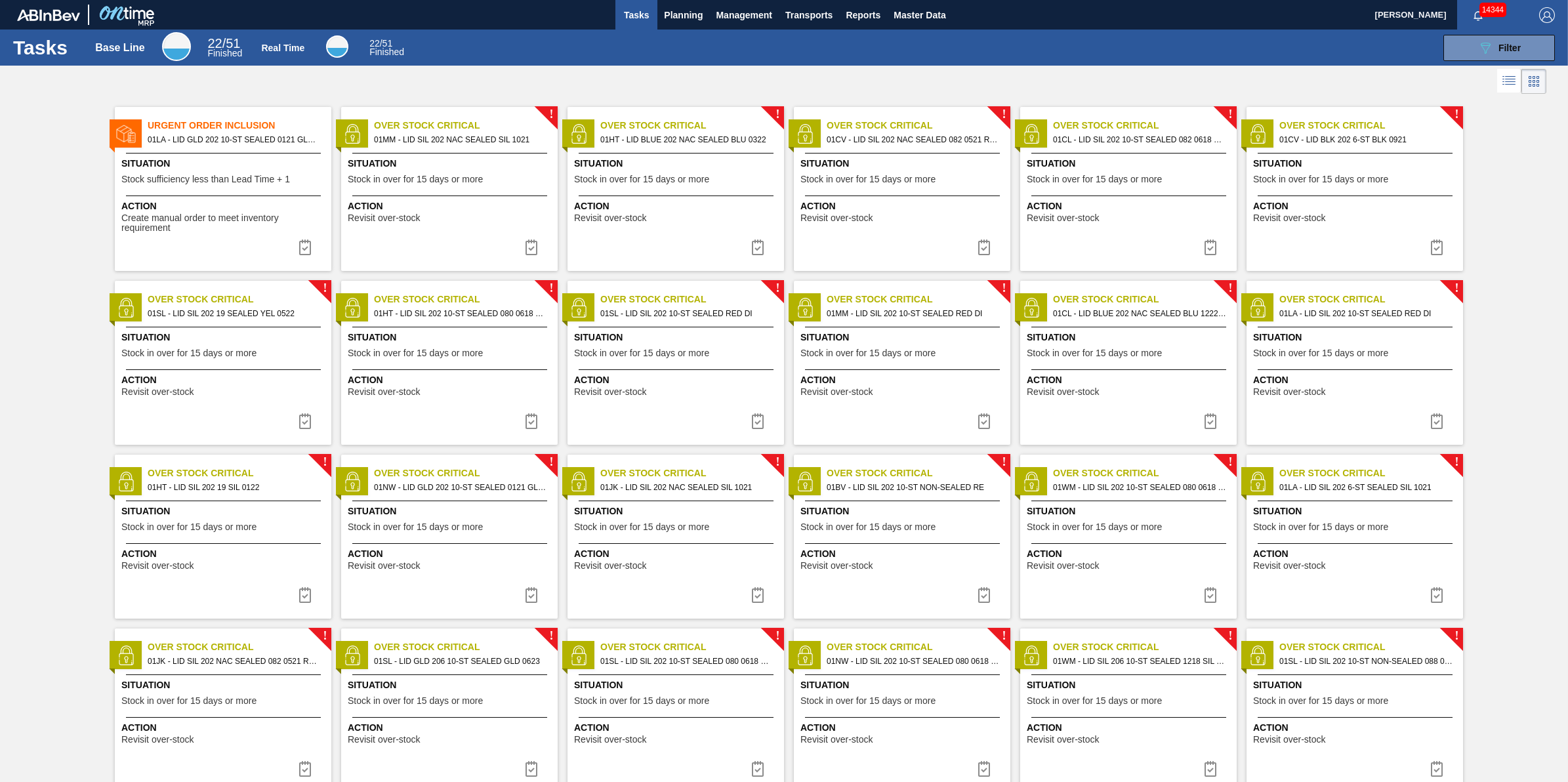
click at [689, 523] on span "Stock in over for 15 days or more" at bounding box center [642, 526] width 135 height 10
click at [759, 598] on img at bounding box center [757, 595] width 16 height 16
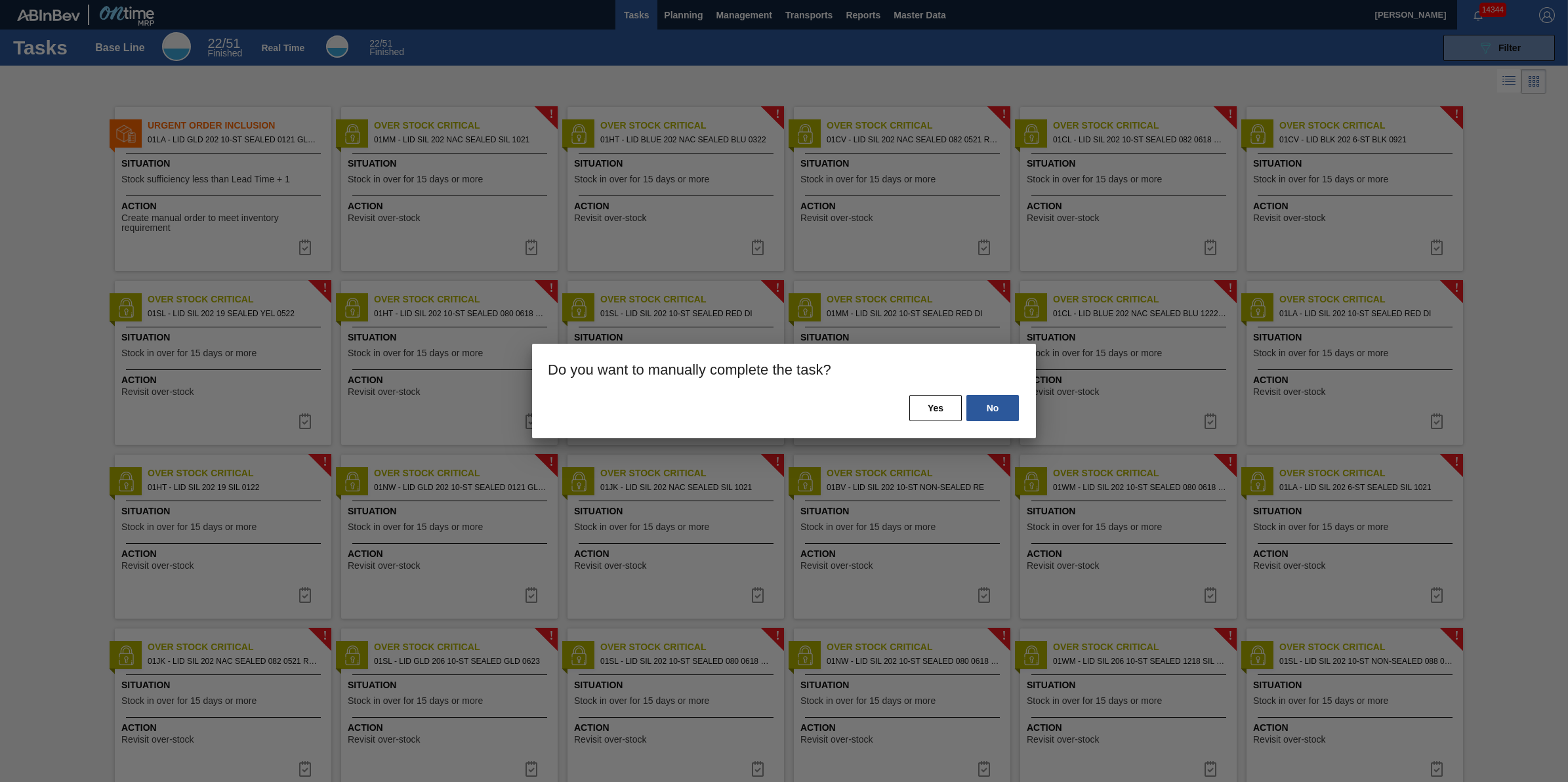
click at [931, 421] on div "No Yes" at bounding box center [784, 416] width 504 height 45
click at [935, 414] on button "Yes" at bounding box center [936, 408] width 52 height 26
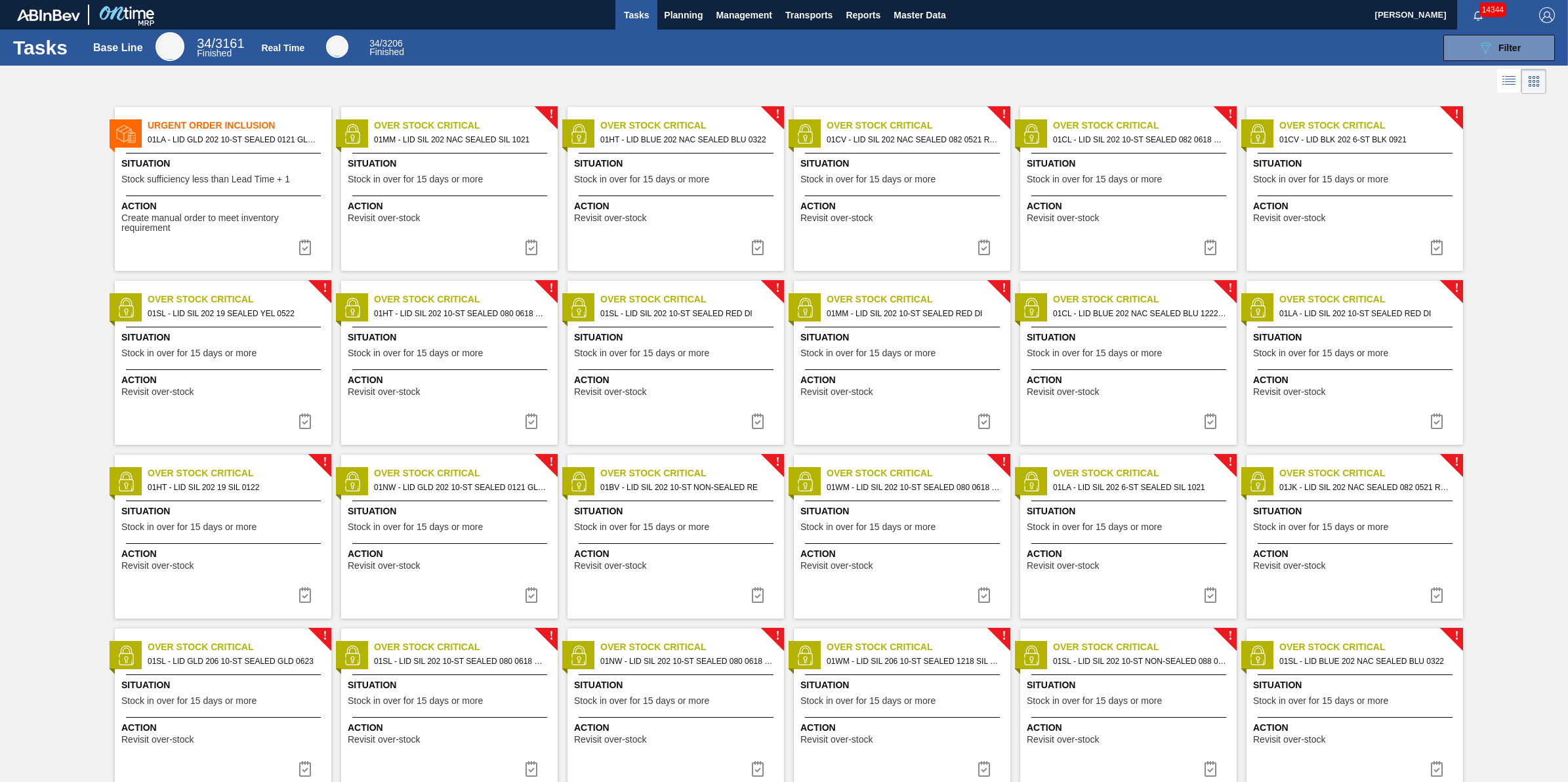
click at [654, 536] on div "Situation Stock in over for 15 days or more" at bounding box center [677, 521] width 207 height 32
click at [759, 592] on img at bounding box center [757, 595] width 16 height 16
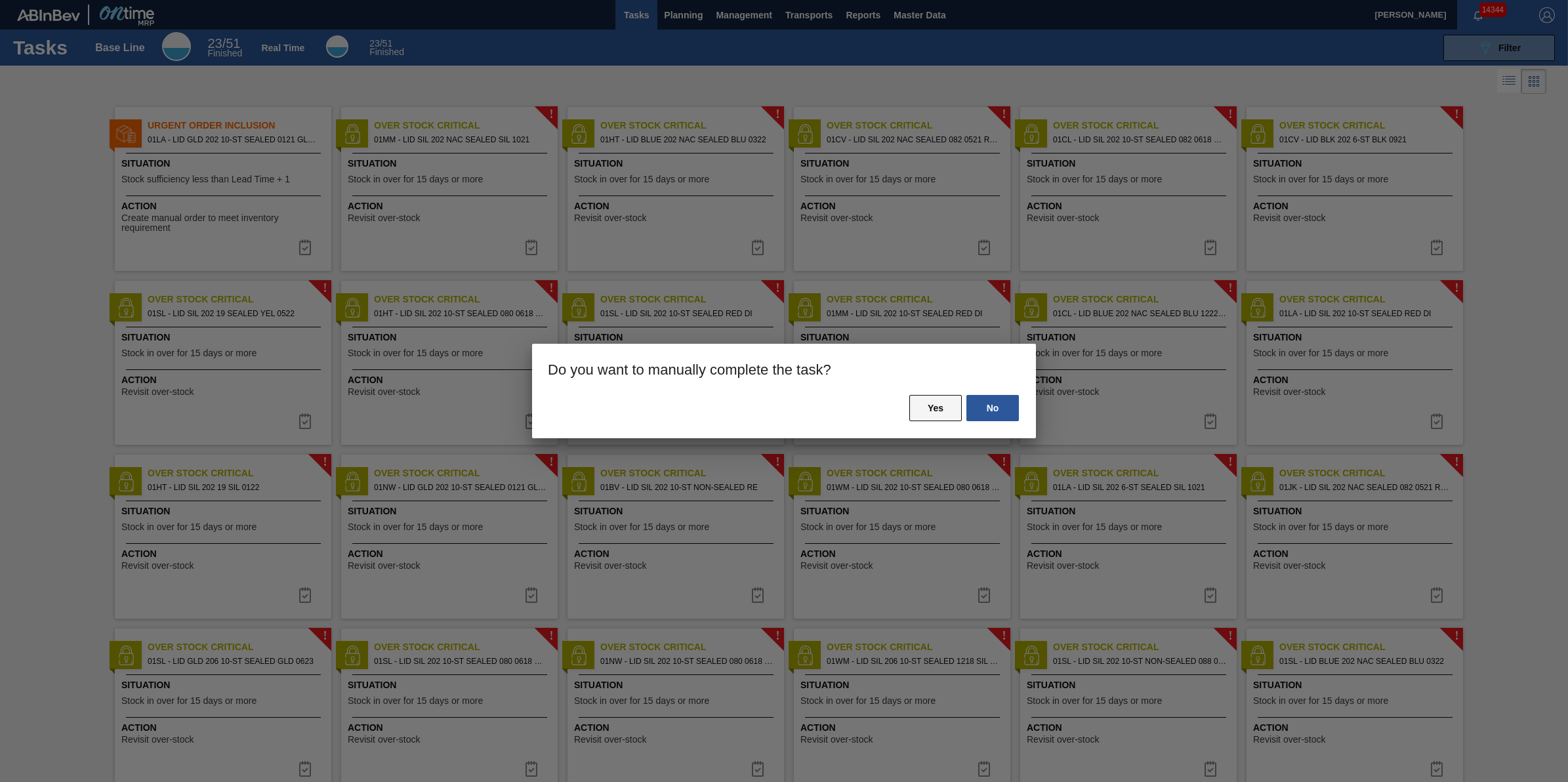
click at [913, 411] on button "Yes" at bounding box center [936, 408] width 52 height 26
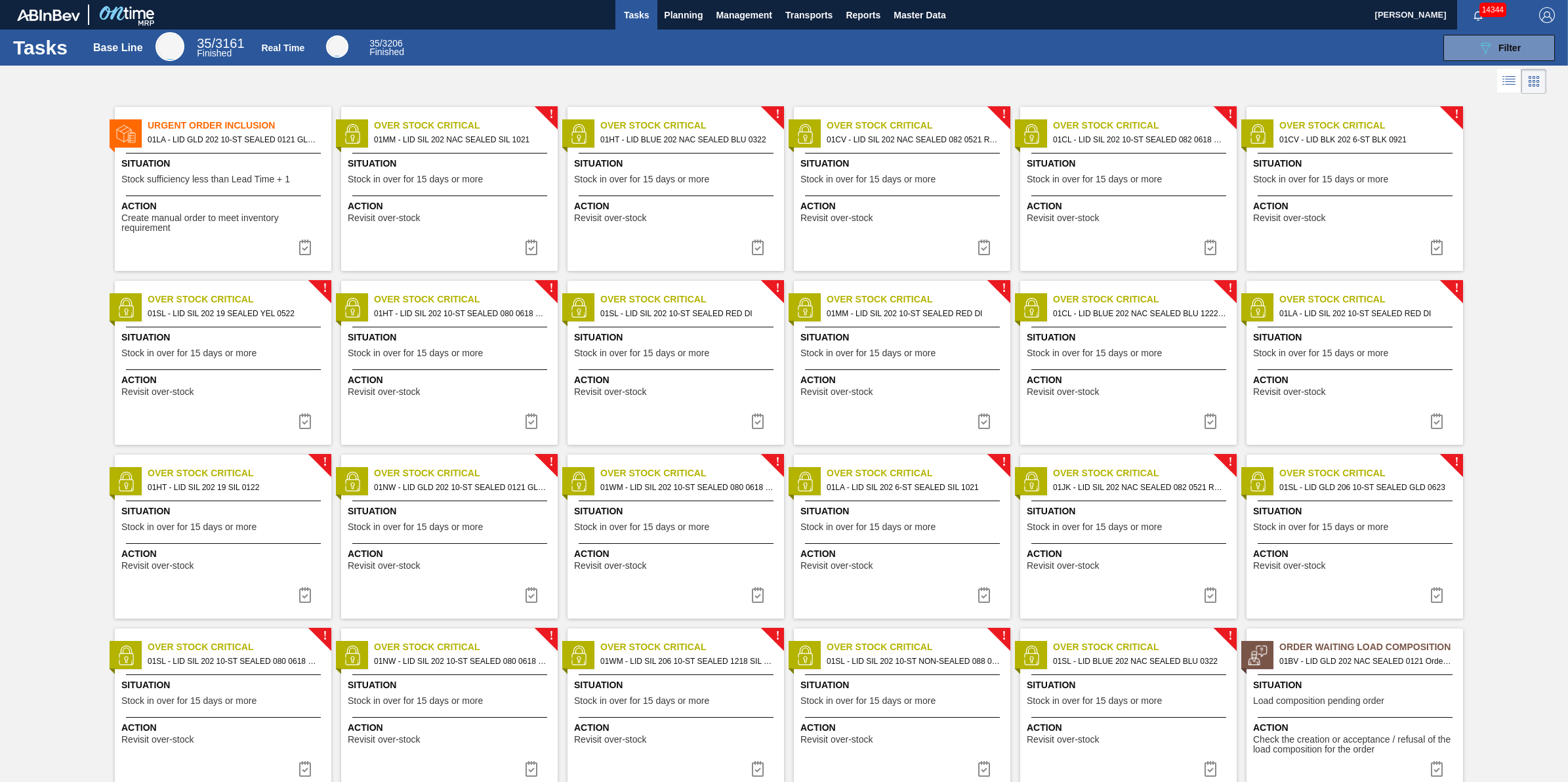
click at [700, 529] on span "Stock in over for 15 days or more" at bounding box center [642, 526] width 135 height 10
click at [904, 524] on span "Stock in over for 15 days or more" at bounding box center [867, 526] width 135 height 10
click at [973, 590] on button at bounding box center [984, 595] width 32 height 26
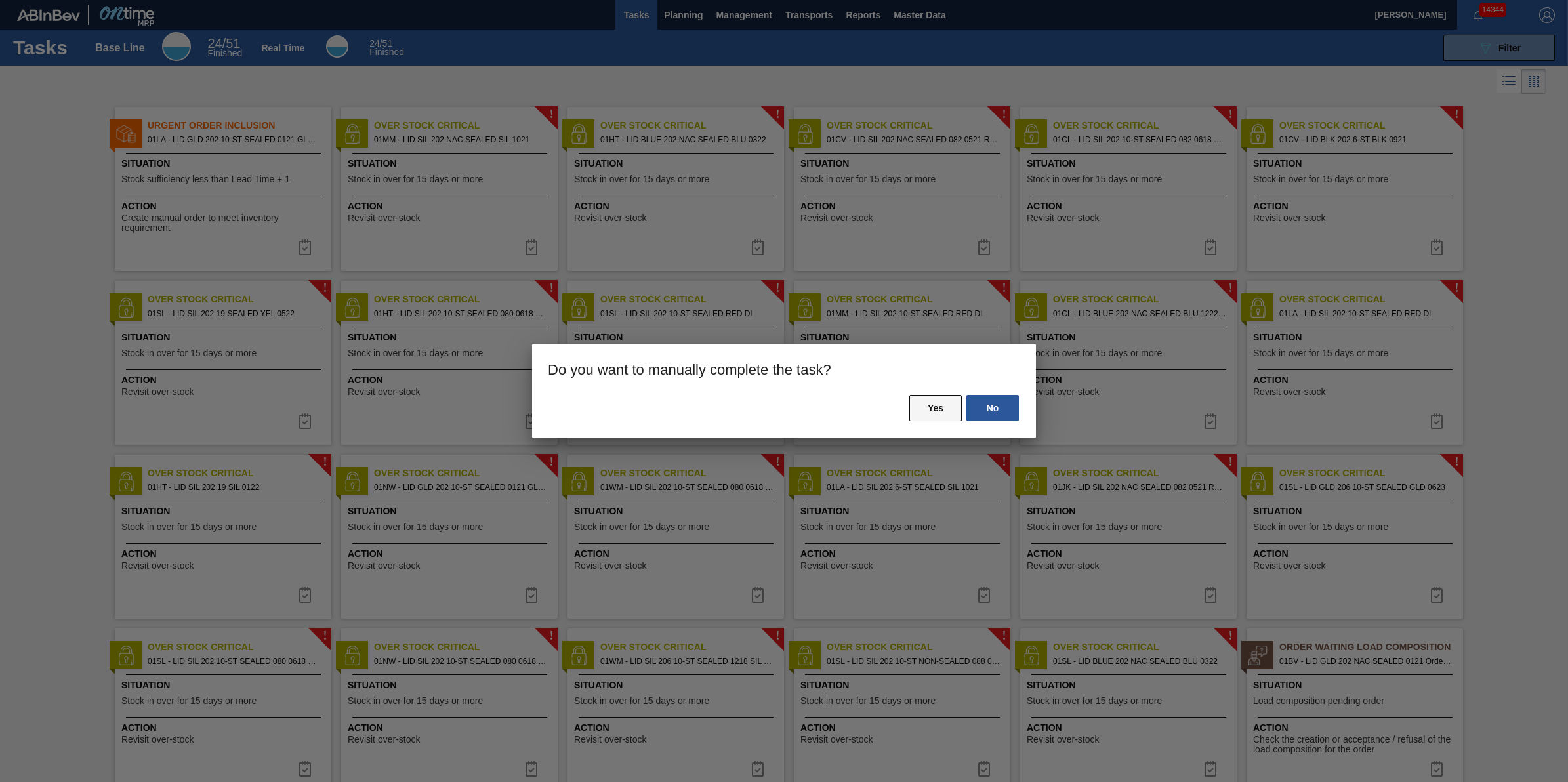
click at [926, 410] on button "Yes" at bounding box center [936, 408] width 52 height 26
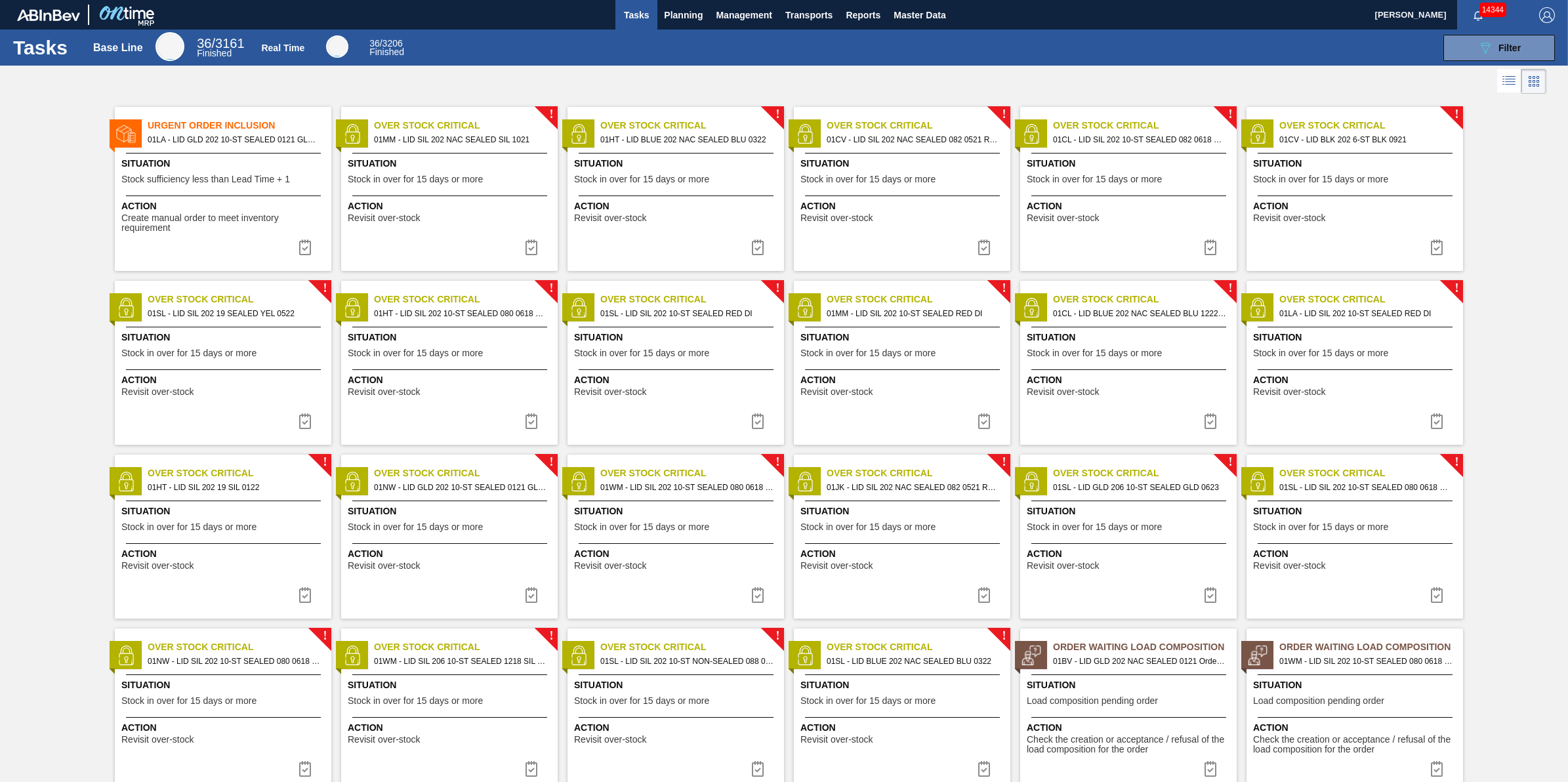
click at [896, 533] on div "Situation Stock in over for 15 days or more" at bounding box center [903, 521] width 207 height 32
click at [984, 594] on img at bounding box center [984, 595] width 16 height 16
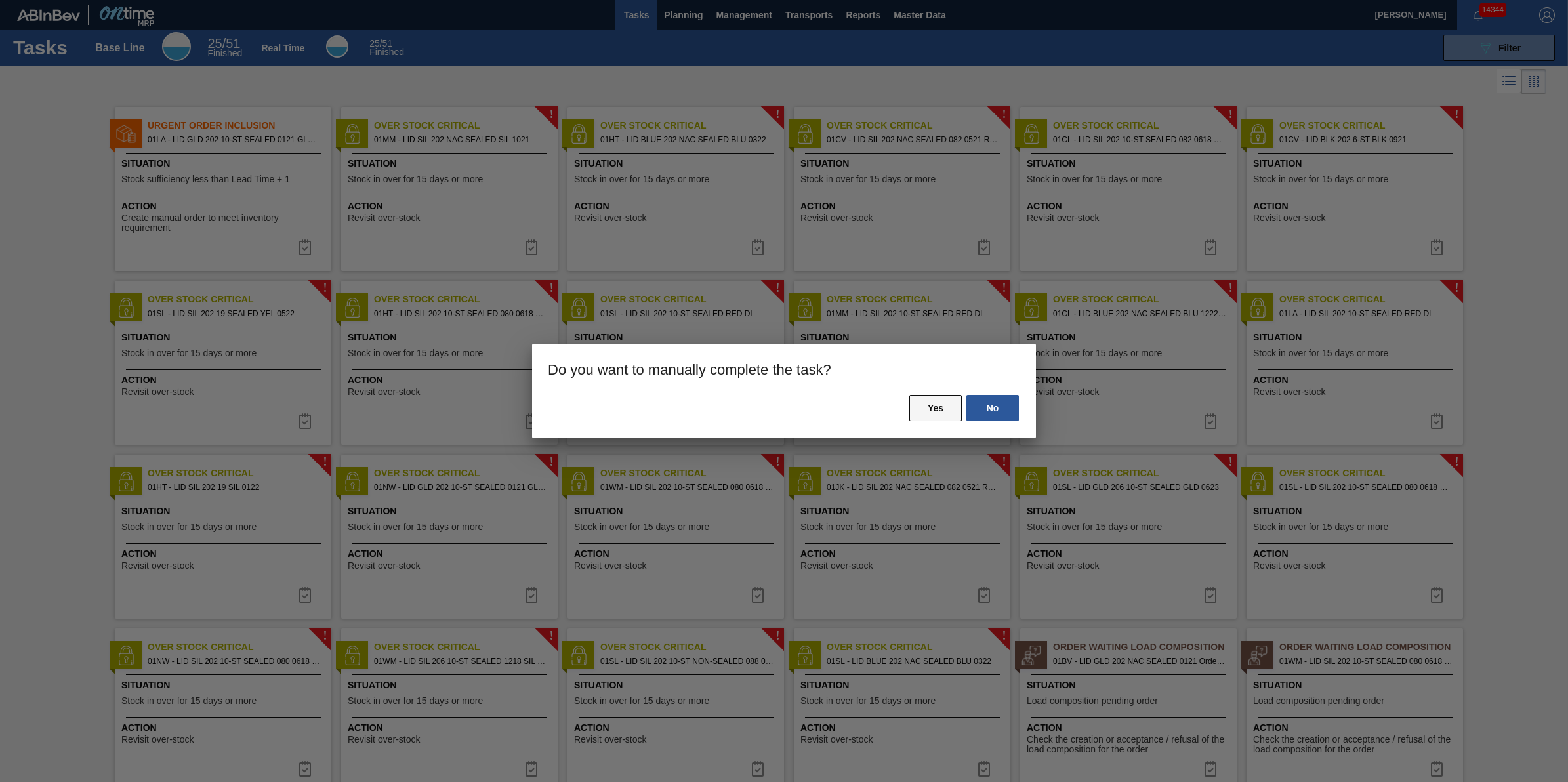
click at [949, 408] on button "Yes" at bounding box center [936, 408] width 52 height 26
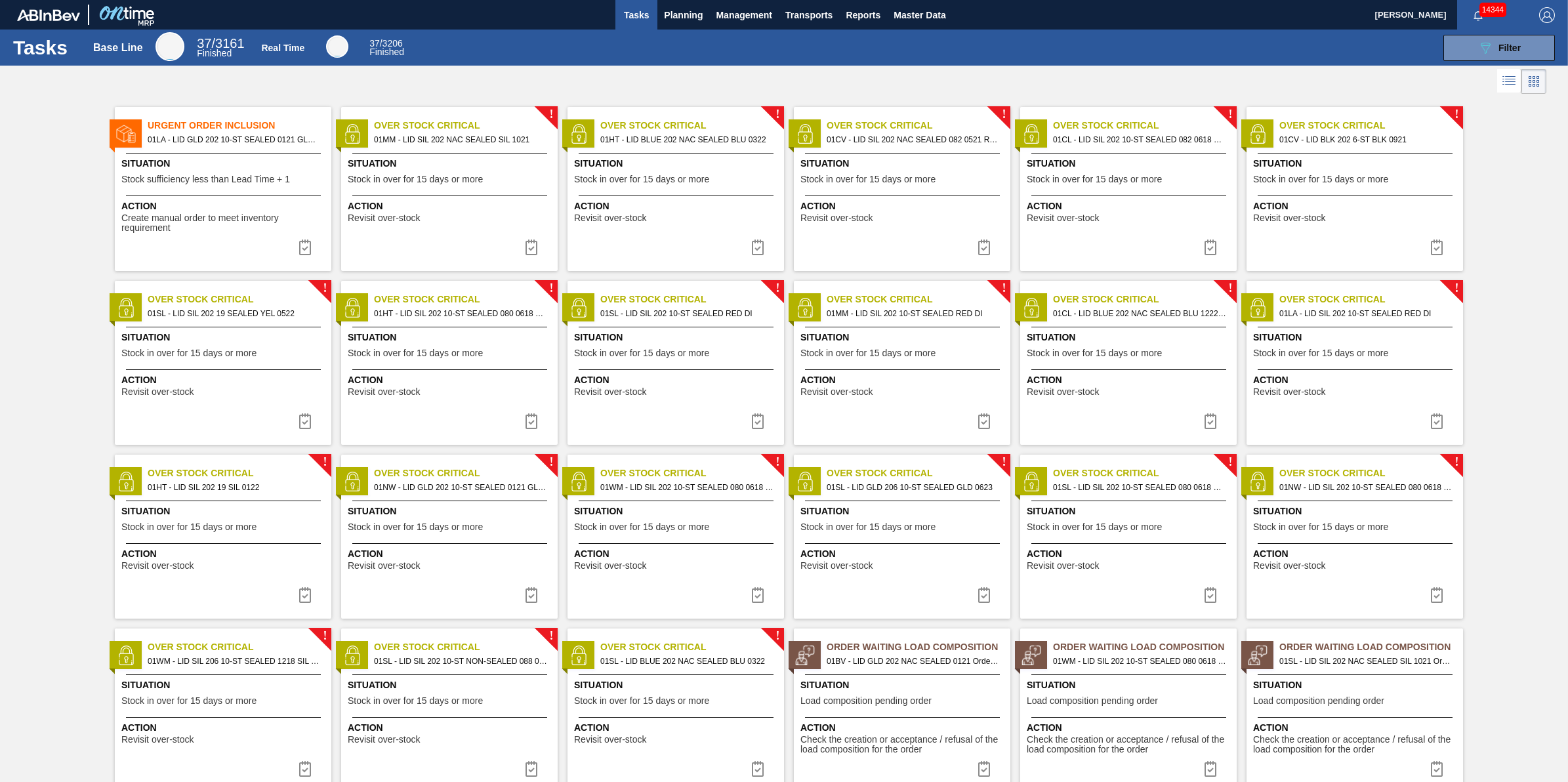
click at [929, 551] on span "Action" at bounding box center [903, 553] width 207 height 14
click at [507, 182] on div "Situation Stock in over for 15 days or more" at bounding box center [451, 172] width 207 height 32
click at [655, 168] on span "Situation" at bounding box center [677, 163] width 207 height 14
click at [753, 244] on img at bounding box center [757, 247] width 16 height 16
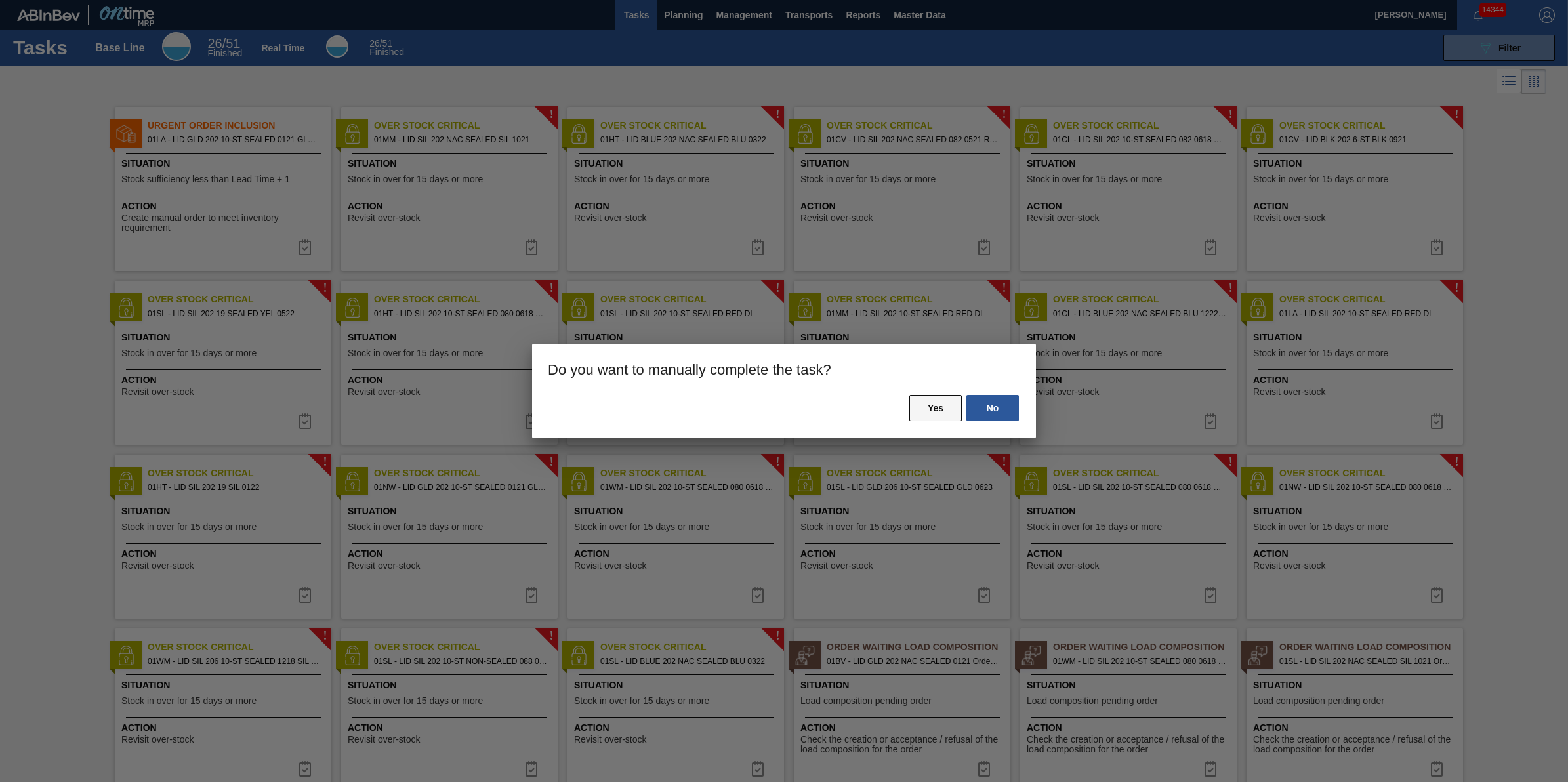
click at [929, 412] on button "Yes" at bounding box center [936, 408] width 52 height 26
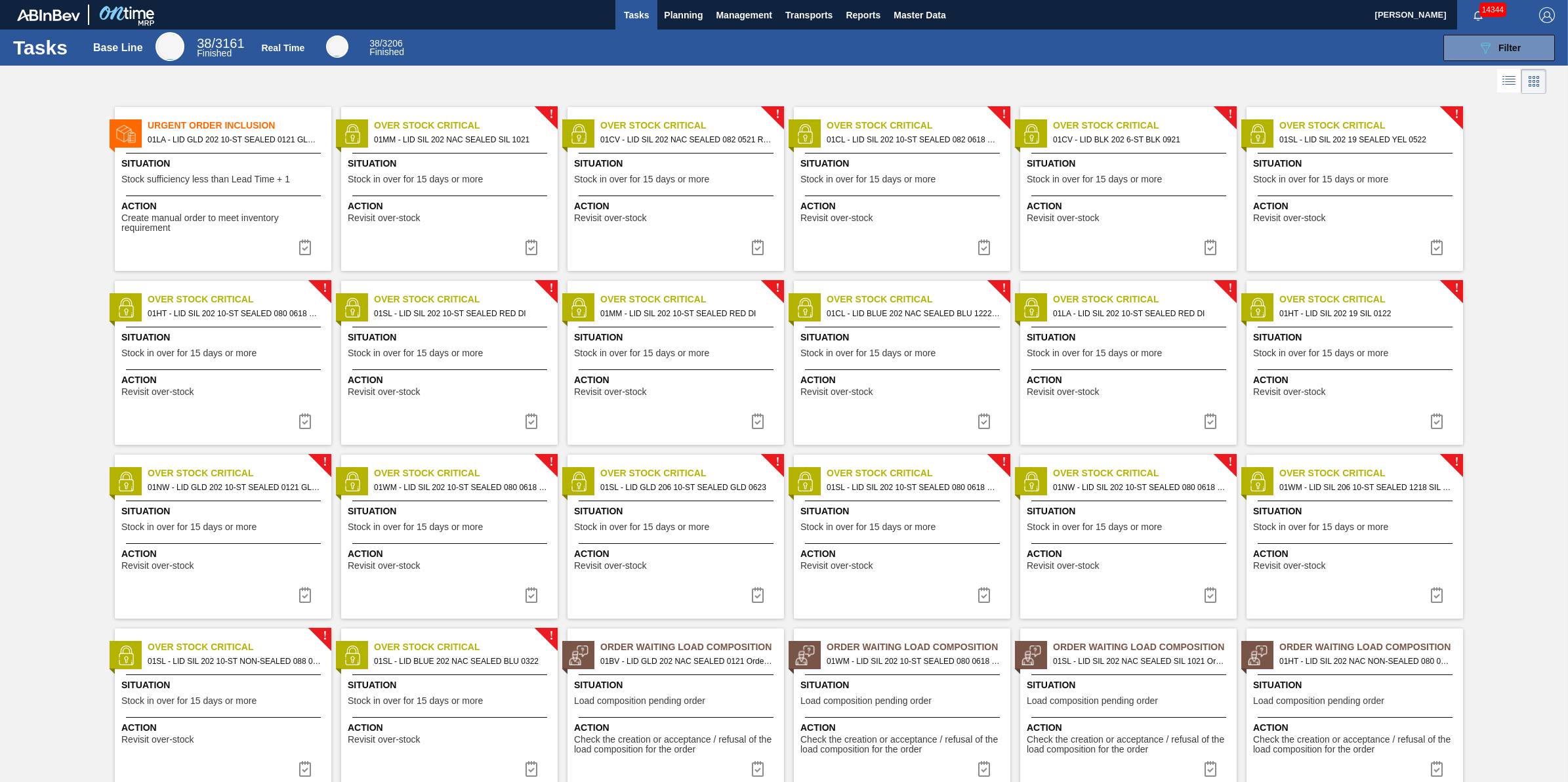
click at [697, 194] on div "! Over Stock Critical 01CV - LID SIL 202 NAC SEALED 082 0521 RED DIE Situation …" at bounding box center [675, 188] width 216 height 164
click at [1089, 198] on div "Action Revisit over-stock" at bounding box center [1128, 209] width 216 height 27
click at [1340, 176] on span "Stock in over for 15 days or more" at bounding box center [1321, 179] width 135 height 10
click at [217, 347] on div "Situation Stock in over for 15 days or more" at bounding box center [225, 347] width 207 height 32
click at [441, 346] on div "Situation Stock in over for 15 days or more" at bounding box center [451, 347] width 207 height 32
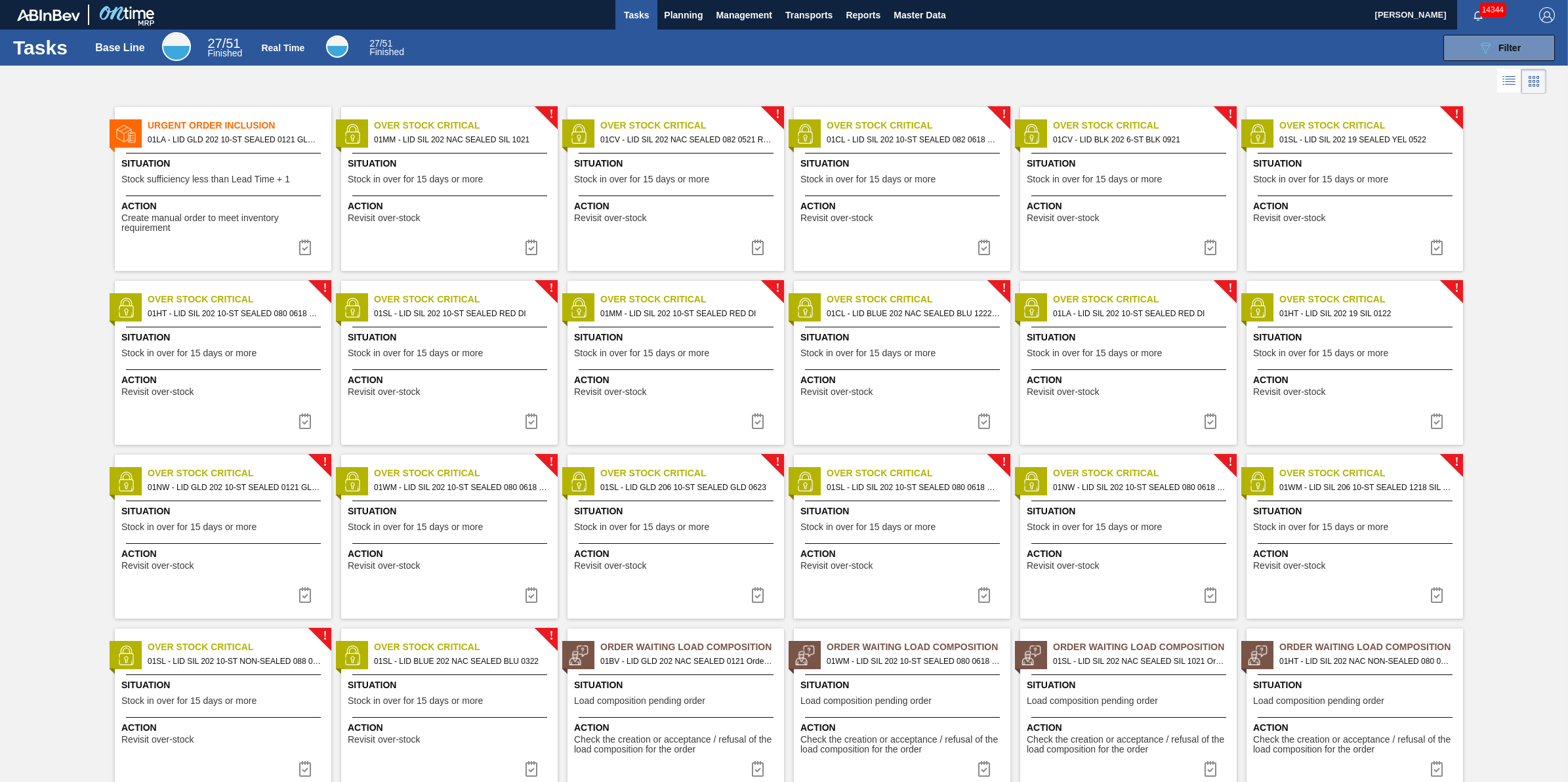
click at [658, 362] on div "! Over Stock Critical 01MM - LID SIL 202 10-ST SEALED RED DI Situation Stock in…" at bounding box center [675, 362] width 216 height 164
click at [751, 415] on img at bounding box center [757, 421] width 16 height 16
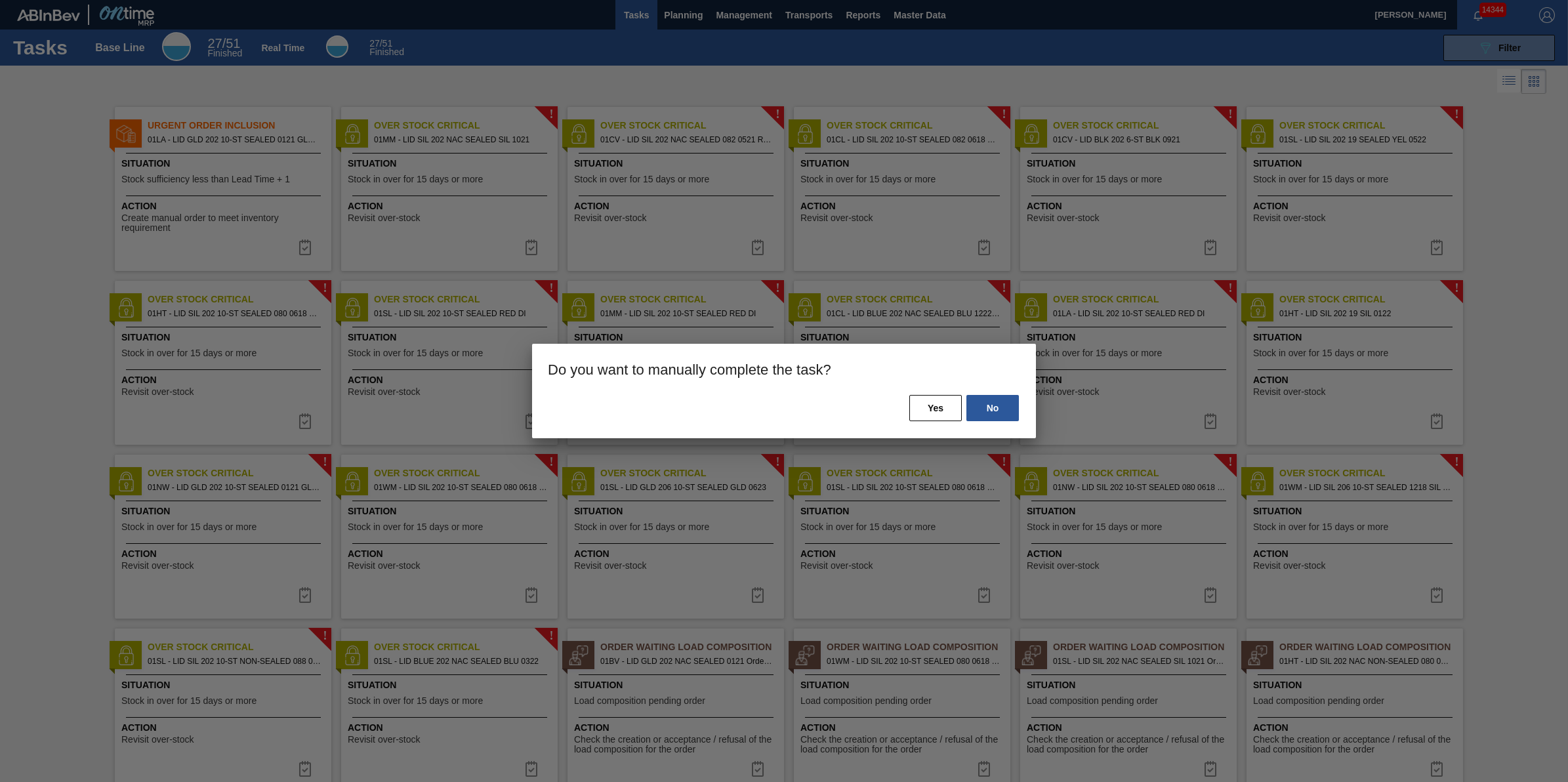
click at [935, 423] on div "No Yes" at bounding box center [784, 416] width 504 height 45
click at [939, 406] on button "Yes" at bounding box center [936, 408] width 52 height 26
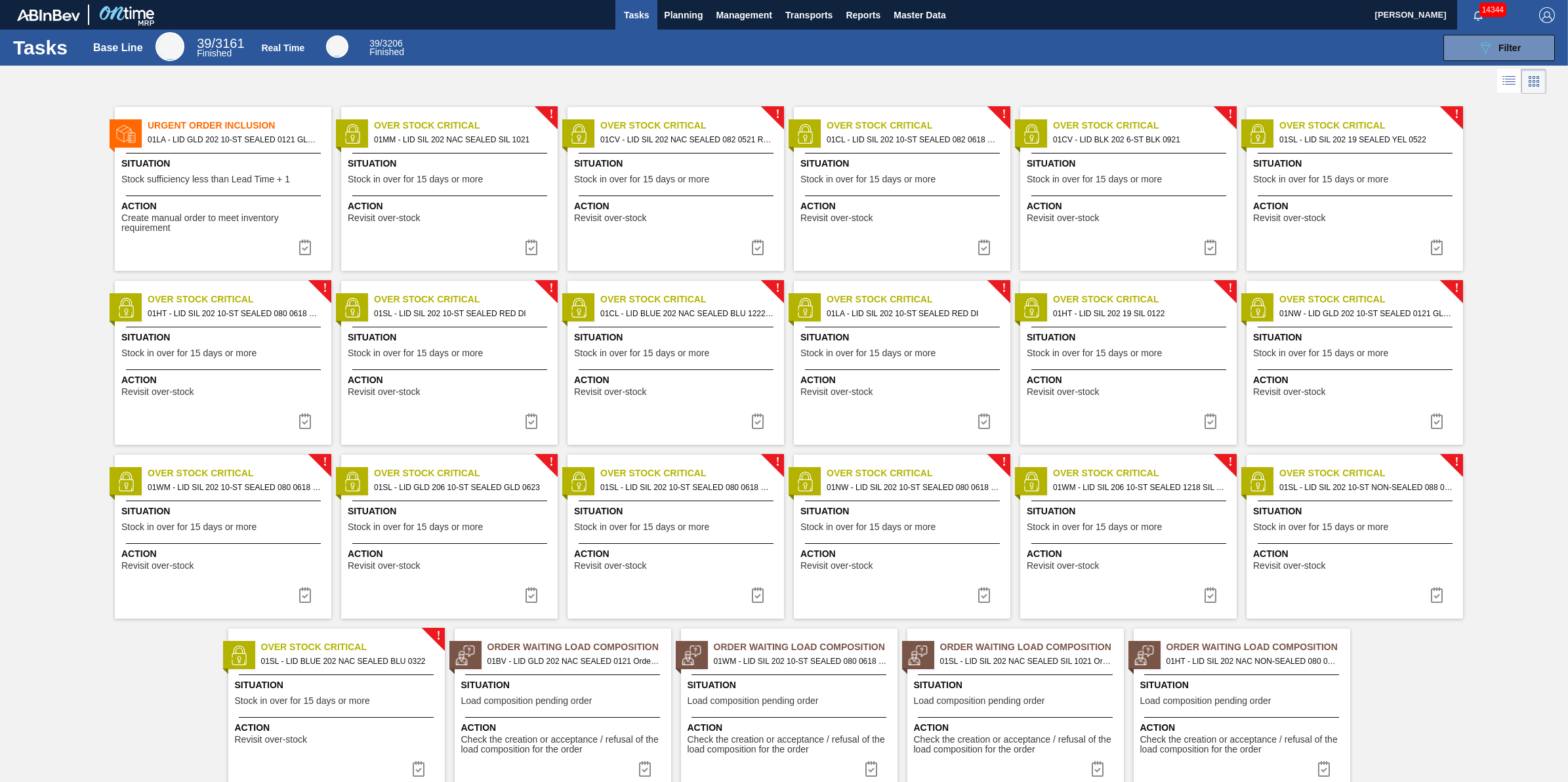
click at [745, 384] on span "Action" at bounding box center [677, 379] width 207 height 14
click at [755, 417] on img at bounding box center [757, 421] width 16 height 16
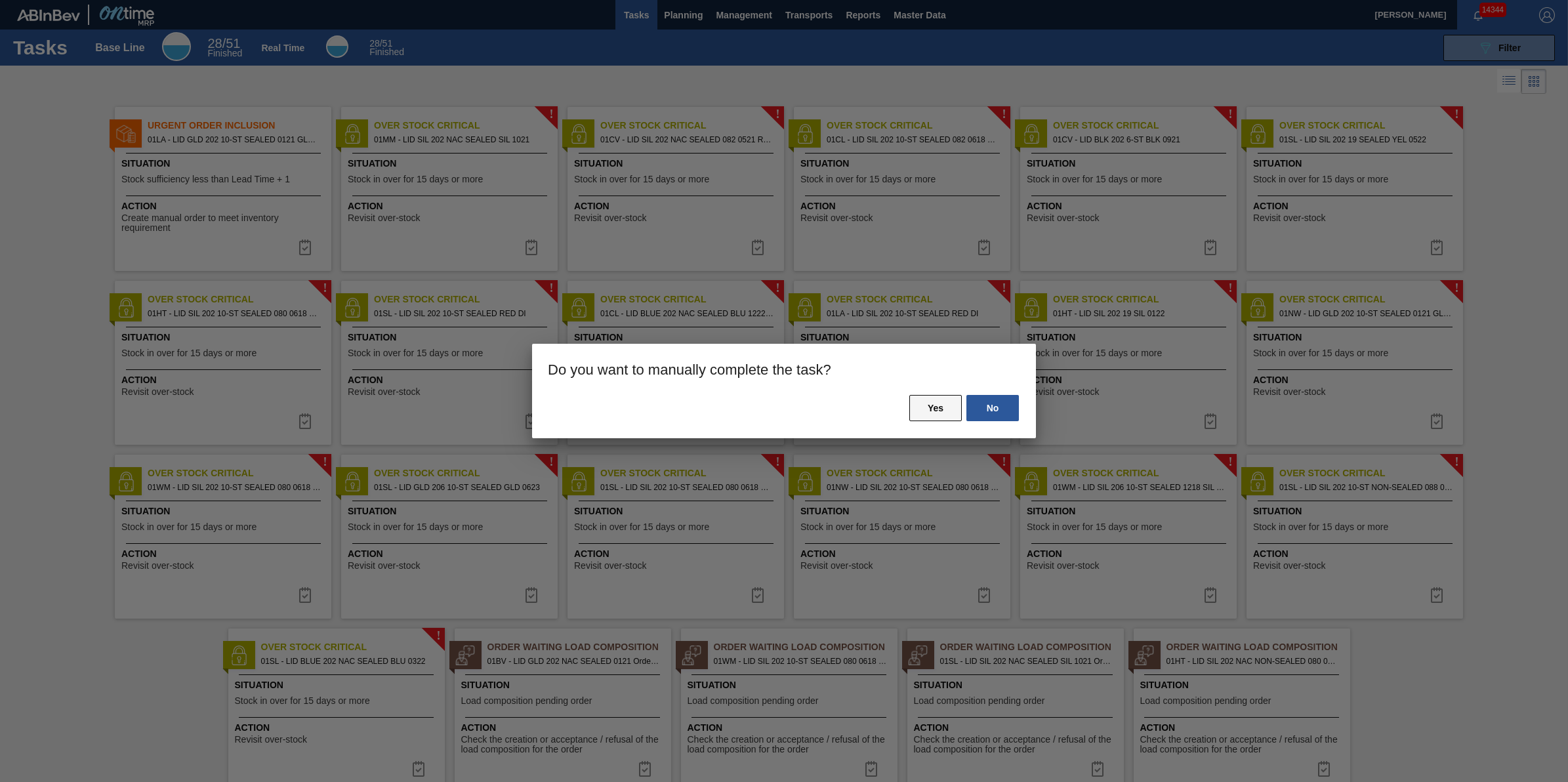
click at [925, 419] on button "Yes" at bounding box center [936, 408] width 52 height 26
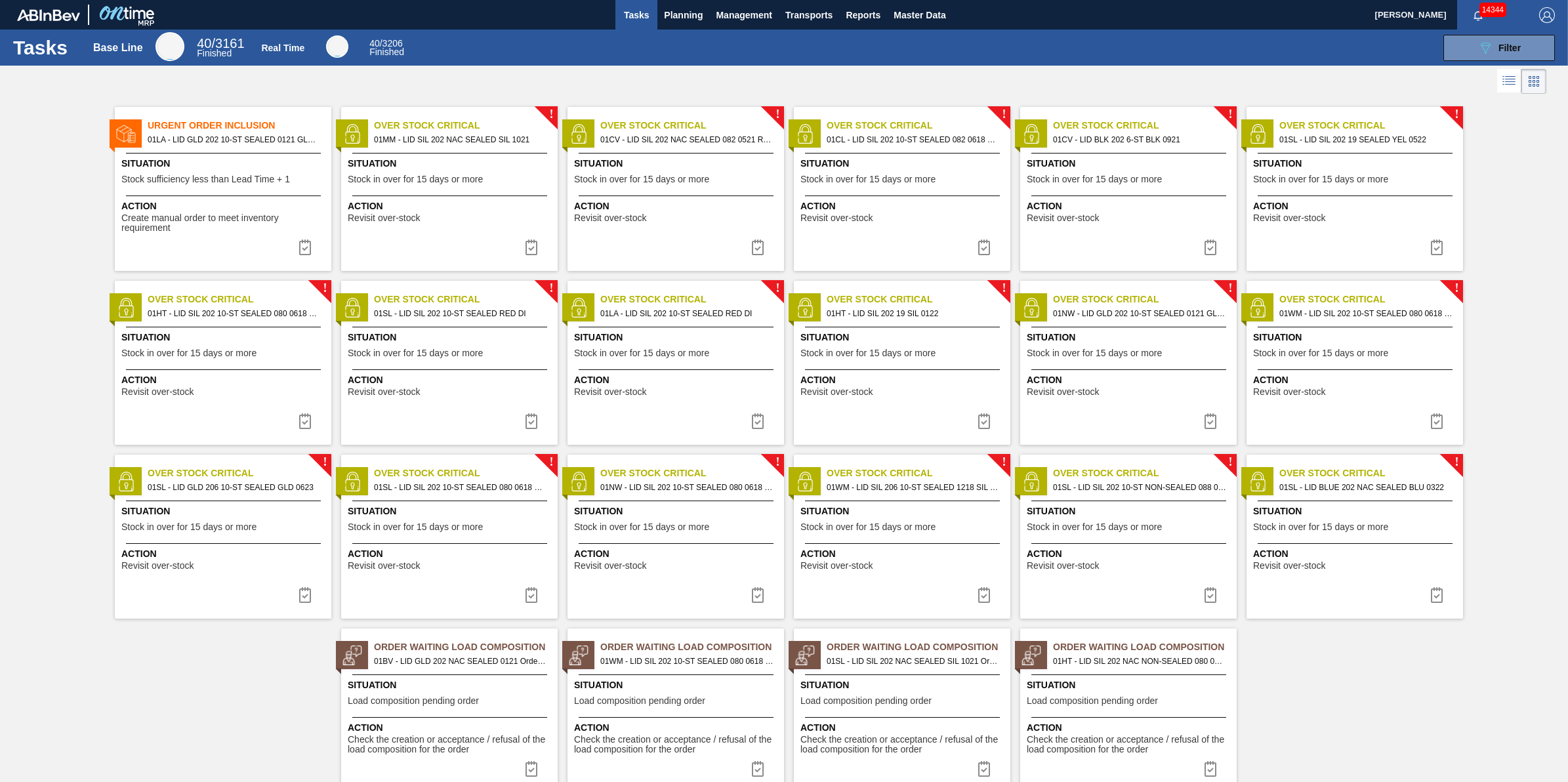
click at [682, 380] on span "Action" at bounding box center [677, 379] width 207 height 14
click at [1080, 372] on div "Action Revisit over-stock" at bounding box center [1128, 382] width 216 height 27
click at [1319, 345] on div "Situation Stock in over for 15 days or more" at bounding box center [1356, 347] width 207 height 32
click at [200, 505] on span "Situation" at bounding box center [225, 511] width 207 height 14
click at [300, 594] on img at bounding box center [304, 595] width 16 height 16
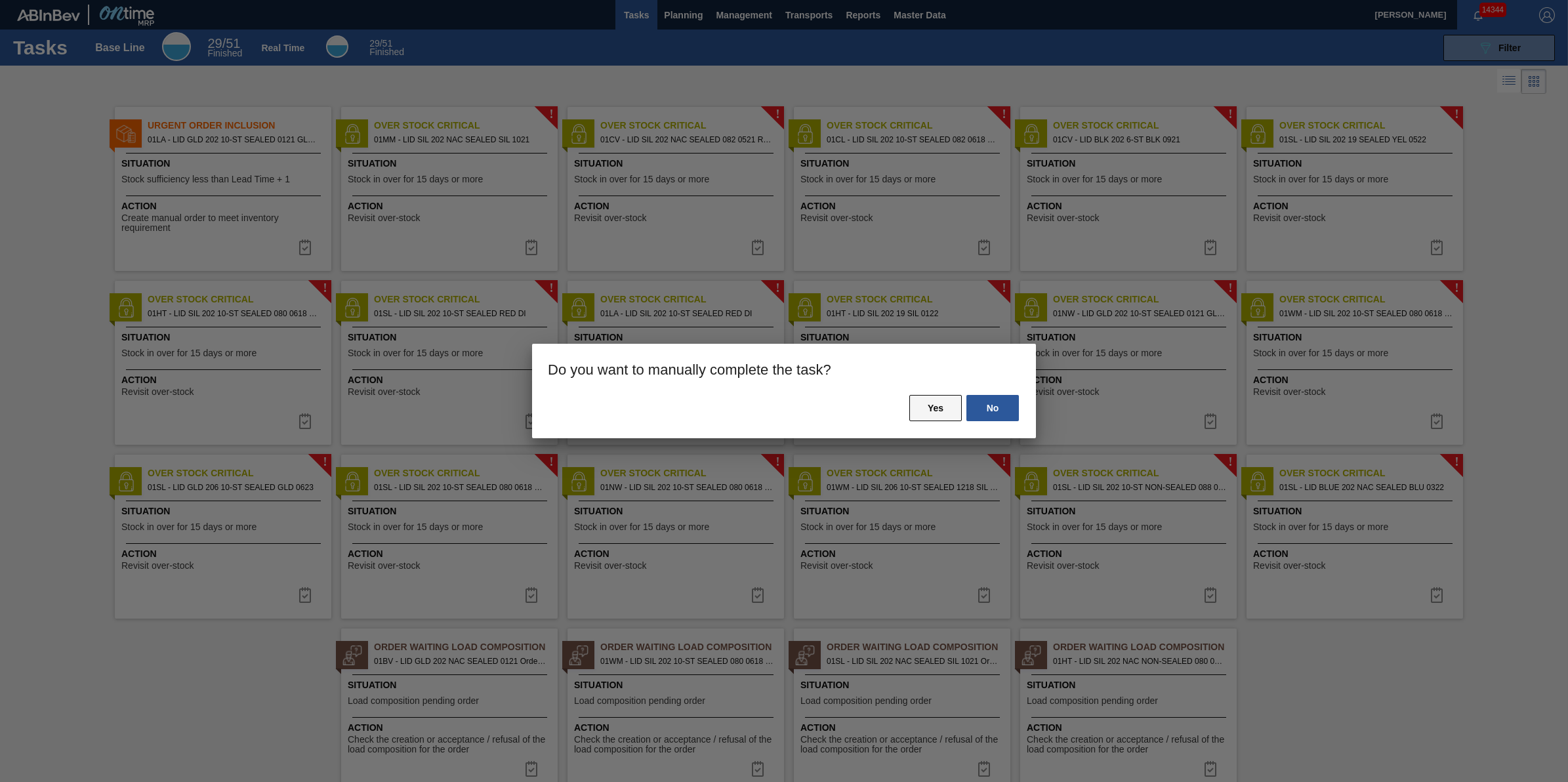
click at [939, 410] on button "Yes" at bounding box center [936, 408] width 52 height 26
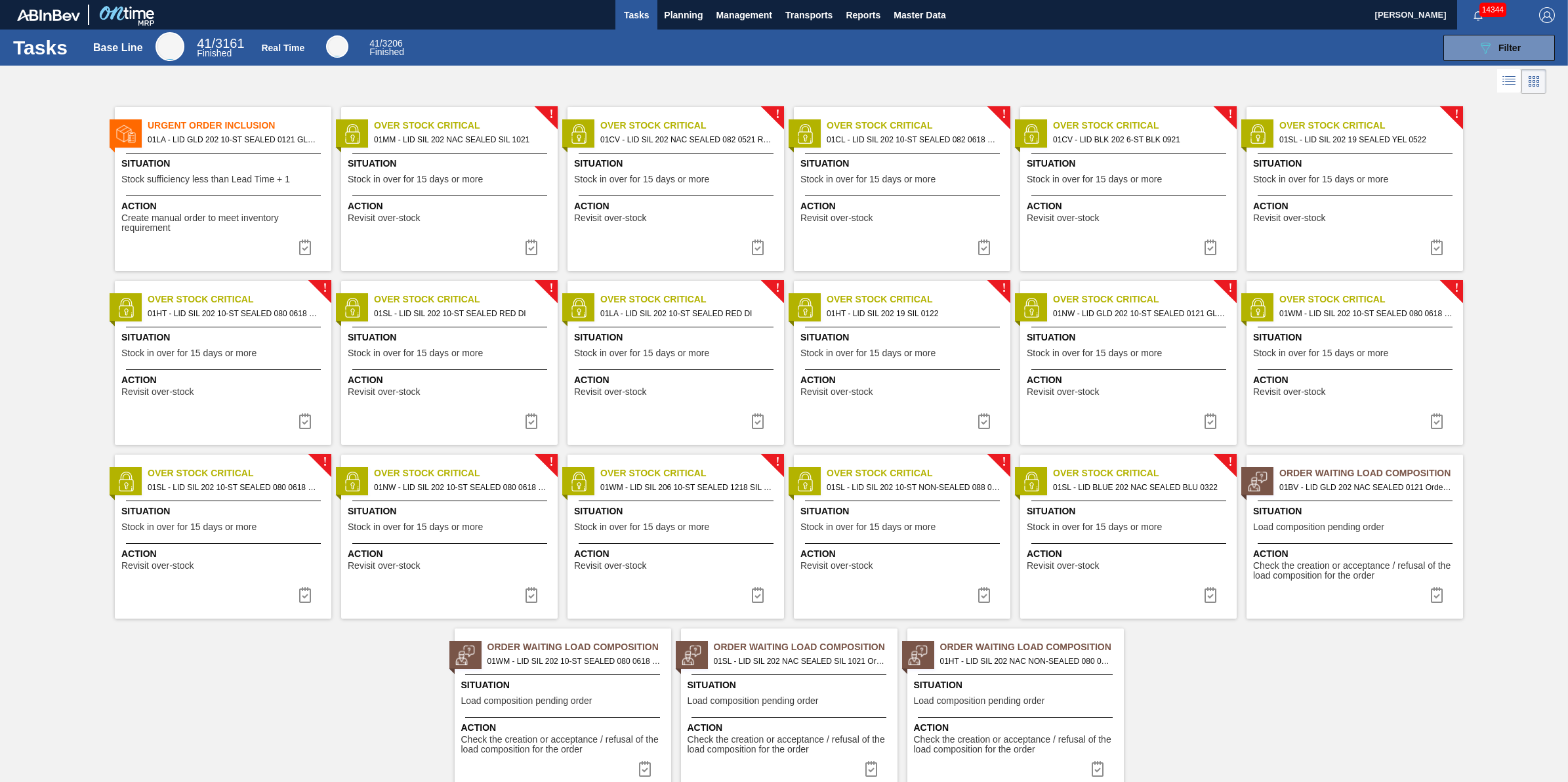
click at [220, 507] on span "Situation" at bounding box center [225, 511] width 207 height 14
click at [474, 556] on span "Action" at bounding box center [451, 553] width 207 height 14
click at [528, 598] on img at bounding box center [531, 595] width 16 height 16
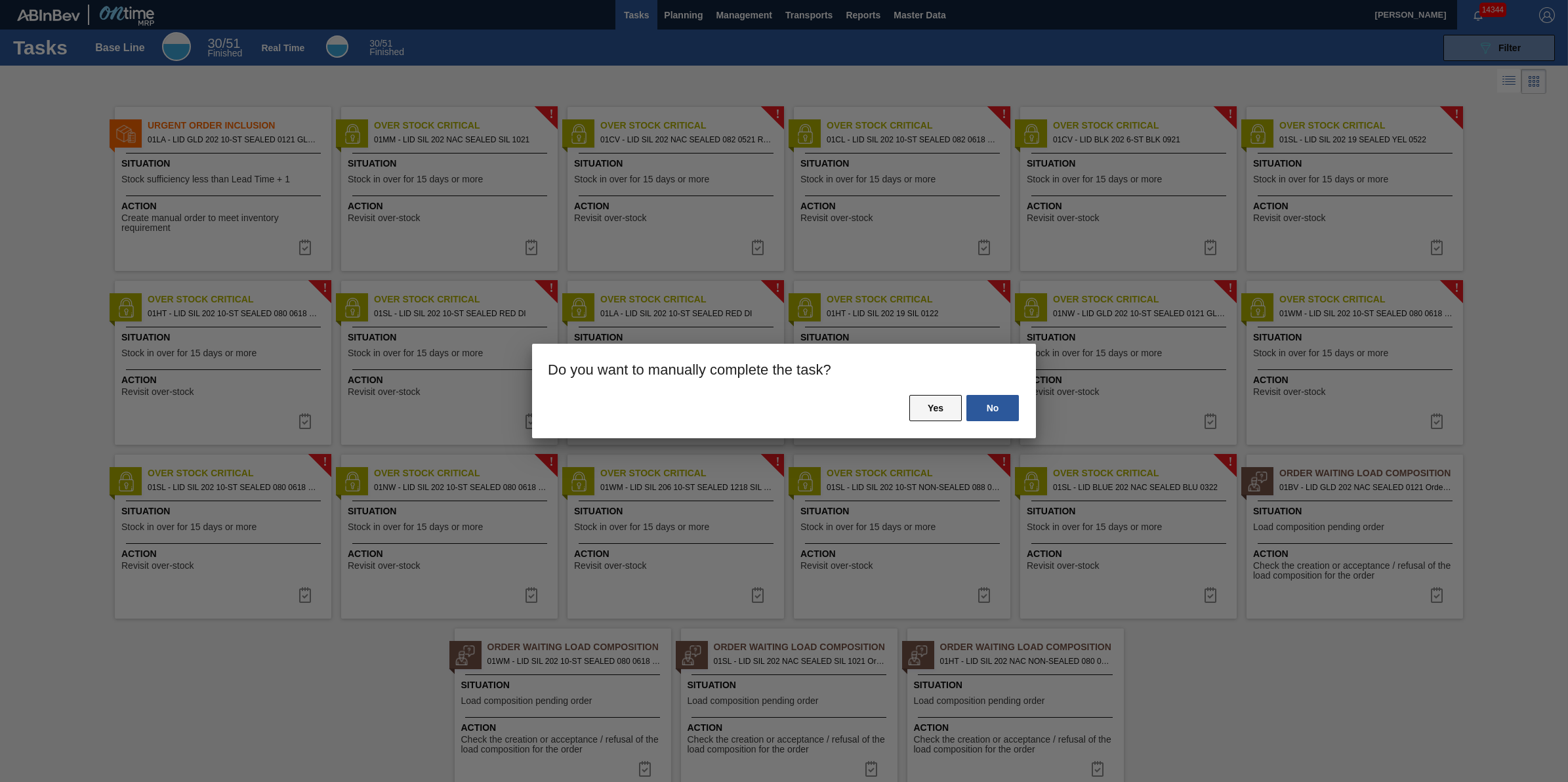
click at [913, 408] on button "Yes" at bounding box center [936, 408] width 52 height 26
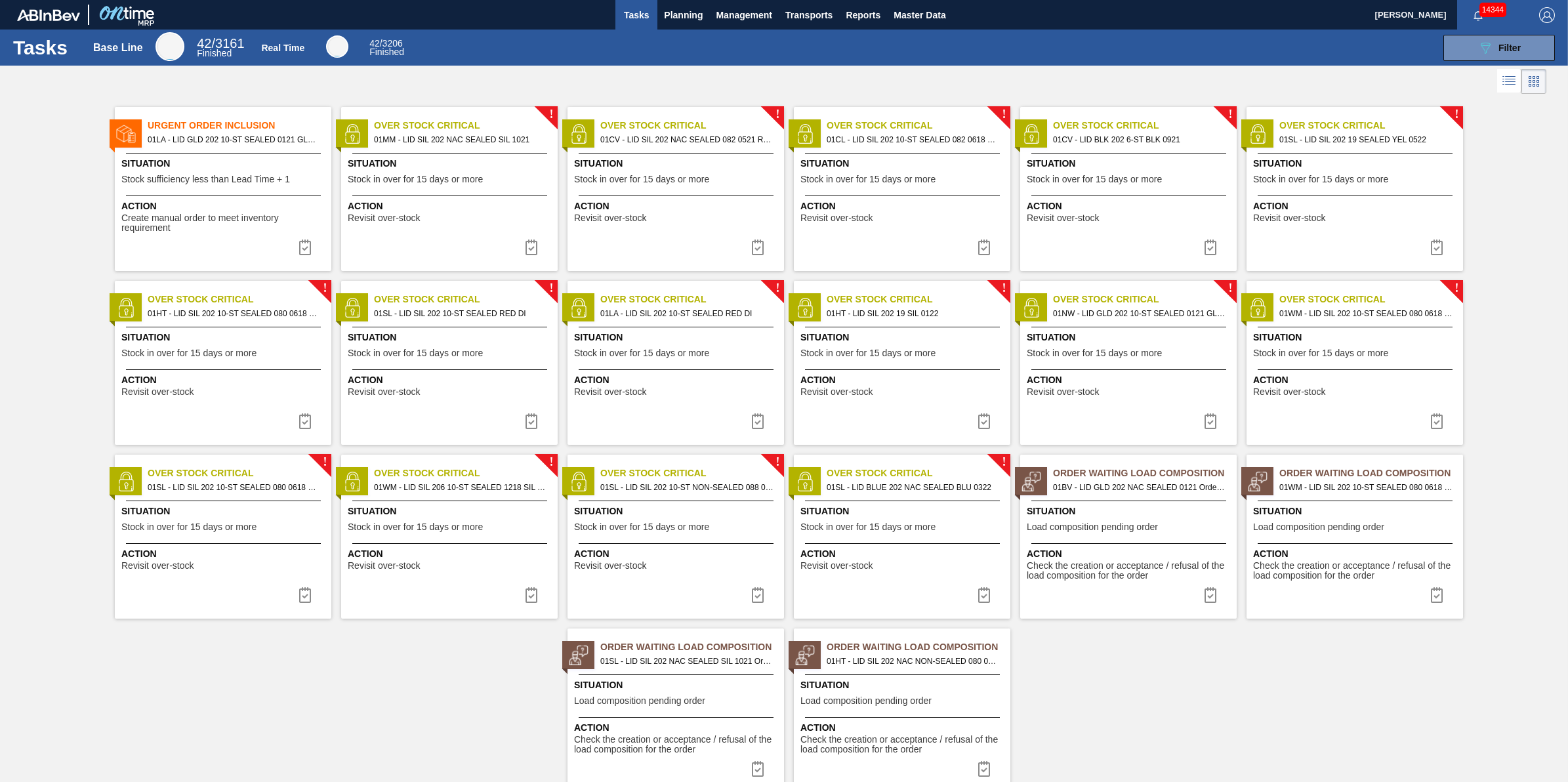
click at [428, 537] on div "! Over Stock Critical 01WM - LID SIL 206 10-ST SEALED 1218 SIL 2018 O Situation…" at bounding box center [449, 536] width 216 height 164
click at [671, 547] on span "Action" at bounding box center [677, 553] width 207 height 14
click at [756, 596] on img at bounding box center [757, 595] width 16 height 16
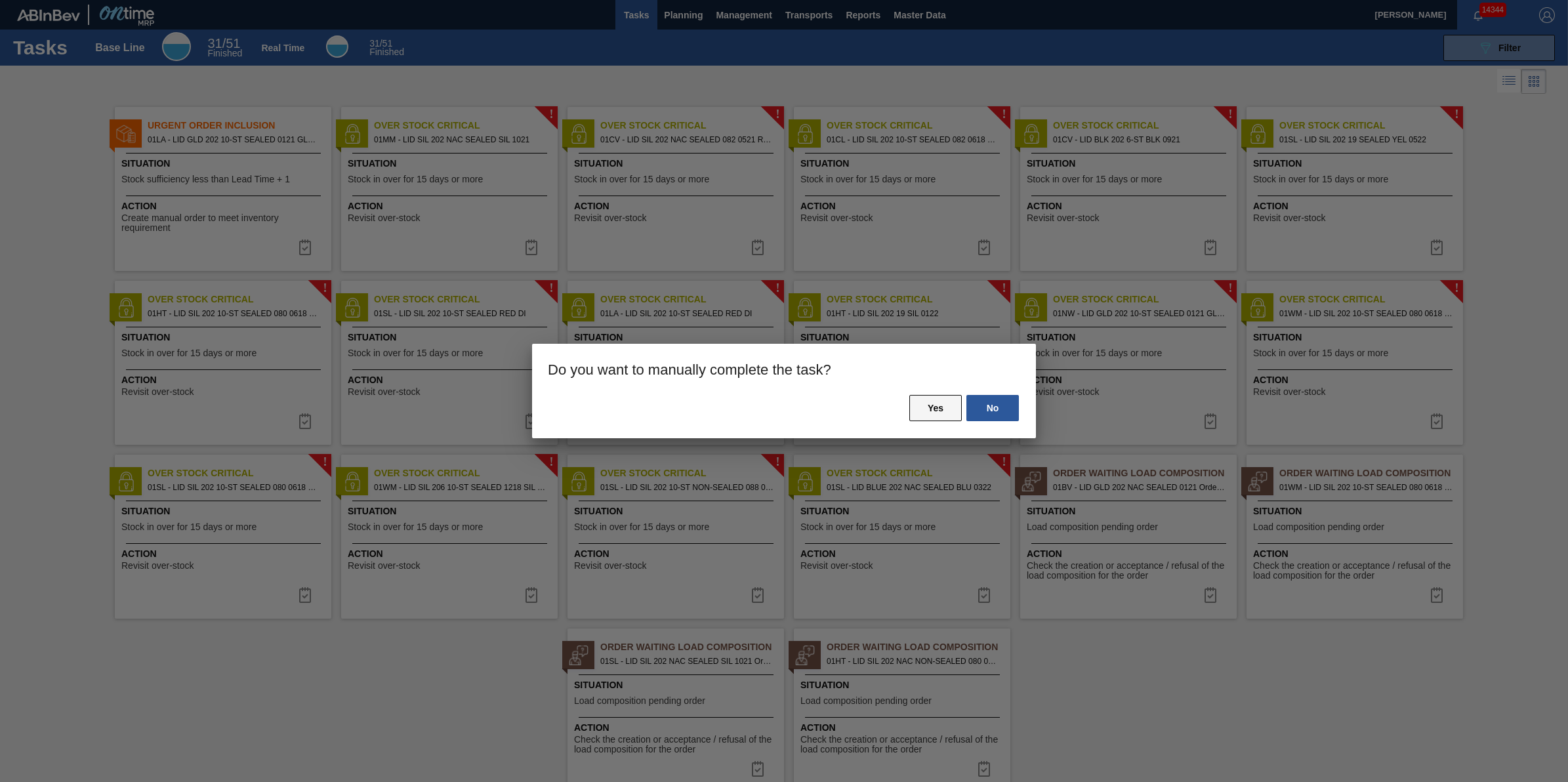
click at [926, 407] on button "Yes" at bounding box center [936, 408] width 52 height 26
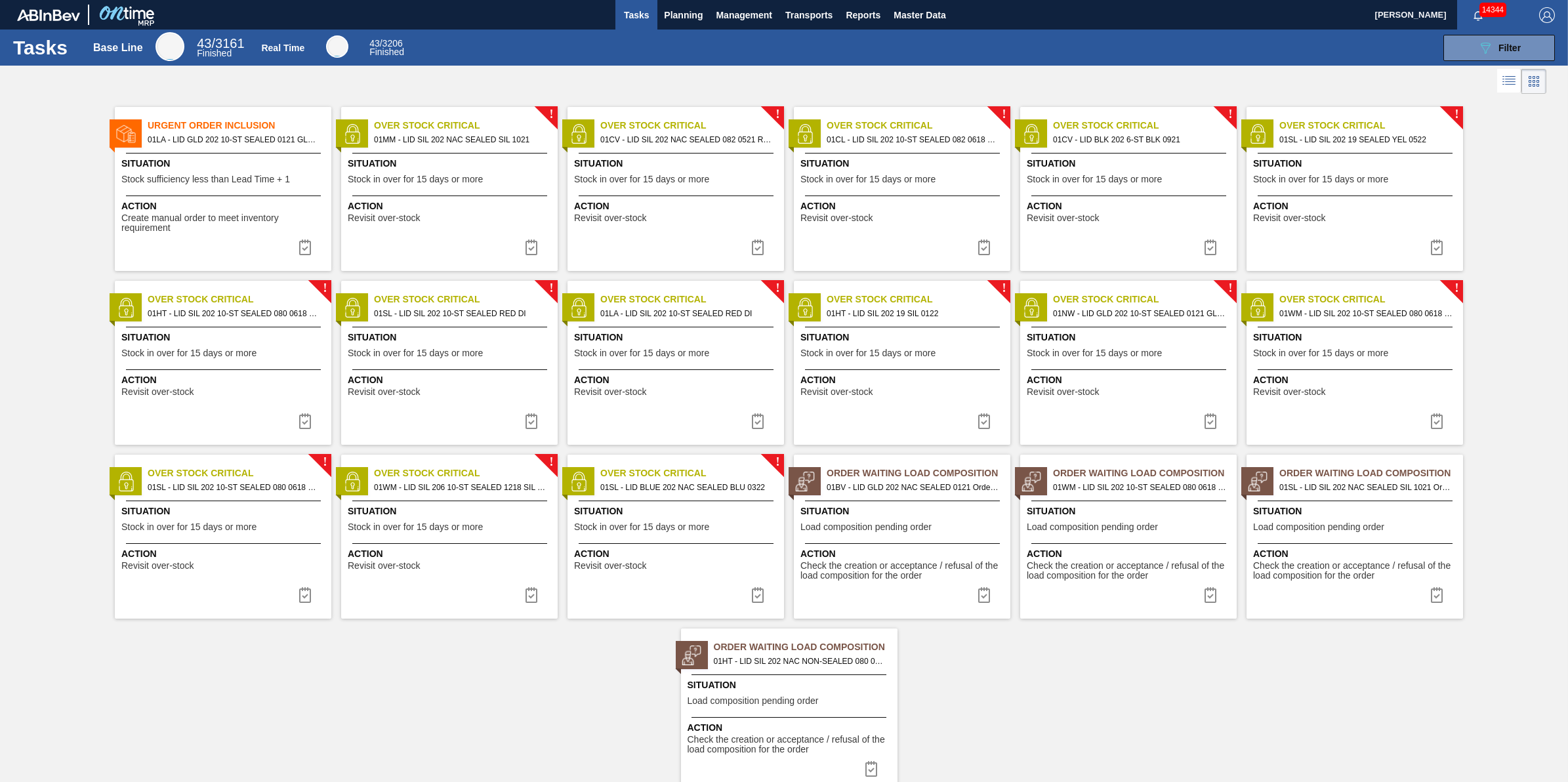
click at [710, 539] on div "! Over Stock Critical 01SL - LID BLUE 202 NAC SEALED BLU 0322 Situation Stock i…" at bounding box center [675, 536] width 216 height 164
click at [754, 592] on img at bounding box center [757, 595] width 16 height 16
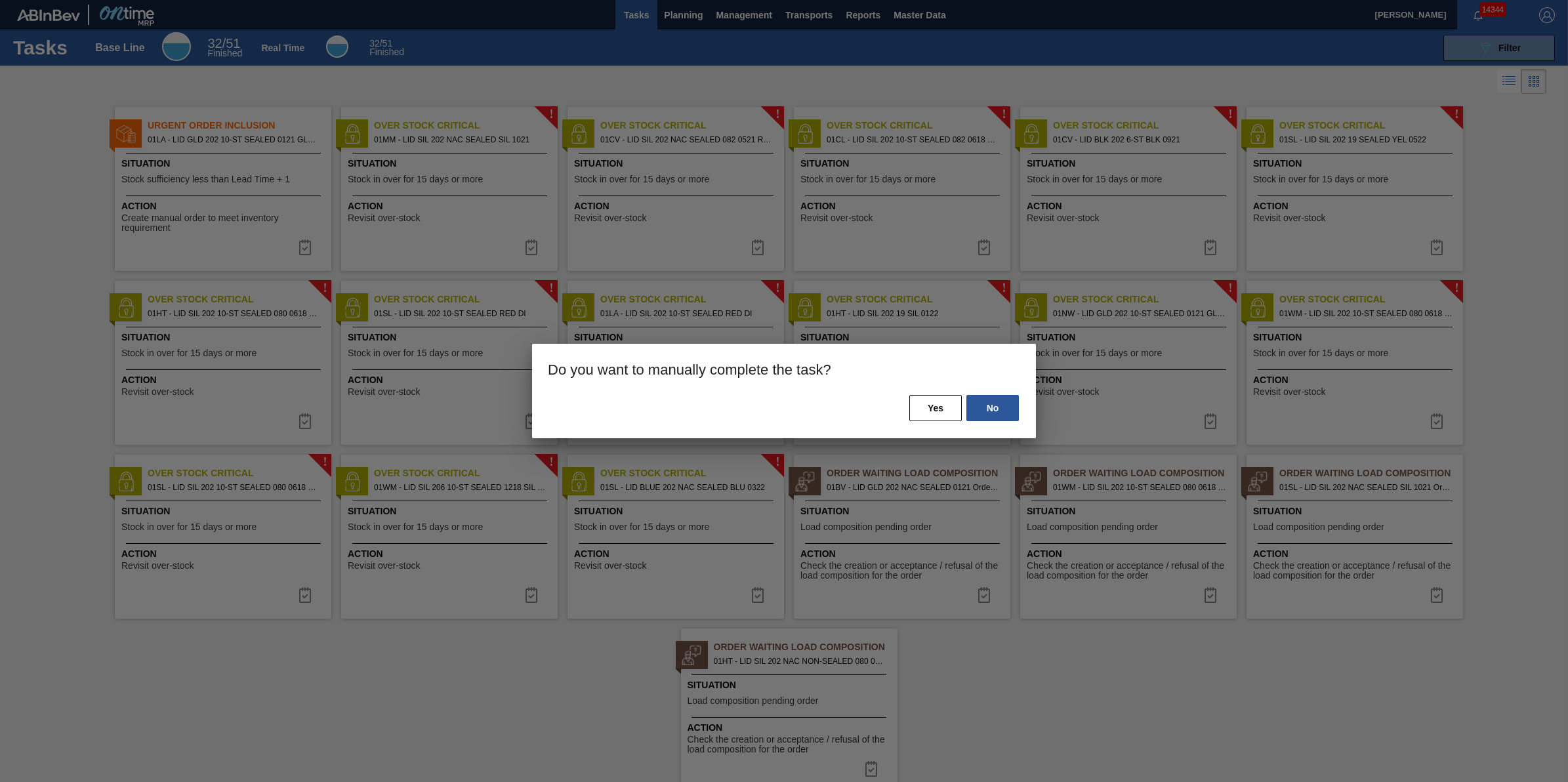
click at [928, 423] on div "No Yes" at bounding box center [784, 416] width 504 height 45
click at [934, 410] on button "Yes" at bounding box center [936, 408] width 52 height 26
